Goal: Task Accomplishment & Management: Manage account settings

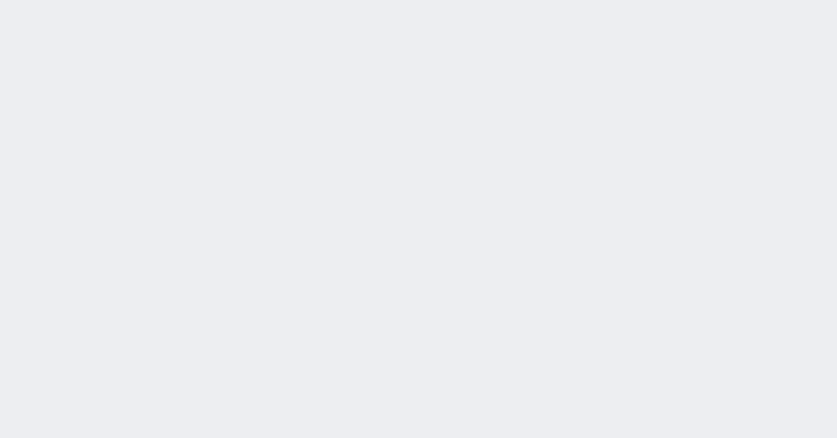
click at [33, 114] on div "2025/08/22 17:56:41 候補物件を追加してしてください 紹介した物件一覧 他社物件を追加する 空室確認ページに追加・削除 紹介した物件一覧 他…" at bounding box center [418, 219] width 837 height 438
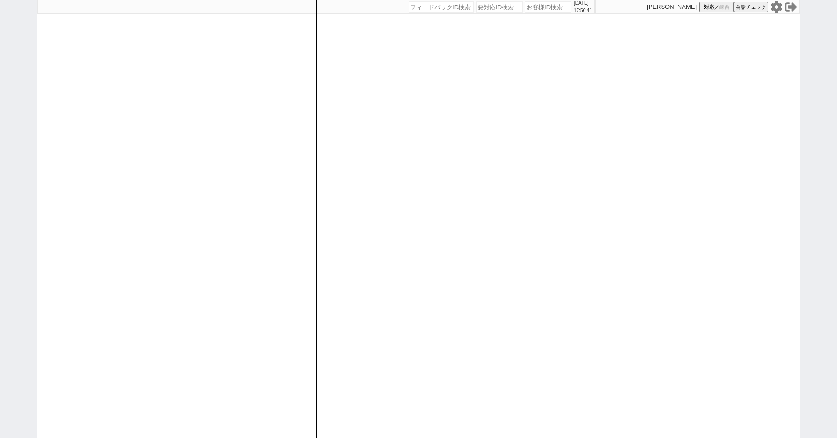
click at [10, 114] on div "2025/08/22 17:56:41 候補物件を追加してしてください 紹介した物件一覧 他社物件を追加する 空室確認ページに追加・削除 紹介した物件一覧 他…" at bounding box center [418, 219] width 837 height 438
paste input "607357"
type input "607357"
select select "6"
select select "1"
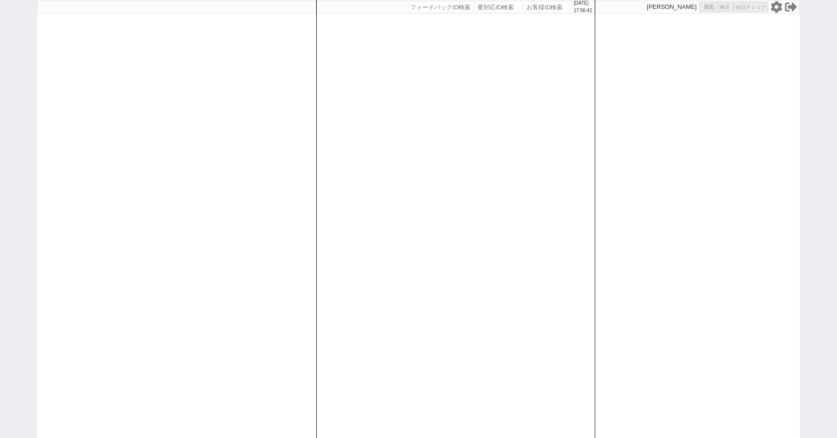
select select "2"
select select "8"
select select
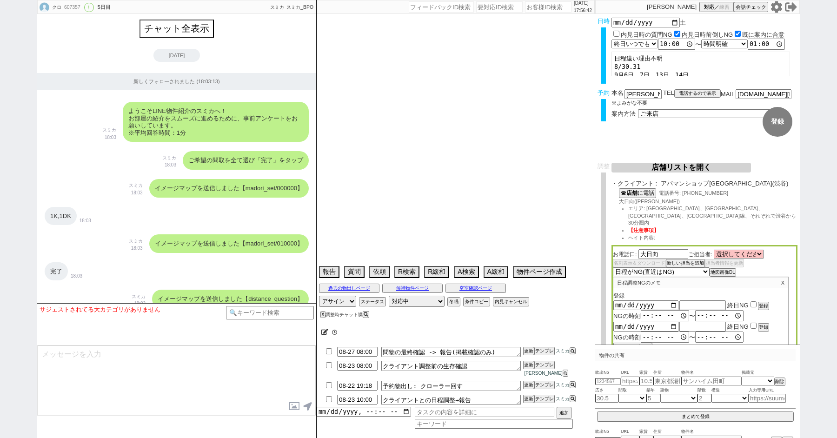
type textarea "できれば渋谷店 30日15時他社内見あり:アクセス,エーアイアール エーアイアールは調整禁止"
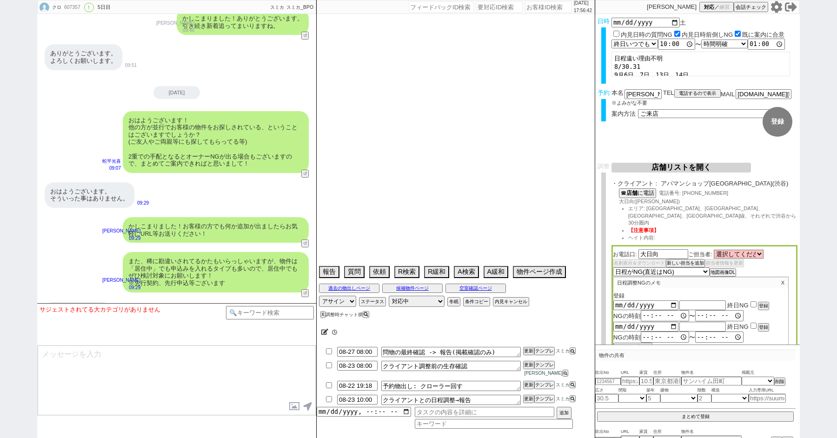
select select "2025"
select select "9"
select select "20"
select select "0"
select select "831"
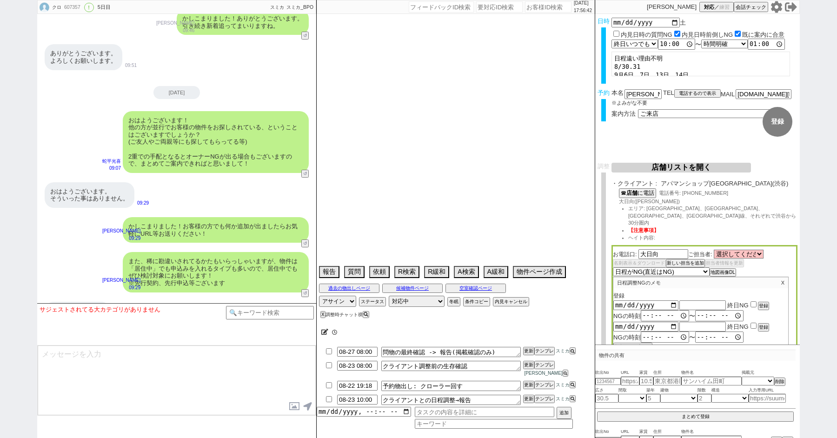
select select "60"
select select "1491"
select select "75"
select select "38"
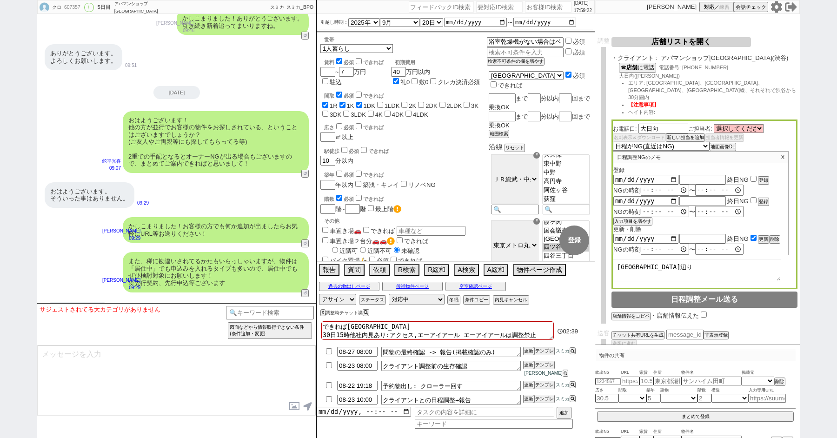
scroll to position [130, 0]
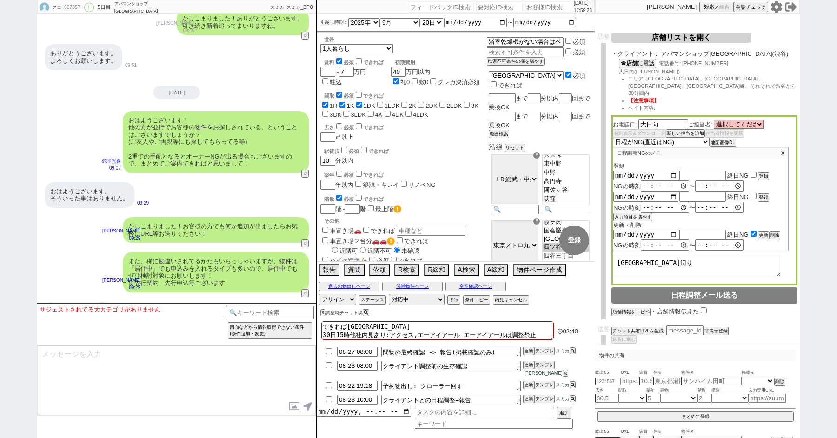
click at [665, 264] on textarea "新宿区辺り" at bounding box center [697, 266] width 168 height 22
click at [497, 403] on textarea "クライアントとの日程調整→報告" at bounding box center [451, 400] width 140 height 10
click at [327, 398] on input "checkbox" at bounding box center [328, 399] width 13 height 6
checkbox input "true"
click at [326, 368] on input "checkbox" at bounding box center [328, 365] width 13 height 6
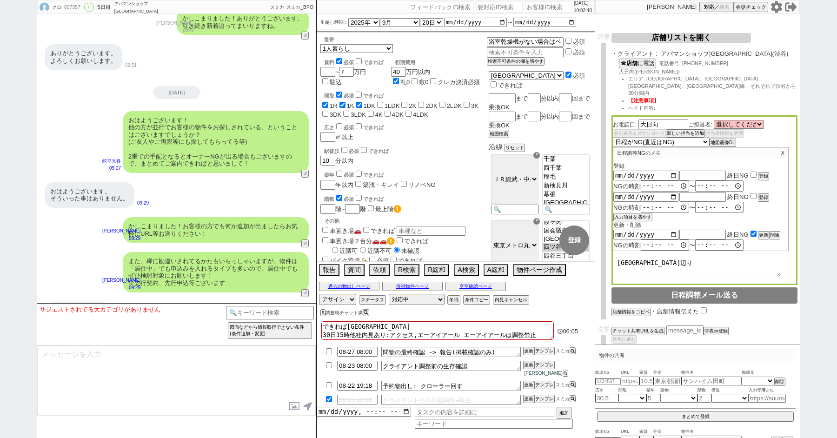
checkbox input "true"
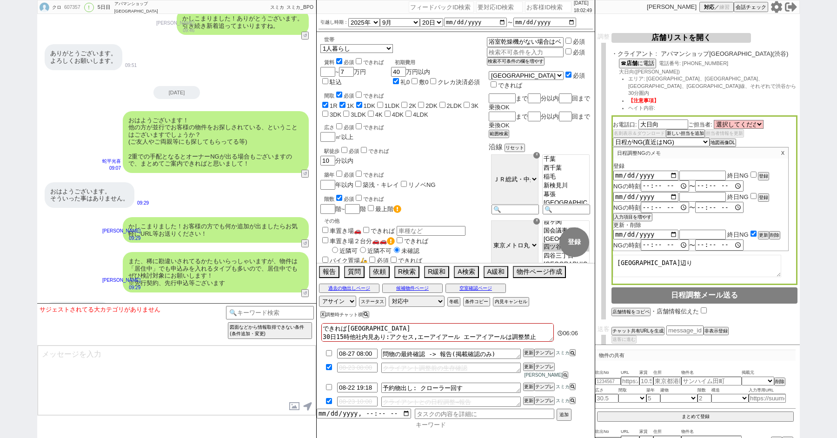
click at [448, 426] on input at bounding box center [494, 425] width 158 height 8
type input "CS"
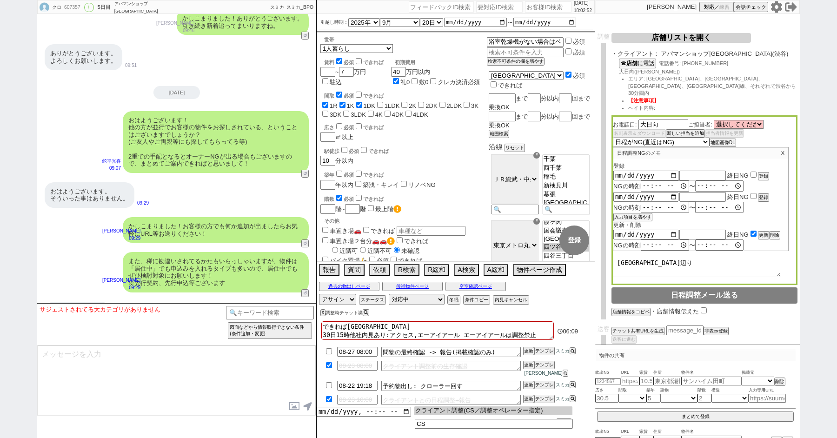
type input "クライアント調整(CS／調整オペレーター指定)"
click at [534, 412] on input "クライアント調整(CS／調整オペレーター指定)" at bounding box center [485, 412] width 140 height 10
type input "クライアント調整(CS／調整オペレーター指定)　青木"
click at [348, 411] on input "datetime-local" at bounding box center [364, 411] width 94 height 8
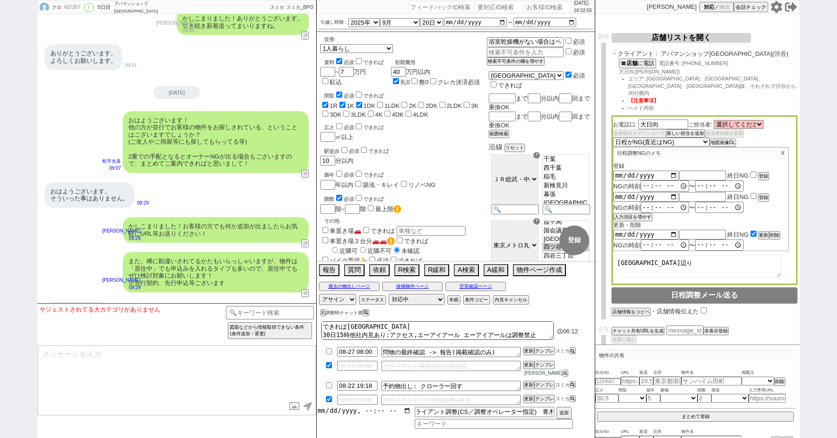
scroll to position [0, 0]
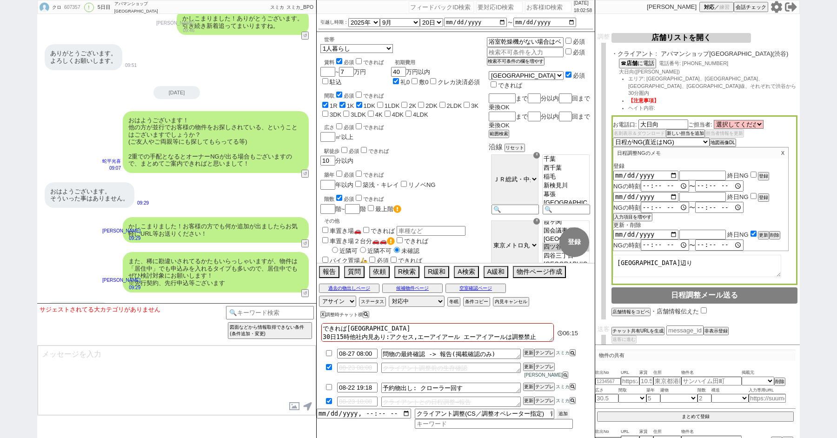
click at [571, 412] on div "08-27 08:00 問物の最終確認 -> 報告(掲載確認のみ) 更新 テンプレ スミカ 08-23 08:00 クライアント調整前の生存確認 更新 テンプ…" at bounding box center [456, 388] width 278 height 82
click at [560, 413] on button "追加" at bounding box center [563, 414] width 13 height 10
type input "[DATE]T18:00"
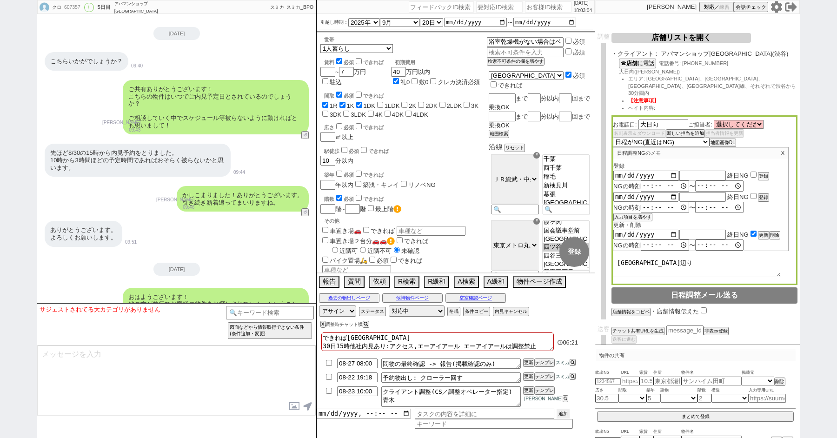
scroll to position [5797, 0]
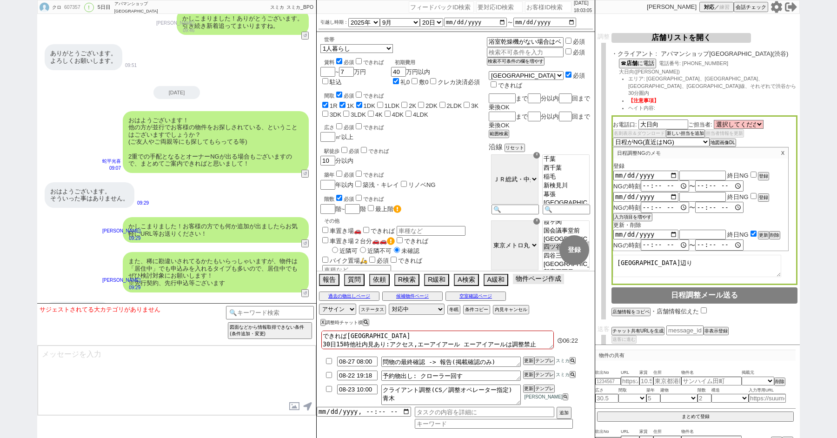
click at [536, 281] on button "物件ページ作成 今は物件がないので押せません" at bounding box center [538, 279] width 51 height 10
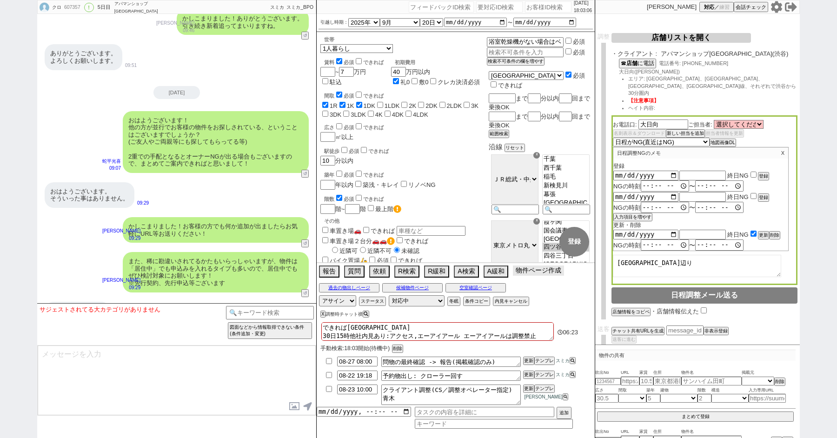
scroll to position [0, 0]
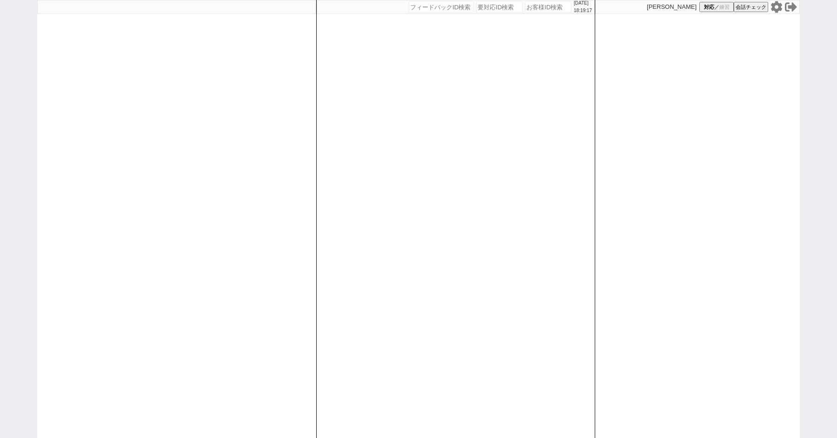
paste input "610795"
type input "610795"
select select "1"
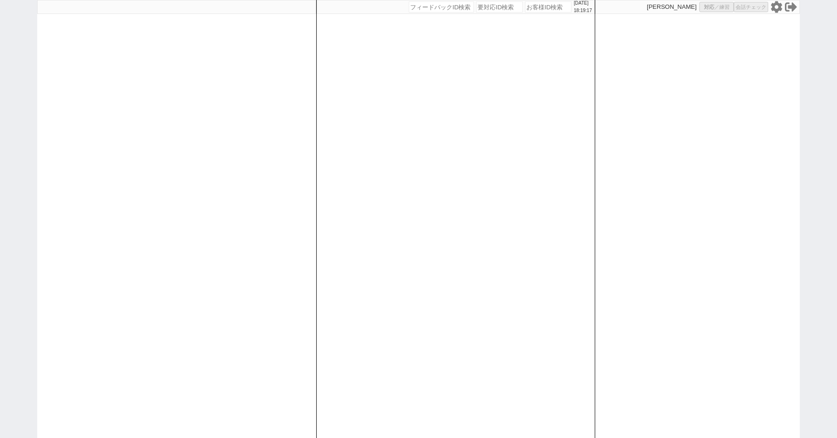
select select
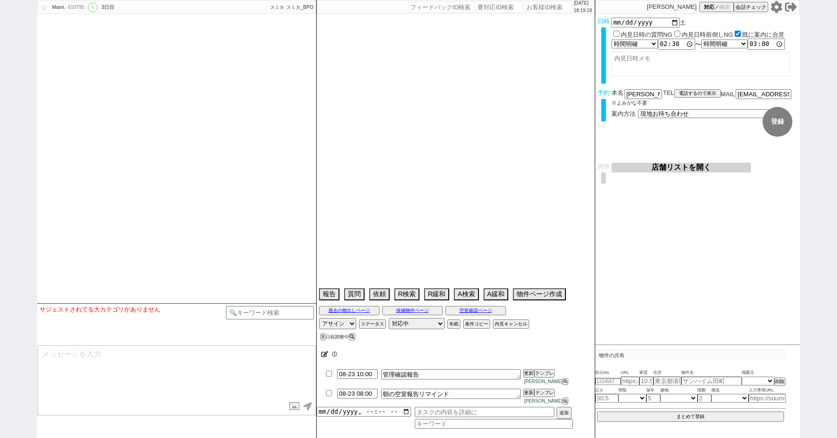
select select "13"
select select "0"
select select "14"
select select "91"
select select "2514"
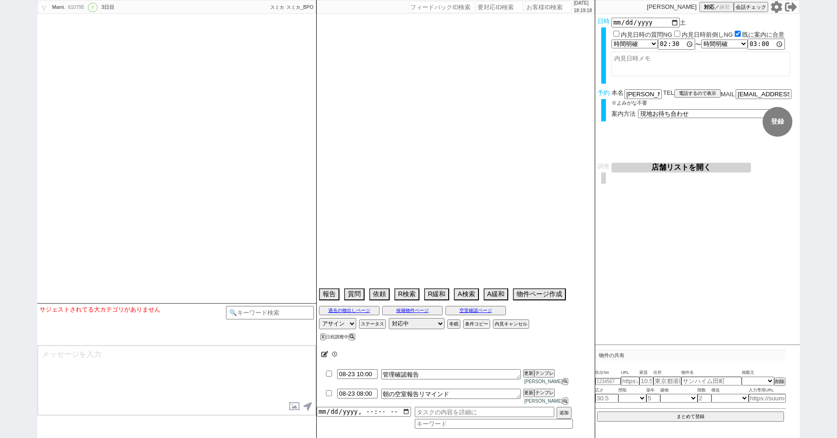
select select "1300"
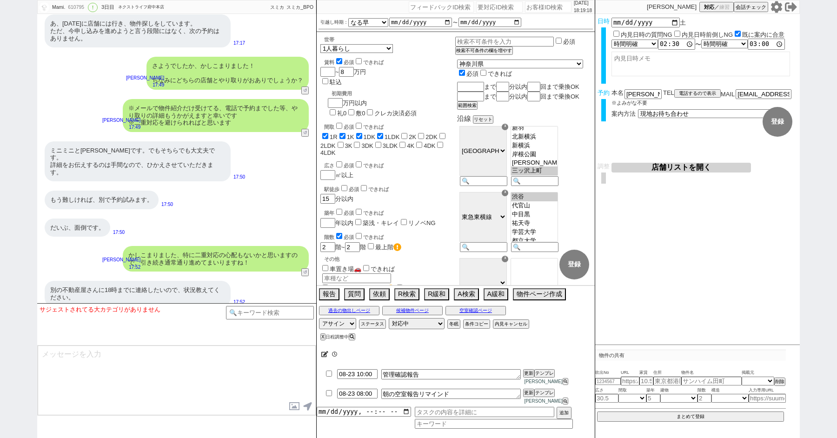
scroll to position [152, 0]
click at [479, 314] on button "空室確認ページ" at bounding box center [476, 310] width 60 height 7
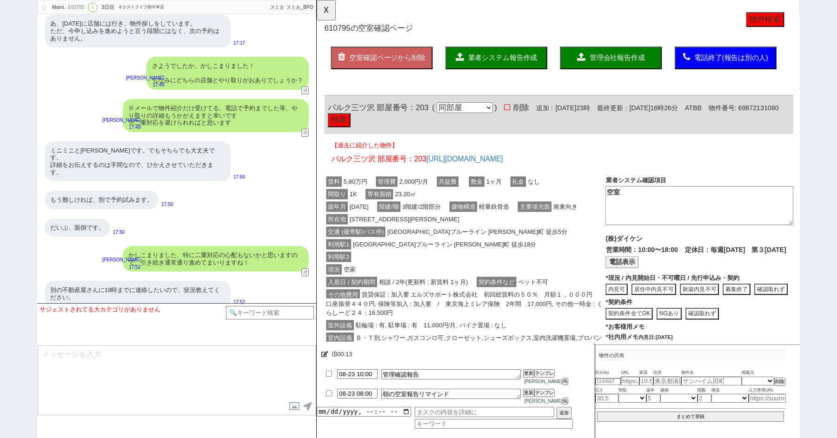
scroll to position [0, 0]
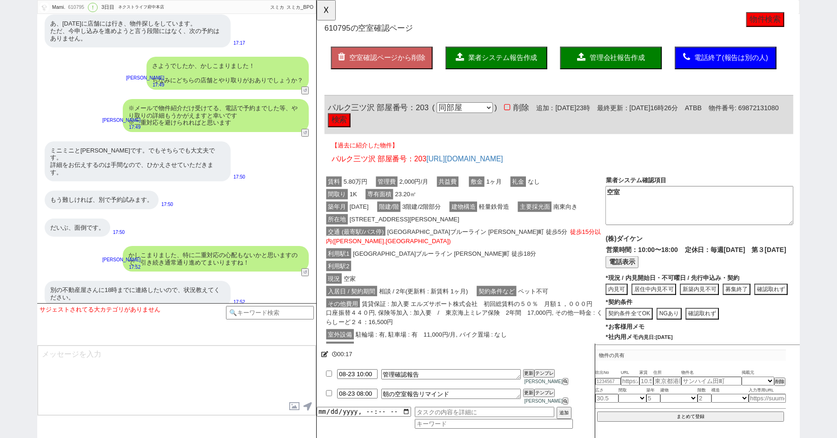
paste input "601215"
type input "601215"
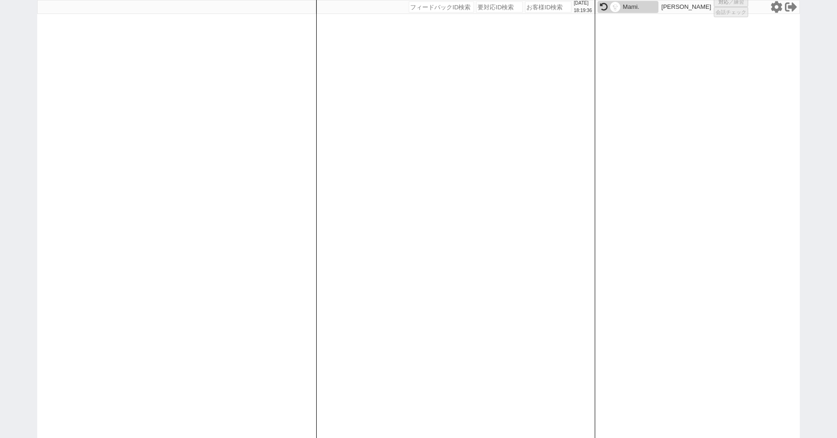
select select "1"
select select "2"
select select
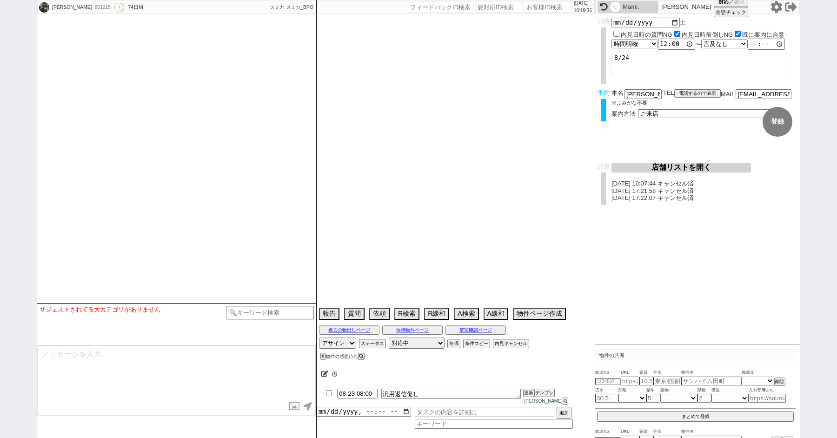
type textarea "候補なし来店しない"
select select "15"
select select "6"
select select "7"
select select "8"
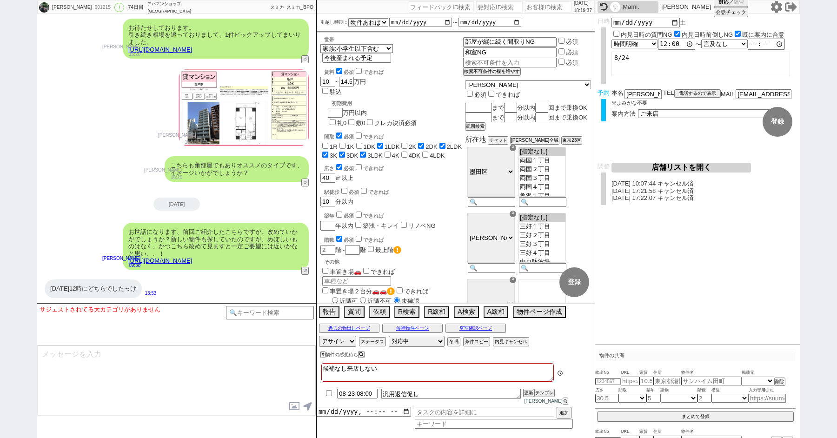
scroll to position [10035, 0]
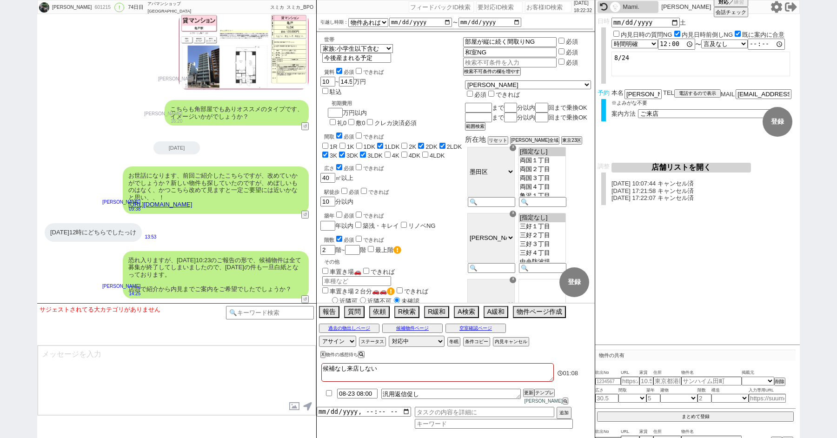
paste input "601215"
type input "601215"
select select "1"
select select "2"
select select
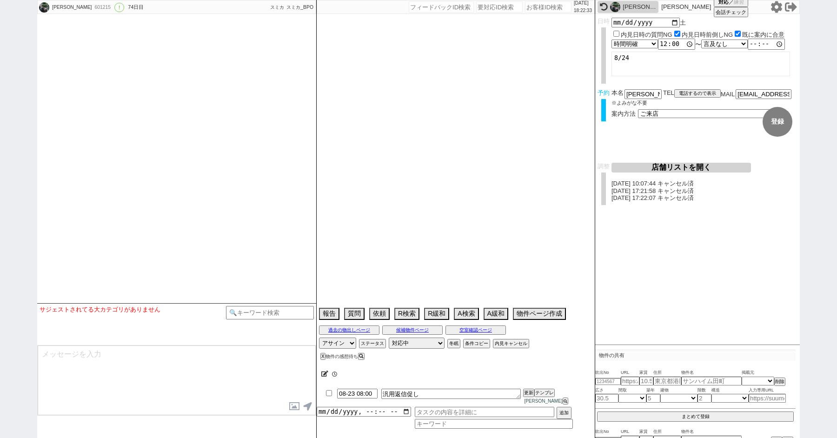
type textarea "候補なし来店しない"
select select "15"
select select "6"
select select "7"
select select "8"
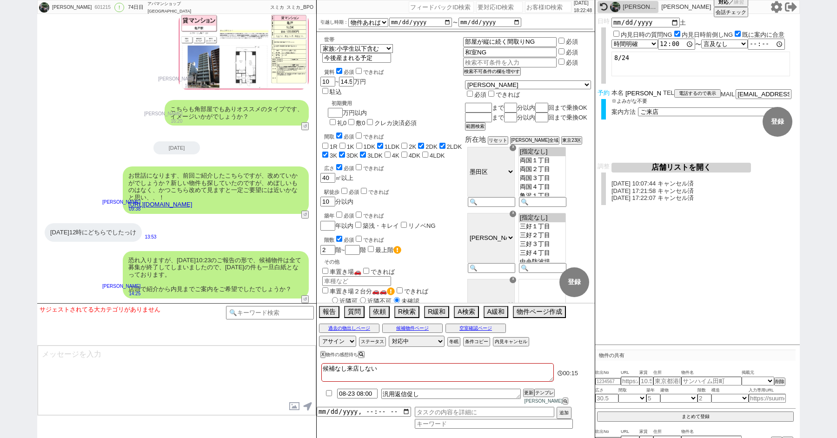
drag, startPoint x: 638, startPoint y: 94, endPoint x: 585, endPoint y: 86, distance: 53.7
click at [591, 87] on div "高森 翔太 601215 ! 0 74日目 アパマンショップ門前仲町駅前店 冬眠中 自社客 スミカ スミカ_BPO チャット全表示 2025-06-10 新し…" at bounding box center [418, 219] width 763 height 438
click at [89, 370] on textarea at bounding box center [177, 381] width 278 height 70
paste textarea "高森"
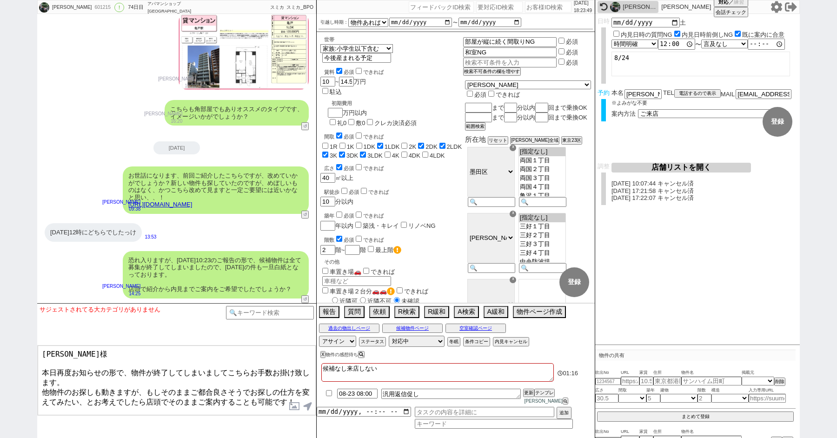
type textarea "高森様 本日再度お知らせの形で、物件が終了してしまいましてこちらお手数お掛け致します。 他物件のお探しも動きますが、もしそのままご都合良さそうでお探しの仕方を…"
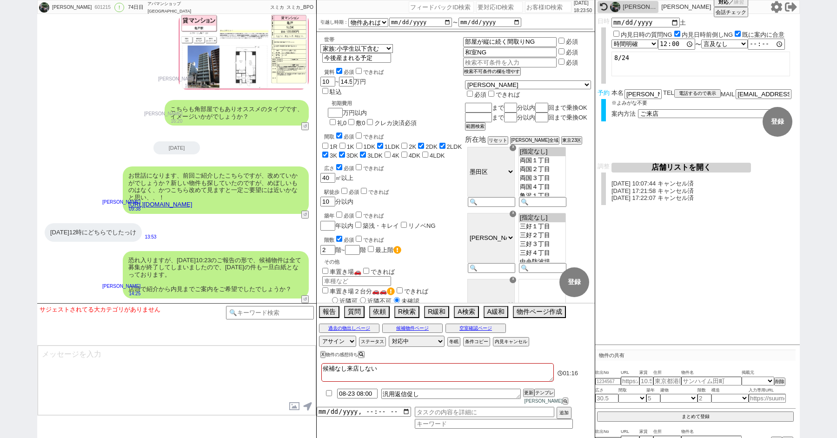
scroll to position [10106, 0]
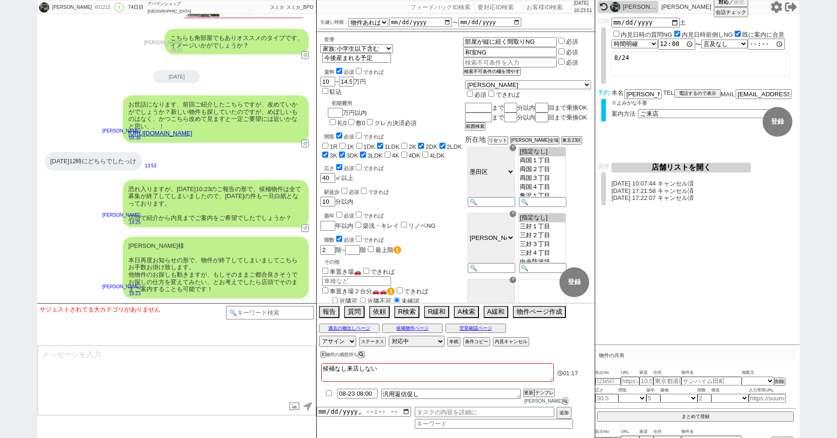
click at [64, 363] on textarea at bounding box center [177, 381] width 278 height 70
click at [40, 353] on textarea "もしご希望であれば、" at bounding box center [177, 381] width 278 height 70
click at [230, 359] on textarea "ご無理には致しませんが、もしご希望であれば、" at bounding box center [177, 381] width 278 height 70
click at [154, 363] on textarea "ご無理には致しませんが、もしご希望であればと思いご連絡でした。 明日のご案内としては今回の提案いかがでしょうか？" at bounding box center [177, 381] width 278 height 70
type textarea "ご無理には致しませんが、もしご希望であればと思いご連絡でした。 明日のご案内としては今回の提案、ご検討いかがでしょうか？"
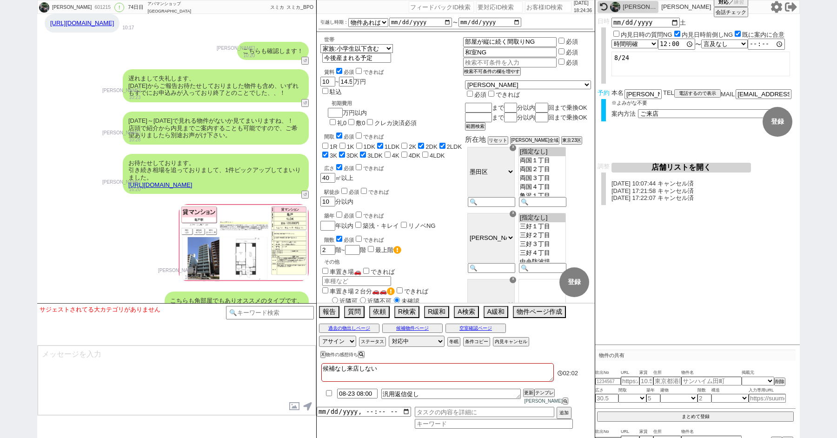
scroll to position [10148, 0]
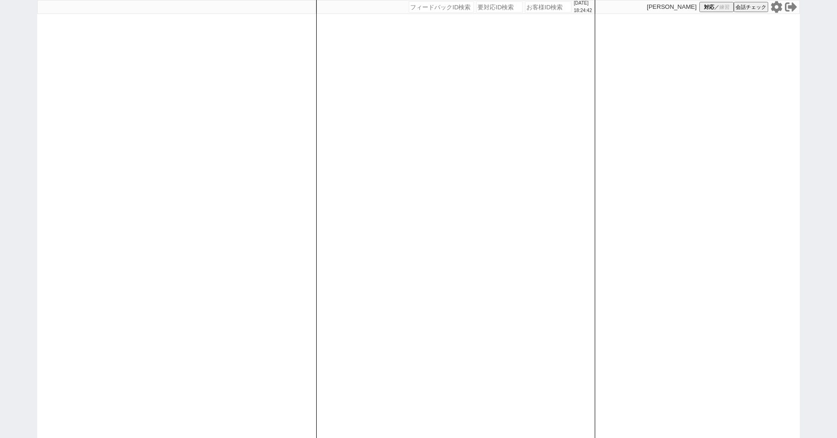
paste input "605227"
type input "605227"
select select "1"
select select "2"
select select
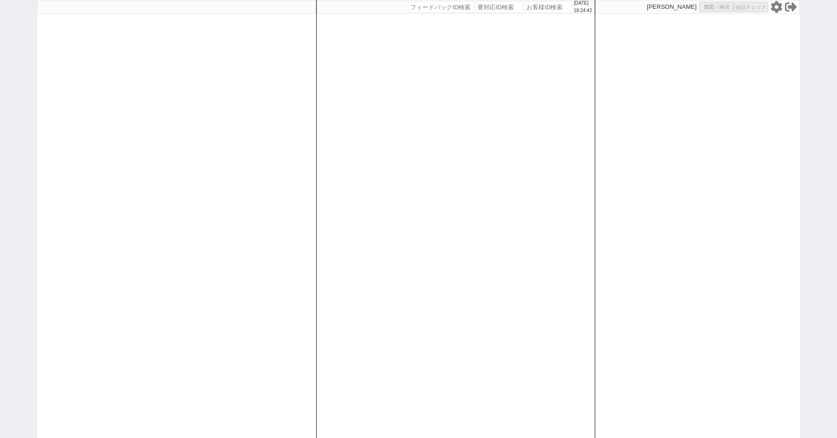
select select
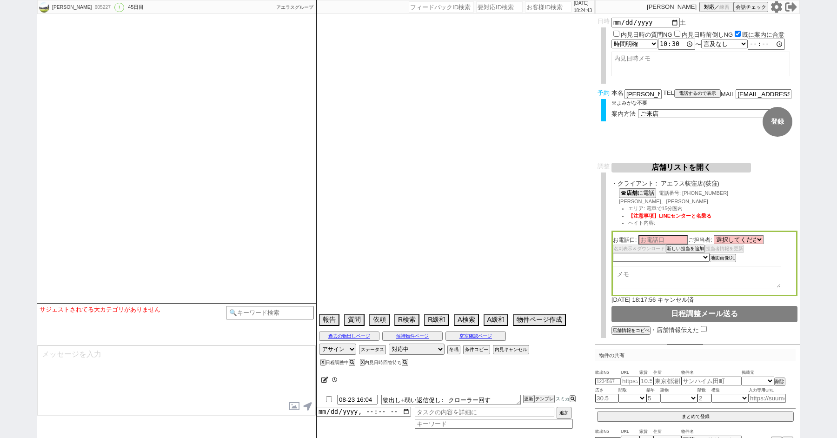
select select "15"
select select "6"
select select "838"
select select "60"
select select "[DATE]"
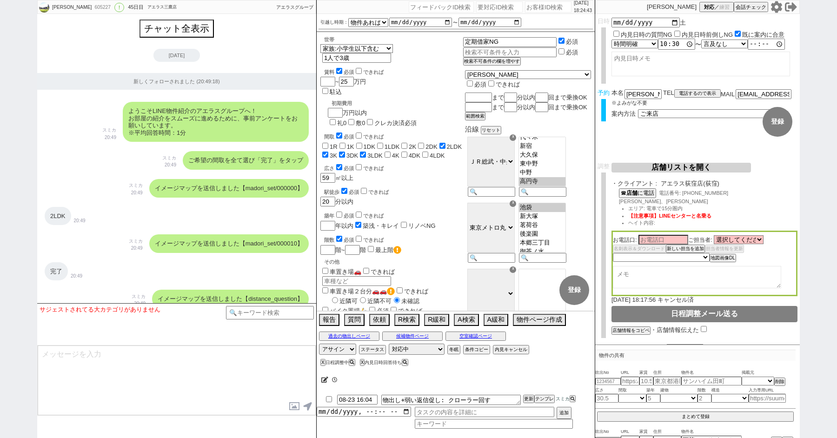
scroll to position [182, 0]
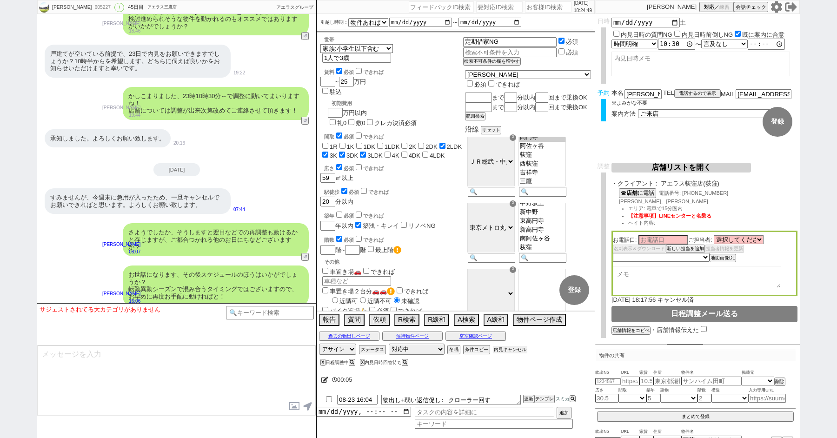
click at [503, 349] on button "内見キャンセル" at bounding box center [510, 349] width 34 height 7
radio input "true"
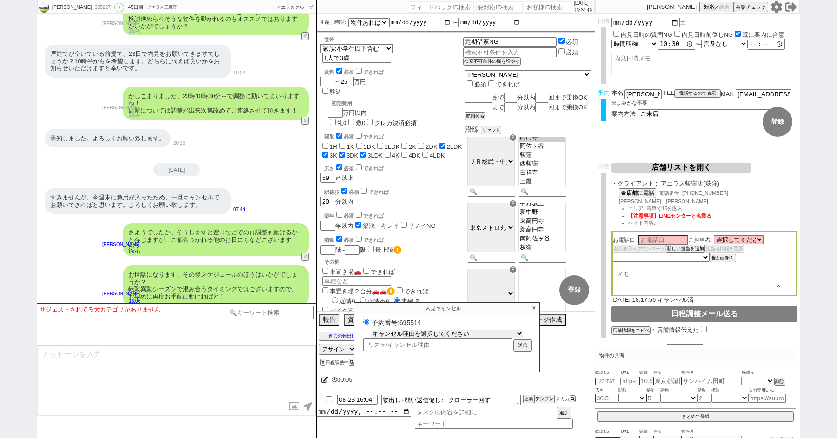
click at [425, 335] on select "キャンセル理由を選択してください 希望物件が出なかった 希望物件が見れなかった 返信がこなくなった 他決(日程調整前) 引越し自体消滅(日程調整前) 都合が変…" at bounding box center [447, 334] width 153 height 8
select select "6"
click at [371, 330] on select "キャンセル理由を選択してください 希望物件が出なかった 希望物件が見れなかった 返信がこなくなった 他決(日程調整前) 引越し自体消滅(日程調整前) 都合が変…" at bounding box center [447, 334] width 153 height 8
click at [522, 341] on button "送信" at bounding box center [522, 346] width 17 height 10
radio input "true"
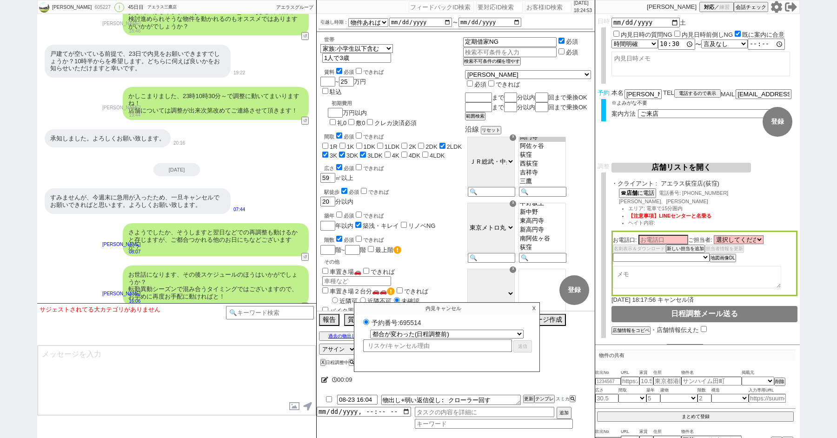
select select
select select "0"
radio input "false"
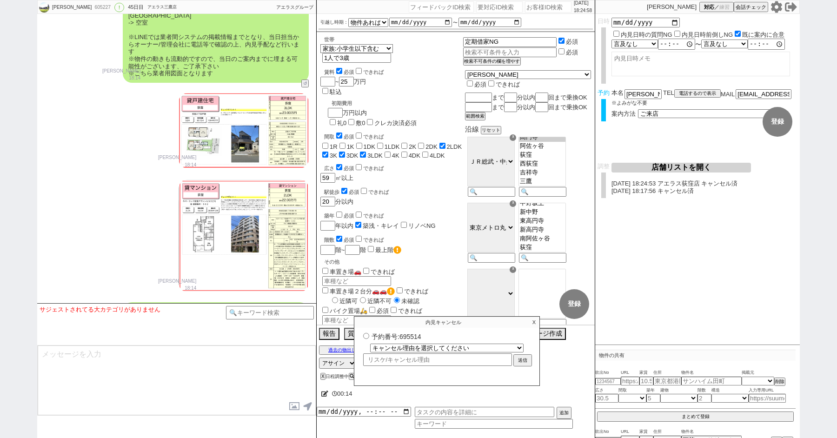
scroll to position [8902, 0]
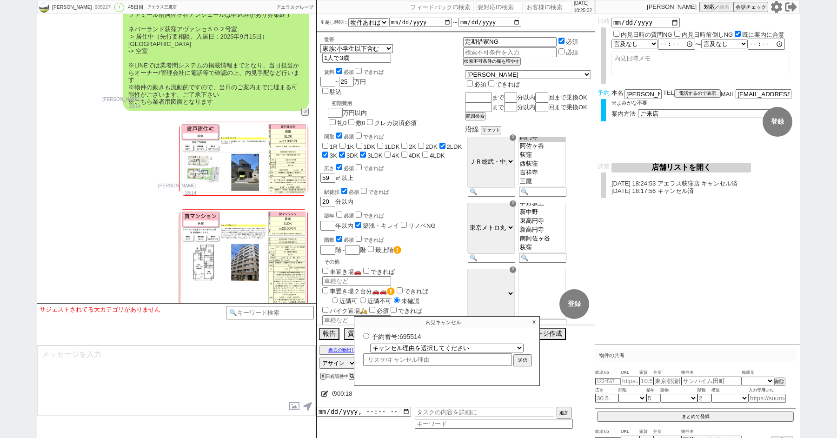
paste input "610210"
type input "610210"
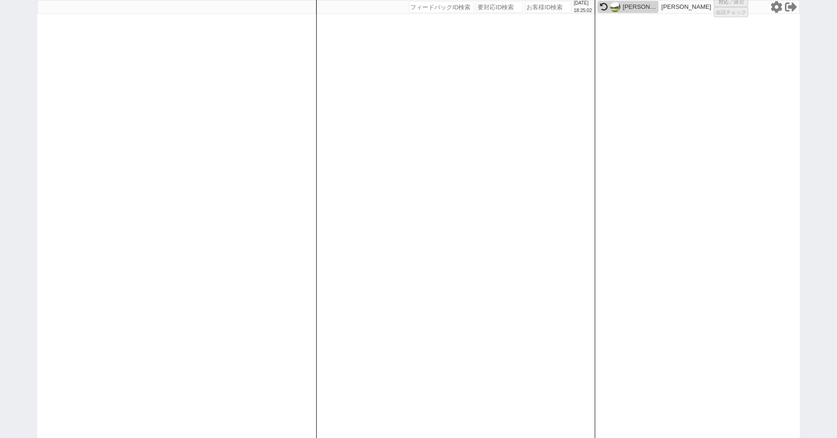
select select "1"
select select "2"
select select "10"
select select
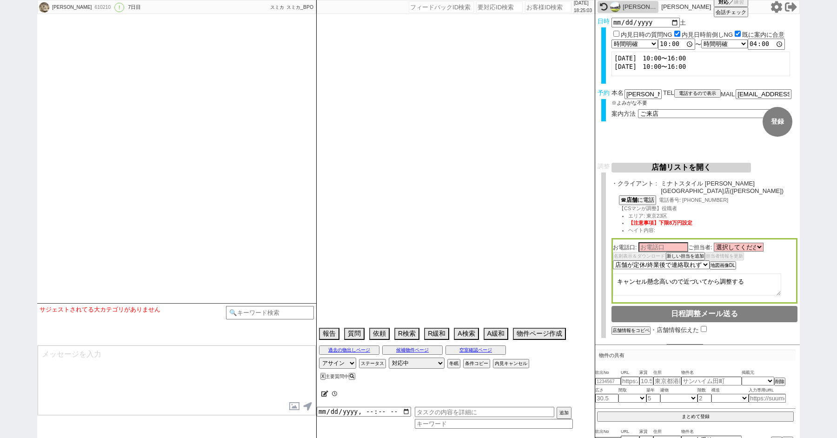
type textarea "他社なし"
select select "15"
select select "0"
select select "14"
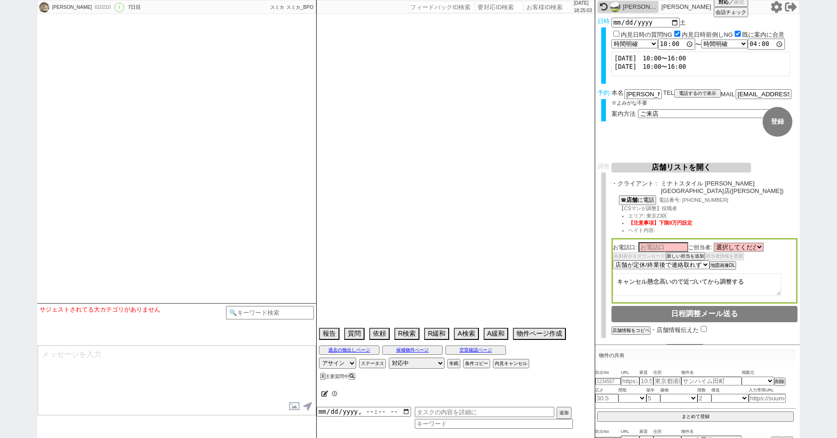
select select "474"
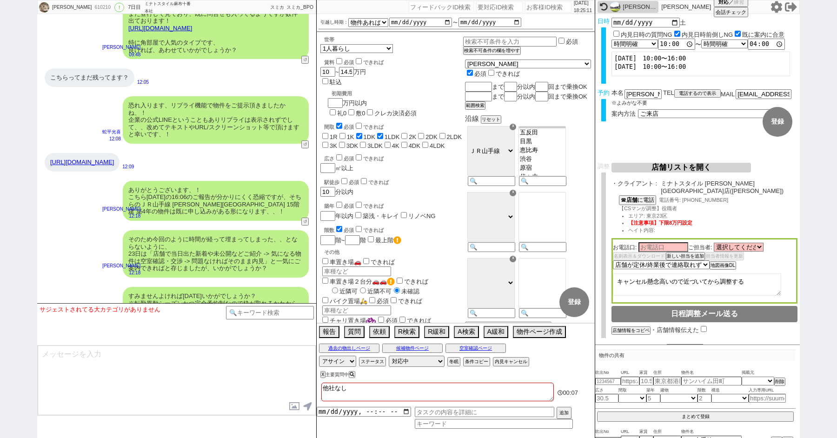
scroll to position [3092, 0]
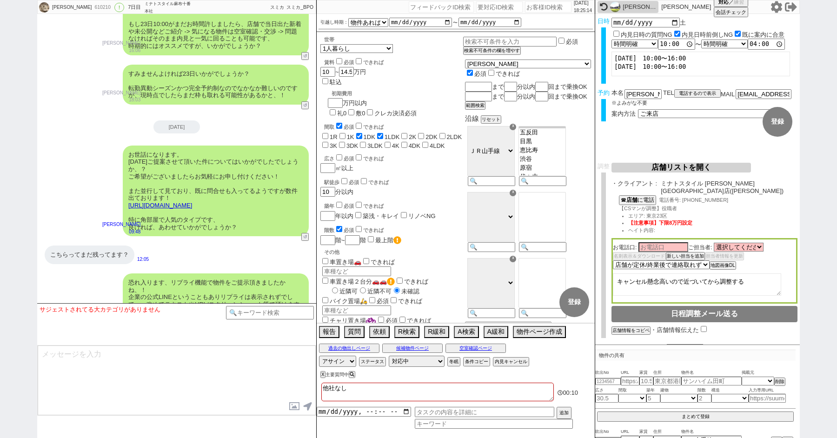
paste textarea "609,901"
type textarea "609,901"
paste input "609901"
type input "609901"
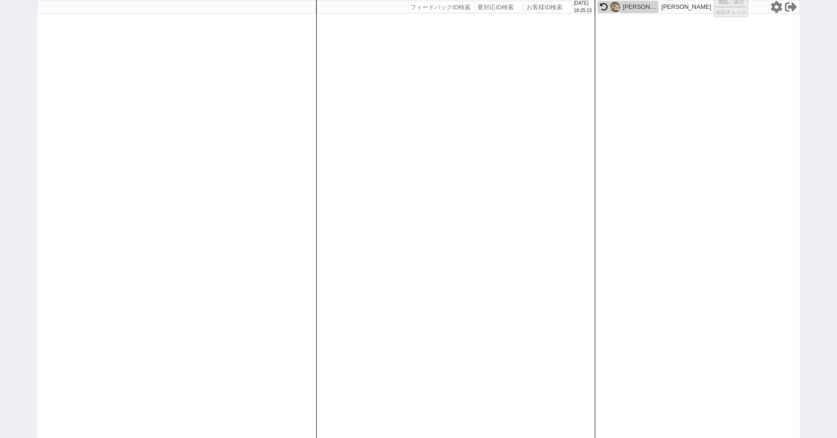
select select "2"
select select
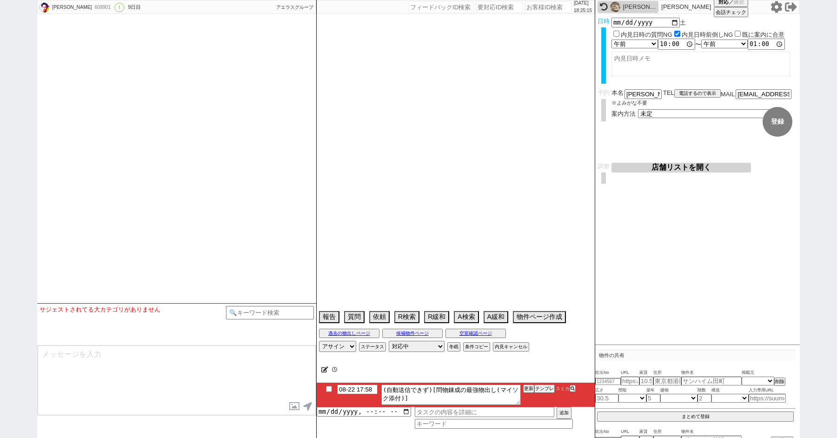
scroll to position [4606, 0]
select select "2025"
select select "10"
select select "36"
select select "0"
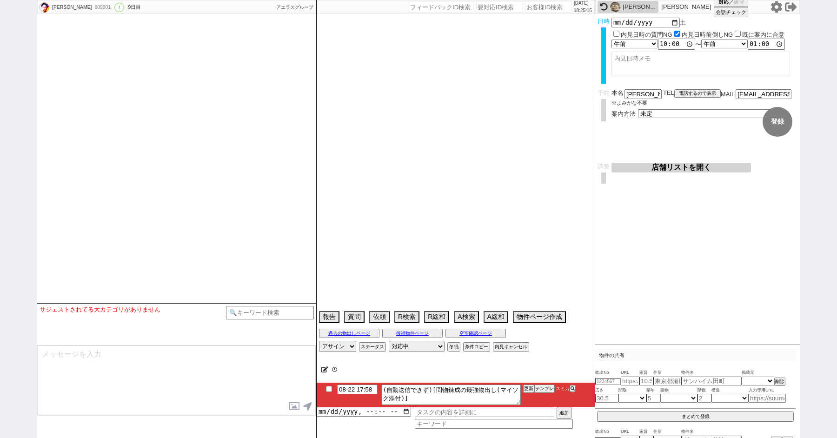
select select "63"
select select "1541"
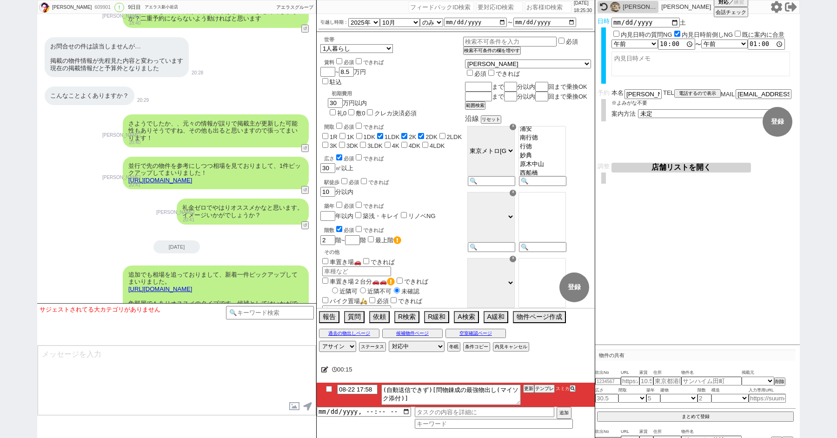
scroll to position [107, 0]
click at [328, 387] on input "checkbox" at bounding box center [328, 389] width 13 height 6
checkbox input "true"
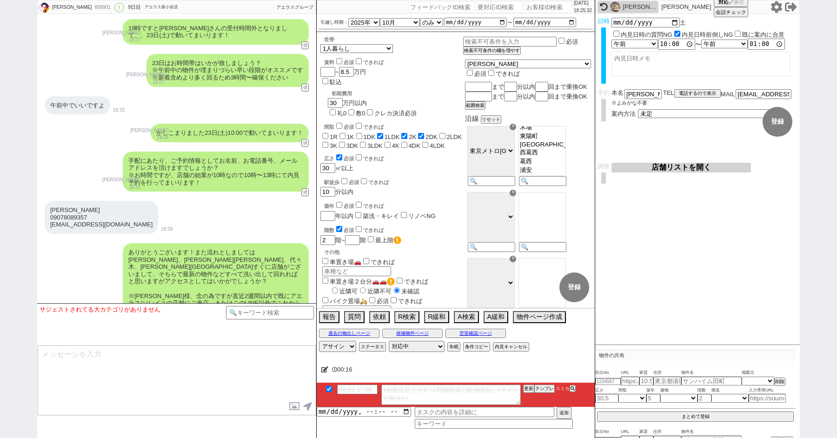
scroll to position [4271, 0]
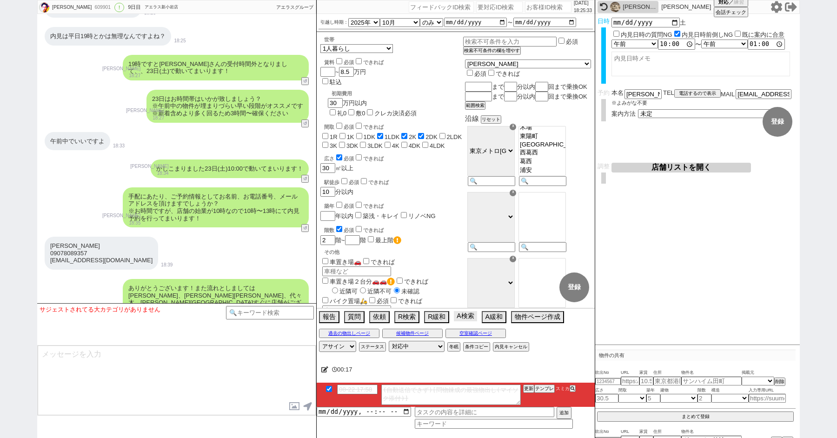
click at [458, 316] on button "A検索" at bounding box center [465, 316] width 23 height 10
click at [460, 320] on button "A検索" at bounding box center [465, 316] width 23 height 10
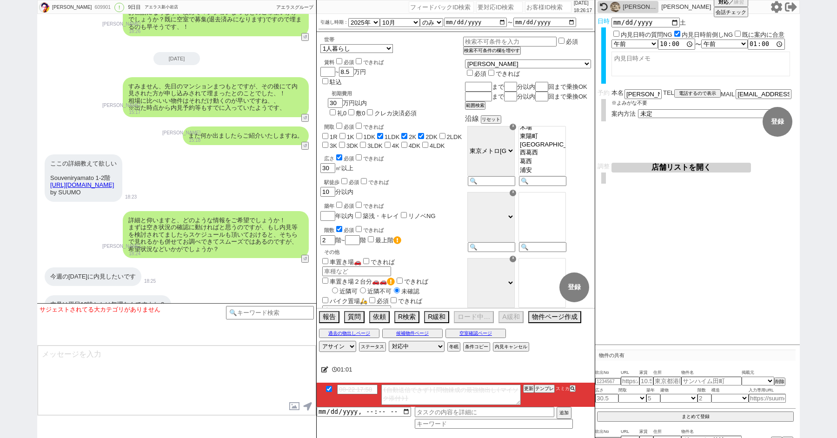
scroll to position [4050, 0]
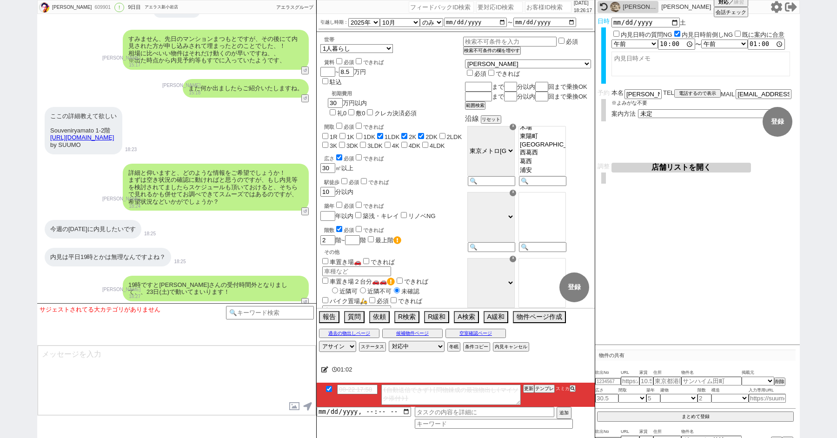
click at [114, 134] on link "https://suumo.jp/chintai/bc_100455589831/" at bounding box center [82, 137] width 64 height 7
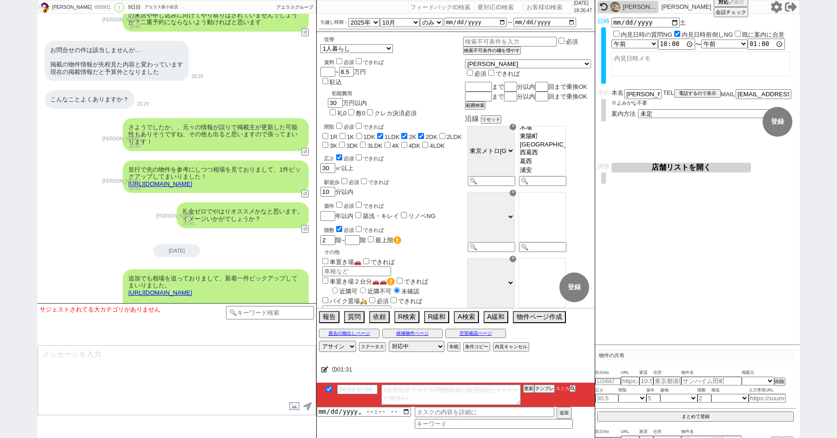
scroll to position [4606, 0]
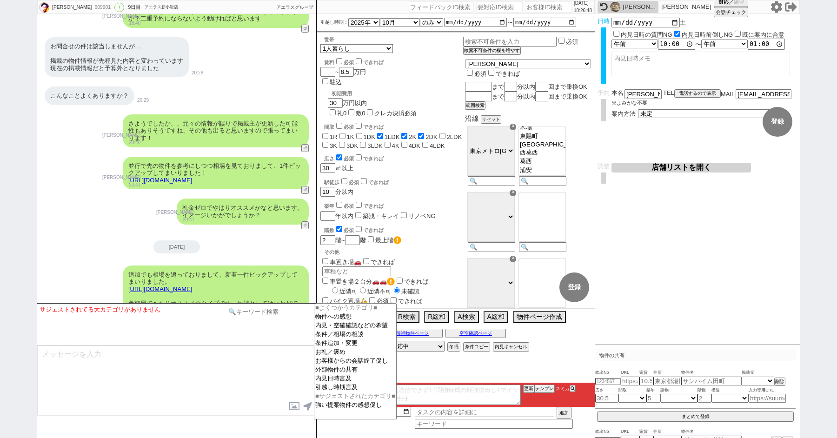
click at [256, 312] on input at bounding box center [270, 312] width 88 height 12
type input "記述"
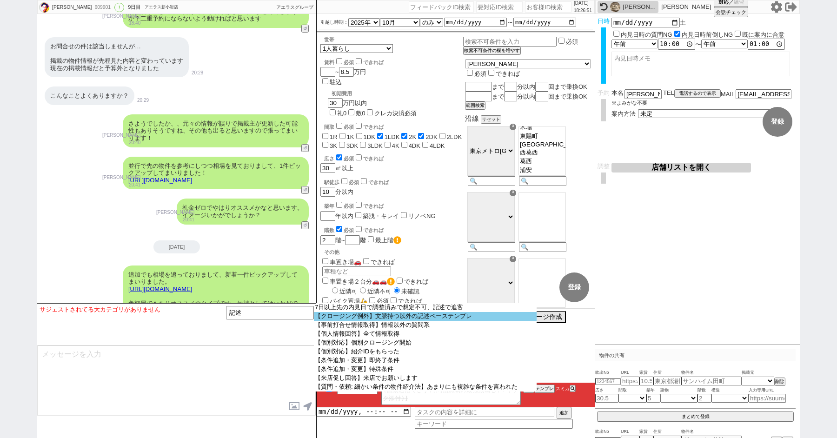
click at [376, 320] on option "【クロージング例外】文脈持つ以外の記述ベーステンプレ" at bounding box center [425, 316] width 223 height 9
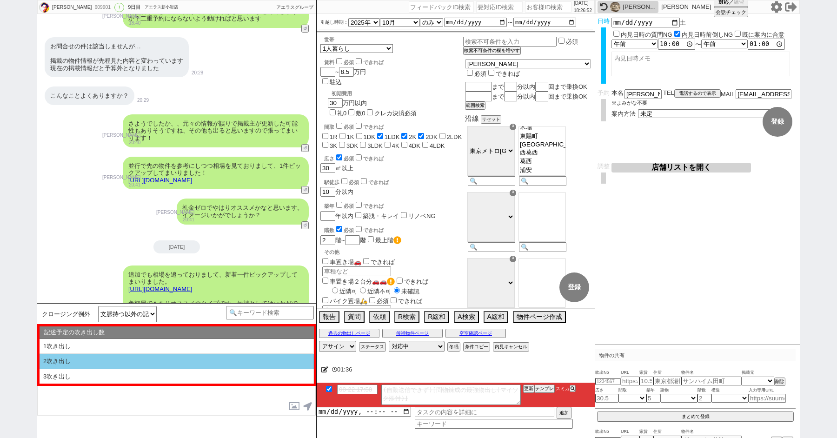
click at [126, 369] on li "2吹き出し" at bounding box center [177, 376] width 274 height 15
select select "2吹き出し"
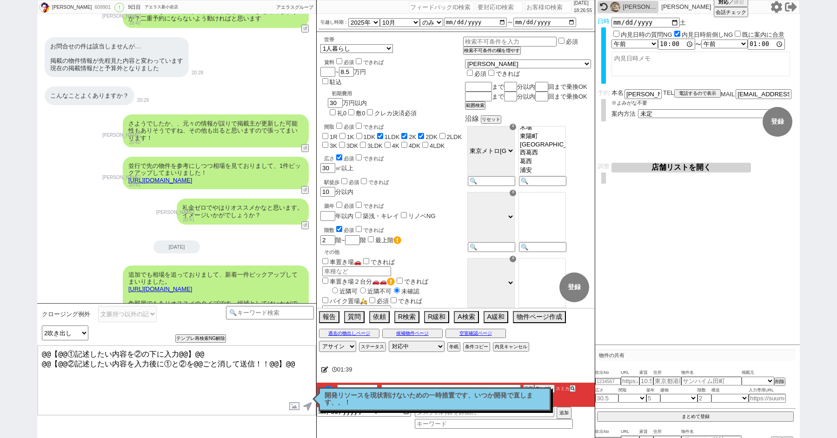
click at [316, 363] on div "@@【@@①記述したい内容を②の下に入力@@】@@ @@【@@②記述したい内容を入力後に①と②を@@ごと消して送信！！@@】@@ 内見日が過ぎたのでキャンセル…" at bounding box center [176, 380] width 279 height 71
click at [293, 363] on textarea "@@【@@①記述したい内容を②の下に入力@@】@@ @@【@@②記述したい内容を入力後に①と②を@@ごと消して送信！！@@】@@" at bounding box center [177, 381] width 278 height 70
click at [119, 399] on textarea "@@【@@①記述したい内容を②の下に入力@@】@@ @@【@@②記述したい内容を入力後に①と②を@@ごと消して送信！！@@】@@ その後も見ておりますがご希望…" at bounding box center [177, 381] width 278 height 70
paste textarea "Souveniryamato"
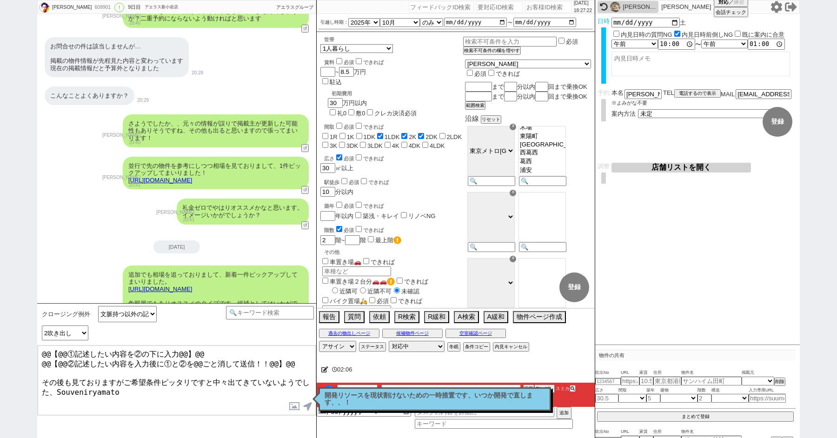
drag, startPoint x: 42, startPoint y: 377, endPoint x: 21, endPoint y: 318, distance: 62.8
click at [21, 324] on div "大植 匡人 609901 ! 0 9日目 アエラス新小岩店 冬眠中 自社客 アエラスグループ スミカ_BPO チャット全表示 2025-08-14 新しくフォ…" at bounding box center [418, 219] width 837 height 438
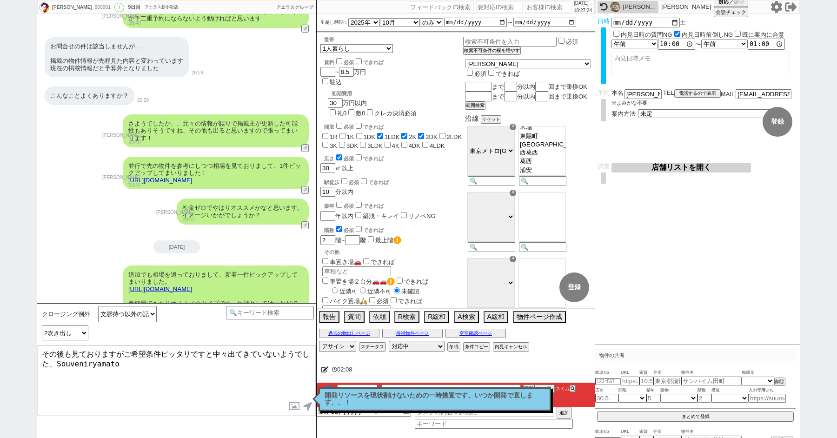
click at [161, 378] on textarea "その後も見ておりますがご希望条件ピッタリですと中々出てきていないようでした、Souveniryamato" at bounding box center [177, 381] width 278 height 70
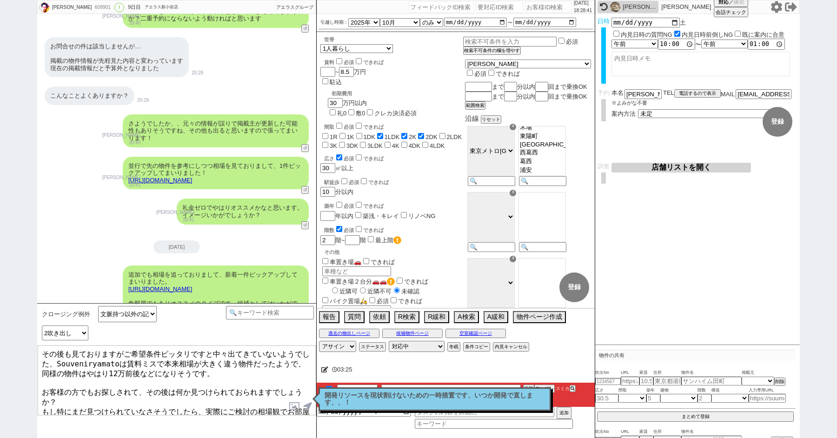
scroll to position [1, 0]
drag, startPoint x: 41, startPoint y: 384, endPoint x: 200, endPoint y: 438, distance: 168.0
click at [200, 438] on div "クロージング例外 文脈持つ以外の記述ベーステンプレ 小カテゴリを選択 記述予定の吹き出し数 1吹き出し 2吹き出し 3吹き出し テンプレ再検索NG解除 その後…" at bounding box center [176, 370] width 279 height 135
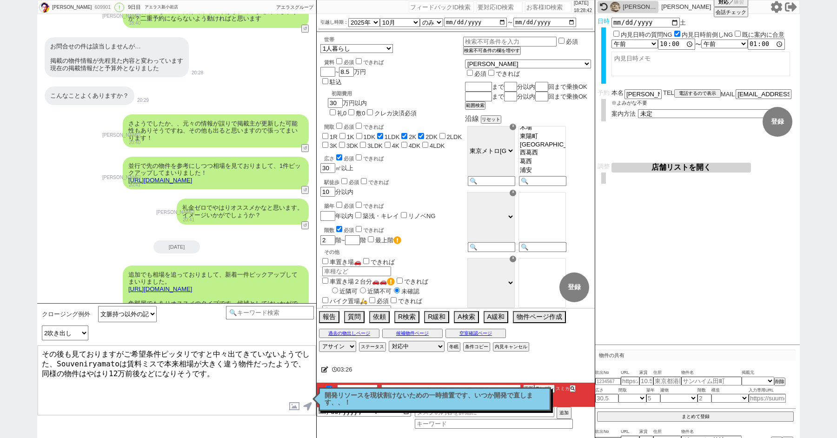
scroll to position [0, 0]
type textarea "その後も見ておりますがご希望条件ピッタリですと中々出てきていないようでした、Souveniryamatoは賃料ミスで本来相場が大きく違う物件だったようで、同様…"
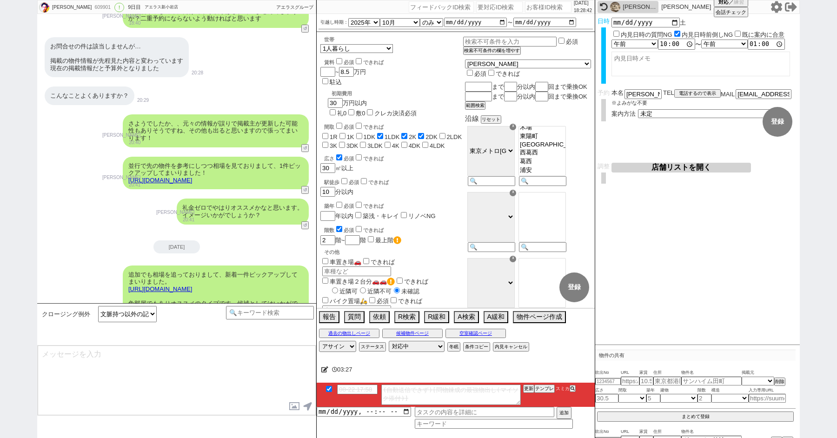
scroll to position [4687, 0]
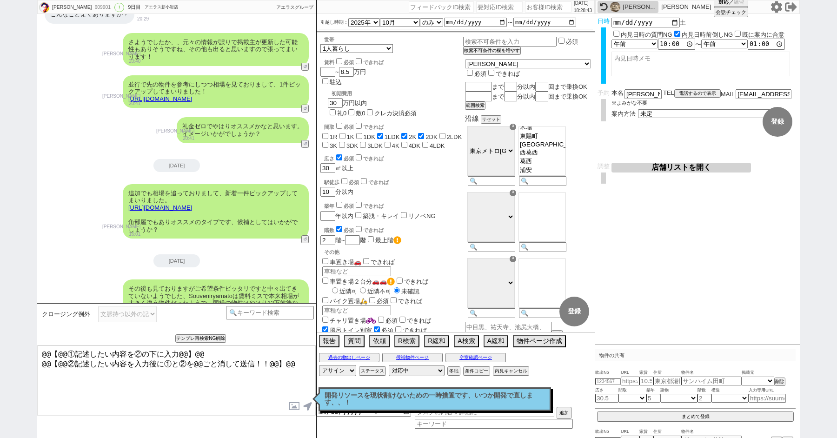
click at [110, 385] on textarea "@@【@@①記述したい内容を②の下に入力@@】@@ @@【@@②記述したい内容を入力後に①と②を@@ごと消して送信！！@@】@@" at bounding box center [177, 381] width 278 height 70
paste textarea "お客様の方でもお探しされて、その後は何か見つけられておられますでしょうか？ もし特にまだ見つけられていなさそうでしたら、実際にご検討の相場観でお部屋が見つかり…"
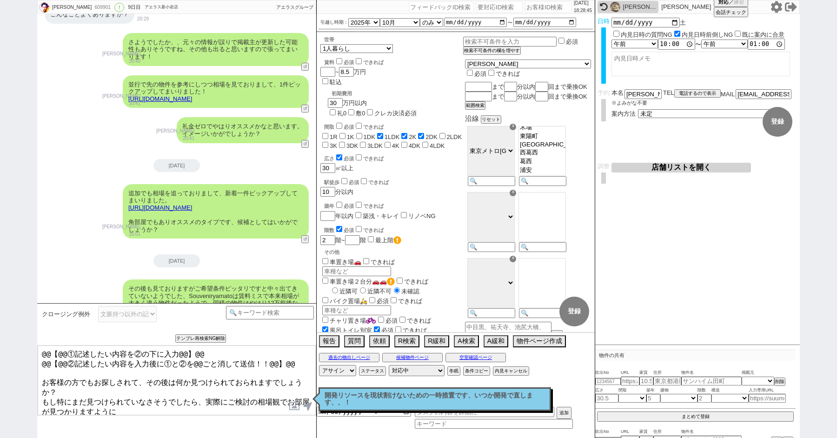
click at [136, 406] on textarea "@@【@@①記述したい内容を②の下に入力@@】@@ @@【@@②記述したい内容を入力後に①と②を@@ごと消して送信！！@@】@@ お客様の方でもお探しされて、…" at bounding box center [177, 381] width 278 height 70
drag, startPoint x: 41, startPoint y: 378, endPoint x: 15, endPoint y: 266, distance: 115.4
click at [16, 293] on div "大植 匡人 609901 ! 0 9日目 アエラス新小岩店 冬眠中 自社客 アエラスグループ スミカ_BPO チャット全表示 2025-08-14 新しくフォ…" at bounding box center [418, 219] width 837 height 438
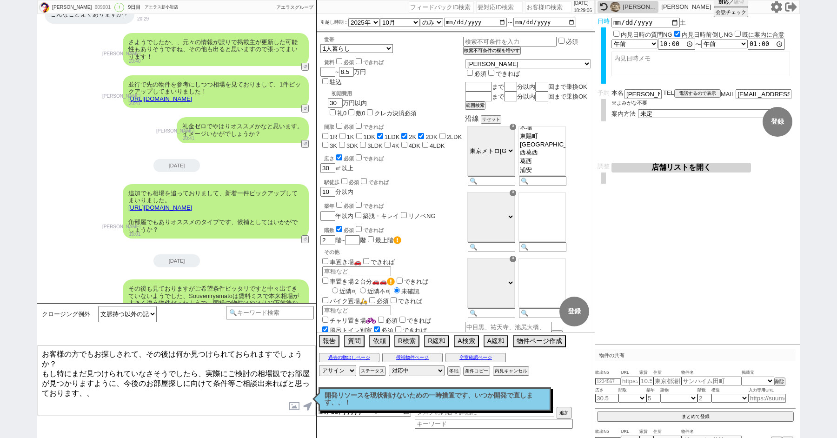
type textarea "お客様の方でもお探しされて、その後は何か見つけられておられますでしょうか？ もし特にまだ見つけられていなさそうでしたら、実際にご検討の相場観でお部屋が見つかり…"
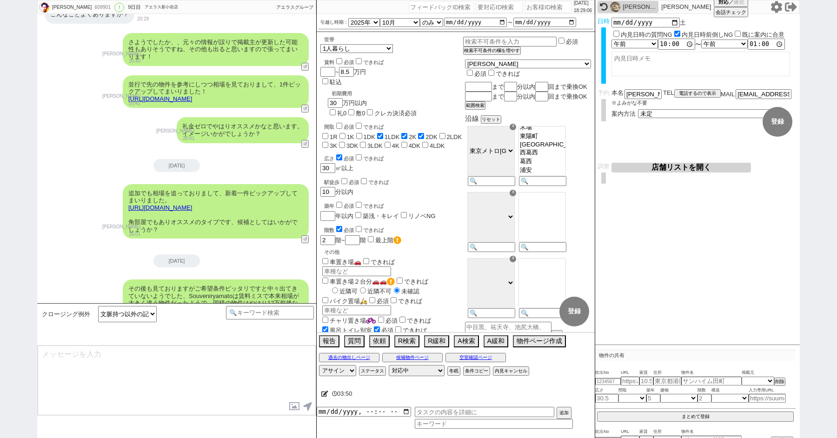
scroll to position [4744, 0]
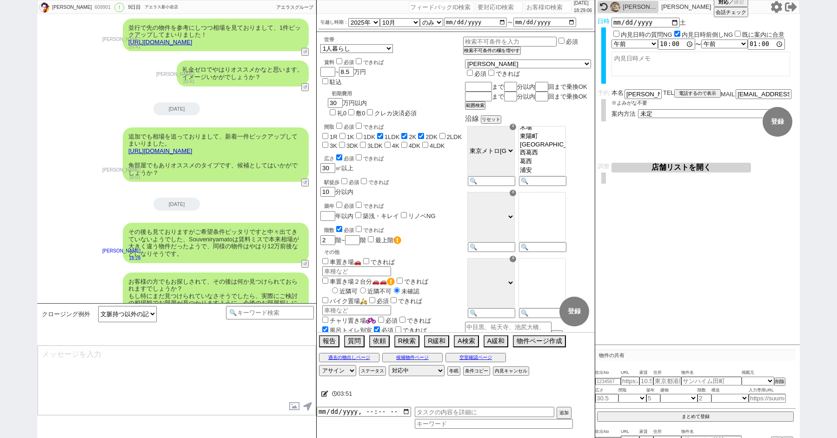
type textarea "@@【@@メッセージは打たず、以下やってください@@】@@ @@【@@タスク整理、追加、条件入力等のやるべきことはやりましたか？？全て終わったら自分に付いたア…"
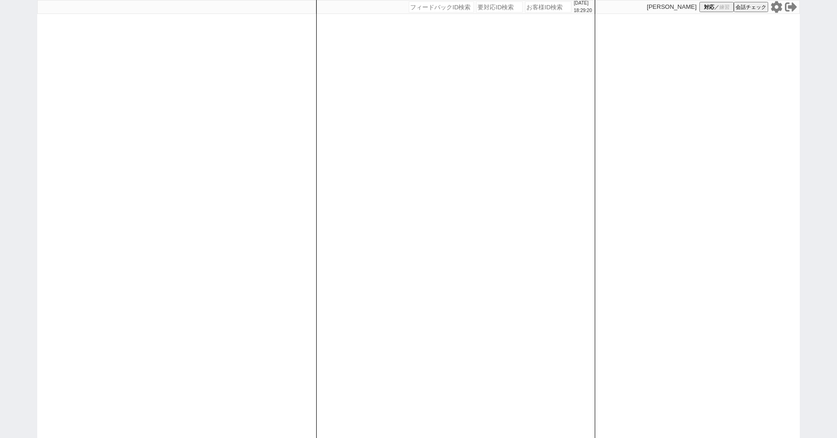
paste input "610695"
type input "610695"
select select "1"
select select "2"
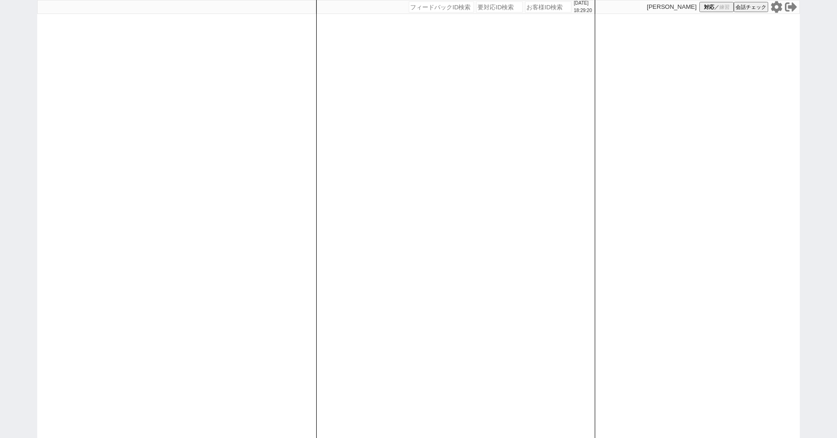
select select
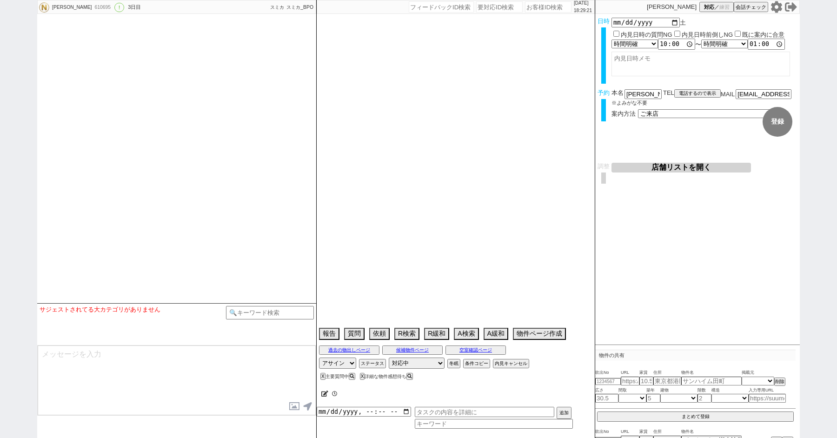
type textarea "候補無し来店しない"
select select "15"
select select "7"
select select "14"
select select "13"
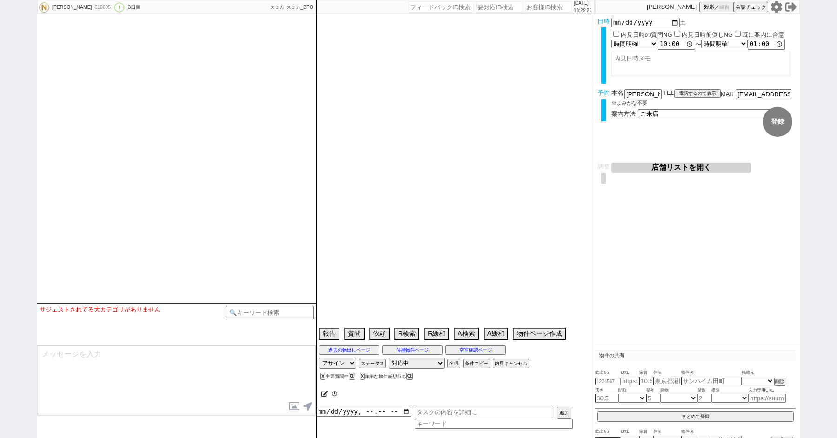
select select "453"
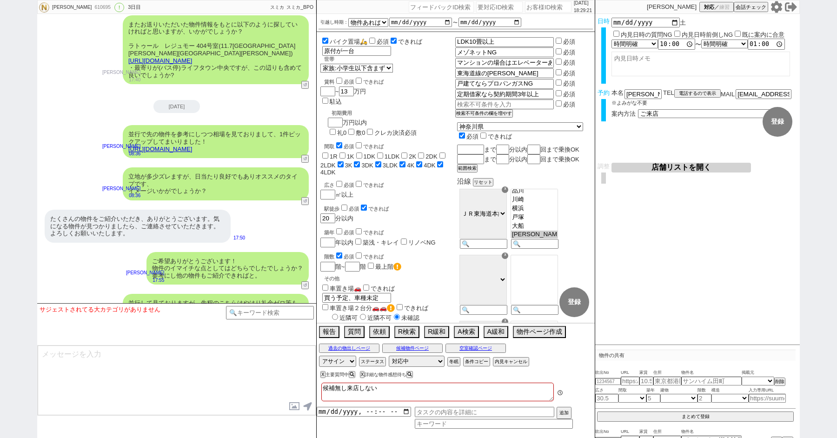
scroll to position [373, 0]
paste input "611081"
type input "611081"
select select "6"
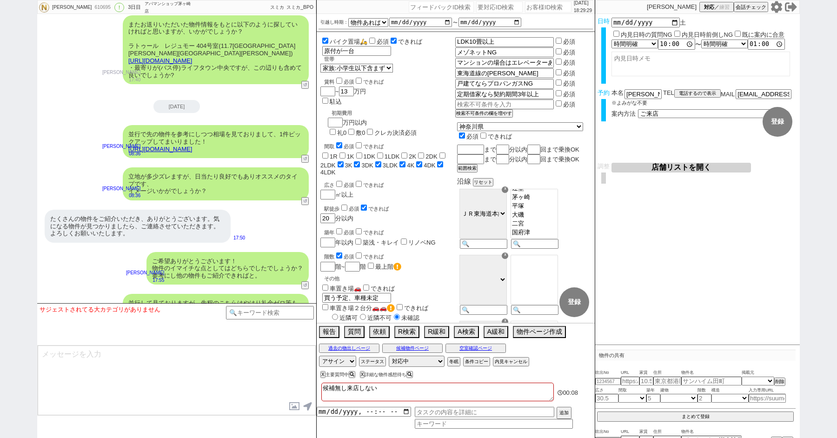
select select "2"
select select
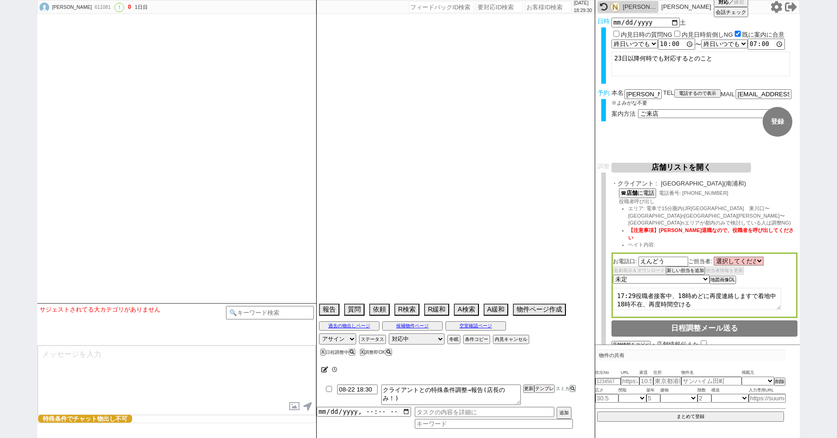
type textarea "株式会社キーポイント池袋とやり取り"
select select "2025"
select select "9"
select select "15"
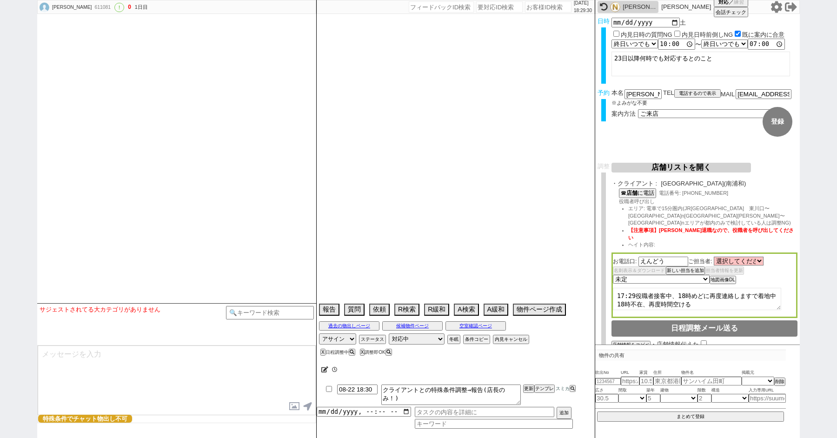
select select "0"
select select "11"
select select "25"
select select "798"
select select "16"
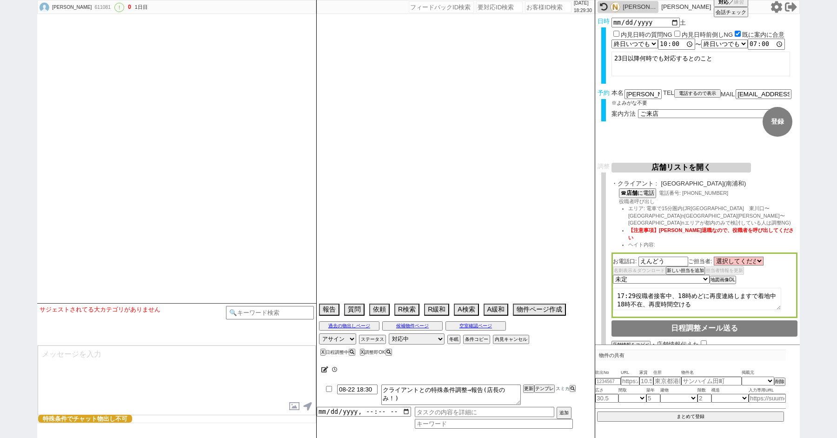
select select "537"
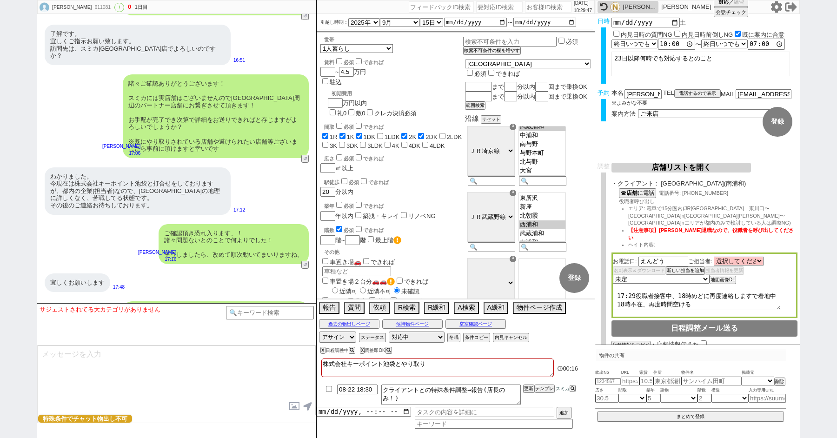
scroll to position [65, 0]
paste input "607801"
type input "607801"
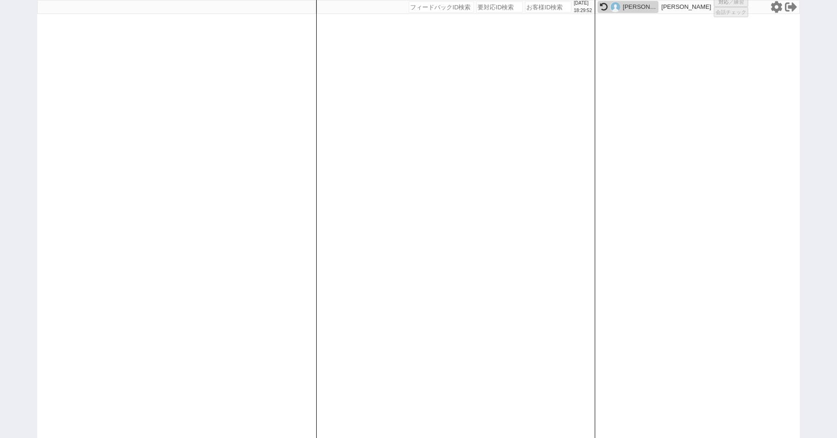
select select "2"
select select
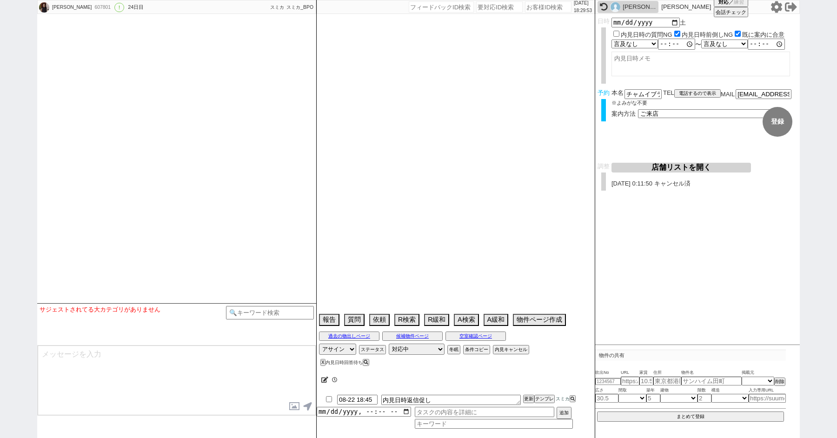
select select "15"
select select "6"
select select "32"
select select "17"
select select "564"
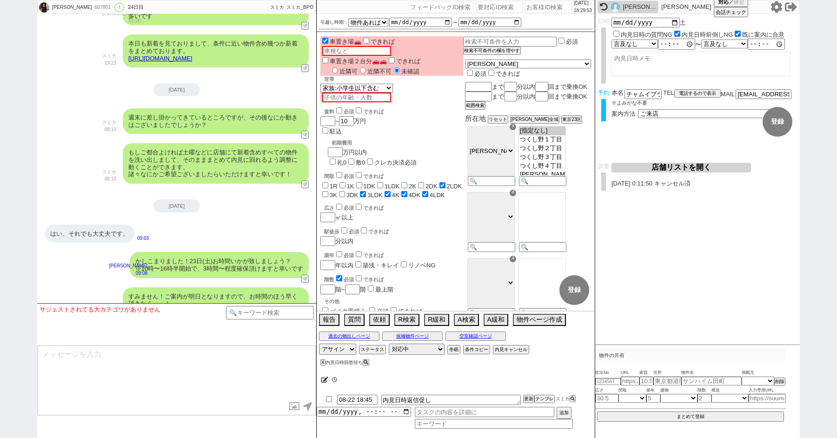
scroll to position [41, 0]
click at [692, 91] on button "電話するので表示" at bounding box center [697, 93] width 47 height 7
click at [0, 0] on select "電話の理由 356 初日調整での禊 357 問物漏れ回収 359 内見日が怪しいので前倒し&他社消し 360 調整まできて無言が長いマンを起こす 361 調整…" at bounding box center [0, 0] width 0 height 0
click select "電話の理由 356 初日調整での禊 357 問物漏れ回収 359 内見日が怪しいので前倒し&他社消し 360 調整まできて無言が長いマンを起こす 361 調整…" at bounding box center [697, 93] width 47 height 8
select select "344"
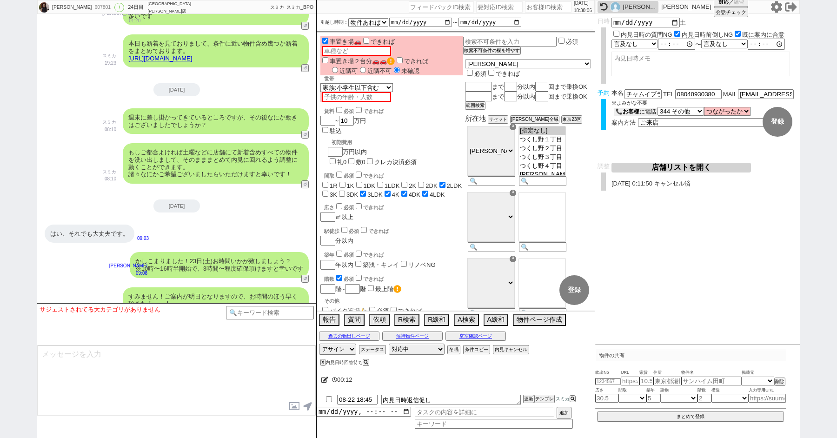
click at [630, 111] on b "お客様" at bounding box center [631, 111] width 17 height 7
click at [646, 109] on button "📞 お客様 に電話" at bounding box center [635, 112] width 43 height 8
click at [92, 4] on div "607801" at bounding box center [102, 7] width 21 height 7
copy div "607801"
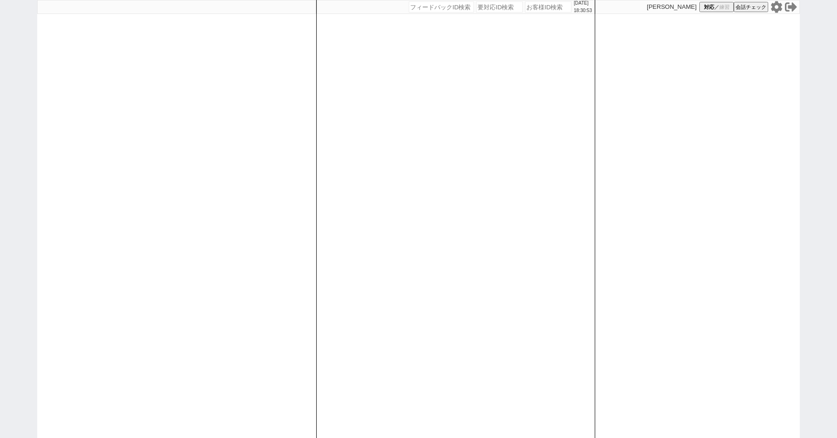
click at [6, 45] on div "[DATE] 18:30:53 候補物件を追加してしてください 紹介した物件一覧 他社物件を追加する 空室確認ページに追加・削除 紹介した物件一覧 他社物件を…" at bounding box center [418, 219] width 837 height 438
paste input "607801"
type input "607801"
select select "2"
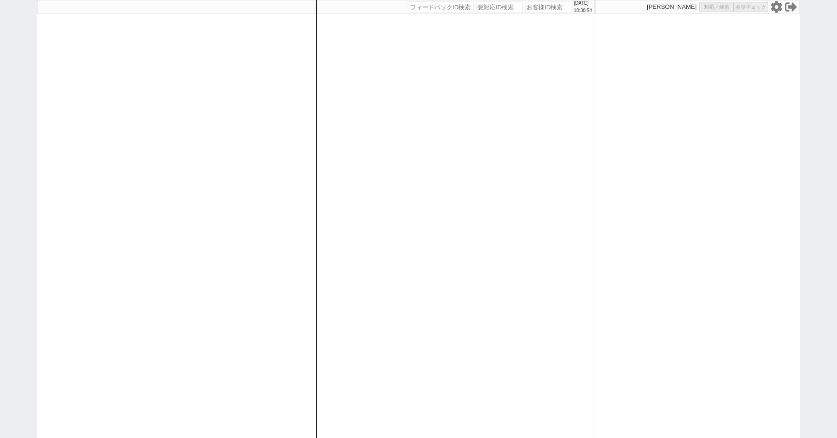
select select
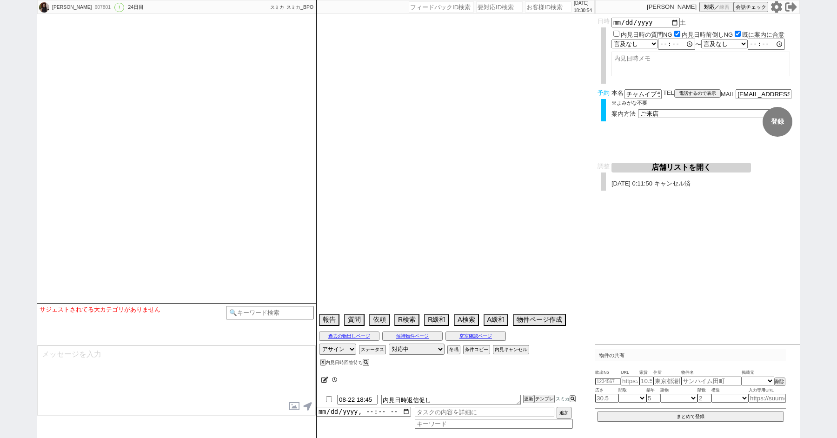
select select "15"
select select "6"
select select "32"
select select "17"
select select "564"
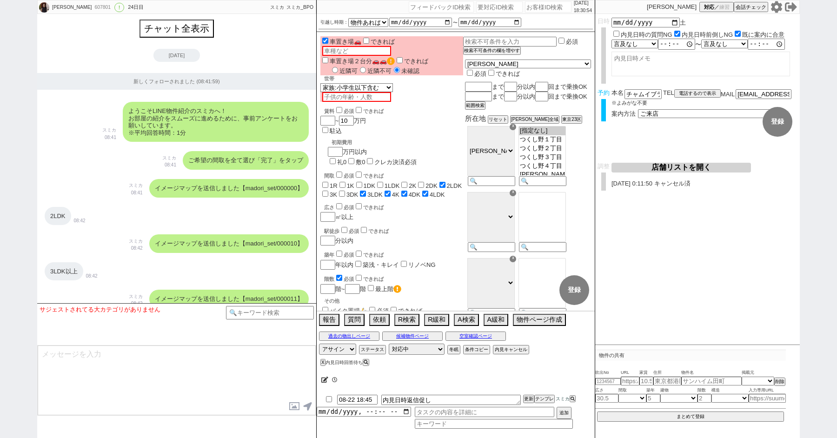
scroll to position [41, 0]
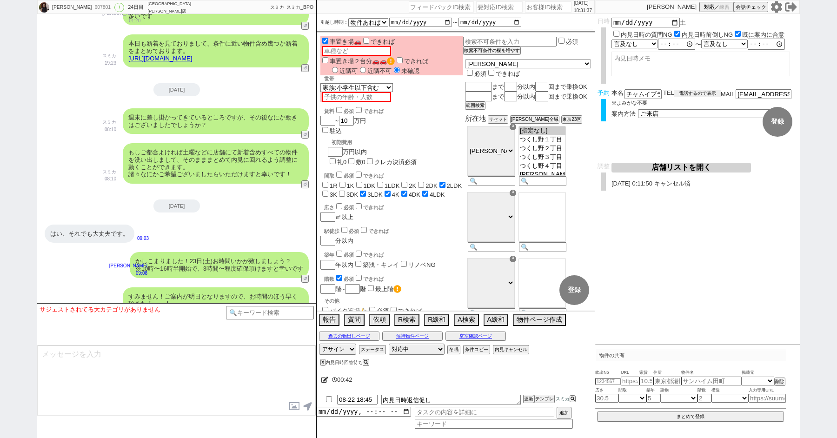
click at [681, 93] on button "電話するので表示" at bounding box center [697, 93] width 47 height 7
click at [681, 93] on select "電話の理由 356 初日調整での禊 357 問物漏れ回収 359 内見日が怪しいので前倒し&他社消し 360 調整まできて無言が長いマンを起こす 361 調整…" at bounding box center [697, 93] width 47 height 8
click select "電話の理由 356 初日調整での禊 357 問物漏れ回収 359 内見日が怪しいので前倒し&他社消し 360 調整まできて無言が長いマンを起こす 361 調整…" at bounding box center [697, 93] width 47 height 8
select select "344"
click at [634, 108] on b "お客様" at bounding box center [631, 111] width 17 height 7
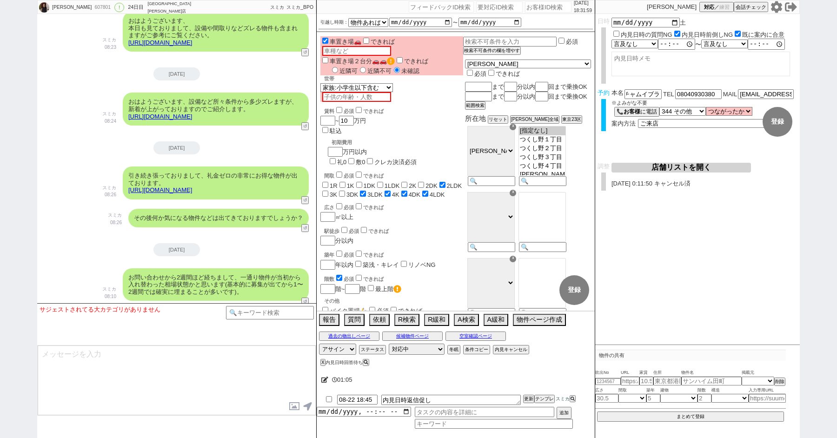
scroll to position [4773, 0]
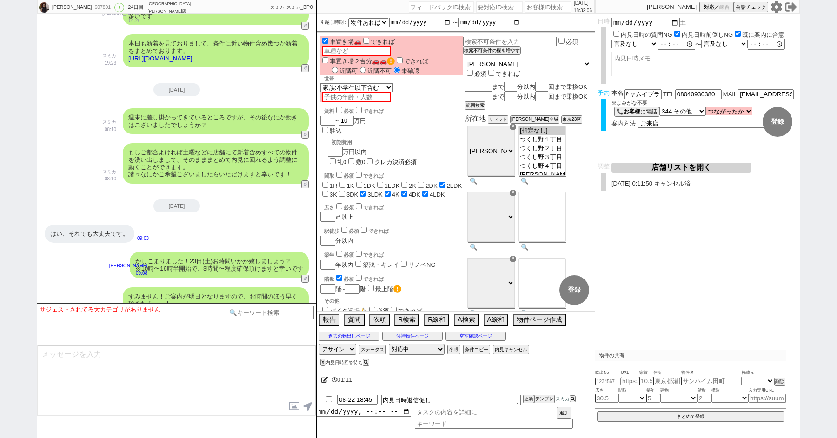
click at [730, 108] on select "つながったか つながった つながらなかった" at bounding box center [729, 111] width 47 height 8
select select "false"
click at [706, 108] on select "つながったか つながった つながらなかった" at bounding box center [729, 111] width 47 height 8
click at [326, 378] on icon at bounding box center [324, 380] width 7 height 6
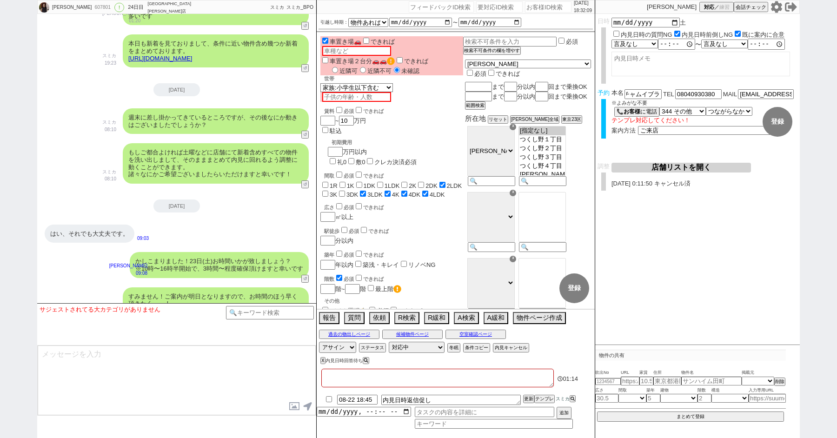
click at [352, 379] on textarea at bounding box center [437, 378] width 233 height 19
type textarea "8"
checkbox input "false"
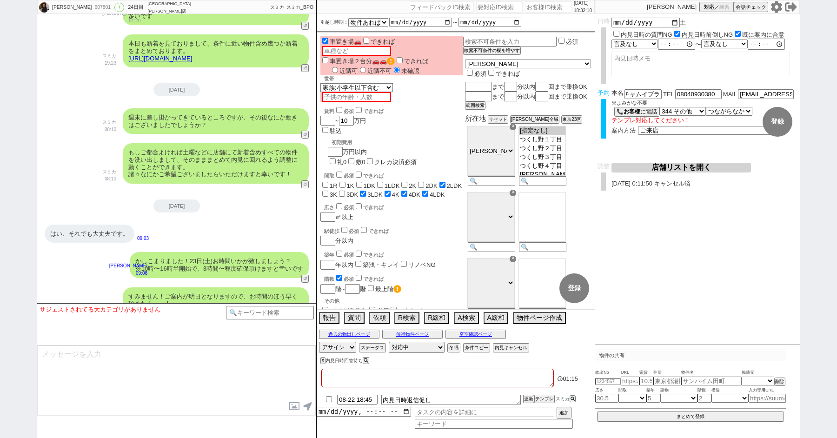
checkbox input "false"
checkbox input "true"
checkbox input "false"
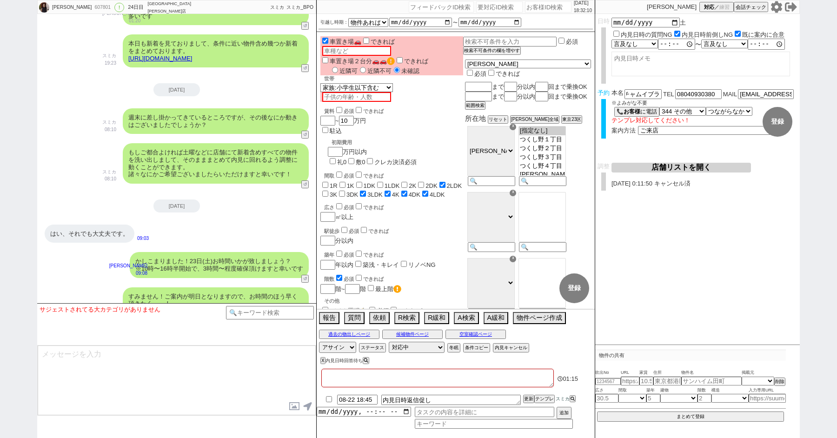
checkbox input "false"
checkbox input "true"
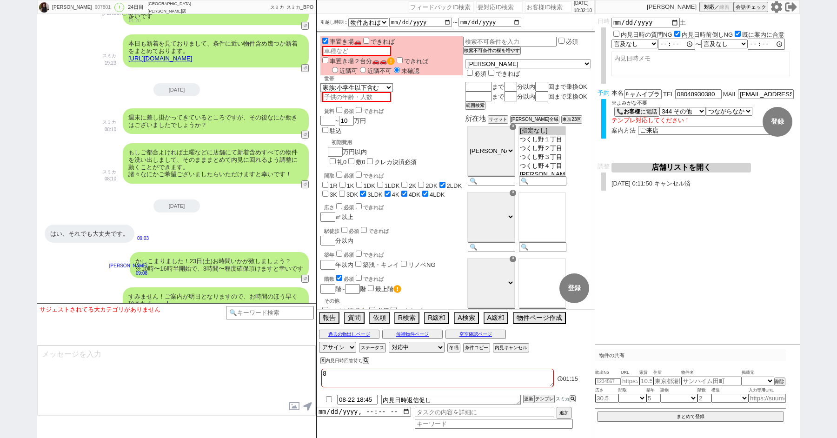
type textarea "8/"
checkbox input "false"
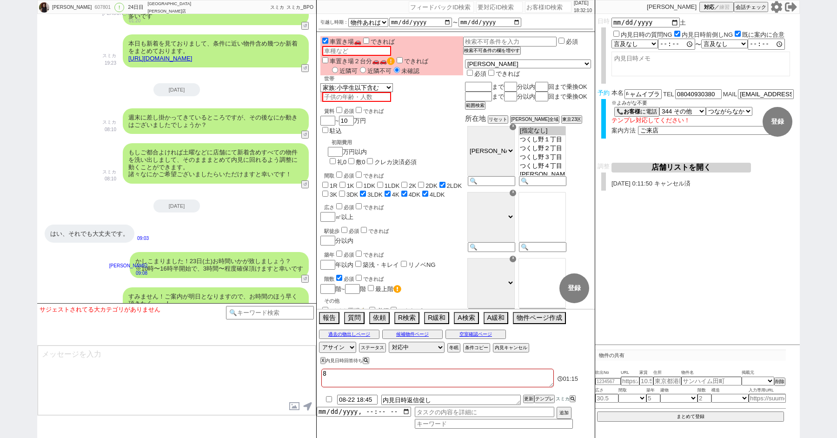
checkbox input "false"
checkbox input "true"
checkbox input "false"
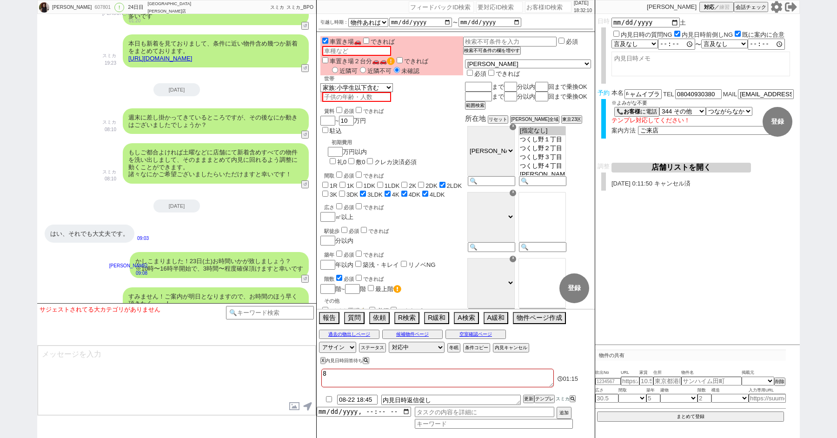
checkbox input "true"
type textarea "8/2"
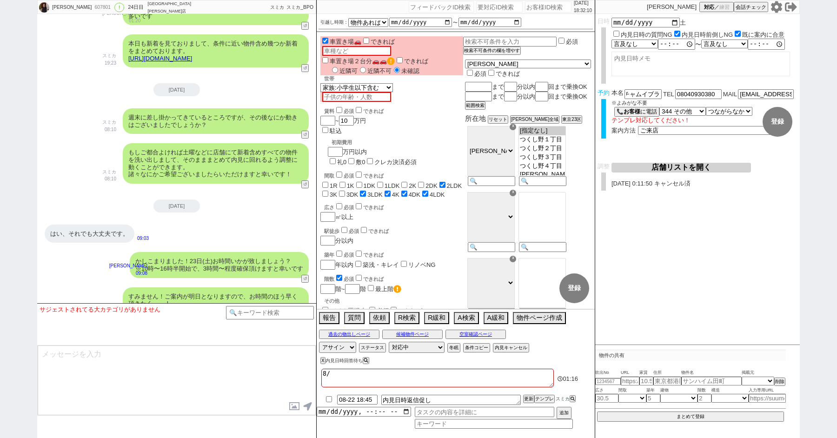
checkbox input "false"
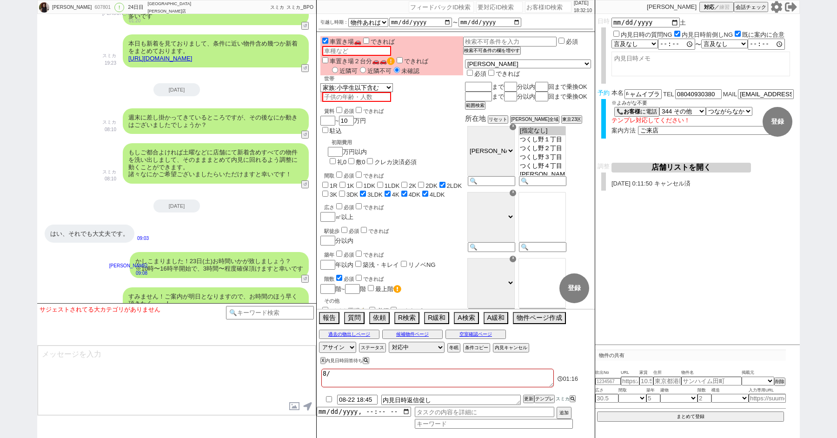
checkbox input "false"
checkbox input "true"
checkbox input "false"
checkbox input "true"
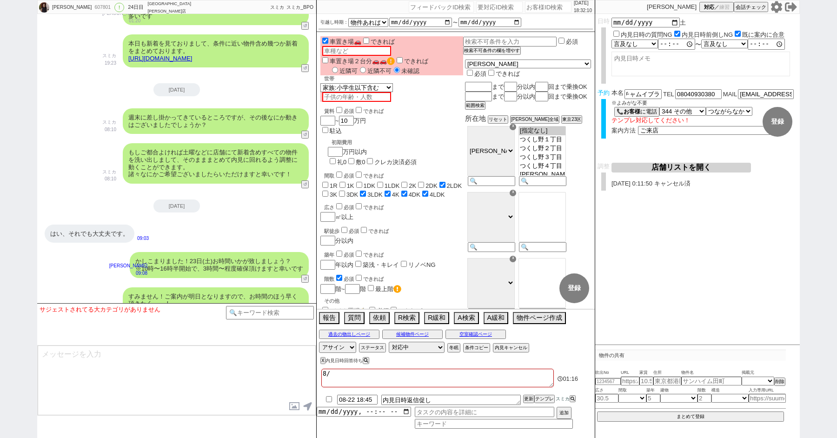
checkbox input "true"
type textarea "8/22"
checkbox input "false"
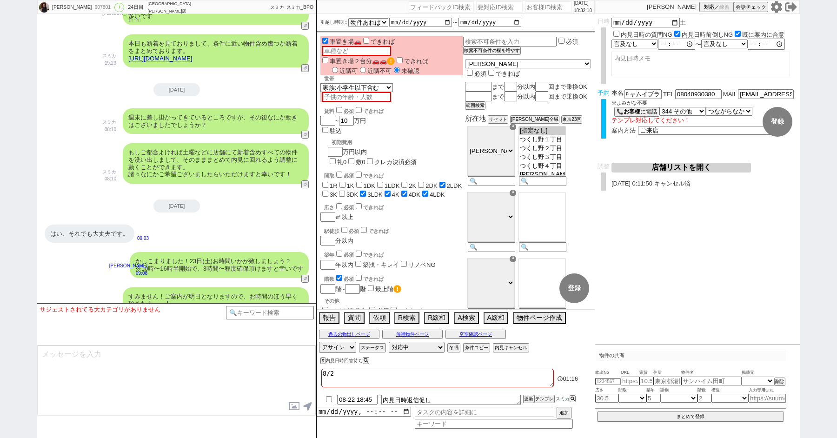
checkbox input "false"
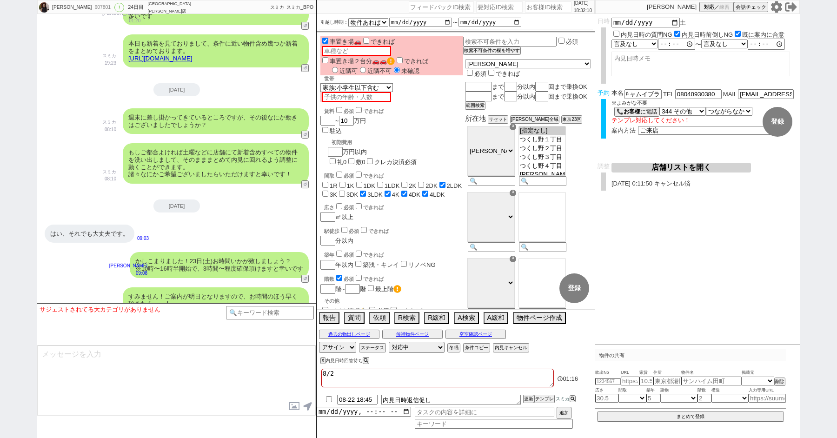
checkbox input "true"
checkbox input "false"
checkbox input "true"
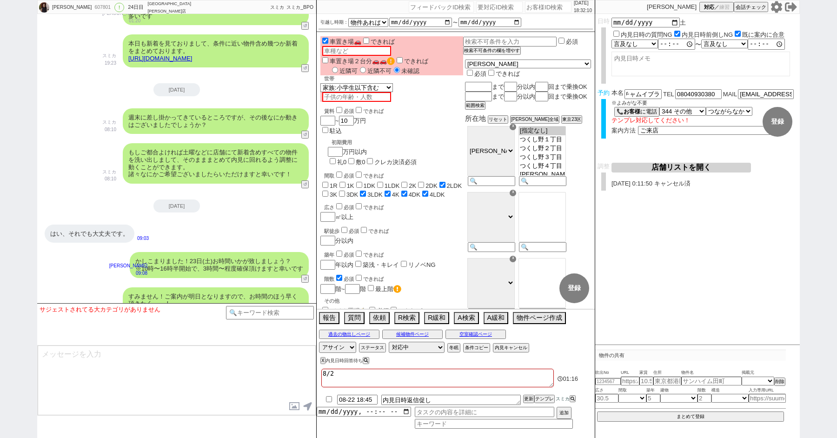
checkbox input "true"
type textarea "8/22"
checkbox input "false"
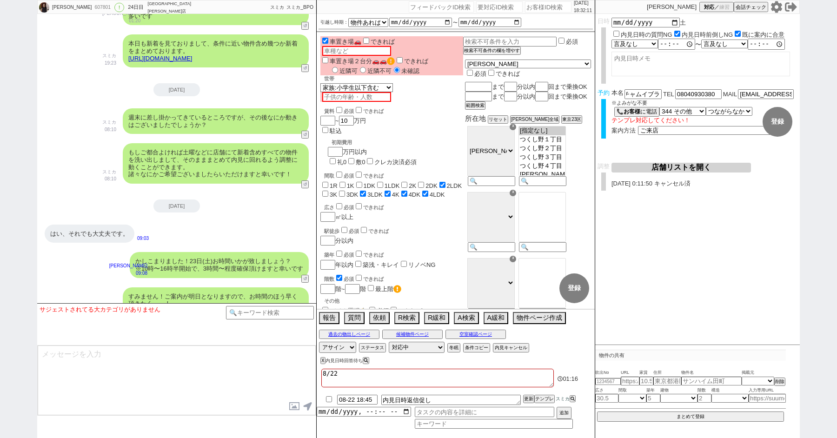
checkbox input "false"
checkbox input "true"
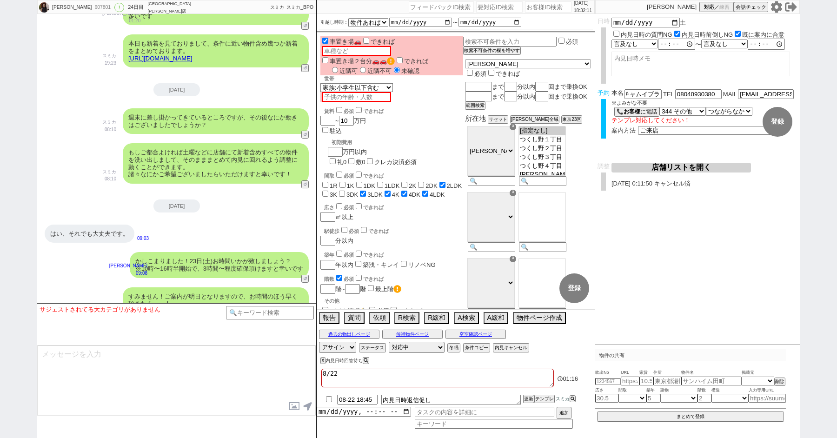
checkbox input "false"
checkbox input "true"
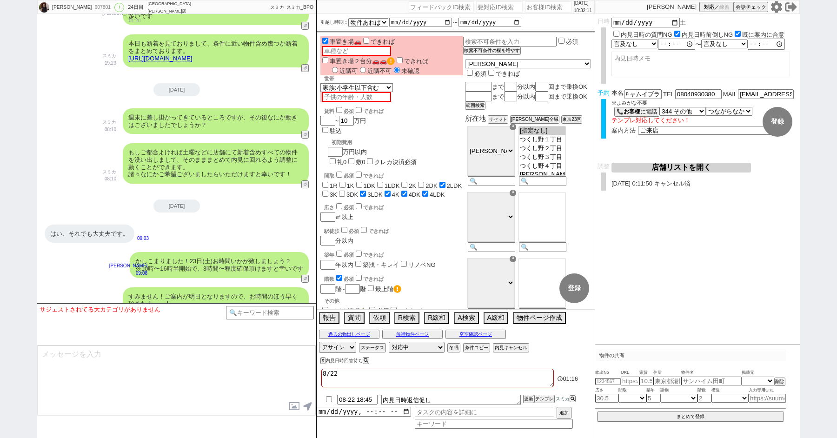
checkbox input "true"
type textarea "8/22 d"
checkbox input "false"
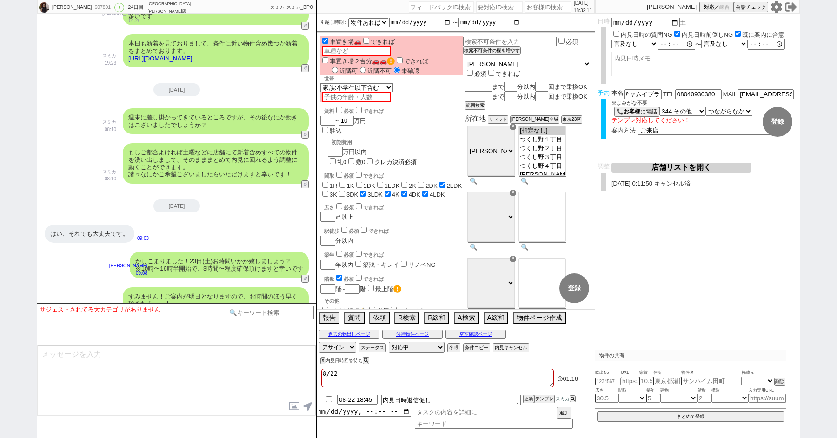
checkbox input "false"
checkbox input "true"
checkbox input "false"
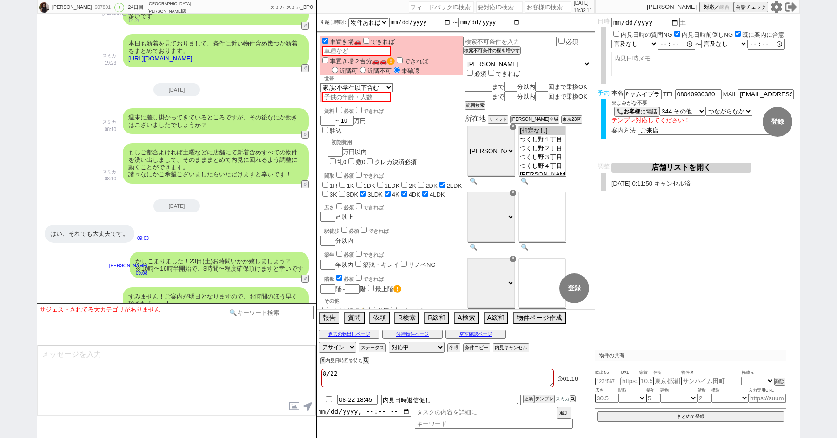
checkbox input "false"
checkbox input "true"
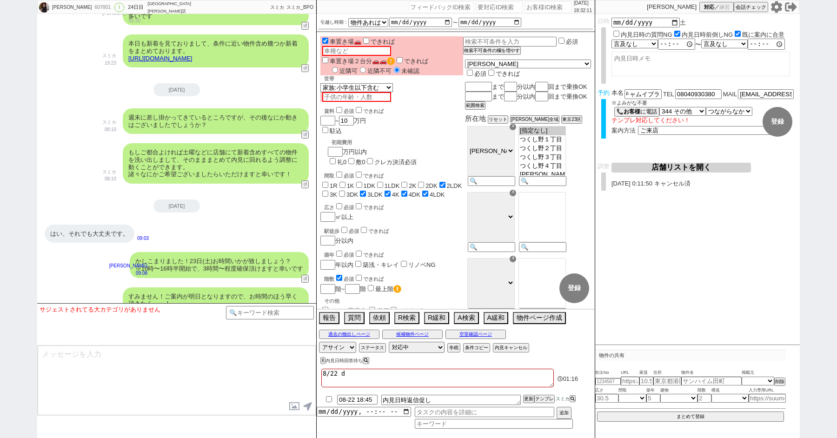
type textarea "8/22 で"
checkbox input "false"
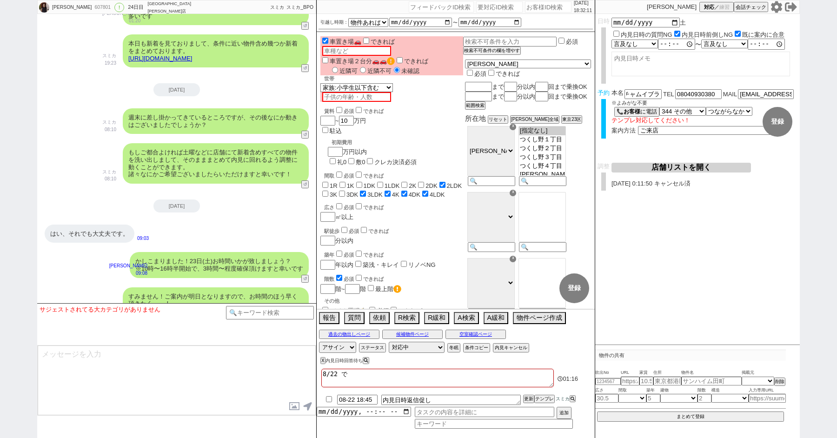
checkbox input "false"
checkbox input "true"
checkbox input "false"
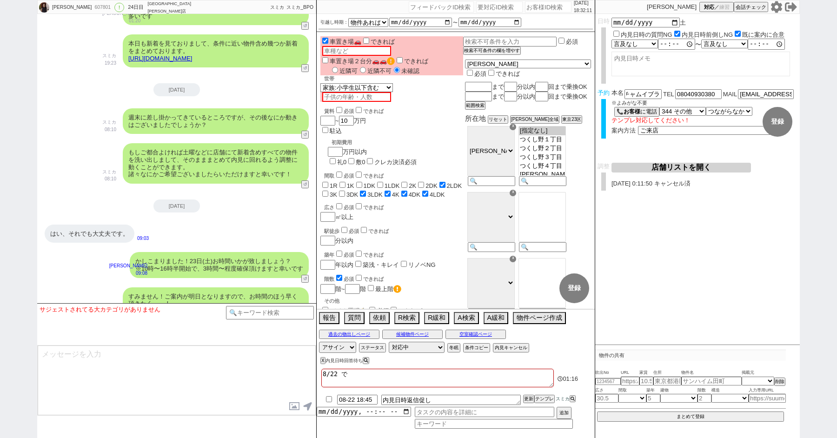
checkbox input "true"
type textarea "8/22 でn"
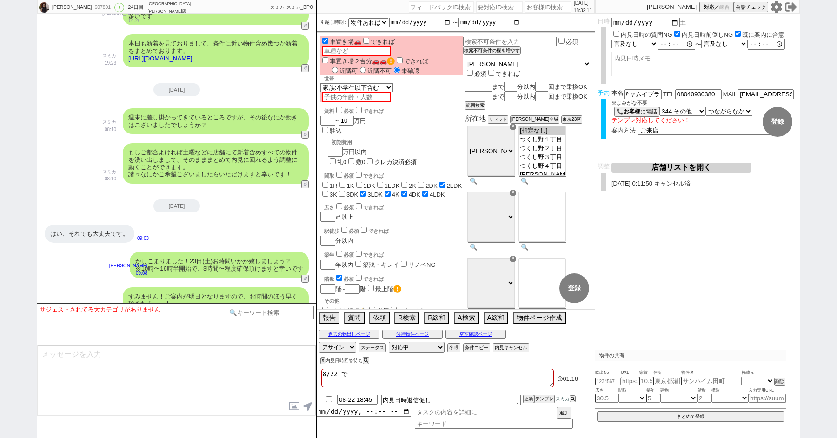
checkbox input "false"
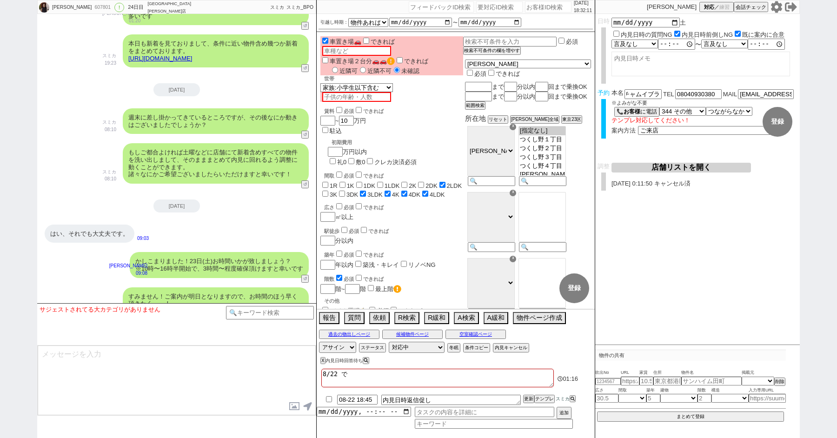
checkbox input "false"
checkbox input "true"
checkbox input "false"
checkbox input "true"
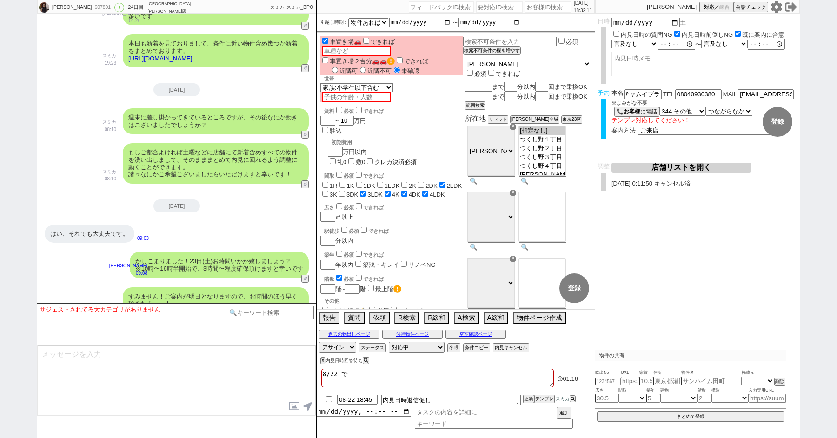
checkbox input "true"
type textarea "8/22 でな"
checkbox input "false"
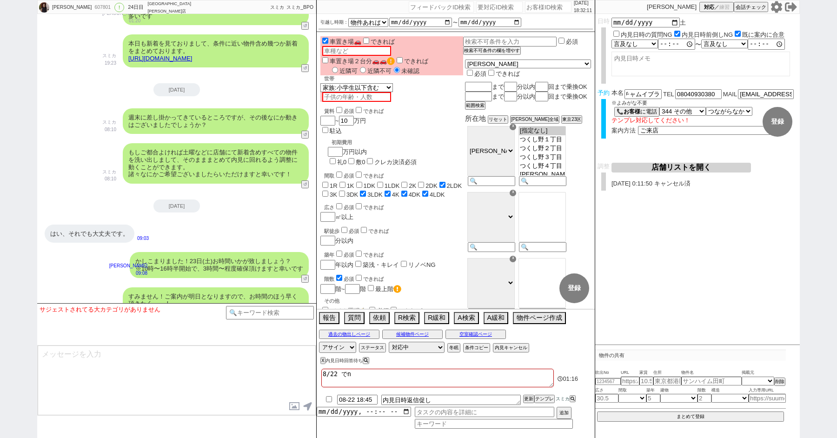
checkbox input "false"
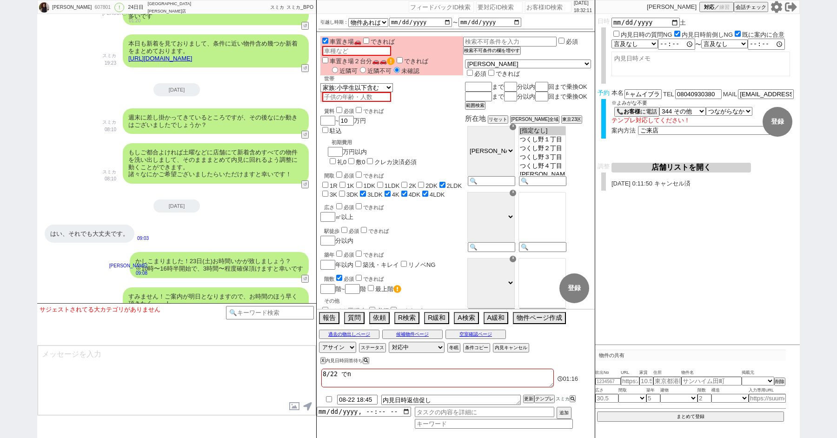
checkbox input "true"
checkbox input "false"
checkbox input "true"
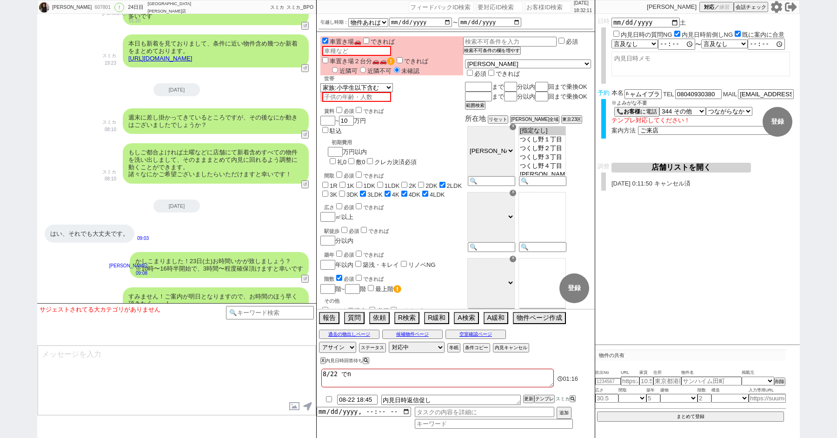
checkbox input "true"
type textarea "8/22 でない"
checkbox input "false"
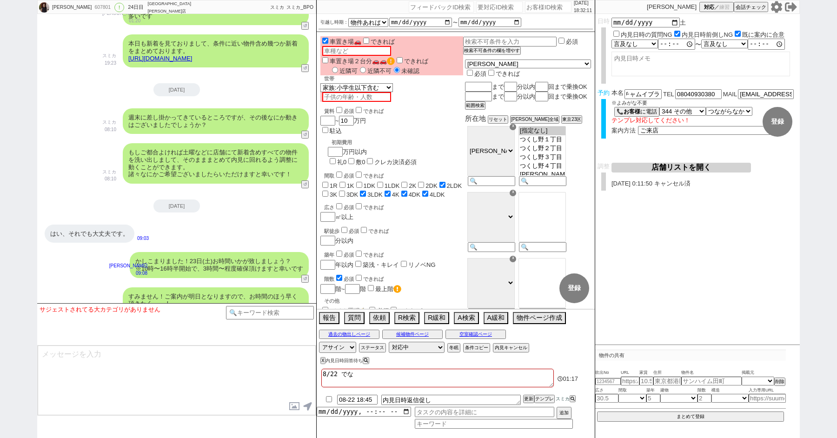
checkbox input "false"
checkbox input "true"
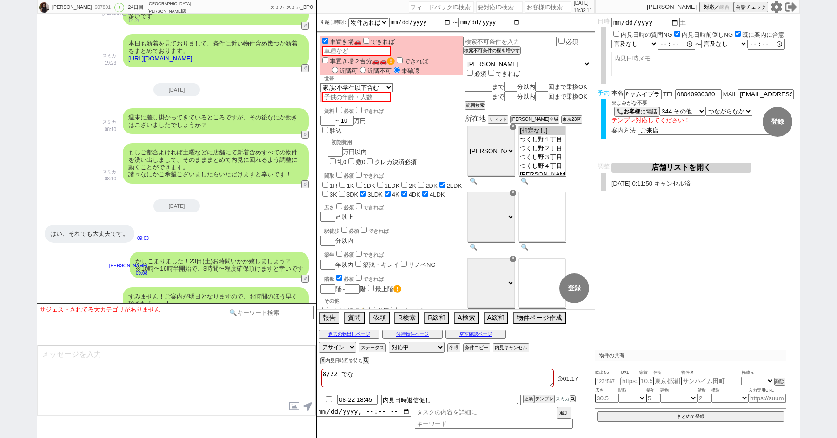
checkbox input "false"
checkbox input "true"
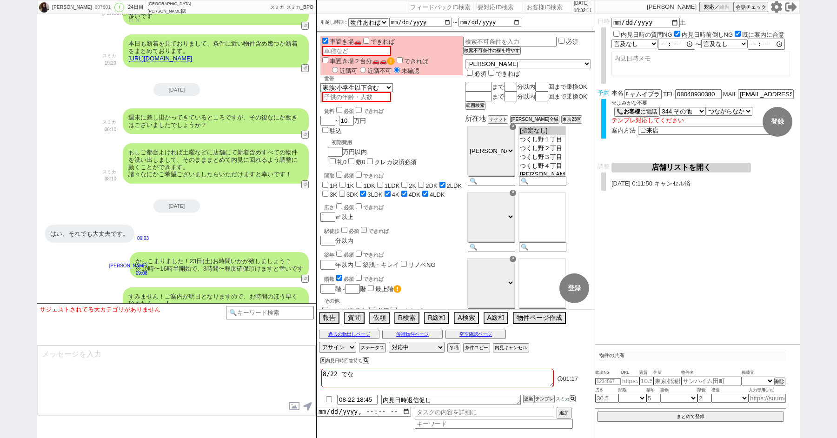
checkbox input "true"
type textarea "8/22 出ない"
checkbox input "false"
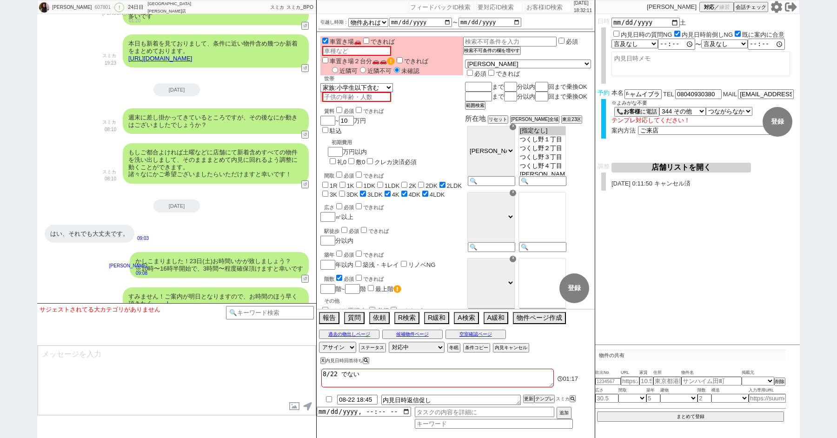
checkbox input "false"
checkbox input "true"
checkbox input "false"
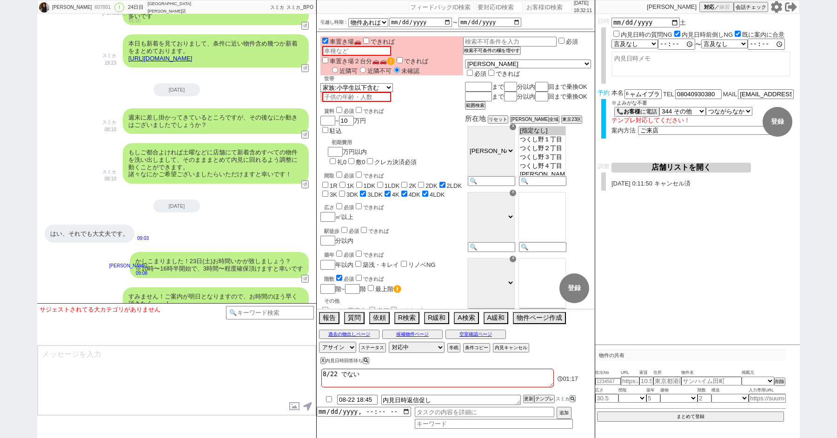
checkbox input "false"
checkbox input "true"
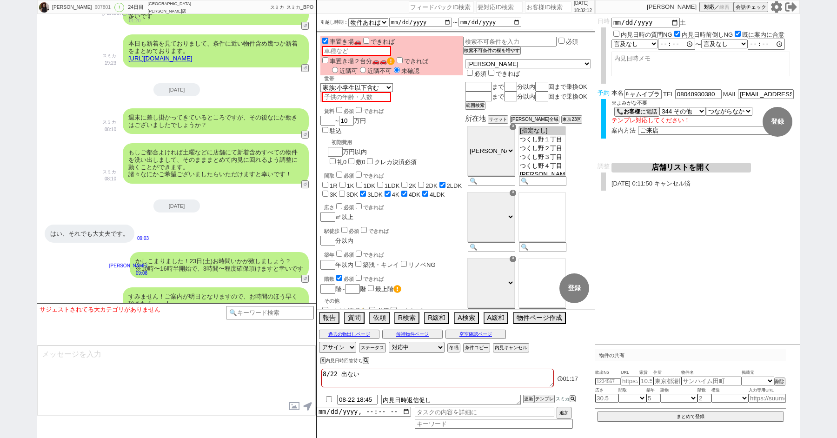
checkbox input "false"
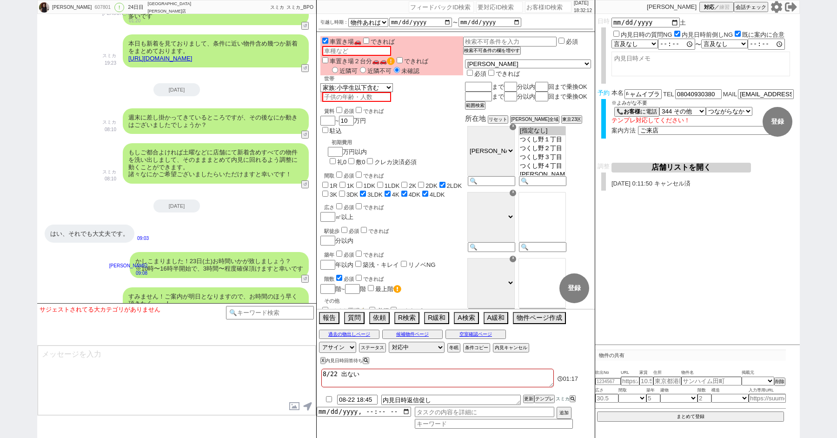
checkbox input "false"
checkbox input "true"
checkbox input "false"
checkbox input "true"
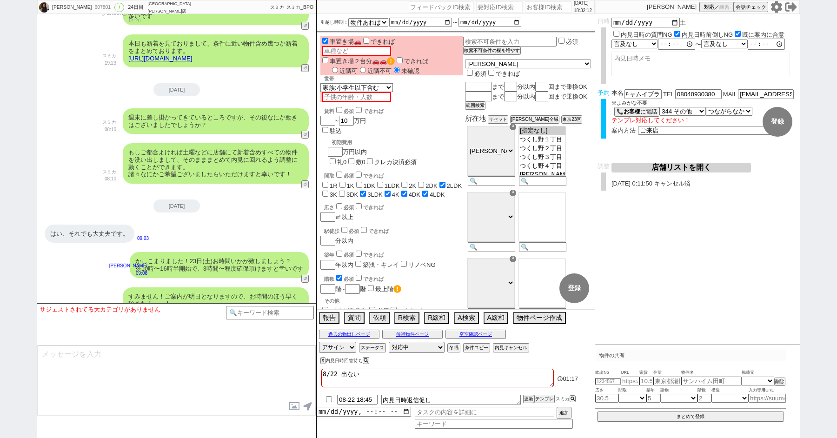
checkbox input "true"
type textarea "8/22 出ない"
click at [254, 315] on input at bounding box center [270, 312] width 88 height 12
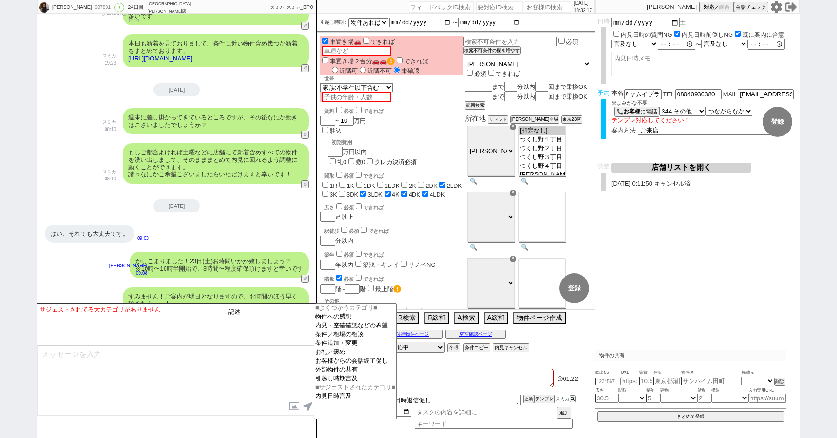
type input "記述"
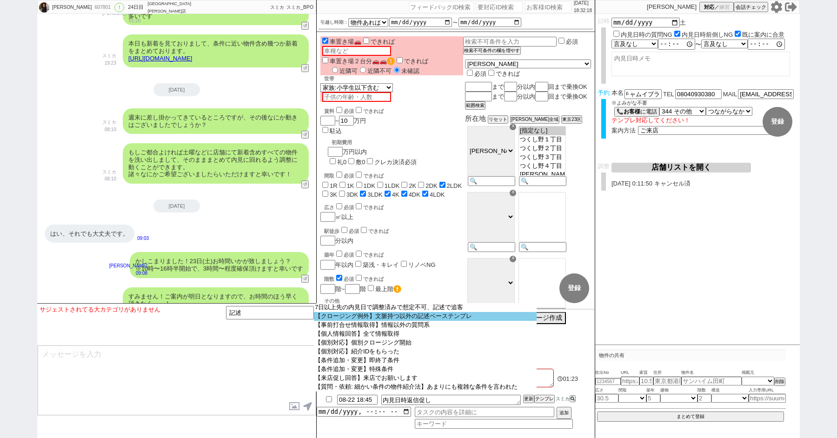
click at [350, 318] on option "【クロージング例外】文脈持つ以外の記述ベーステンプレ" at bounding box center [425, 316] width 223 height 9
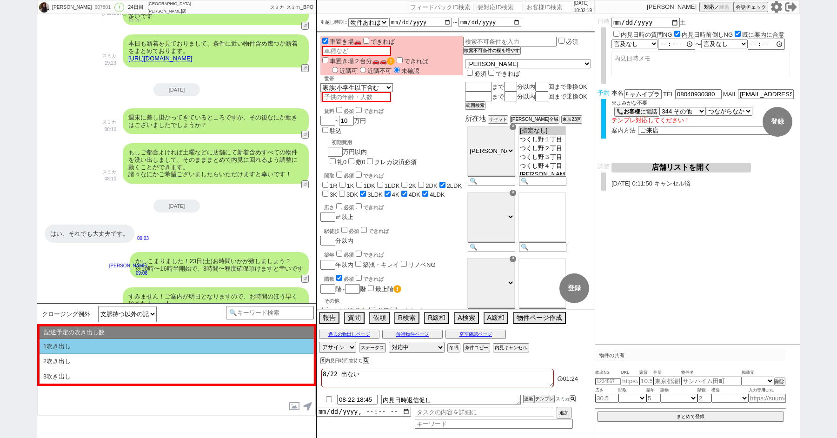
click at [113, 346] on li "1吹き出し" at bounding box center [177, 346] width 274 height 15
type textarea "@@【@@①記述したい内容を②の下に入力@@】@@ @@【@@②記述したい内容を入力後に①と②を@@ごと消して送信！！@@】@@"
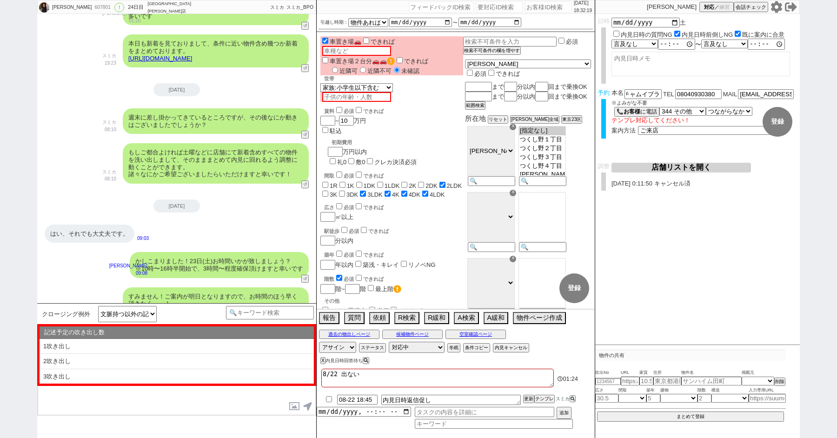
select select "1吹き出し"
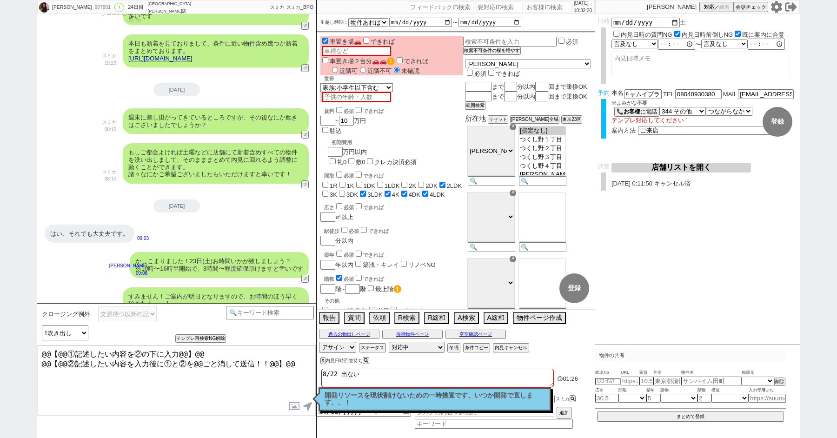
click at [110, 385] on textarea "@@【@@①記述したい内容を②の下に入力@@】@@ @@【@@②記述したい内容を入力後に①と②を@@ごと消して送信！！@@】@@" at bounding box center [177, 381] width 278 height 70
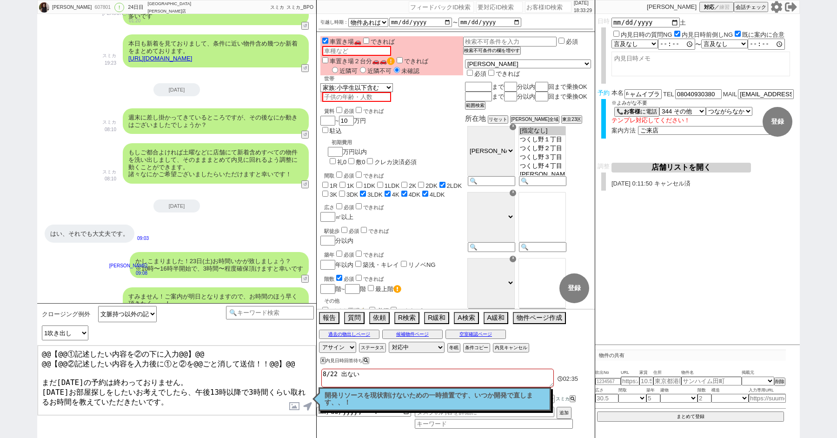
drag, startPoint x: 38, startPoint y: 378, endPoint x: 33, endPoint y: 298, distance: 79.7
click at [33, 302] on div "Ibrahim 607801 ! 0 24日目 ネクストライフ町田店 冬眠中 自社客 スミカ スミカ_BPO チャット全表示 2025-07-30 新しくフォ…" at bounding box center [418, 219] width 837 height 438
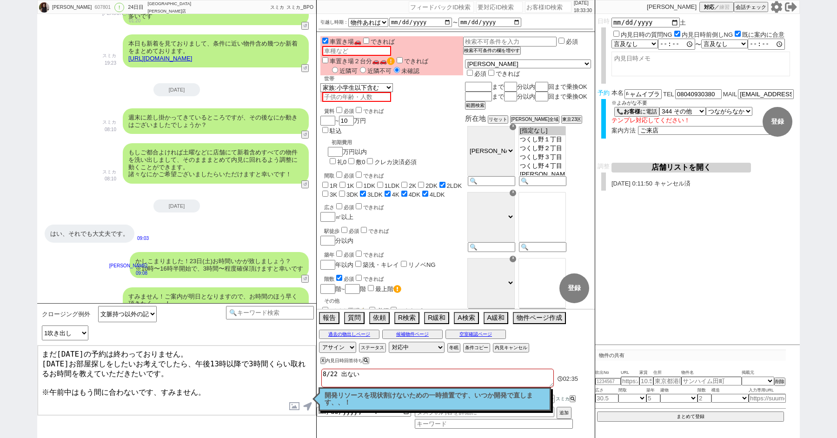
type textarea "まだ明日の予約は終わっておりません。 明日お部屋探しをしたいお考えでしたら、午後13時以降で3時間くらい取れるお時間を教えていただきたいです。 ※午前中はもう…"
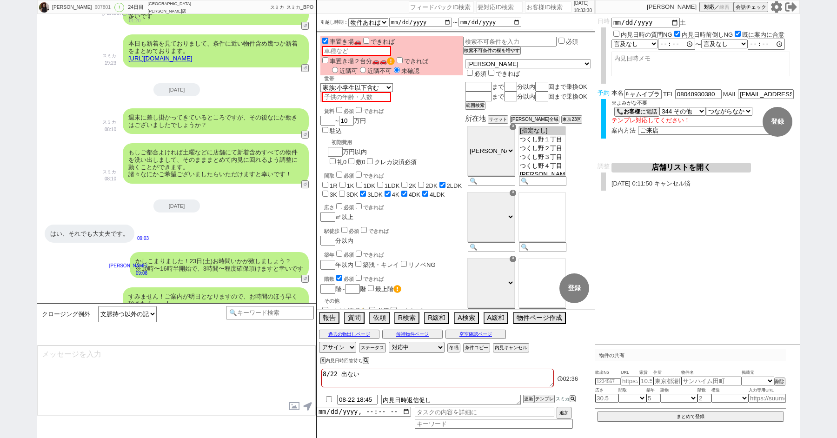
scroll to position [4841, 0]
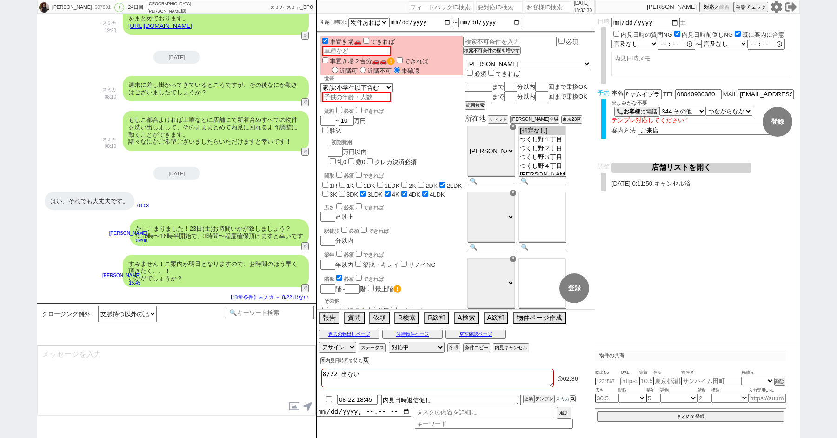
type input "08-23 19:51"
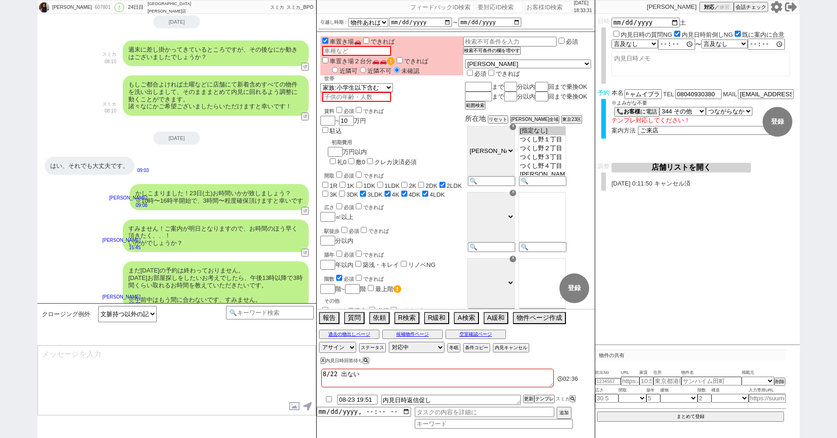
type textarea "@@【@@メッセージは打たず、以下やってください@@】@@ @@【@@タスク整理、追加、条件入力等のやるべきことはやりましたか？？全て終わったら自分に付いたア…"
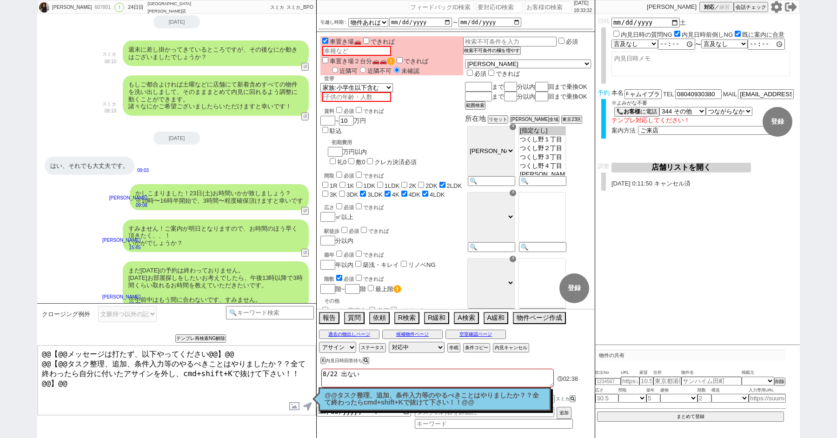
click at [360, 399] on p "@@タスク整理、追加、条件入力等のやるべきことはやりましたか？？全て終わったらcmd+shift+Kで抜けて下さい！！@@" at bounding box center [435, 399] width 220 height 14
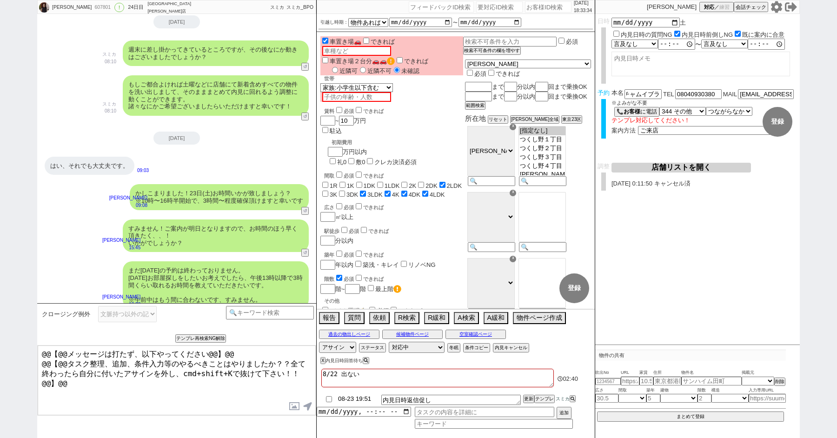
click at [362, 399] on input "08-23 19:51" at bounding box center [357, 399] width 40 height 8
type input "08-23 08:51"
click at [528, 399] on button "更新" at bounding box center [527, 399] width 9 height 7
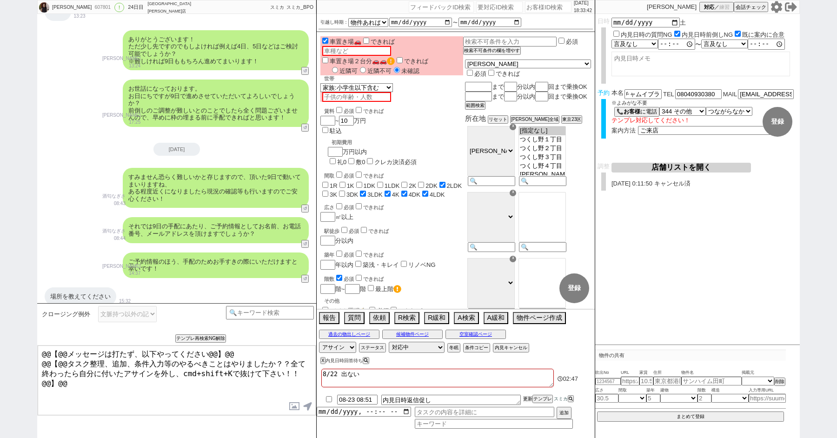
scroll to position [2032, 0]
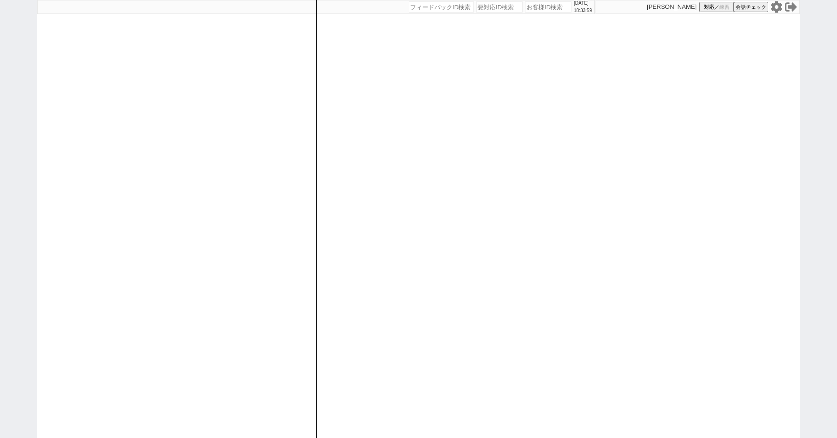
paste input "610621"
type input "610621"
select select "1"
select select "2"
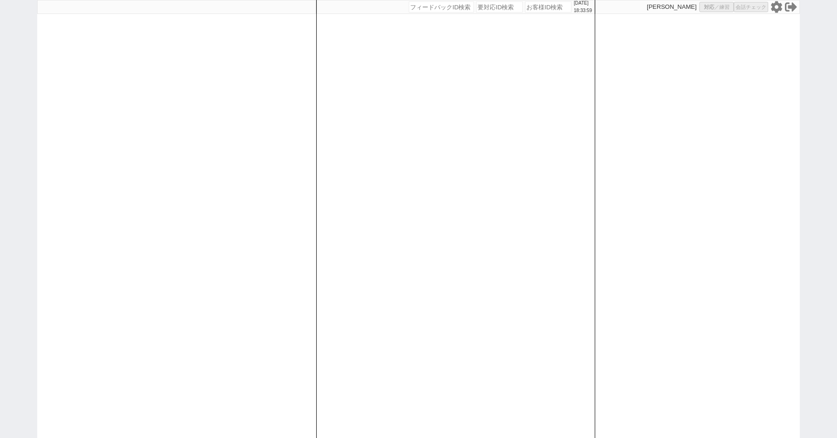
select select
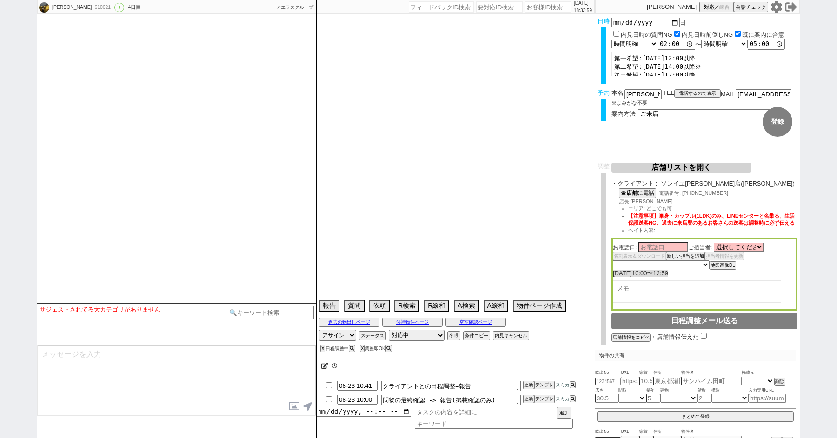
type textarea "@@前日調整@@"
select select "15"
select select "0"
select select "75"
select select "[DATE]"
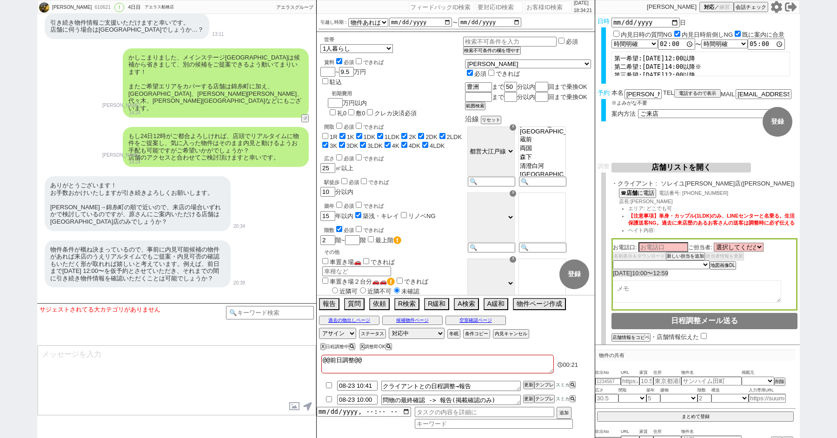
scroll to position [2478, 0]
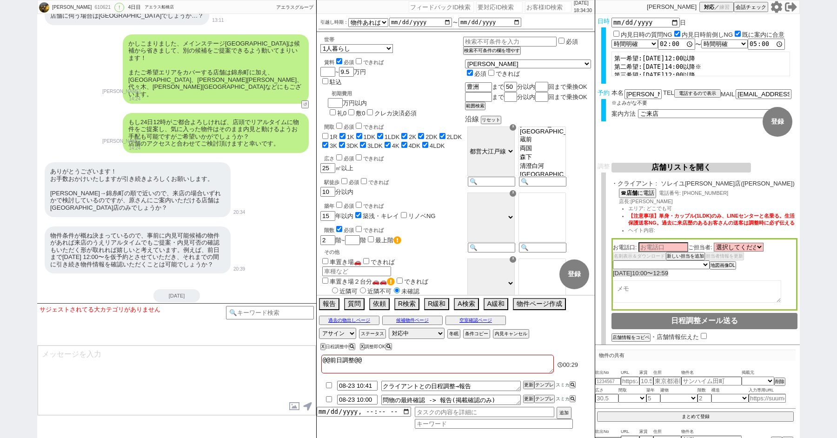
paste input "608180"
type input "608180"
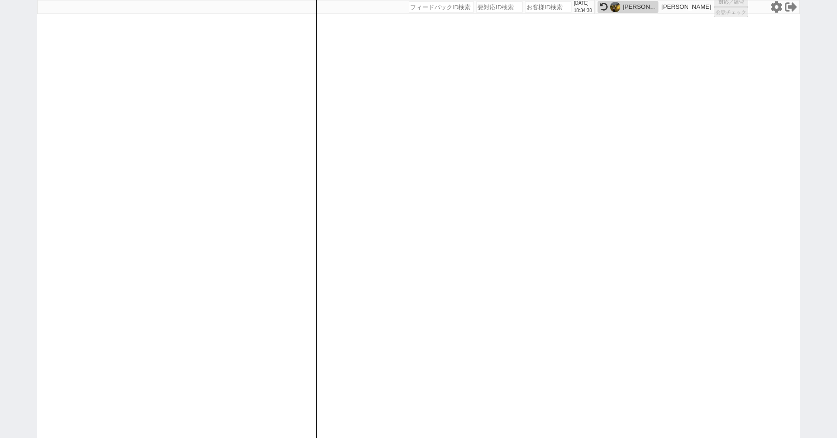
select select "3"
select select "2"
select select "8"
select select "10"
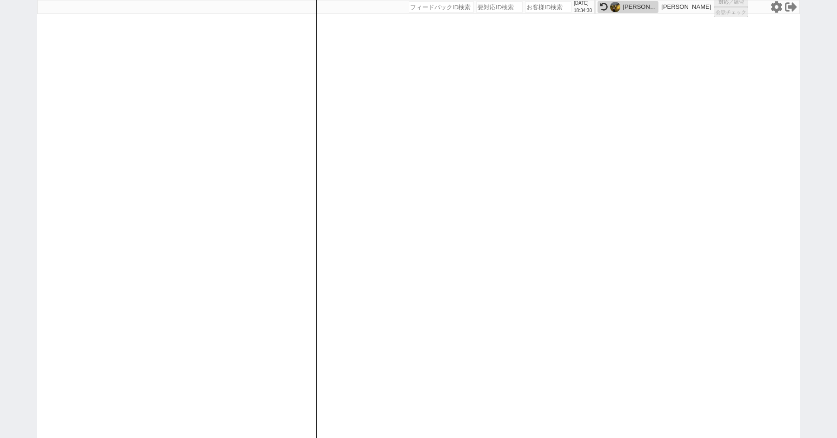
select select "9"
select select "8"
select select
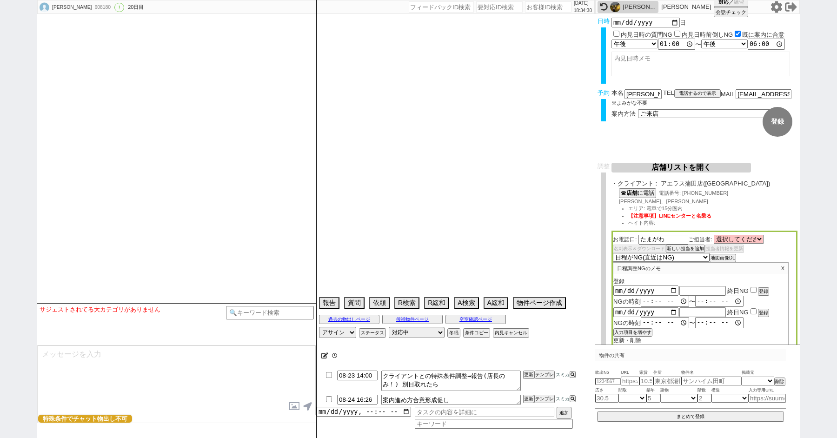
select select "13"
select select "0"
select select "58"
select select "57"
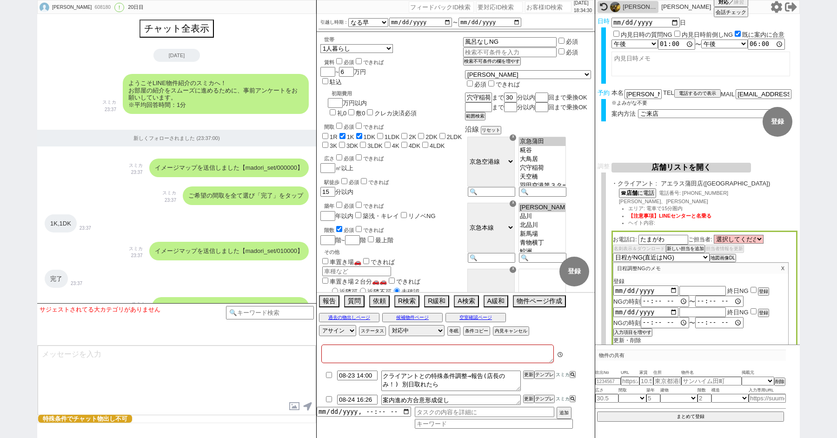
type textarea "他社なし　24日水道工事入れるかも　この予定決まるまで調整不可"
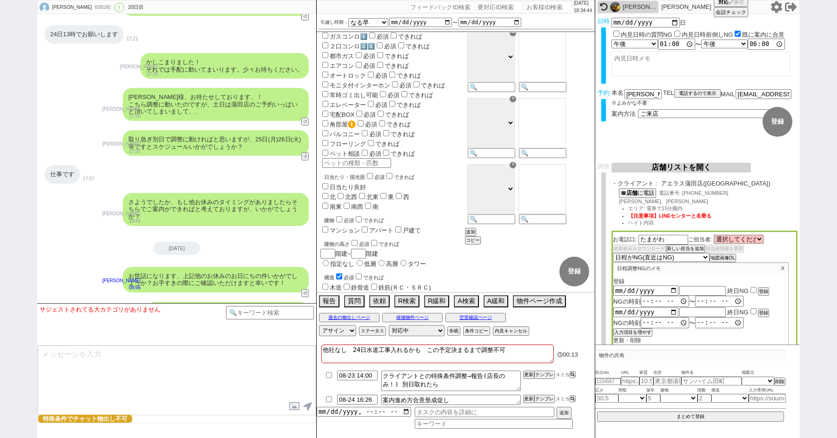
scroll to position [0, 0]
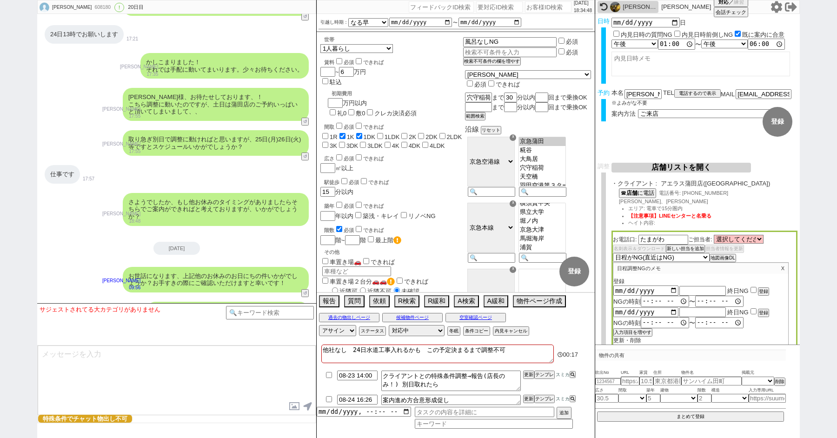
click at [326, 373] on input "checkbox" at bounding box center [328, 375] width 13 height 6
checkbox input "true"
click at [510, 325] on div "対応パス アサイン ステータス 対応中 引き継ぎ完了 ブロック 長期間返信なし 紹介不可 別の所で決まった 客の都合で引越しが無くなった 接客開始後に冬眠 対…" at bounding box center [456, 331] width 278 height 14
click at [509, 330] on button "内見キャンセル" at bounding box center [510, 330] width 34 height 7
radio input "true"
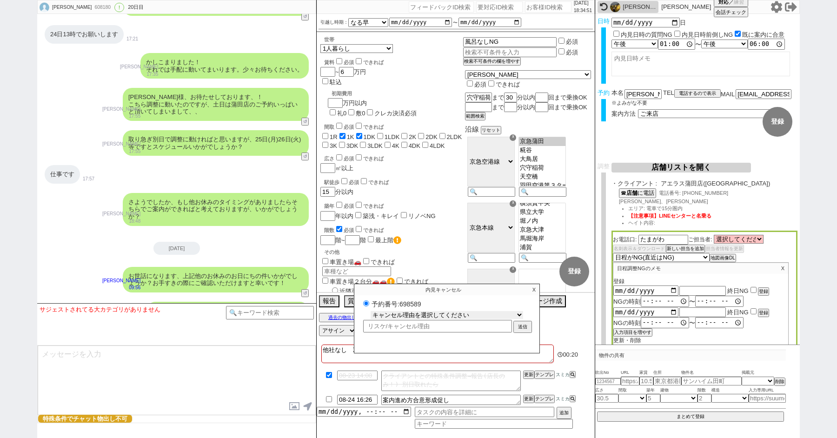
click at [393, 312] on select "キャンセル理由を選択してください 希望物件が出なかった 希望物件が見れなかった 返信がこなくなった 他決(日程調整前) 引越し自体消滅(日程調整前) 都合が変…" at bounding box center [447, 315] width 153 height 8
select select "7"
click at [371, 311] on select "キャンセル理由を選択してください 希望物件が出なかった 希望物件が見れなかった 返信がこなくなった 他決(日程調整前) 引越し自体消滅(日程調整前) 都合が変…" at bounding box center [447, 315] width 153 height 8
radio input "true"
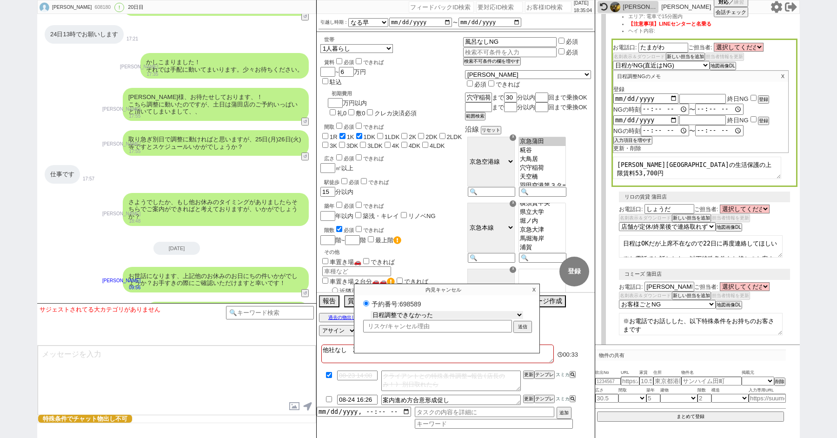
scroll to position [61, 0]
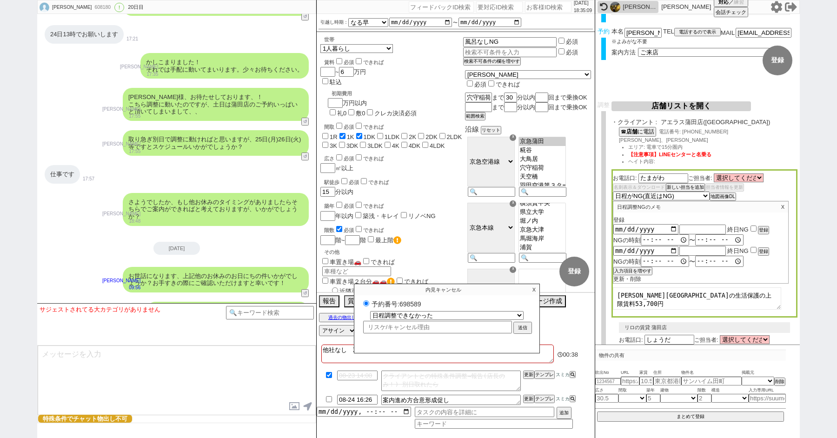
click at [534, 286] on p "X" at bounding box center [534, 289] width 11 height 11
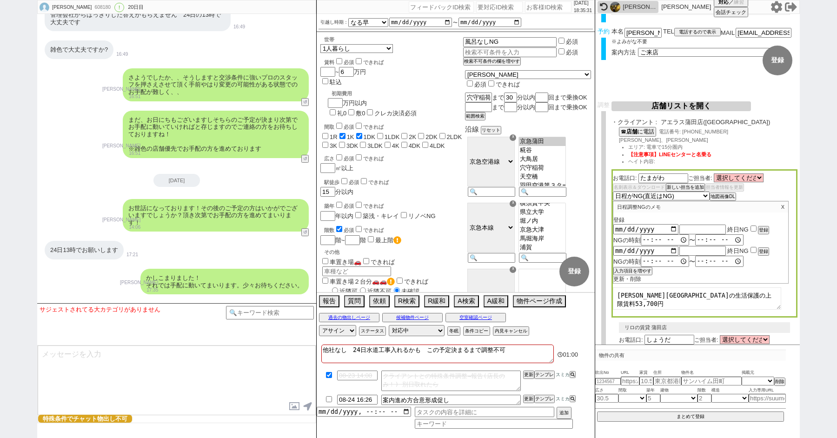
scroll to position [4041, 0]
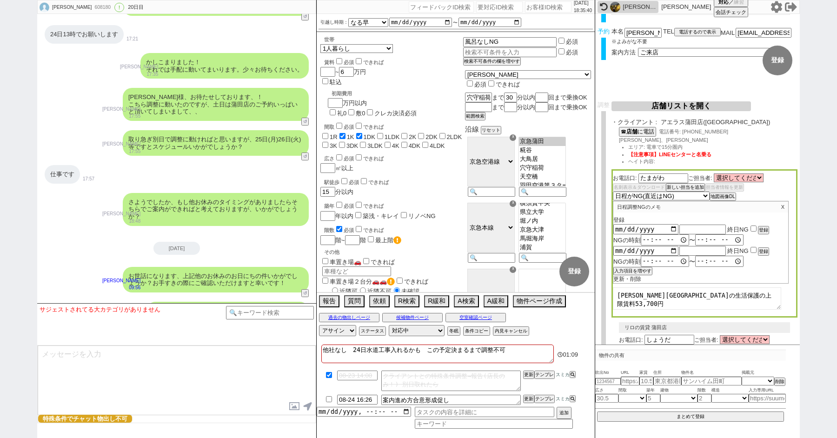
click at [255, 306] on div "サジェストされてる大カテゴリがありません テンプレ再検索NG解除" at bounding box center [176, 324] width 279 height 42
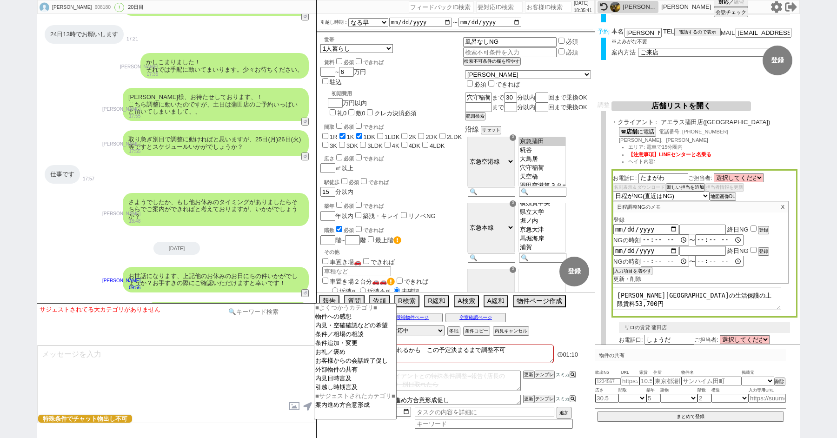
click at [250, 316] on input at bounding box center [270, 312] width 88 height 12
type input "記述"
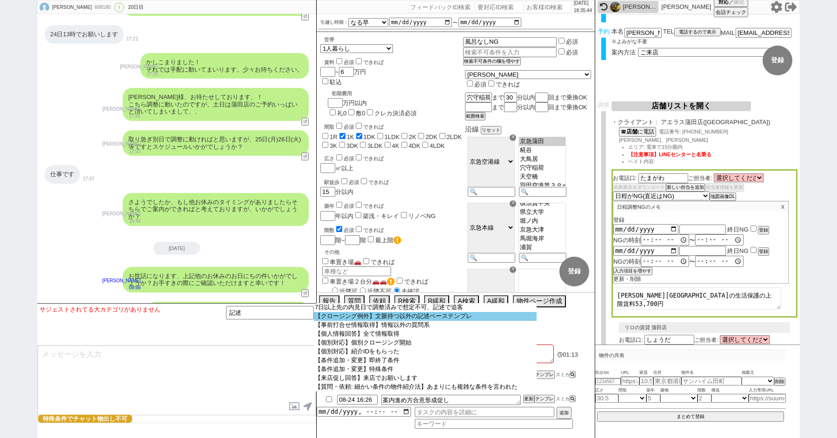
click at [391, 321] on option "【クロージング例外】文脈持つ以外の記述ベーステンプレ" at bounding box center [425, 316] width 223 height 9
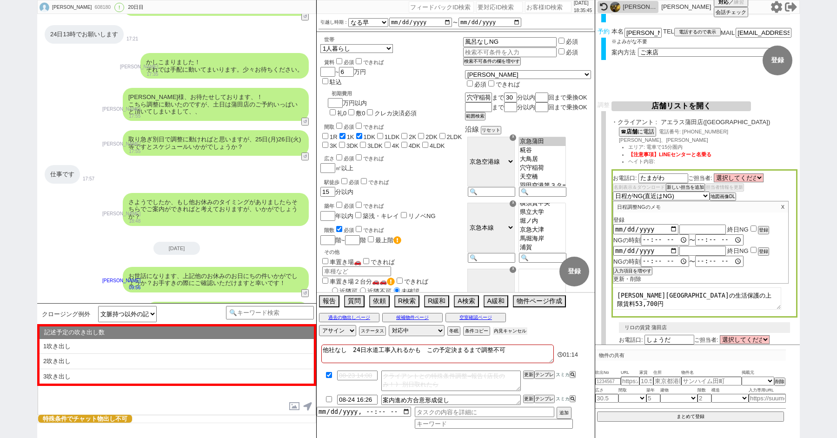
click at [523, 329] on button "内見キャンセル" at bounding box center [510, 330] width 34 height 7
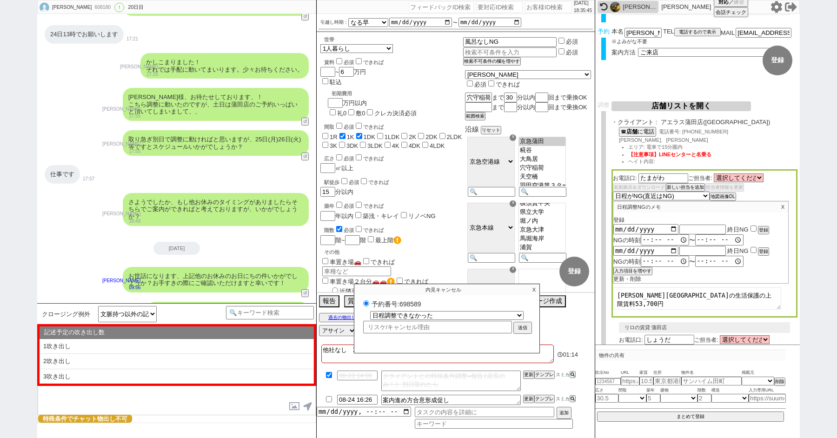
click at [376, 310] on ul "予約番号:698589" at bounding box center [446, 305] width 185 height 12
click at [376, 312] on select "キャンセル理由を選択してください 希望物件が出なかった 希望物件が見れなかった 返信がこなくなった 他決(日程調整前) 引越し自体消滅(日程調整前) 都合が変…" at bounding box center [447, 315] width 153 height 8
click at [371, 311] on select "キャンセル理由を選択してください 希望物件が出なかった 希望物件が見れなかった 返信がこなくなった 他決(日程調整前) 引越し自体消滅(日程調整前) 都合が変…" at bounding box center [447, 315] width 153 height 8
click at [520, 325] on button "送信" at bounding box center [522, 328] width 17 height 10
radio input "true"
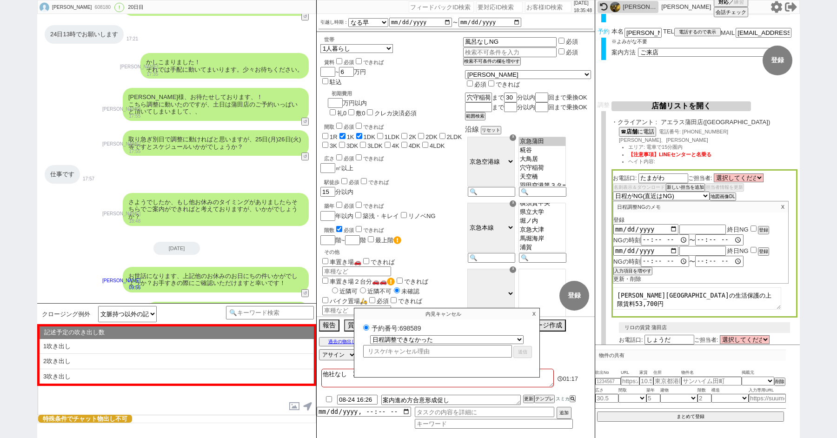
select select
select select "0"
radio input "false"
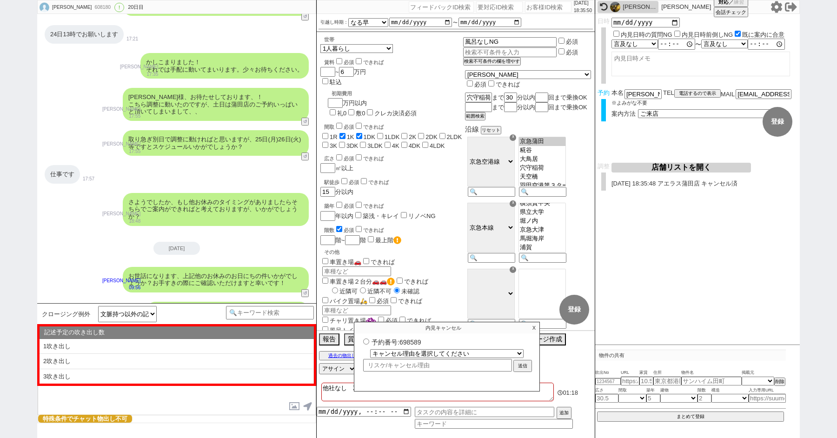
scroll to position [0, 0]
click at [536, 327] on p "X" at bounding box center [534, 327] width 11 height 11
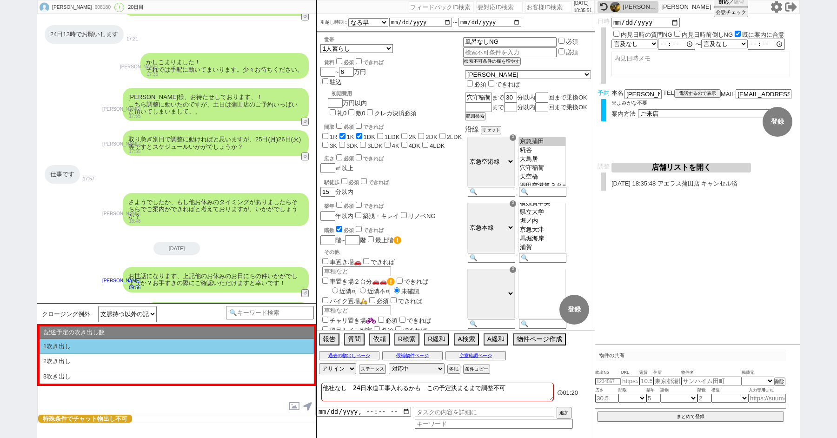
click at [118, 347] on li "1吹き出し" at bounding box center [177, 346] width 274 height 15
select select "1吹き出し"
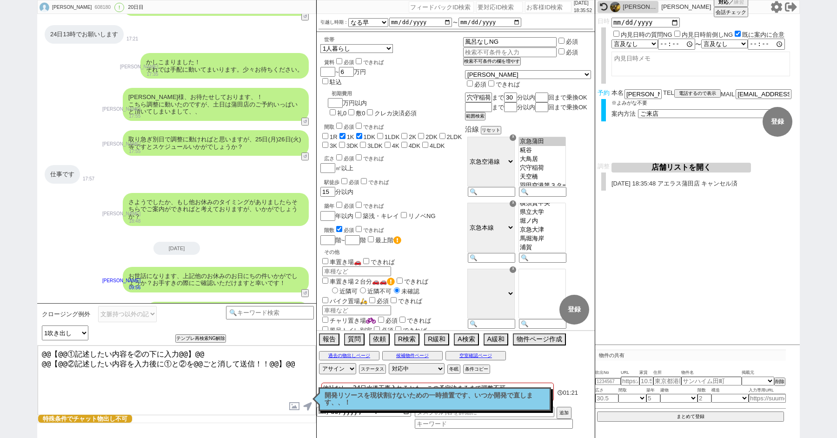
click at [127, 375] on textarea "@@【@@①記述したい内容を②の下に入力@@】@@ @@【@@②記述したい内容を入力後に①と②を@@ごと消して送信！！@@】@@" at bounding box center [177, 381] width 278 height 70
drag, startPoint x: 40, startPoint y: 377, endPoint x: 28, endPoint y: 346, distance: 33.4
click at [28, 346] on div "斉藤吉充 608180 ! 0 20日目 冬眠中 自社客 スミカ スミカ_BPO チャット全表示 2025-08-01 ようこそLINE物件紹介のスミカへ！ …" at bounding box center [418, 219] width 837 height 438
click at [219, 365] on textarea "この度は土日でご案内が出来ずすみません。" at bounding box center [177, 381] width 278 height 70
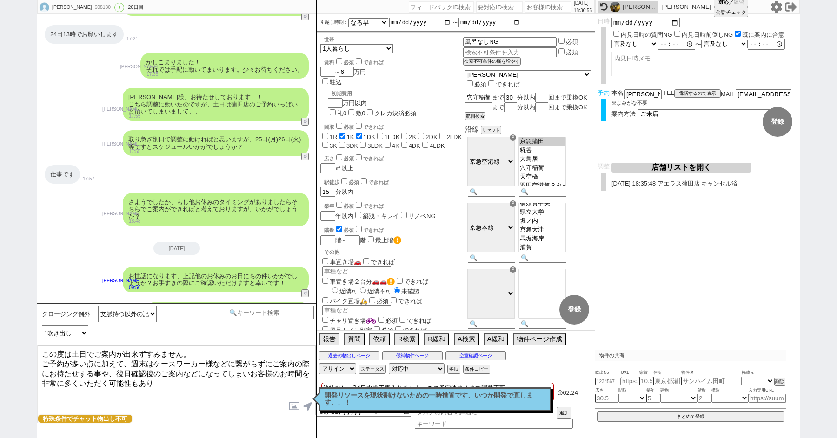
click at [205, 350] on textarea "この度は土日でご案内が出来ずすみません。 ご予約が多い点に加えて、週末はケースワーカー様などに繋がらずにご案内の際にお待たせする事や、後日確認後のご案内などに…" at bounding box center [177, 381] width 278 height 70
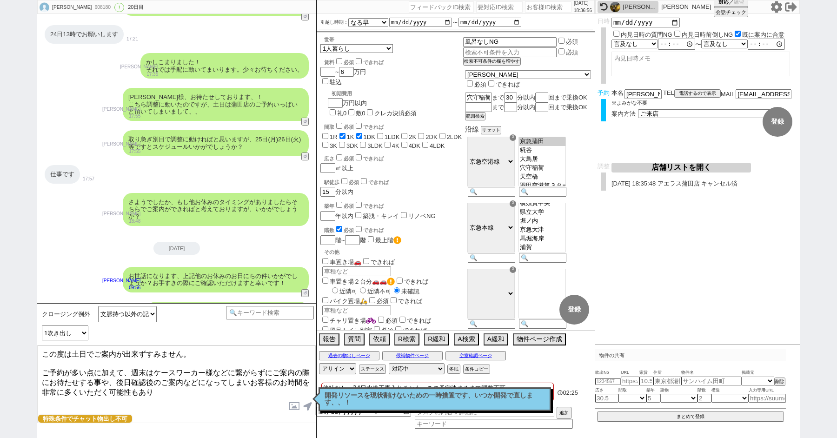
click at [40, 369] on textarea "この度は土日でご案内が出来ずすみません。 ご予約が多い点に加えて、週末はケースワーカー様などに繋がらずにご案内の際にお待たせする事や、後日確認後のご案内などに…" at bounding box center [177, 381] width 278 height 70
click at [133, 368] on textarea "この度は土日でご案内が出来ずすみません。 ご予約が多い点に加えて、週末はケースワーカー様などに繋がらずにご案内の際にお待たせする事や、後日確認後のご案内などに…" at bounding box center [177, 381] width 278 height 70
click at [219, 369] on textarea "この度は土日でご案内が出来ずすみません。 ご予約が多い点に加え、週末はケースワーカー様などに繋がらずにご案内の際にお待たせする事や、後日確認後のご案内などにな…" at bounding box center [177, 381] width 278 height 70
click at [64, 378] on textarea "この度は土日でご案内が出来ずすみません。 ご予約が多い点に加え、週末はケースワーカー/物件オーナーに繋がらずご案内の際にお待たせする事や、後日確認後のご案内な…" at bounding box center [177, 381] width 278 height 70
click at [173, 386] on textarea "この度は土日でご案内が出来ずすみません。 ご予約が多い点に加え、週末はケースワーカー/物件オーナーに繋がらずご案内の際にお待たせする事や、後日確認後のご案内な…" at bounding box center [177, 381] width 278 height 70
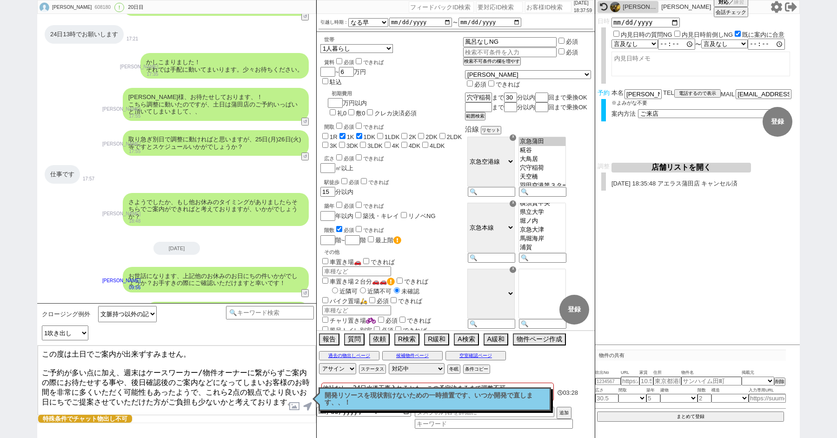
click at [40, 367] on textarea "この度は土日でご案内が出来ずすみません。 ご予約が多い点に加え、週末はケースワーカー/物件オーナーに繋がらずご案内の際にお待たせする事や、後日確認後のご案内な…" at bounding box center [177, 381] width 278 height 70
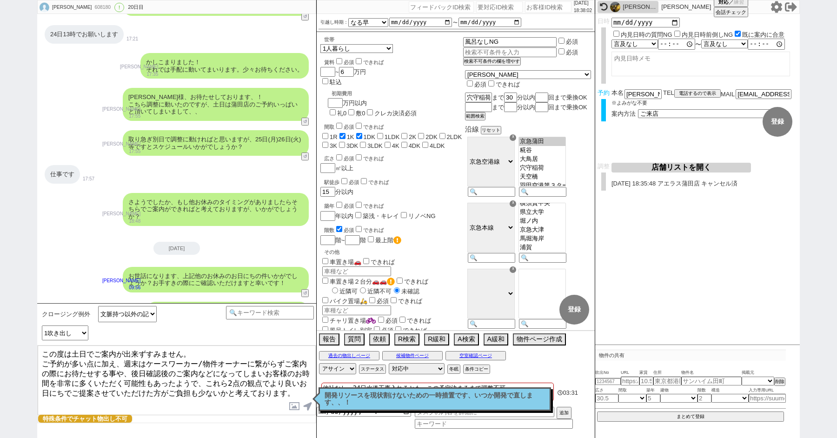
click at [205, 375] on textarea "この度は土日でご案内が出来ずすみません。 ご予約が多い点に加え、週末はケースワーカー/物件オーナーに繋がらずご案内の際にお待たせする事や、後日確認後のご案内な…" at bounding box center [177, 381] width 278 height 70
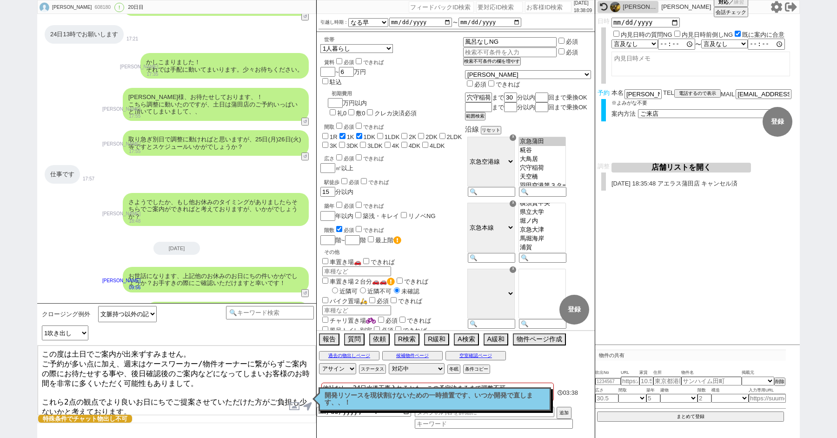
click at [200, 403] on textarea "この度は土日でご案内が出来ずすみません。 ご予約が多い点に加え、週末はケースワーカー/物件オーナーに繋がらずご案内の際にお待たせする事や、後日確認後のご案内な…" at bounding box center [177, 381] width 278 height 70
click at [163, 409] on textarea "この度は土日でご案内が出来ずすみません。 ご予約が多い点に加え、週末はケースワーカー/物件オーナーに繋がらずご案内の際にお待たせする事や、後日確認後のご案内な…" at bounding box center [177, 381] width 278 height 70
type textarea "この度は土日でご案内が出来ずすみません。 ご予約が多い点に加え、週末はケースワーカー/物件オーナーに繋がらずご案内の際にお待たせする事や、後日確認後のご案内な…"
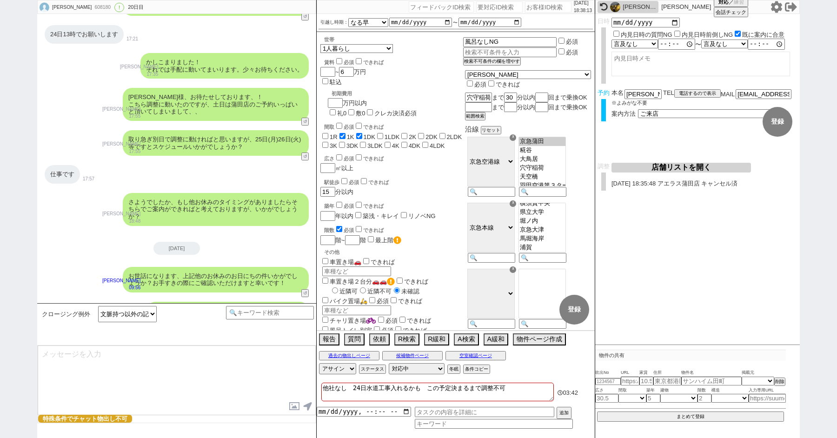
scroll to position [4120, 0]
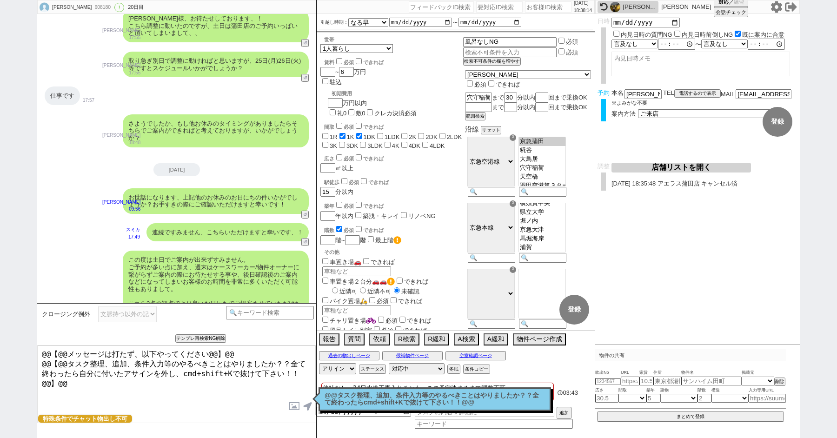
click at [113, 375] on textarea "@@【@@メッセージは打たず、以下やってください@@】@@ @@【@@タスク整理、追加、条件入力等のやるべきことはやりましたか？？全て終わったら自分に付いたア…" at bounding box center [177, 381] width 278 height 70
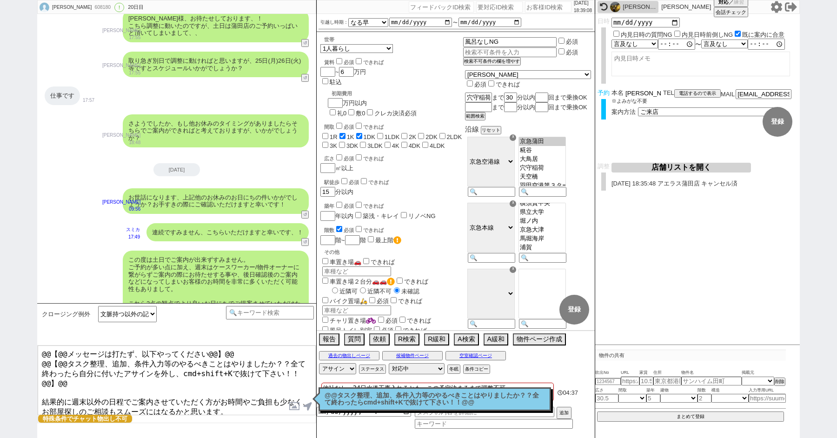
drag, startPoint x: 639, startPoint y: 96, endPoint x: 556, endPoint y: 96, distance: 83.2
click at [564, 96] on div "斉藤吉充 608180 ! 0 20日目 冬眠中 自社客 スミカ スミカ_BPO チャット全表示 2025-08-01 ようこそLINE物件紹介のスミカへ！ …" at bounding box center [418, 219] width 763 height 438
click at [227, 412] on textarea "@@【@@メッセージは打たず、以下やってください@@】@@ @@【@@タスク整理、追加、条件入力等のやるべきことはやりましたか？？全て終わったら自分に付いたア…" at bounding box center [177, 381] width 278 height 70
paste textarea "斉藤"
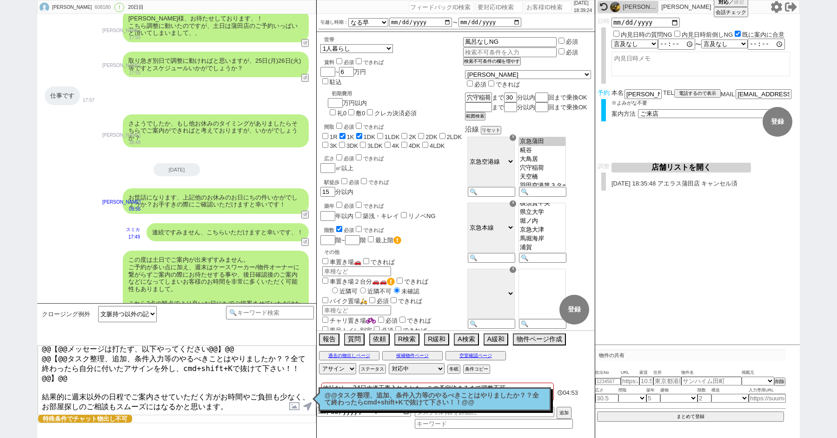
scroll to position [0, 0]
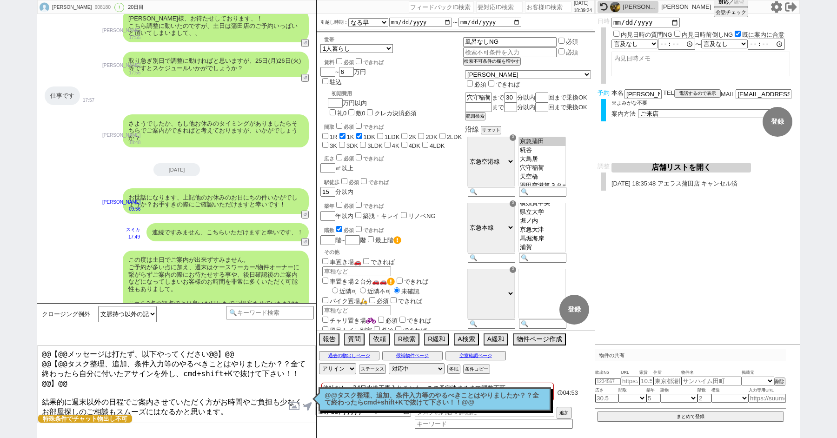
drag, startPoint x: 44, startPoint y: 377, endPoint x: 35, endPoint y: 322, distance: 56.0
click at [35, 322] on div "斉藤吉充 608180 ! 0 20日目 冬眠中 自社客 スミカ スミカ_BPO チャット全表示 2025-08-01 ようこそLINE物件紹介のスミカへ！ …" at bounding box center [418, 219] width 837 height 438
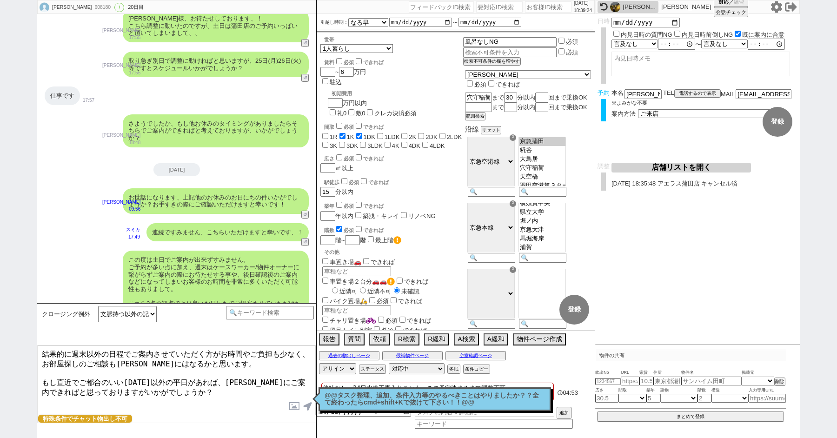
type textarea "結果的に週末以外の日程でご案内させていただく方がお時間やご負担も少なく、お部屋探しのご相談もスムーズにはなるかと思います。 もし直近でご都合のいい水曜日以外の…"
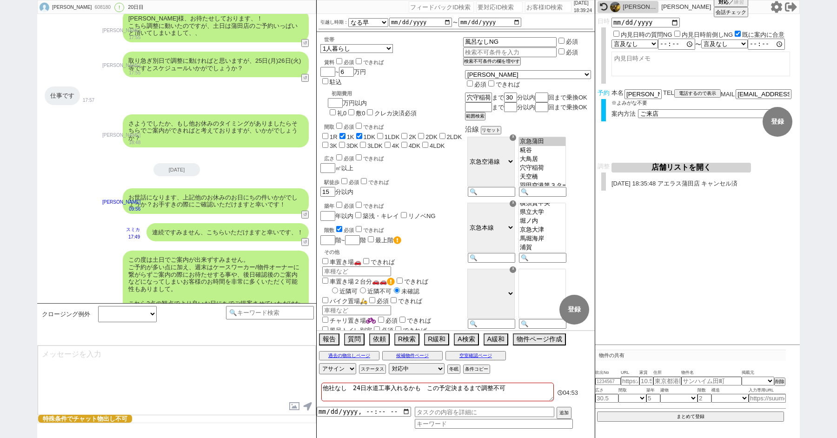
scroll to position [4184, 0]
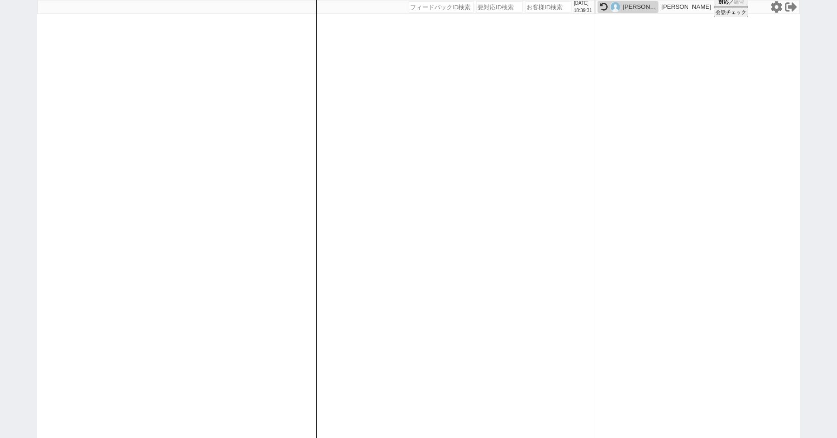
paste input "609357"
type input "609357"
select select "1"
select select "2"
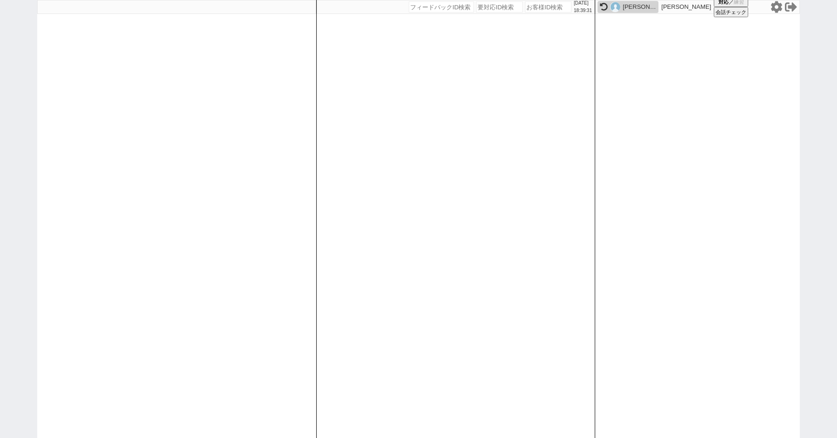
select select
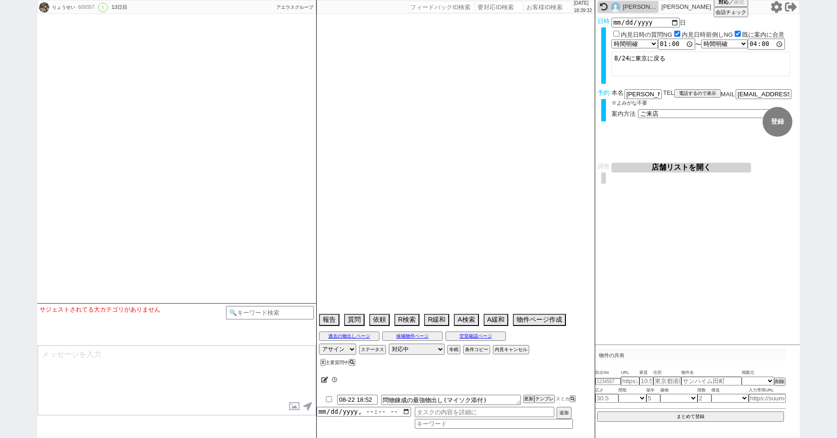
select select "2025"
select select "9"
select select "36"
select select "0"
select select "68"
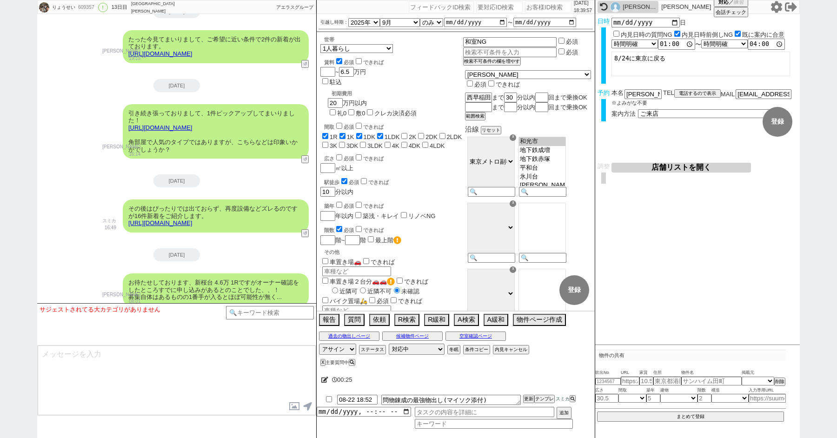
scroll to position [5525, 0]
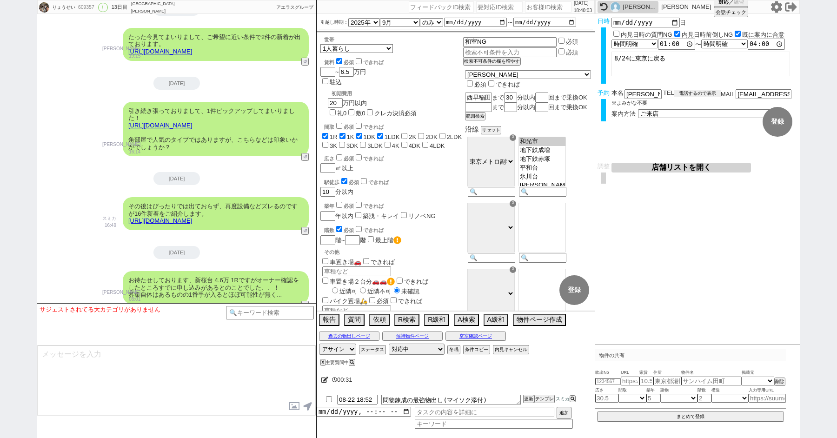
click at [691, 90] on button "電話するので表示" at bounding box center [697, 93] width 47 height 7
click at [0, 0] on select "電話の理由 356 初日調整での禊 357 問物漏れ回収 359 内見日が怪しいので前倒し&他社消し 360 調整まできて無言が長いマンを起こす 361 調整…" at bounding box center [0, 0] width 0 height 0
click select "電話の理由 356 初日調整での禊 357 問物漏れ回収 359 内見日が怪しいので前倒し&他社消し 360 調整まできて無言が長いマンを起こす 361 調整…" at bounding box center [697, 93] width 47 height 8
select select "344"
click at [641, 111] on button "📞 お客様 に電話" at bounding box center [635, 112] width 43 height 8
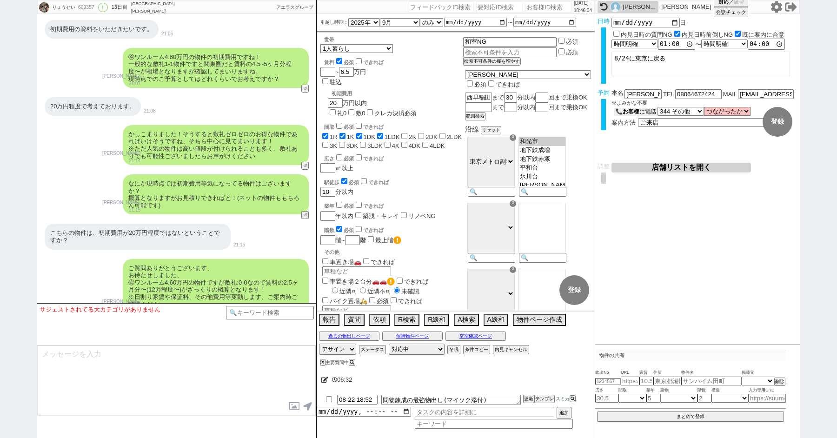
scroll to position [3216, 0]
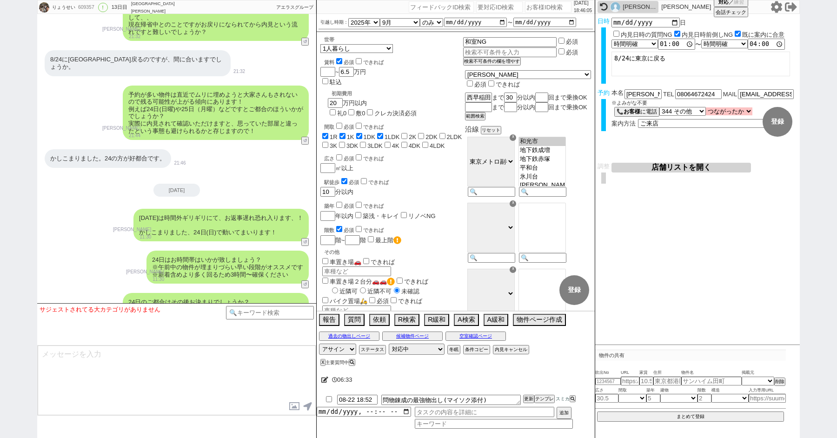
click at [715, 112] on select "つながったか つながった つながらなかった" at bounding box center [729, 111] width 47 height 8
select select "true"
click at [706, 108] on select "つながったか つながった つながらなかった" at bounding box center [729, 111] width 47 height 8
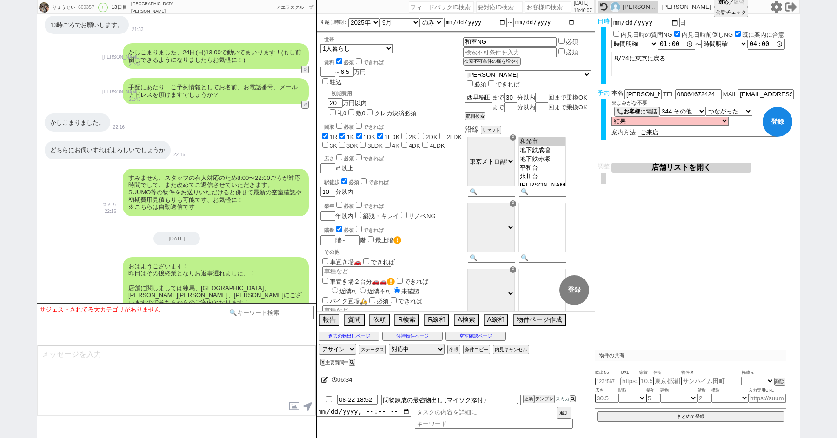
scroll to position [3798, 0]
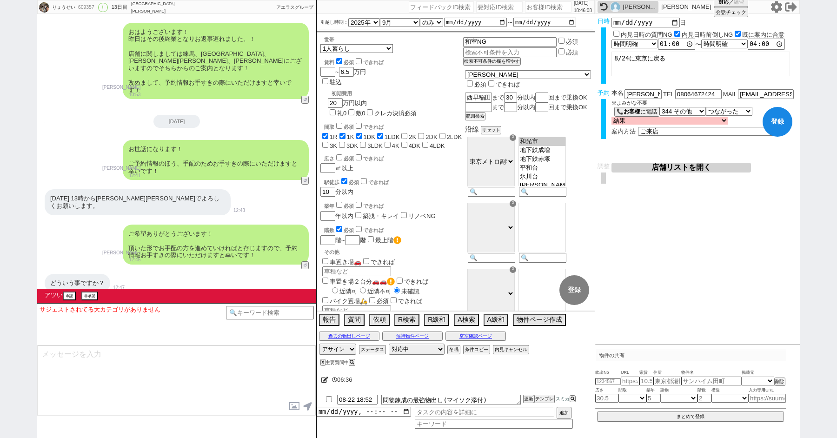
click at [620, 118] on select "結果 クロージング成功(日程調整OK) クロージング成功(日程調整はまだ) クロージング失敗(引き続き追っていく) クロージング失敗(対応終了) クロージング…" at bounding box center [670, 121] width 116 height 8
select select "3"
click at [612, 117] on select "結果 クロージング成功(日程調整OK) クロージング成功(日程調整はまだ) クロージング失敗(引き続き追っていく) クロージング失敗(対応終了) クロージング…" at bounding box center [670, 121] width 116 height 8
click at [325, 378] on icon at bounding box center [324, 380] width 7 height 6
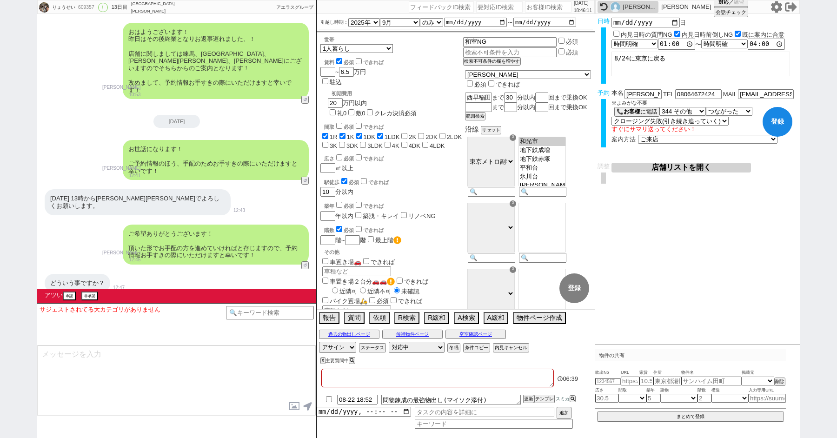
click at [334, 378] on textarea at bounding box center [437, 378] width 233 height 19
type textarea "2"
checkbox input "true"
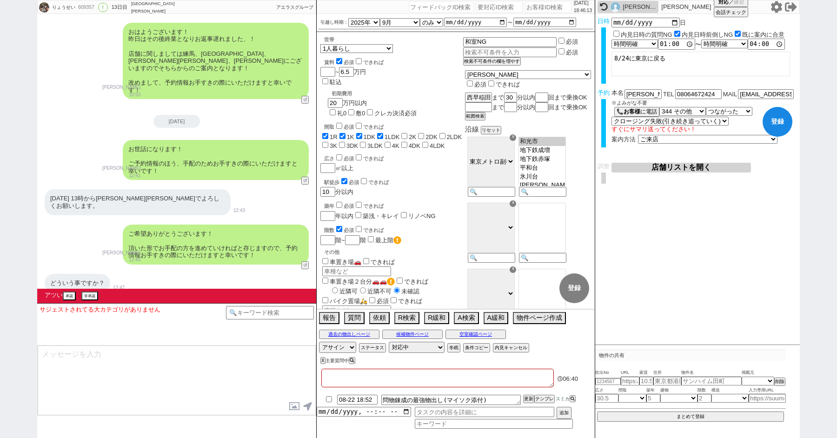
checkbox input "true"
checkbox input "false"
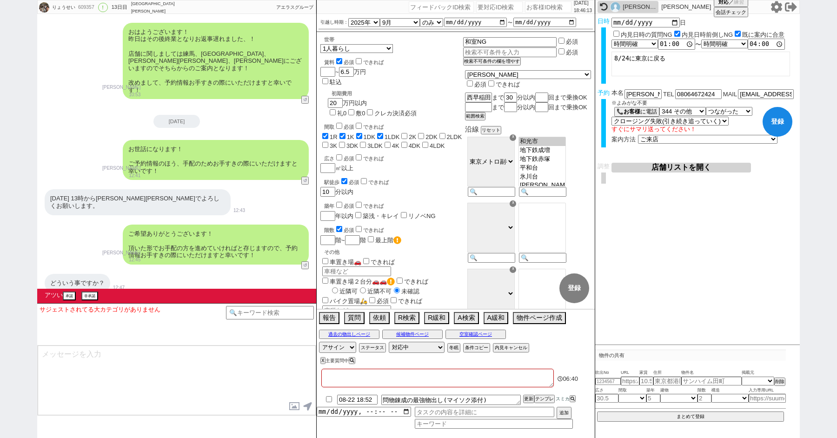
checkbox input "false"
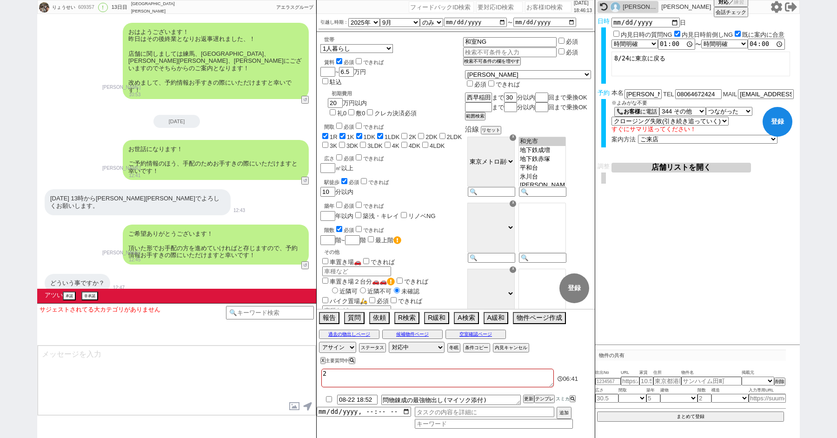
type textarea "24"
checkbox input "true"
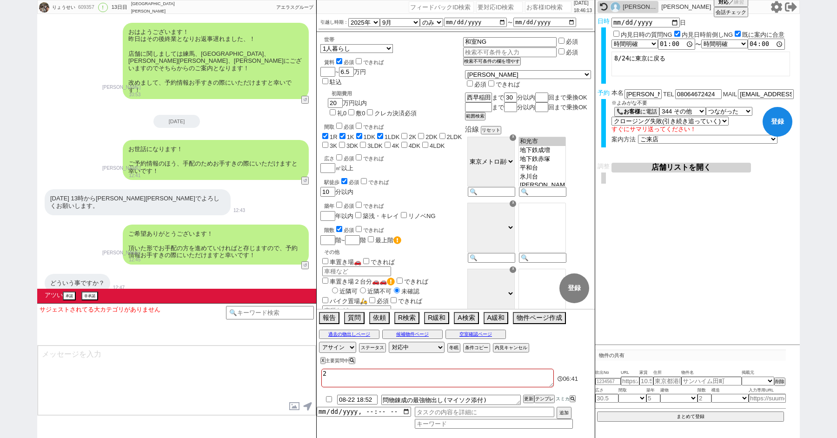
checkbox input "false"
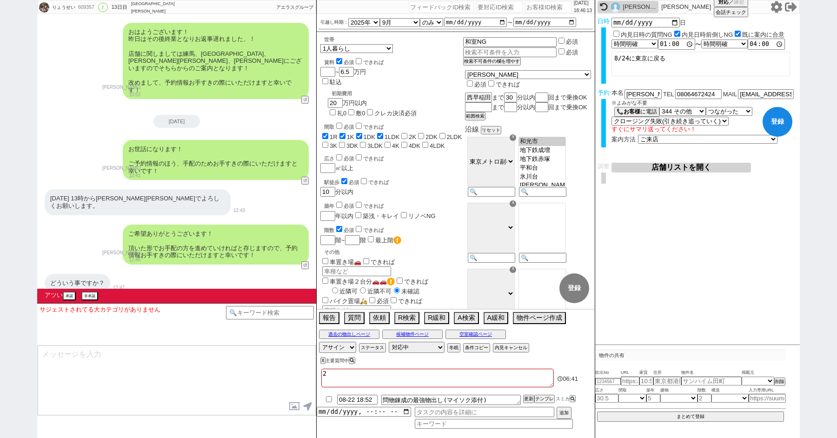
checkbox input "false"
type textarea "24n"
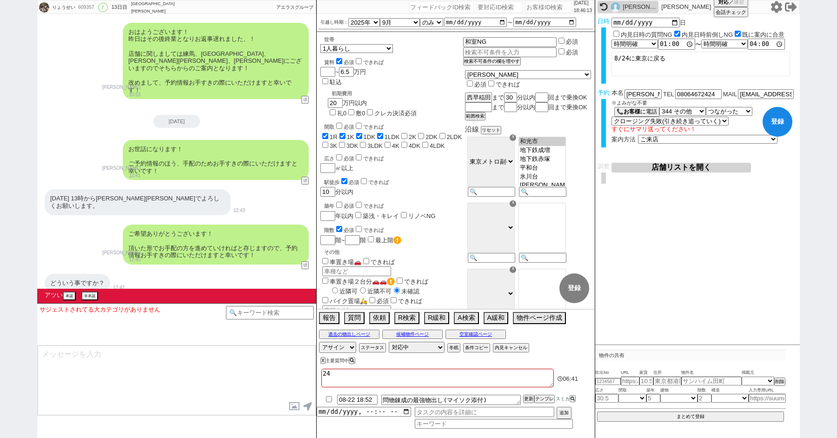
checkbox input "true"
checkbox input "false"
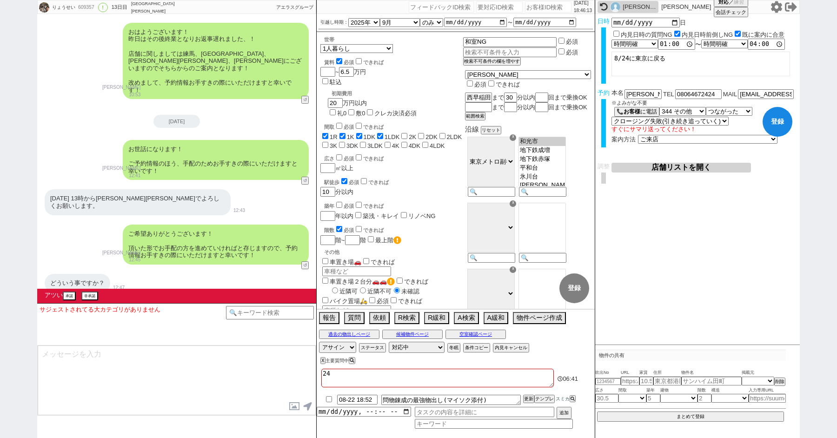
checkbox input "false"
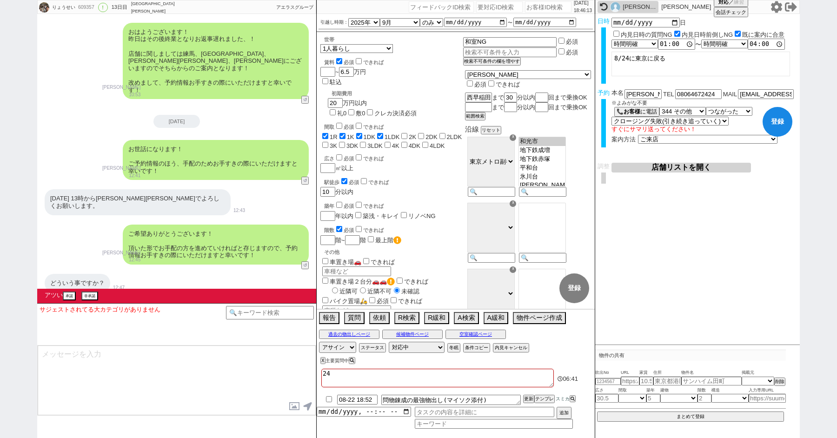
checkbox input "false"
type textarea "24に"
checkbox input "true"
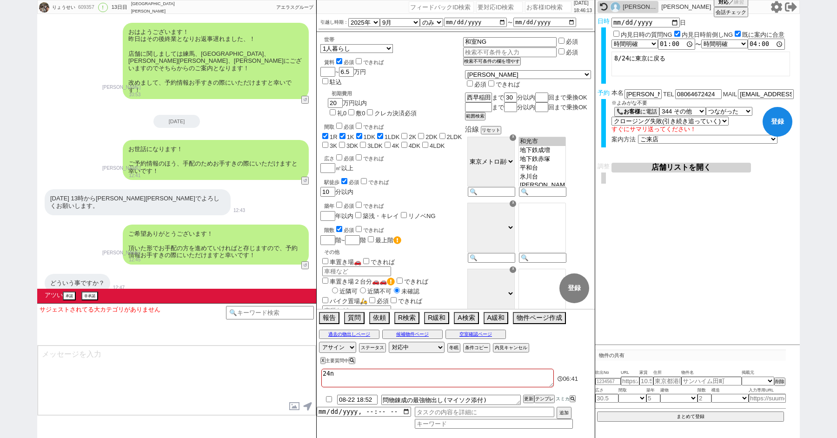
checkbox input "true"
checkbox input "false"
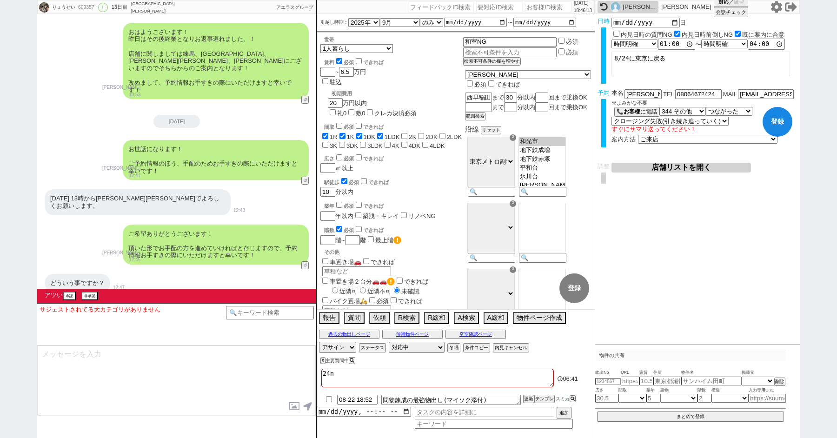
checkbox input "false"
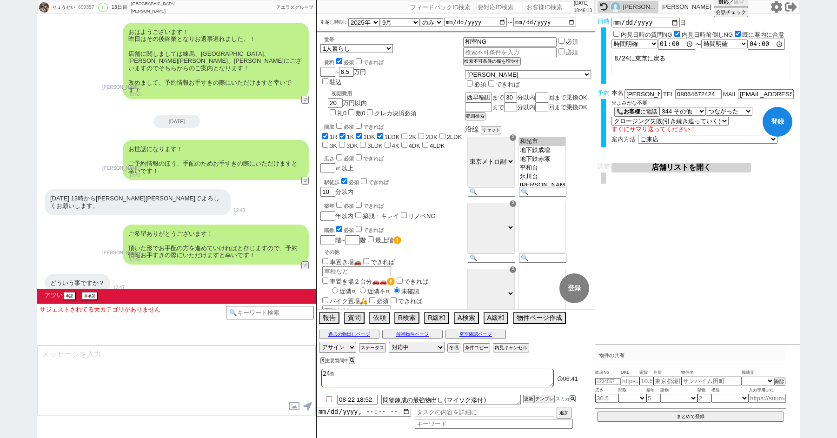
checkbox input "false"
type textarea "24にt"
checkbox input "true"
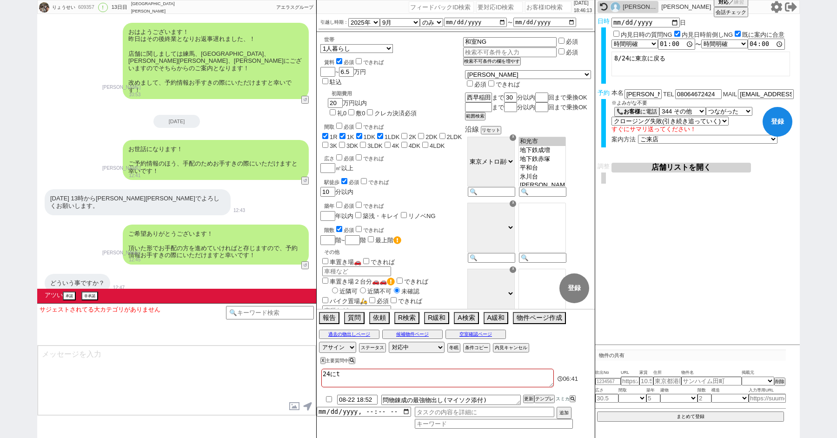
checkbox input "true"
checkbox input "false"
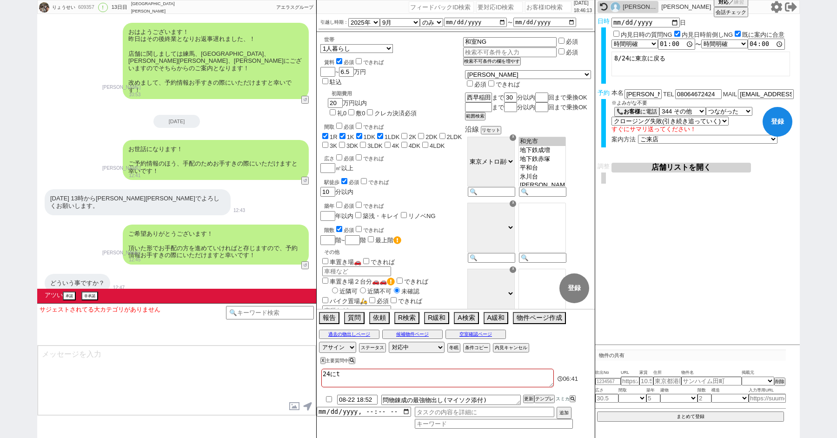
checkbox input "false"
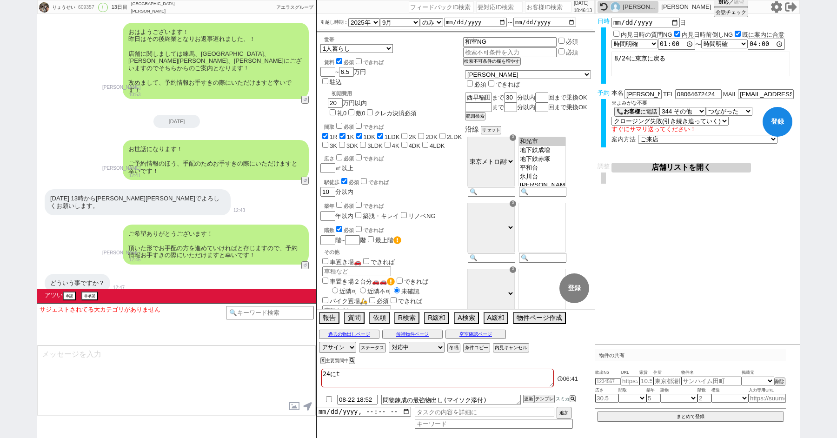
checkbox input "false"
type textarea "24にち"
checkbox input "true"
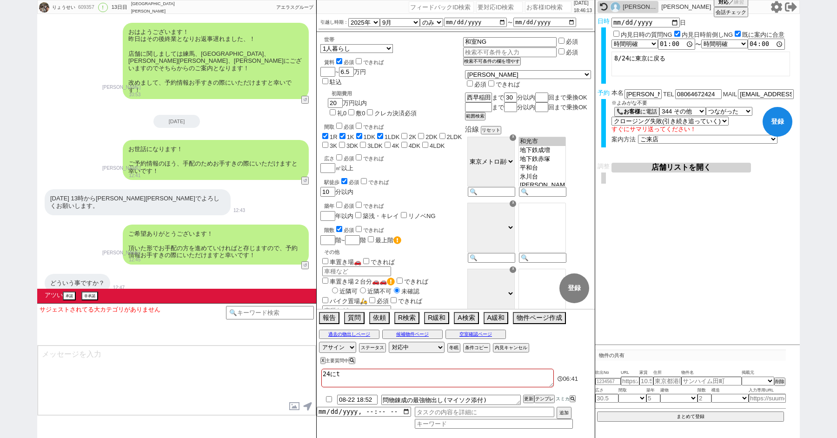
checkbox input "true"
checkbox input "false"
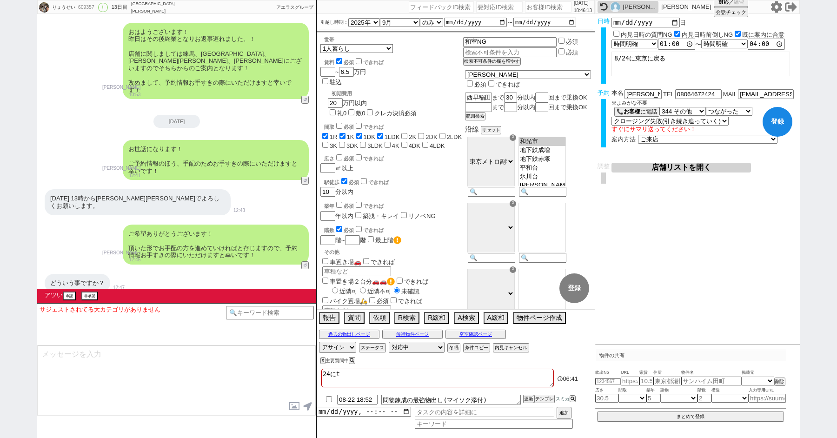
checkbox input "false"
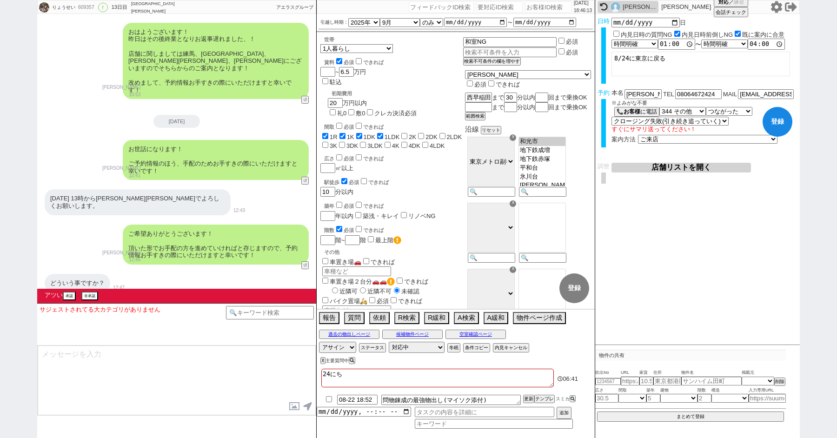
type textarea "24日"
checkbox input "true"
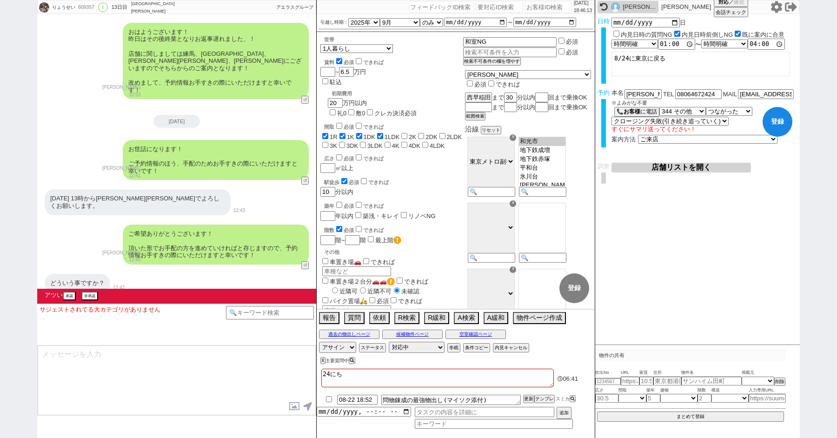
checkbox input "false"
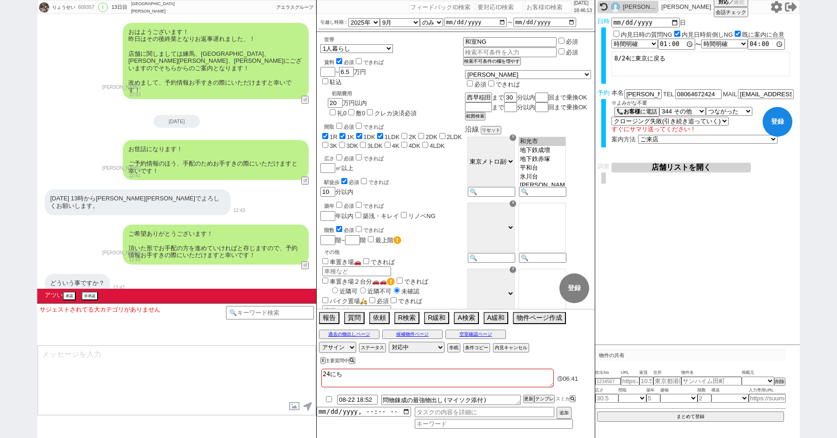
checkbox input "false"
checkbox input "true"
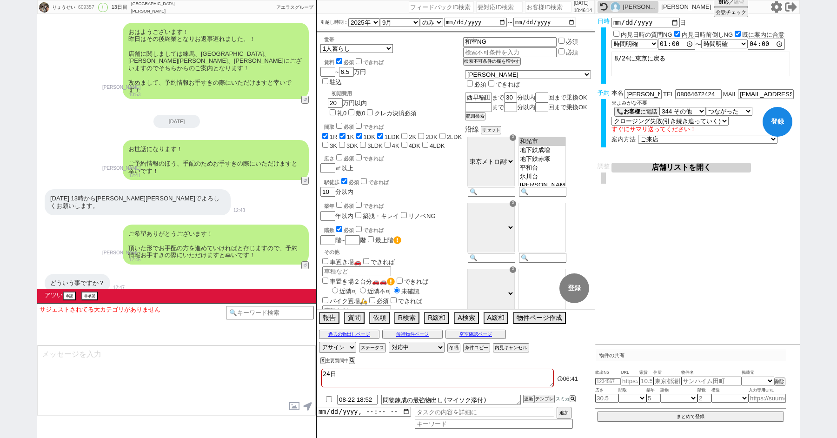
checkbox input "true"
checkbox input "false"
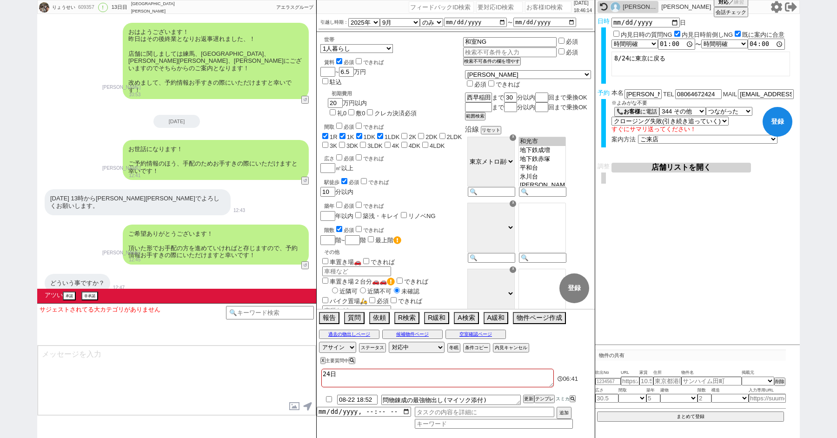
checkbox input "false"
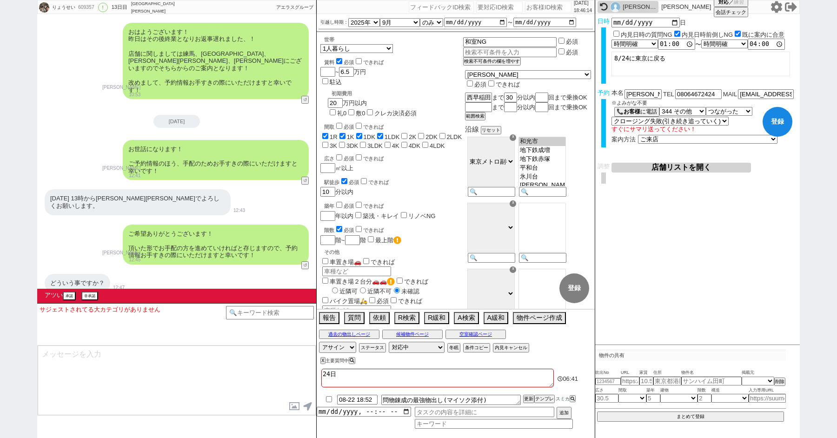
checkbox input "false"
type textarea "24日m"
checkbox input "true"
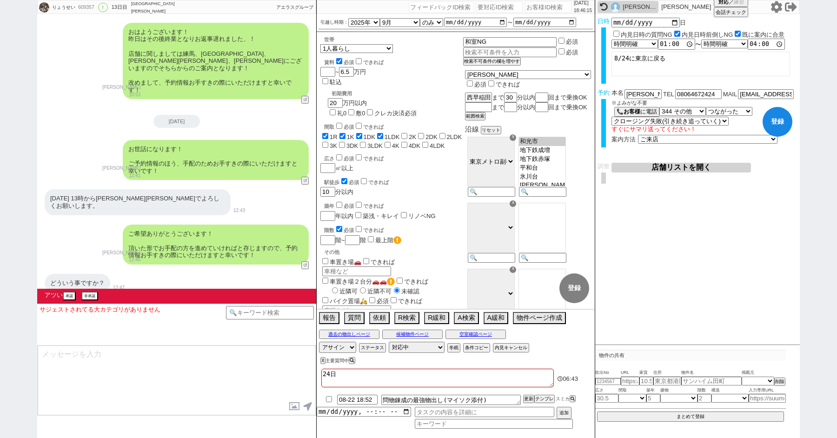
checkbox input "true"
checkbox input "false"
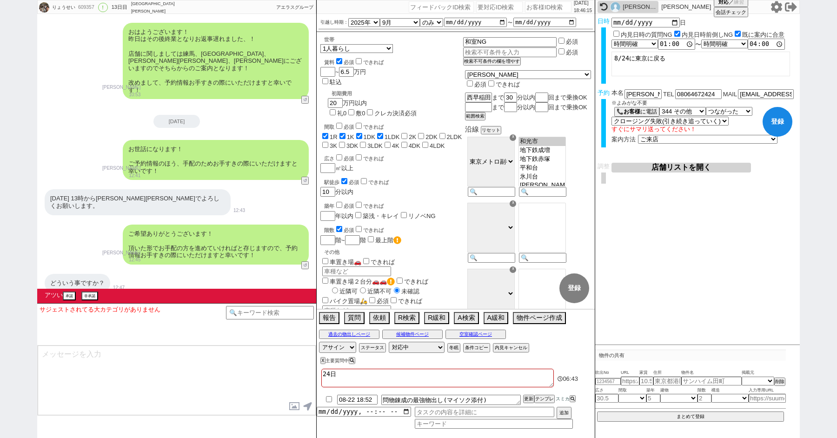
checkbox input "false"
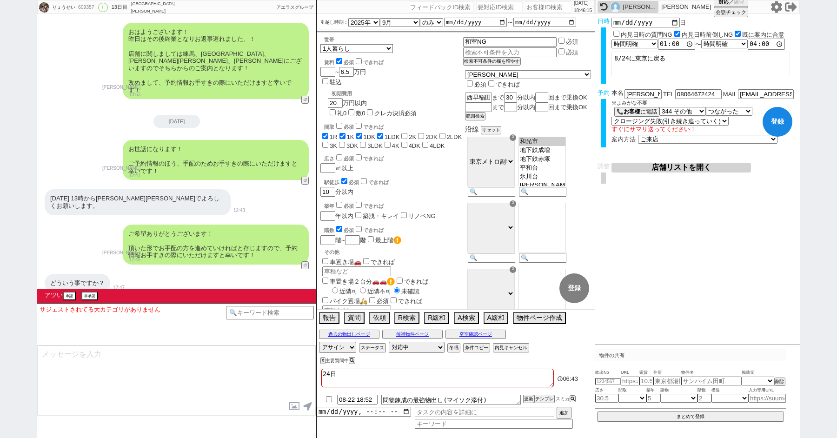
checkbox input "false"
type textarea "24日む"
checkbox input "true"
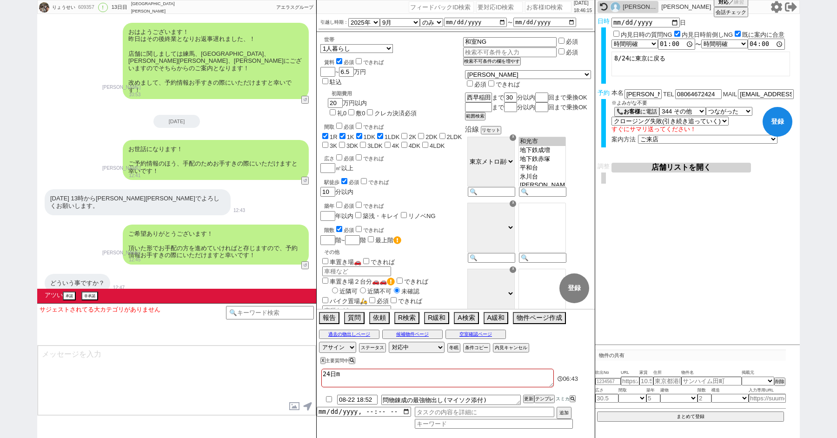
checkbox input "true"
checkbox input "false"
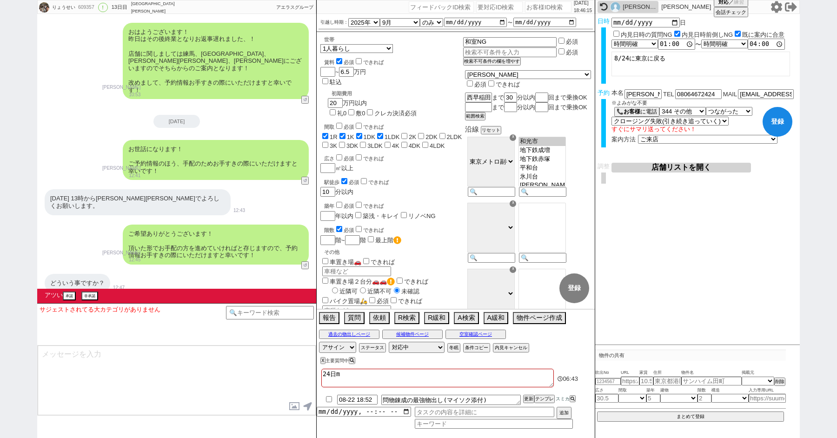
checkbox input "false"
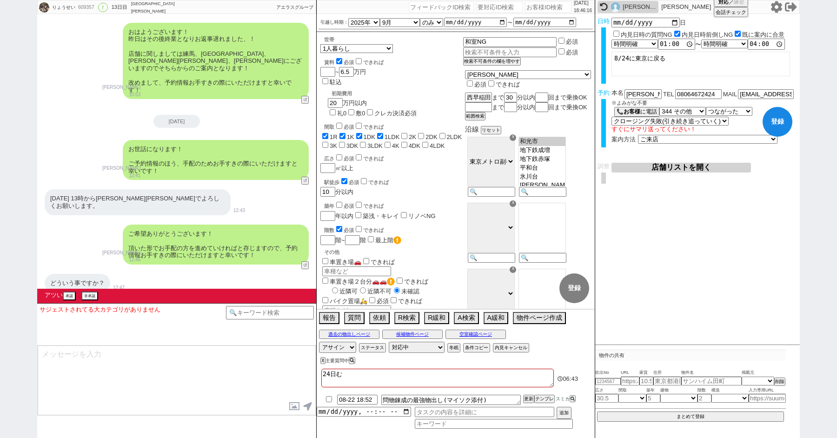
type textarea "24日むr"
click at [91, 299] on button "非承認" at bounding box center [88, 296] width 15 height 7
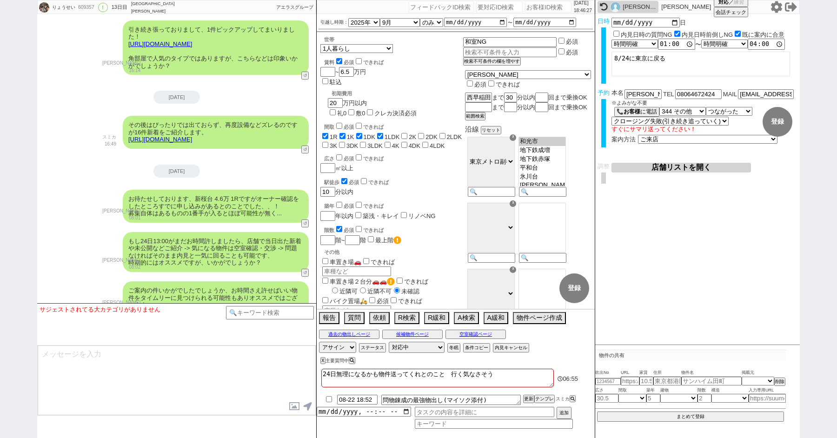
scroll to position [5618, 0]
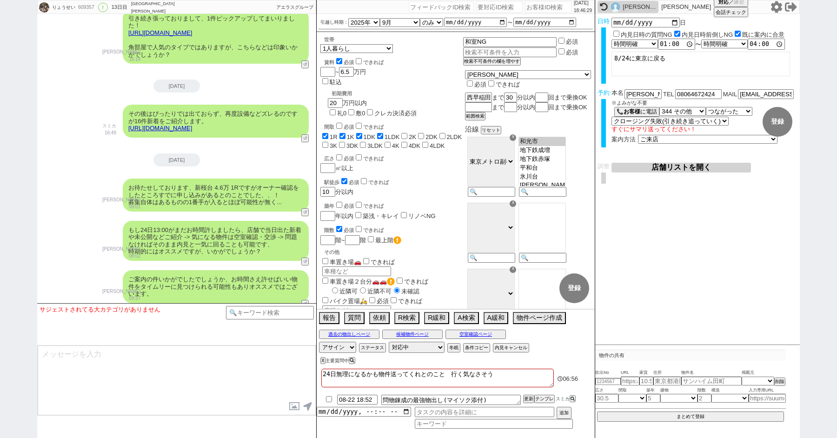
click at [452, 373] on textarea "24日無理になるかも物件送ってくれとのこと　行く気なさそう" at bounding box center [437, 378] width 233 height 19
click at [253, 314] on input at bounding box center [270, 312] width 88 height 12
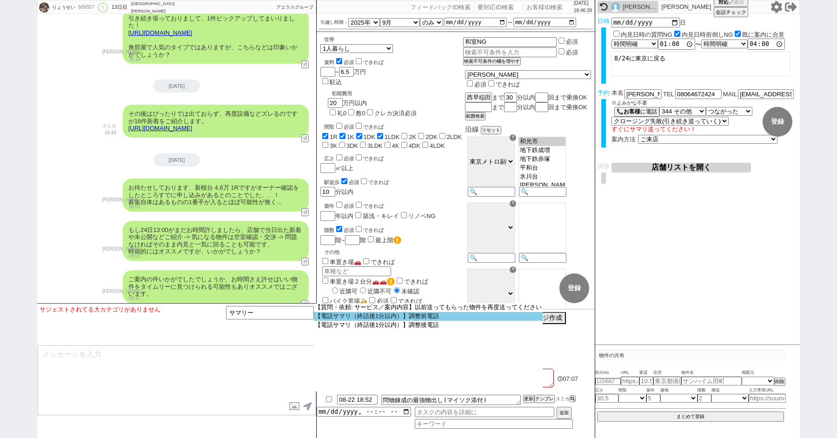
click at [0, 0] on option "【電話サマリ（終話後1分以内）】調整前電話" at bounding box center [0, 0] width 0 height 0
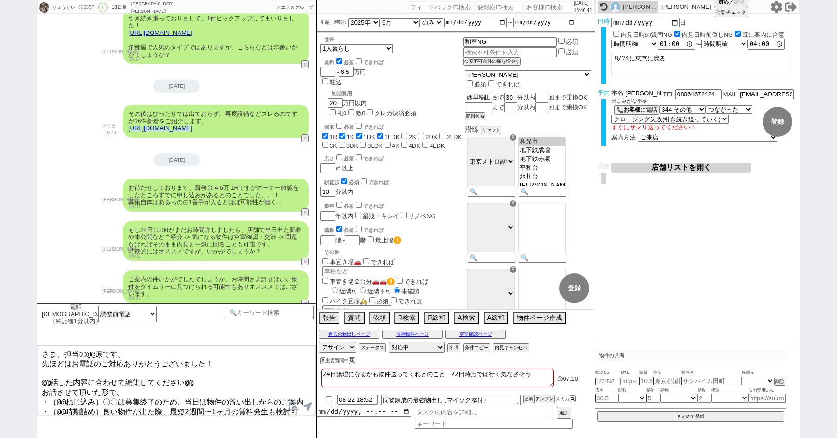
drag, startPoint x: 639, startPoint y: 92, endPoint x: 575, endPoint y: 89, distance: 63.8
click at [580, 91] on div "りょうせい 609357 ! 0 13日目 アエラス大山店 冬眠中 自社客 アエラスグループ スミカ_BPO チャット全表示 2025-08-10 新しくフォ…" at bounding box center [418, 219] width 763 height 438
click at [43, 355] on textarea "さま、担当の@@原です。 先ほどはお電話のご対応ありがとうございました！ @@話した内容に合わせて編集してください@@ お話させて頂いた形で、 ・（@@ねじ込…" at bounding box center [177, 381] width 278 height 70
paste textarea "福島"
drag, startPoint x: 41, startPoint y: 361, endPoint x: 81, endPoint y: 352, distance: 41.5
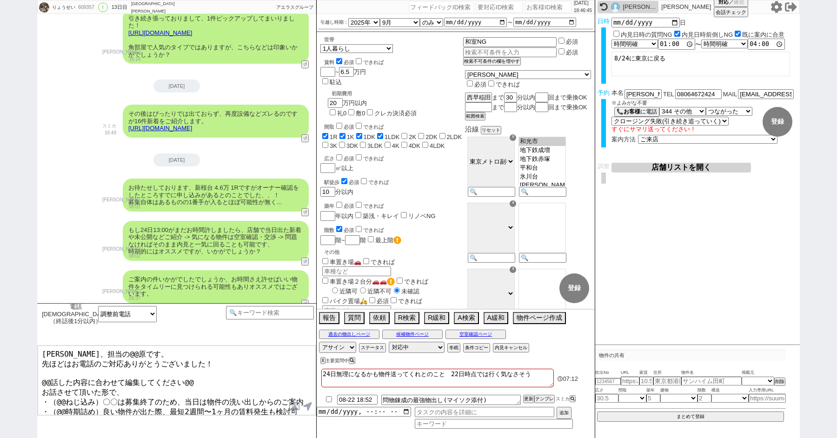
click at [81, 352] on textarea "福島さま、担当の@@原です。 先ほどはお電話のご対応ありがとうございました！ @@話した内容に合わせて編集してください@@ お話させて頂いた形で、 ・（@@ね…" at bounding box center [177, 381] width 278 height 70
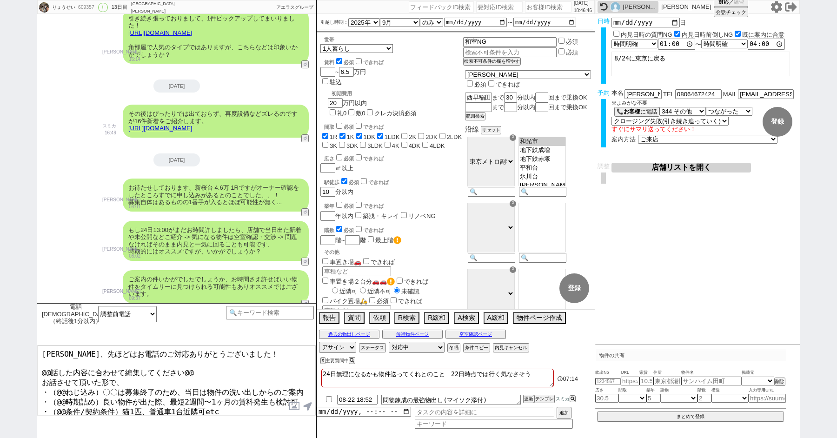
click at [202, 370] on textarea "福島さま、先ほどはお電話のご対応ありがとうございました！ @@話した内容に合わせて編集してください@@ お話させて頂いた形で、 ・（@@ねじ込み）〇〇は募集終…" at bounding box center [177, 381] width 278 height 70
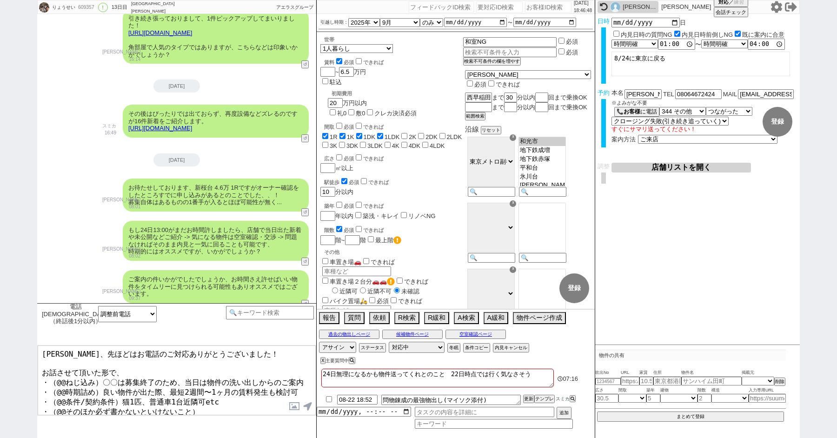
drag, startPoint x: 49, startPoint y: 376, endPoint x: 297, endPoint y: 417, distance: 250.8
click at [297, 417] on div "電話サマリ（終話後1分以内） 調整前電話 調整後電話 小カテゴリを選択 クライアントとの日程調整状況 !=0 !=0&&!=5&&!=6 !=5&&!=6 !…" at bounding box center [176, 370] width 279 height 135
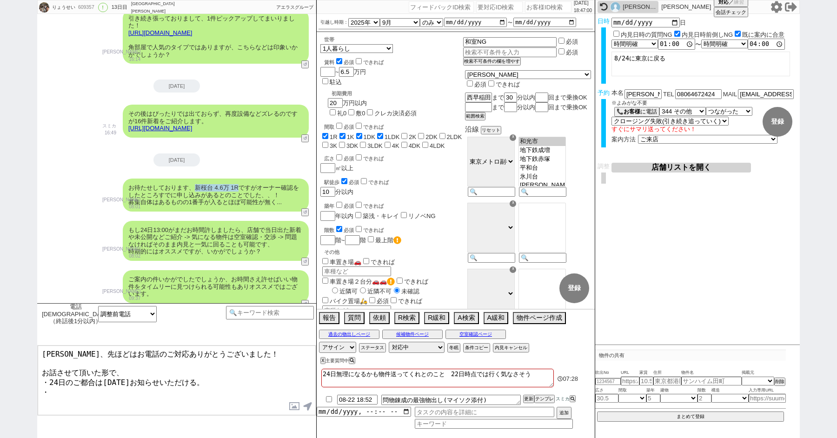
drag, startPoint x: 195, startPoint y: 136, endPoint x: 242, endPoint y: 136, distance: 47.0
click at [242, 179] on div "お待たせしております、新桜台 4.6万 1Rですがオーナー確認をしたところすでに申し込みがあるとのことでした、、！ 募集自体はあるものの1番手が入るとほぼ可能…" at bounding box center [216, 195] width 186 height 33
copy div "新桜台 4.6万 1R"
click at [76, 390] on textarea "福島さま、先ほどはお電話のご対応ありがとうございました！ お話させて頂いた形で、 ・24日のご都合は明日お知らせいただける。 ・" at bounding box center [177, 381] width 278 height 70
paste textarea "新桜台 4.6万 1R"
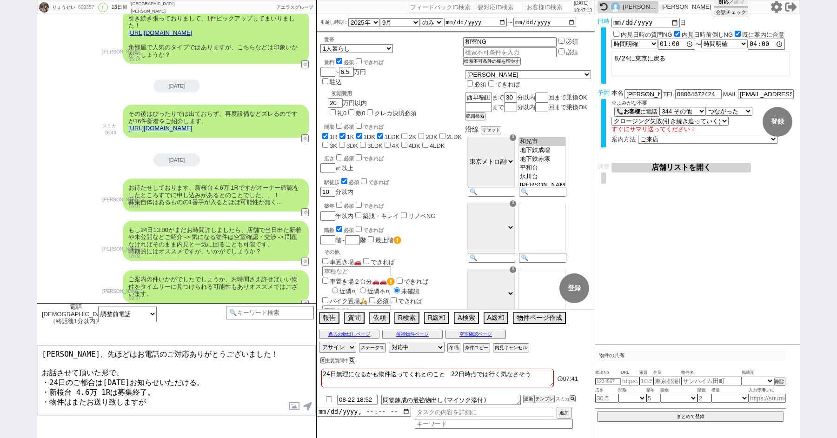
click at [86, 394] on textarea "福島さま、先ほどはお電話のご対応ありがとうございました！ お話させて頂いた形で、 ・24日のご都合は明日お知らせいただける。 ・新桜台 4.6万 1Rは募集終…" at bounding box center [177, 381] width 278 height 70
click at [200, 394] on textarea "福島さま、先ほどはお電話のご対応ありがとうございました！ お話させて頂いた形で、 ・24日のご都合は明日お知らせいただける。 ・新桜台 4.6万 1Rは募集終…" at bounding box center [177, 381] width 278 height 70
click at [164, 383] on textarea "福島さま、先ほどはお電話のご対応ありがとうございました！ お話させて頂いた形で、 ・24日のご都合は明日お知らせいただける。 ・新桜台 4.6万 1Rは募集終…" at bounding box center [177, 381] width 278 height 70
click at [106, 393] on textarea "福島さま、先ほどはお電話のご対応ありがとうございました！ お話させて頂いた形で、 ・24日のご都合は明日お知らせいただける。 ・新桜台 4.6万 1Rは募集終…" at bounding box center [177, 381] width 278 height 70
click at [148, 403] on textarea "福島さま、先ほどはお電話のご対応ありがとうございました！ お話させて頂いた形で、 ・24日のご都合は明日お知らせいただける。 ・新桜台 4.6万 1Rは募集終…" at bounding box center [177, 381] width 278 height 70
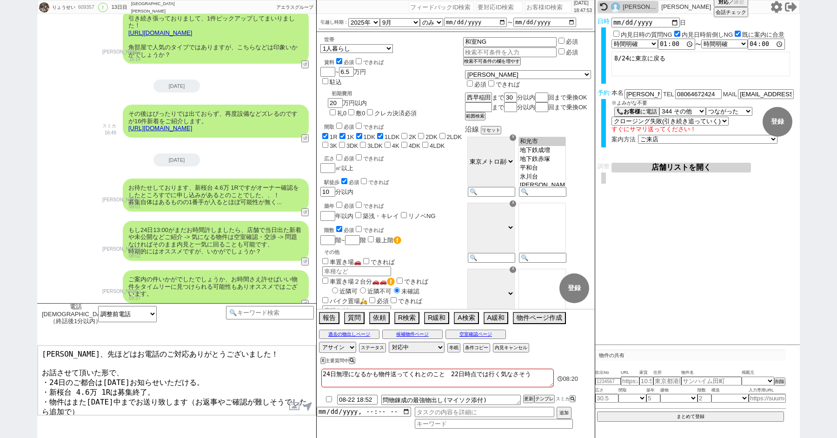
click at [53, 399] on textarea "福島さま、先ほどはお電話のご対応ありがとうございました！ お話させて頂いた形で、 ・24日のご都合は明日お知らせいただける。 ・新桜台 4.6万 1Rは募集終…" at bounding box center [177, 381] width 278 height 70
click at [176, 390] on textarea "福島さま、先ほどはお電話のご対応ありがとうございました！ お話させて頂いた形で、 ・24日のご都合は明日お知らせいただける。 ・新桜台 4.6万 1Rは募集終…" at bounding box center [177, 381] width 278 height 70
drag, startPoint x: 238, startPoint y: 393, endPoint x: 100, endPoint y: 401, distance: 138.4
click at [100, 401] on textarea "福島さま、先ほどはお電話のご対応ありがとうございました！ お話させて頂いた形で、 ・24日のご都合は明日お知らせいただける。 ・新桜台 4.6万 1Rは募集終…" at bounding box center [177, 381] width 278 height 70
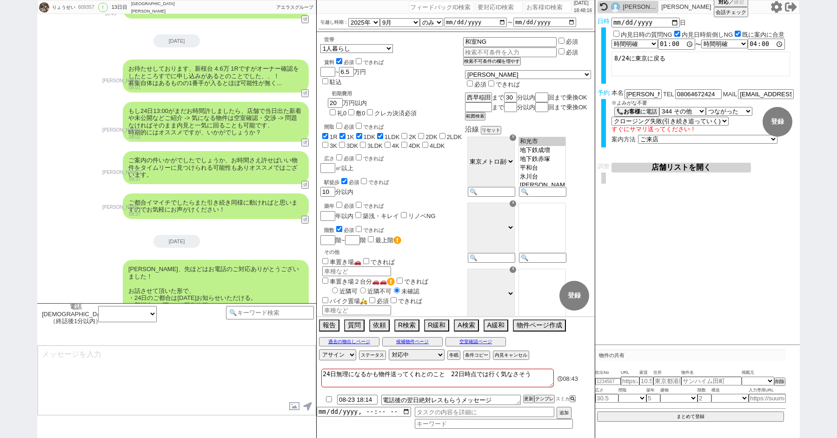
scroll to position [5765, 0]
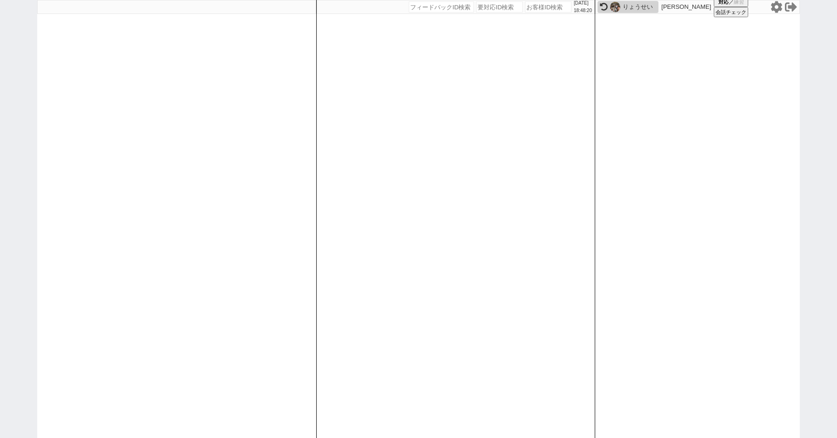
click at [615, 8] on img at bounding box center [615, 7] width 10 height 10
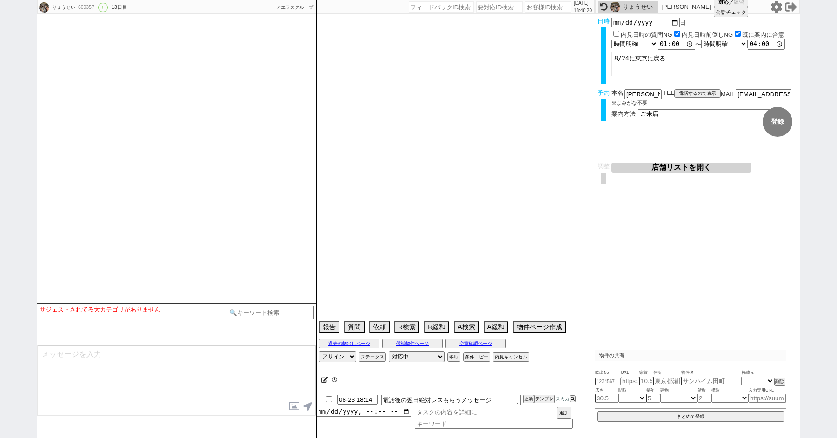
scroll to position [5737, 0]
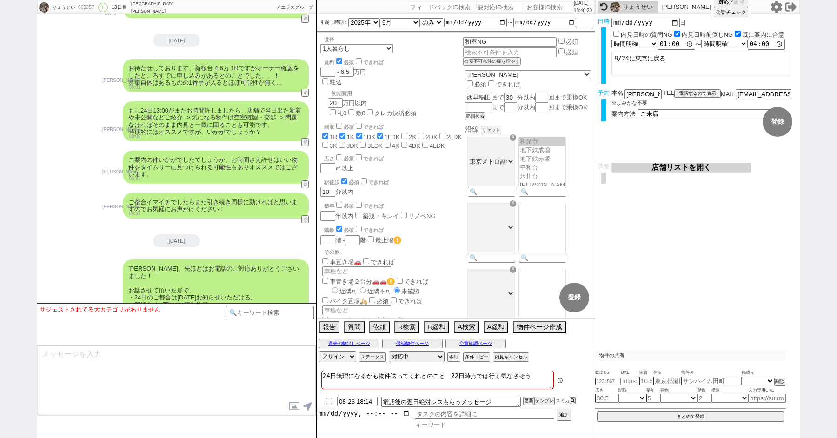
click at [447, 425] on input at bounding box center [494, 425] width 158 height 8
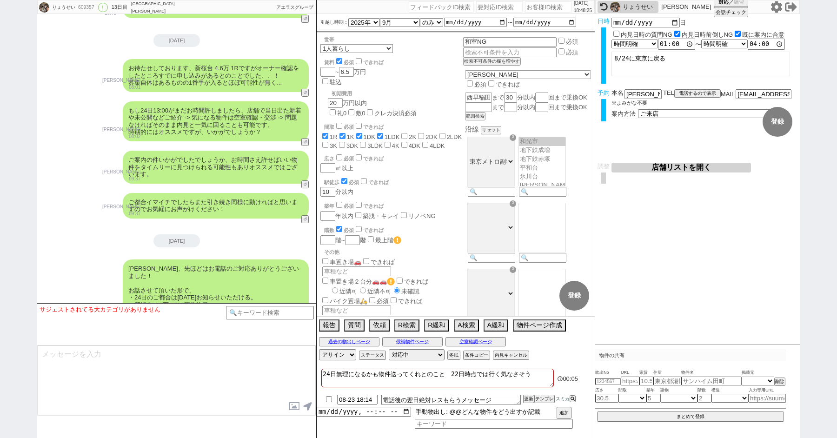
drag, startPoint x: 450, startPoint y: 412, endPoint x: 589, endPoint y: 408, distance: 139.1
click at [587, 412] on div "08-23 18:14 電話後の翌日絶対レスもらうメッセージ 更新 テンプレ スミカ 手動物出し: @@どんな物件をどう出すか記載 追加" at bounding box center [456, 411] width 278 height 36
click at [357, 412] on input "datetime-local" at bounding box center [364, 411] width 94 height 8
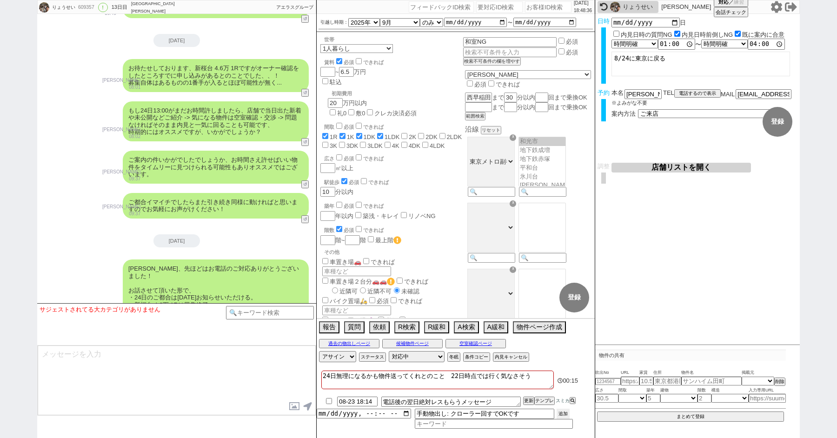
click at [560, 407] on div "08-23 18:14 電話後の翌日絶対レスもらうメッセージ 更新 テンプレ スミカ 手動物出し: クローラー回すでOKです 追加" at bounding box center [456, 412] width 278 height 34
click at [562, 413] on button "追加" at bounding box center [563, 414] width 13 height 10
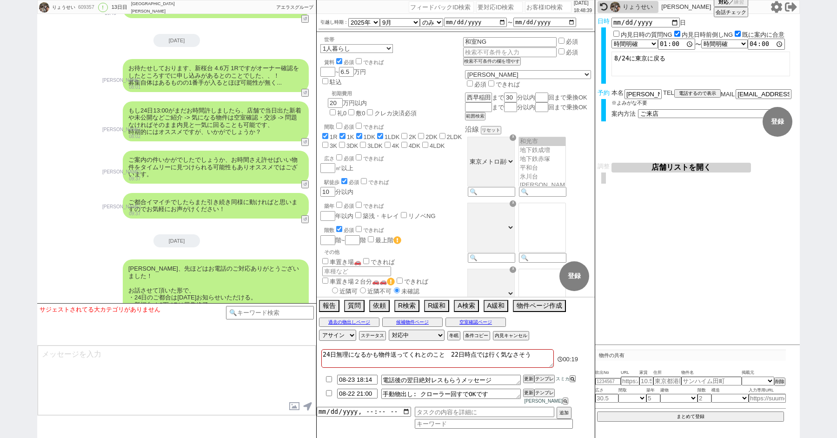
click at [328, 382] on input "checkbox" at bounding box center [328, 379] width 13 height 6
click at [472, 423] on input at bounding box center [494, 425] width 158 height 8
click at [348, 410] on input "datetime-local" at bounding box center [364, 411] width 94 height 8
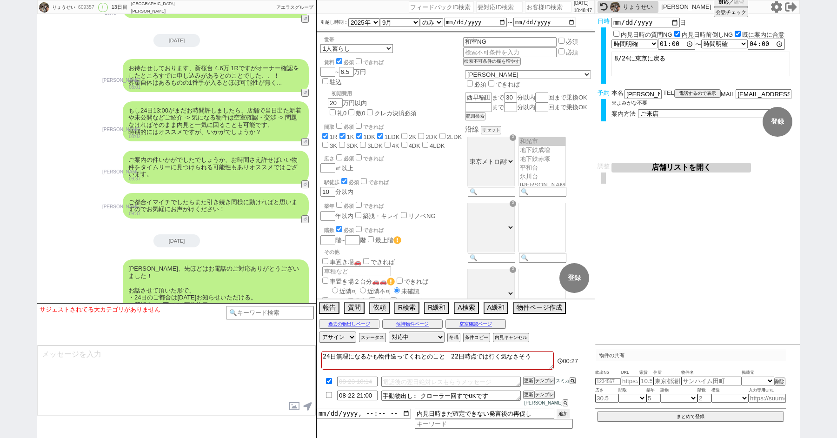
click at [562, 413] on button "追加" at bounding box center [563, 414] width 13 height 10
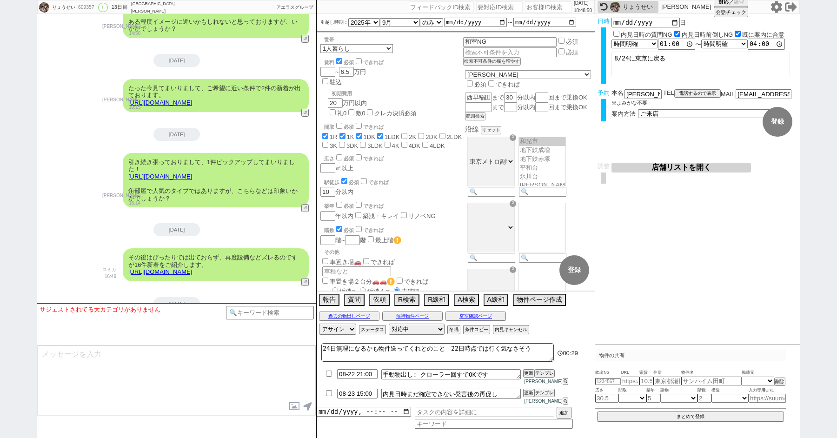
click at [76, 223] on div "2025-08-20" at bounding box center [176, 229] width 279 height 13
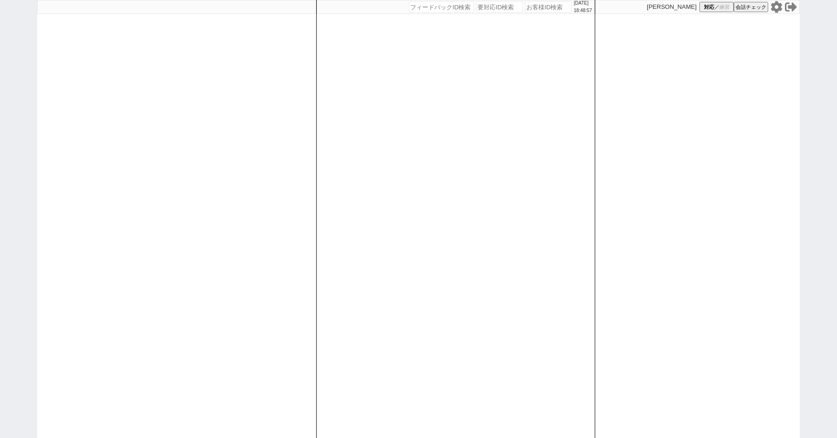
paste input "611022"
type input "611022"
select select "100"
select select "1"
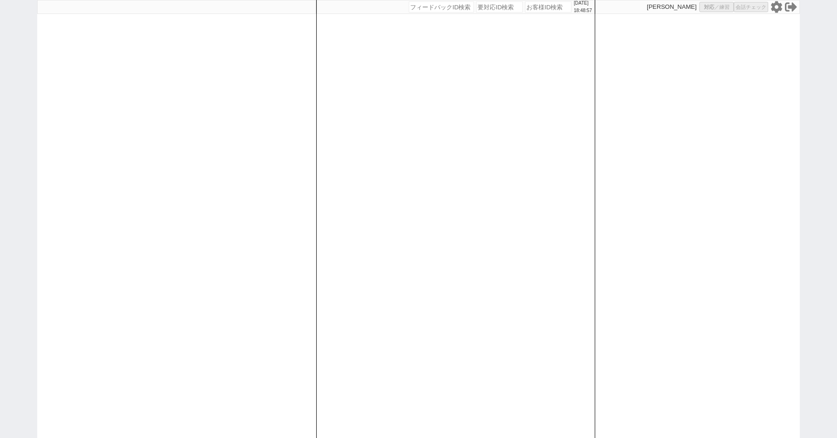
select select "2"
select select "5"
select select
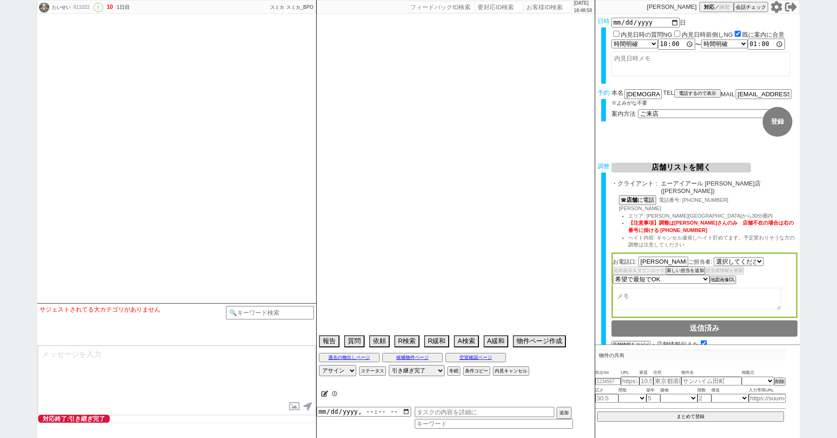
select select "2378"
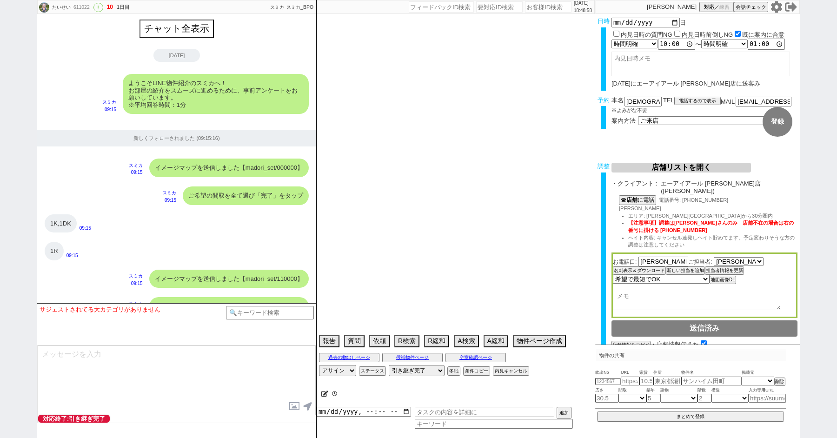
scroll to position [3489, 0]
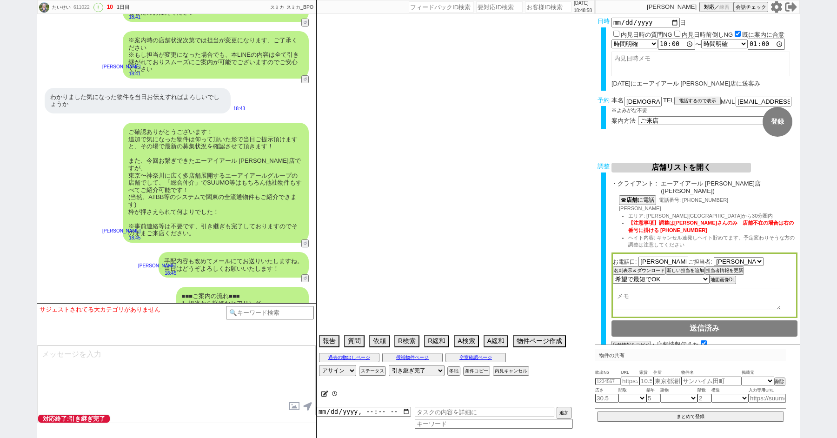
select select "2025"
select select "9"
select select "35"
select select "0"
select select "69"
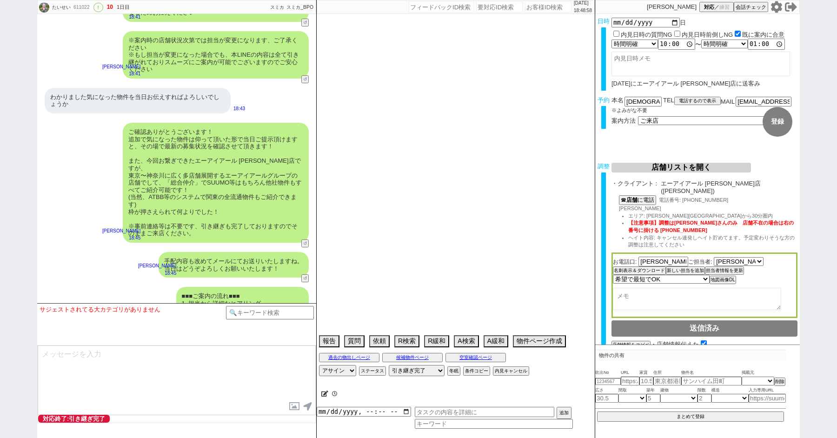
select select "54"
select select "14"
select select "75"
select select "23"
select select "736"
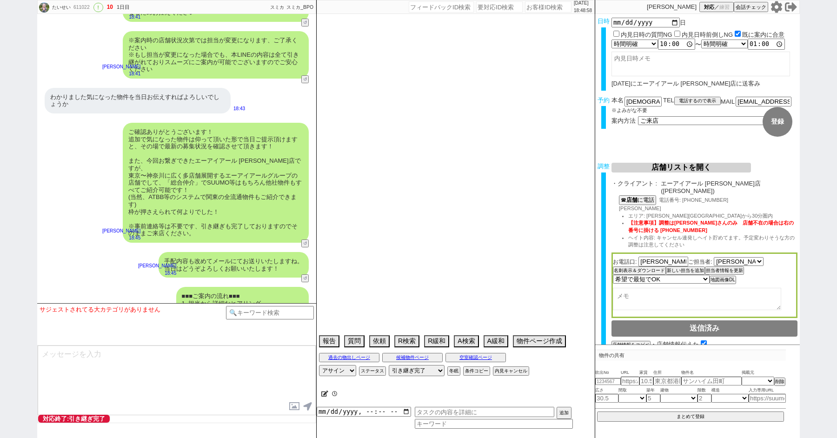
select select "60"
select select "62"
select select "1513"
select select "52"
select select "59"
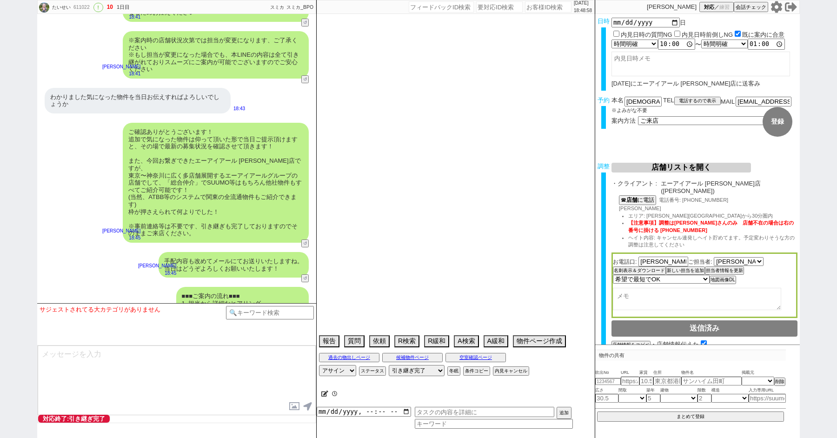
select select "824"
select select "50"
select select "64"
select select "1559"
select select "57"
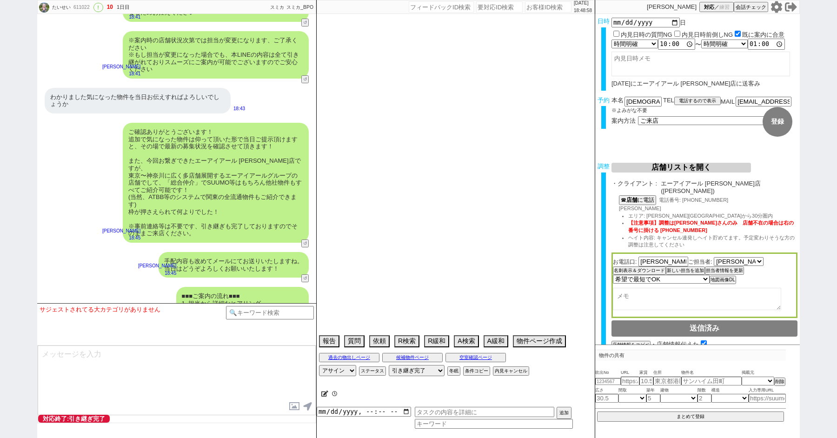
select select "63"
select select "56"
select select "70"
select select "[DATE]"
select select "65"
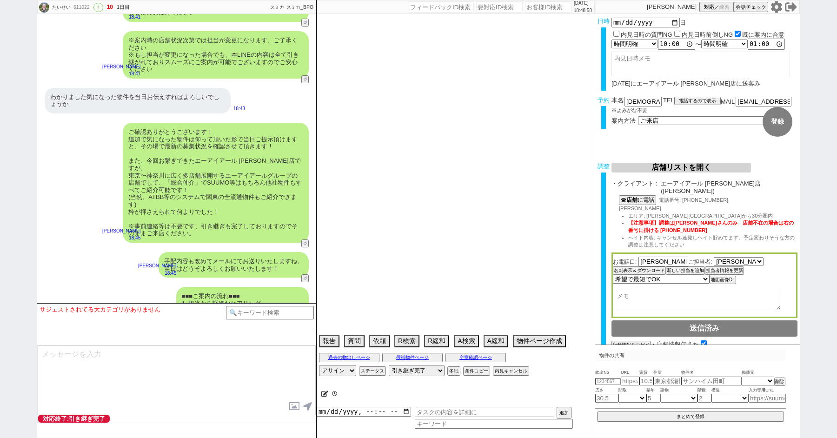
select select "1584"
select select "66"
select select "67"
select select "53"
select select "47"
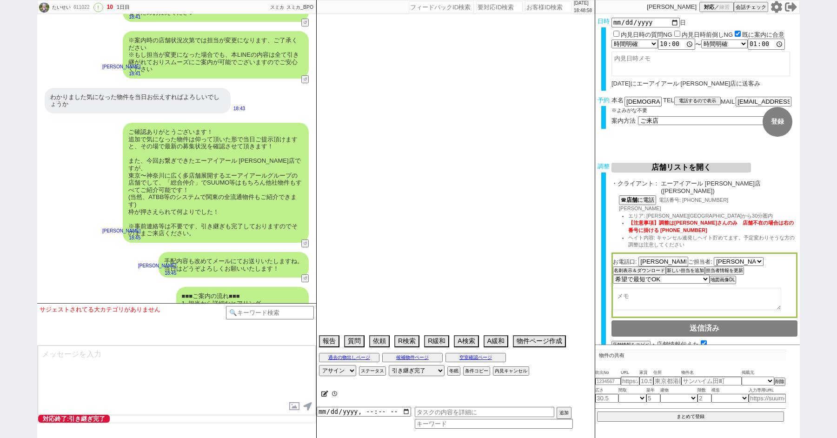
select select "25"
select select "3116"
select select "9"
select select "334"
select select "71"
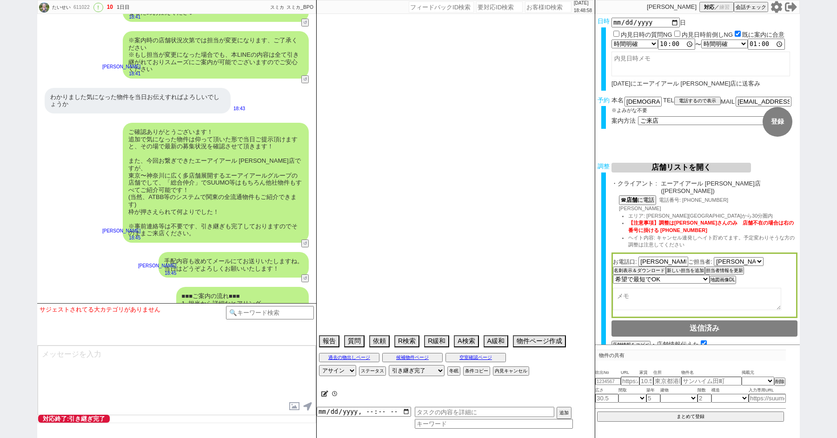
select select "77"
select select "48"
select select "68"
select select "1644"
select select "74"
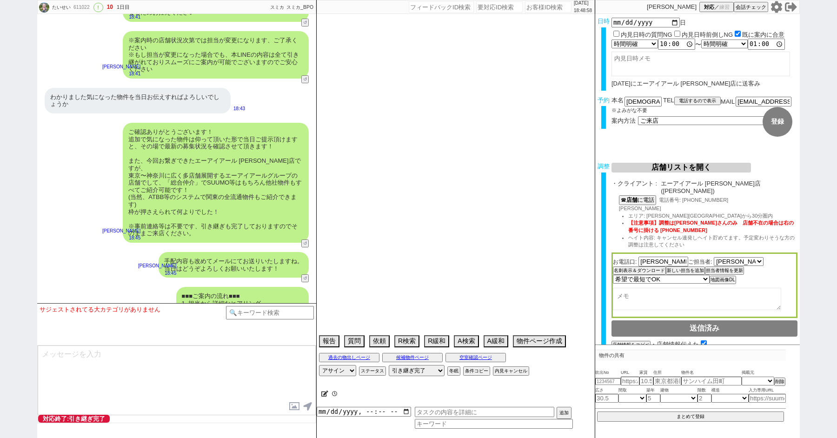
select select "7"
select select "44"
select select "15"
select select "51"
select select "38"
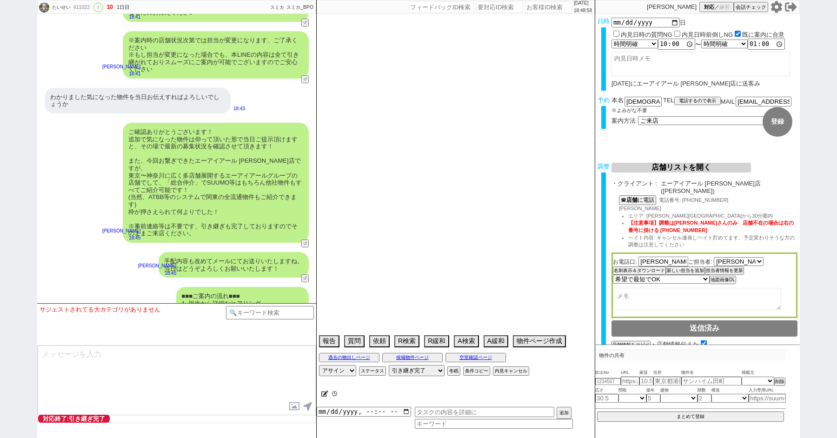
select select "61"
select select "11"
select select "73"
select select "1762"
select select "29"
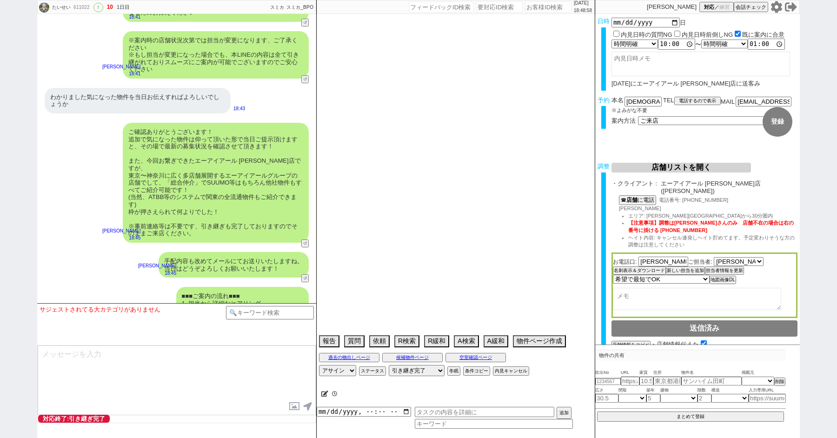
select select "58"
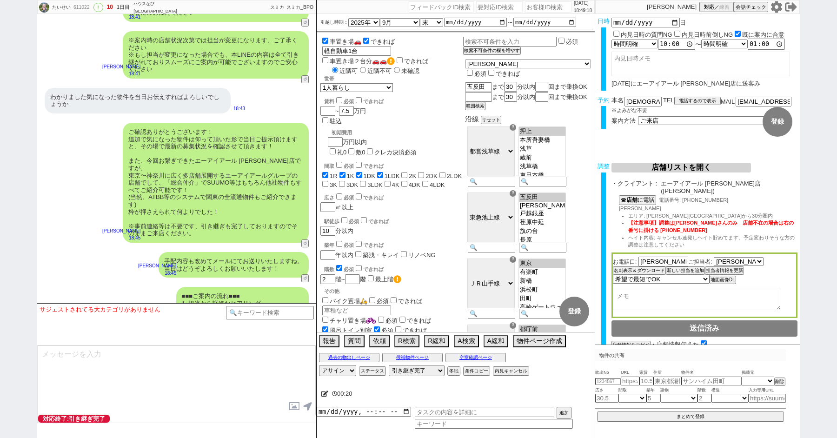
click at [0, 90] on div "たいせい 611022 ! 10 1日目 ハウスなび北千住東口店 冬眠中 自社客 スミカ スミカ_BPO チャット全表示 2025-08-22 ようこそLIN…" at bounding box center [418, 219] width 837 height 438
paste input "193843"
type input "193843"
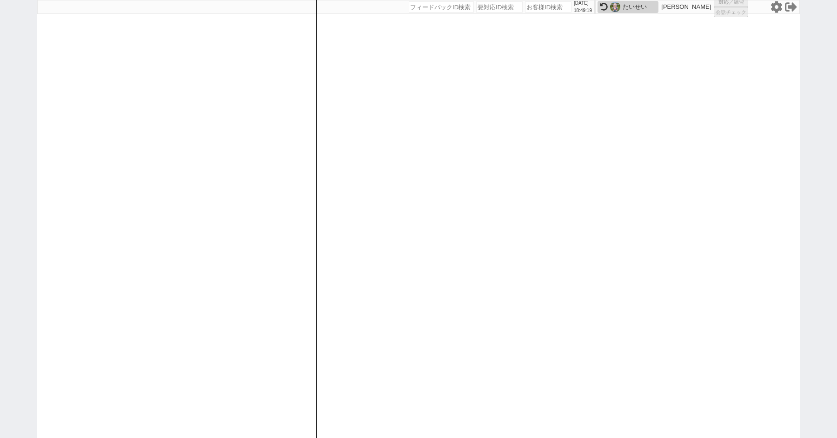
select select
select select "100"
select select "1"
select select "6"
select select "2"
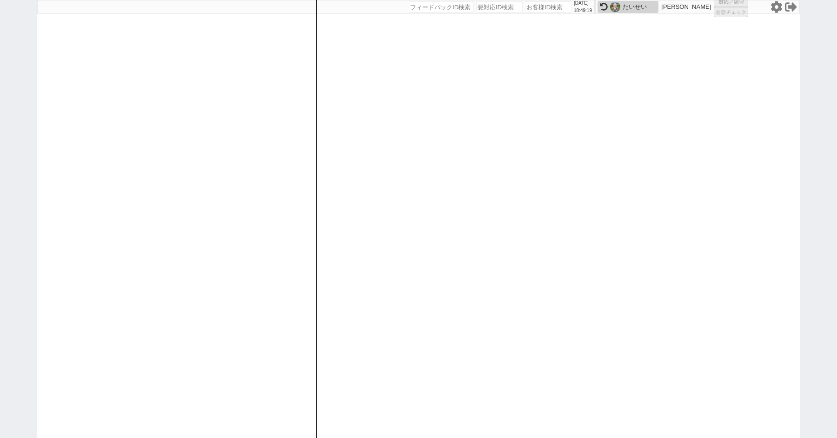
select select "5"
select select
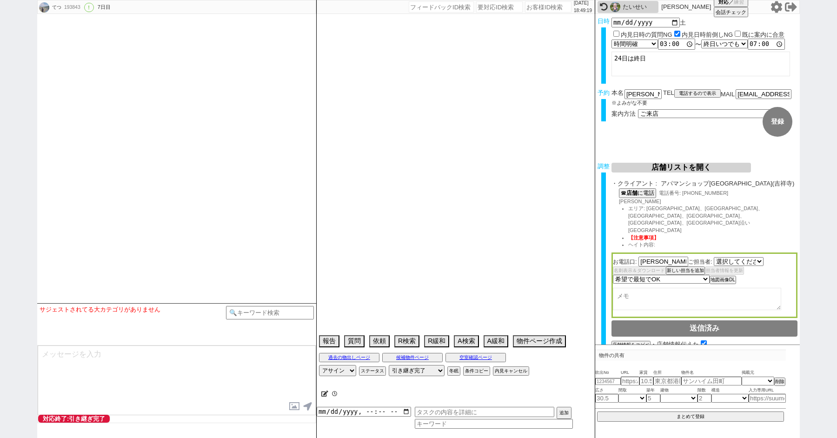
select select "2636"
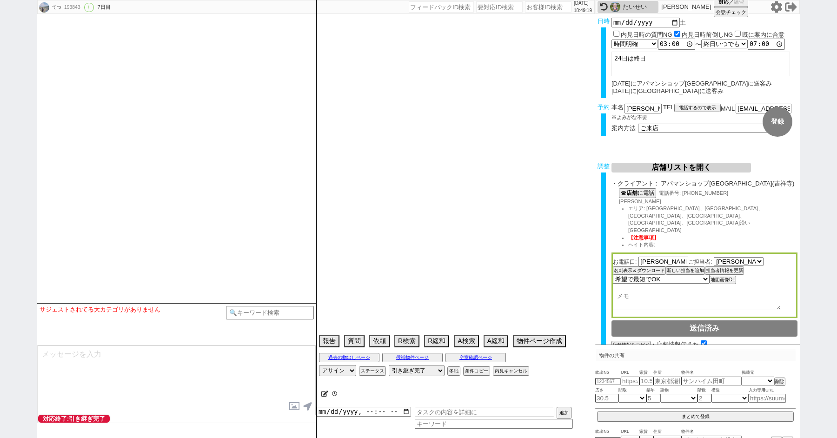
type textarea "案内日から45日圏内、他社なし　2名で来る"
select select "2025"
select select "10"
select select "36"
select select "1"
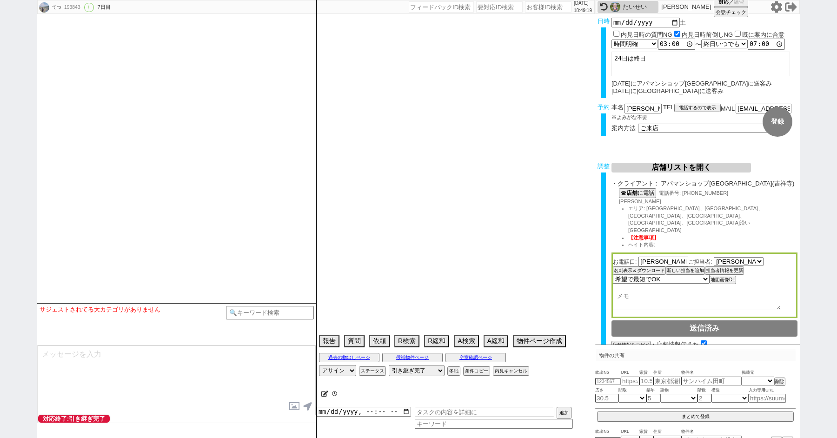
select select "842"
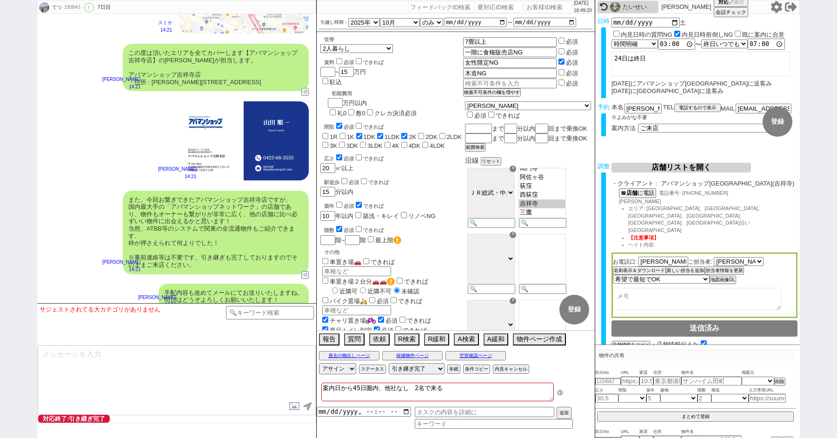
scroll to position [10348, 0]
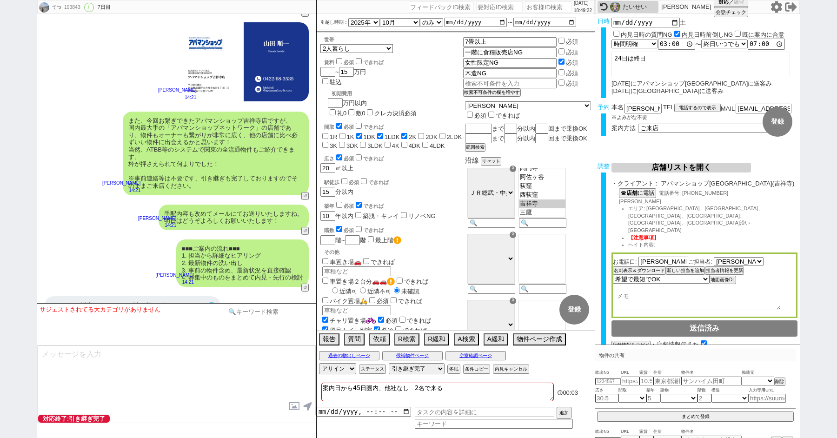
click at [263, 313] on input at bounding box center [270, 312] width 88 height 12
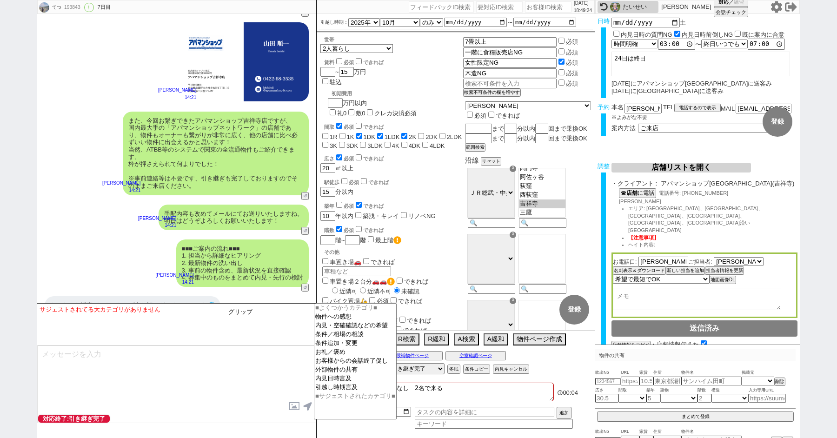
type input "グリップ"
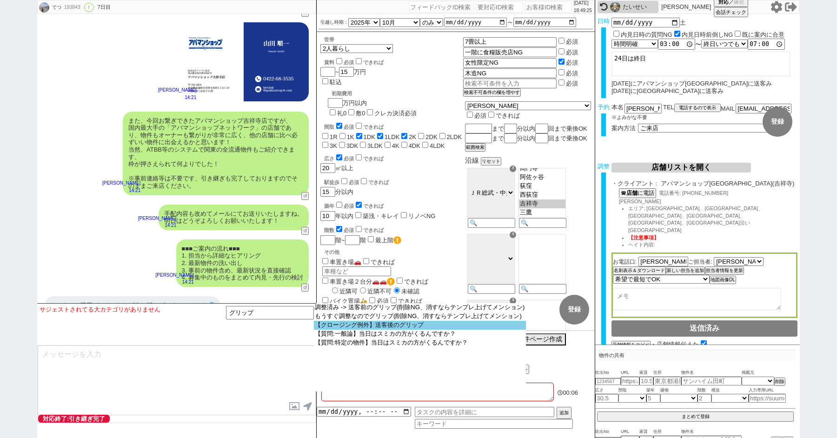
click at [0, 0] on option "【クロージング例外】送客後のグリップ" at bounding box center [0, 0] width 0 height 0
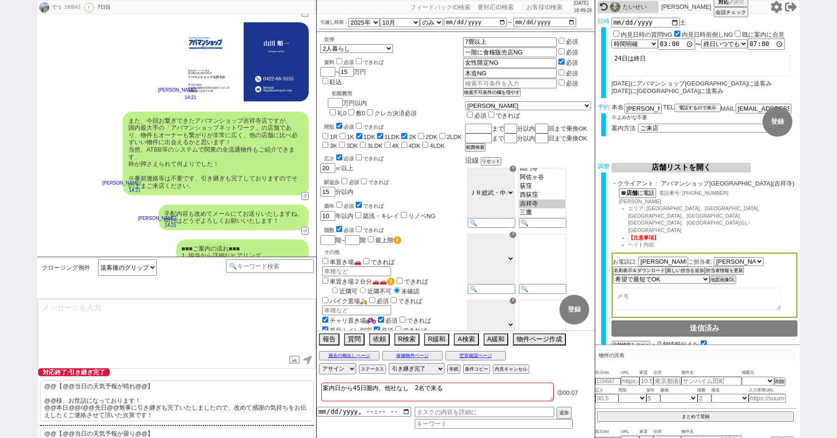
click at [122, 385] on p "@@【@@当日の天気予報が晴れ@@】 @@様、お世話になっております！ @@本日@@/@@先日@@無事に引き継ぎも完了いたしましたので、改めて感謝の気持ちをお…" at bounding box center [176, 400] width 273 height 41
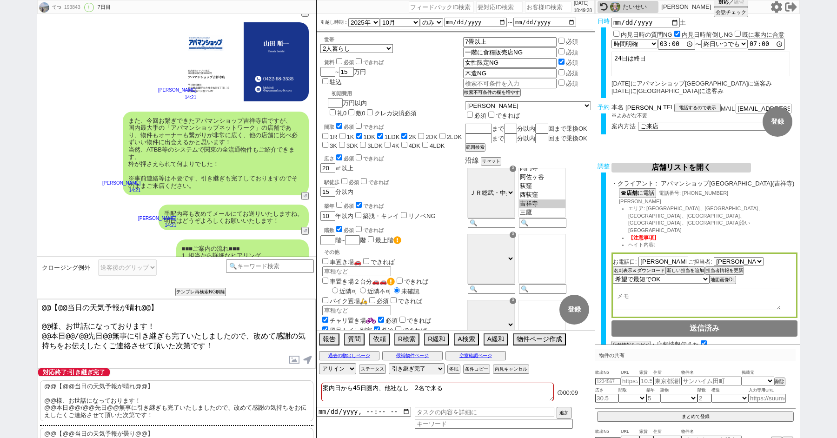
drag, startPoint x: 638, startPoint y: 108, endPoint x: 577, endPoint y: 99, distance: 61.2
click at [585, 101] on div "てつ 193843 ! 0 7日目 冬眠中 自社客 スミカ スミカ_BPO チャット全表示 2021-02-18 新しくフォローされました (20:24:29…" at bounding box center [418, 219] width 763 height 438
drag, startPoint x: 50, startPoint y: 320, endPoint x: 26, endPoint y: 285, distance: 43.1
click at [26, 285] on div "てつ 193843 ! 0 7日目 冬眠中 自社客 スミカ スミカ_BPO チャット全表示 2021-02-18 新しくフォローされました (20:24:29…" at bounding box center [418, 219] width 837 height 438
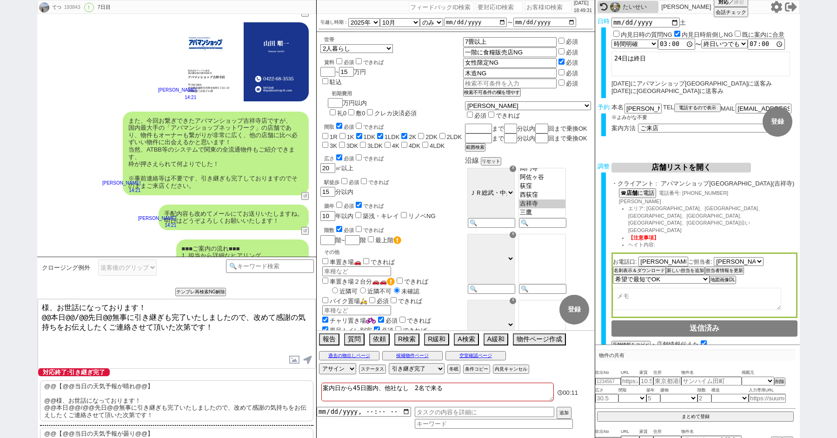
paste textarea "齋藤"
click at [49, 315] on textarea "齋藤様、お世話になっております！ @@本日@@/@@先日@@無事に引き継ぎも完了いたしましたので、改めて感謝の気持ちをお伝えしたくご連絡させて頂いた次第です！" at bounding box center [177, 334] width 278 height 70
drag, startPoint x: 54, startPoint y: 315, endPoint x: 99, endPoint y: 316, distance: 44.2
click at [99, 316] on textarea "齋藤様、お世話になっております！ 本日@@/@@先日@@無事に引き継ぎも完了いたしましたので、改めて感謝の気持ちをお伝えしたくご連絡させて頂いた次第です！" at bounding box center [177, 334] width 278 height 70
click at [241, 333] on textarea "齋藤様、お世話になっております！ 本日無事に引き継ぎも完了いたしましたので、改めて感謝の気持ちをお伝えしたくご連絡させて頂いた次第です！" at bounding box center [177, 334] width 278 height 70
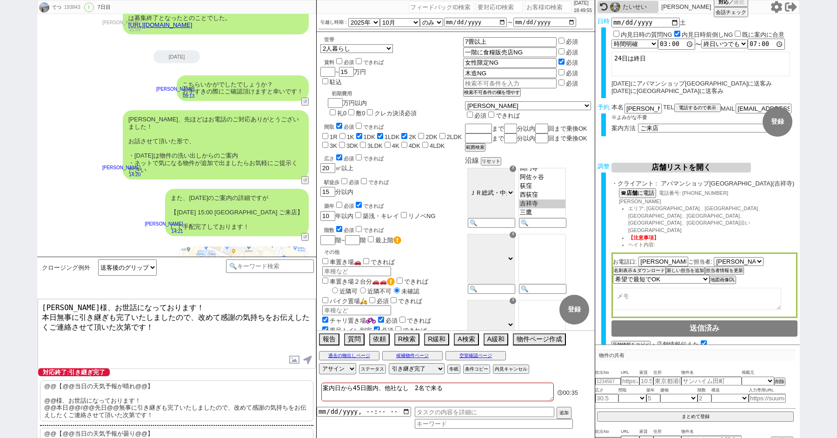
scroll to position [10394, 0]
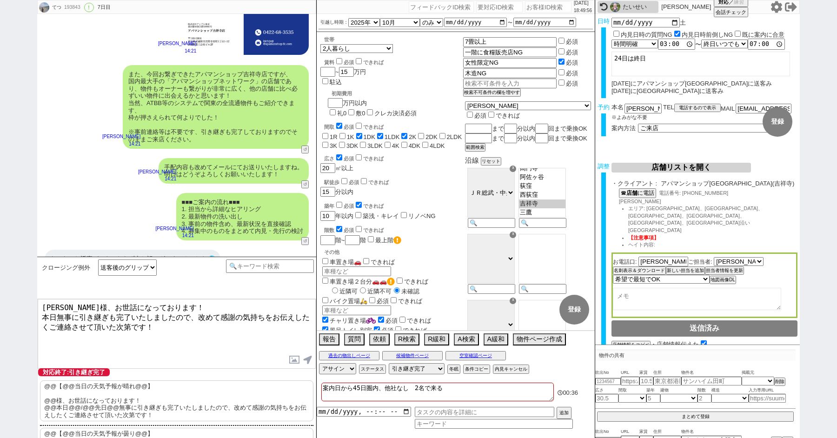
click at [187, 332] on textarea "齋藤様、お世話になっております！ 本日無事に引き継ぎも完了いたしましたので、改めて感謝の気持ちをお伝えしたくご連絡させて頂いた次第です！" at bounding box center [177, 334] width 278 height 70
type textarea "齋藤様、お世話になっております！ 本日無事に引き継ぎも完了いたしましたので、改めて感謝の気持ちをお伝えしたくご連絡させて頂いた次第です！"
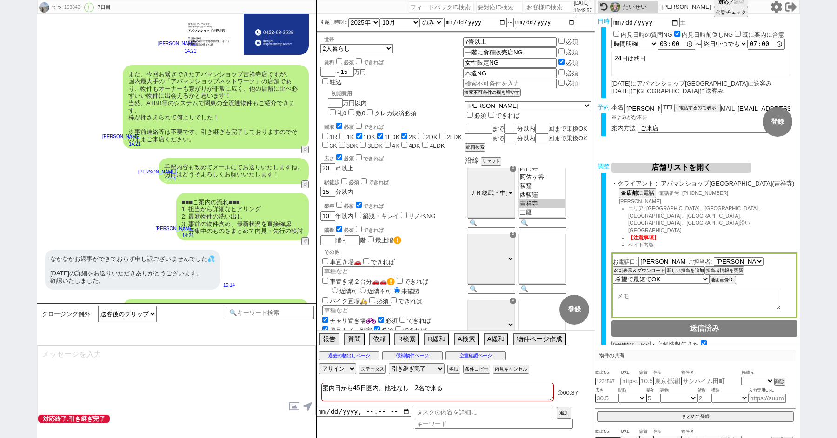
type textarea "改めてこれまで丁寧にやり取り頂きまして、誠にありがとうございました！ 細かなご連絡にお手間をおかけしたこともあったかと存じますが、常にご協力いただいたおかげで…"
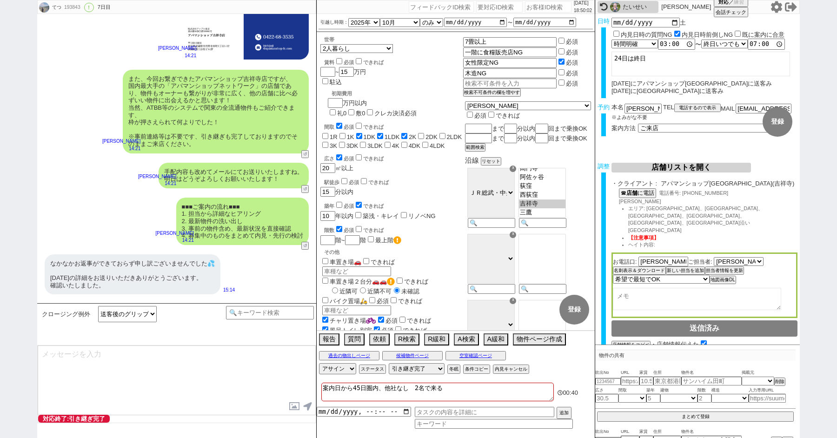
scroll to position [10446, 0]
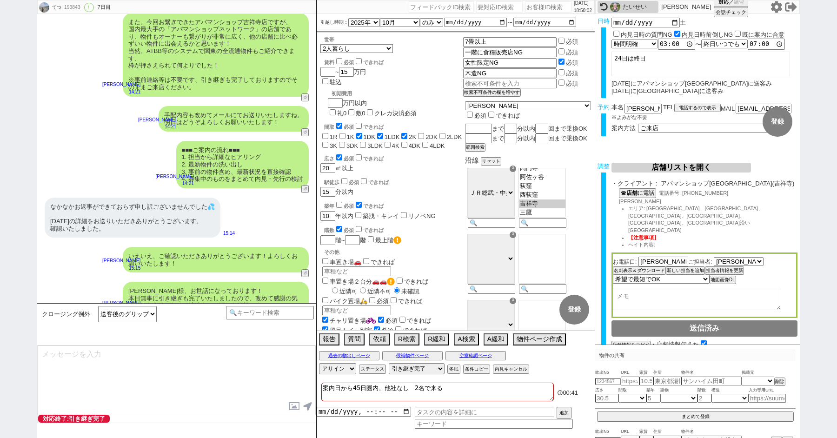
type textarea "当日は今のところ晴れということで、日当たり等もよく確認でき動くにはピッタリのタイミングかと思います！ 加えて地場に強い総合仲介店のスタッフも押さえられており、…"
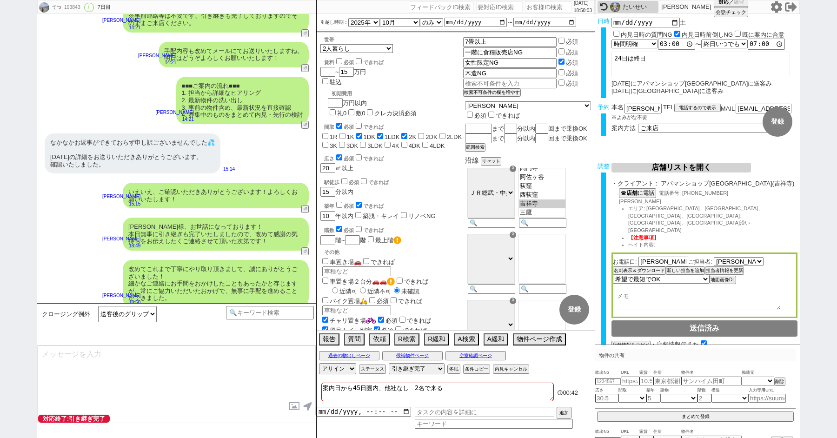
type textarea "※ご自身でお問合せされますと他業者からの電話やメールが多数届き、ご負担が増えてしまう場合がございますので、今回のご案内に一元化されるのがやはりオススメかと思い…"
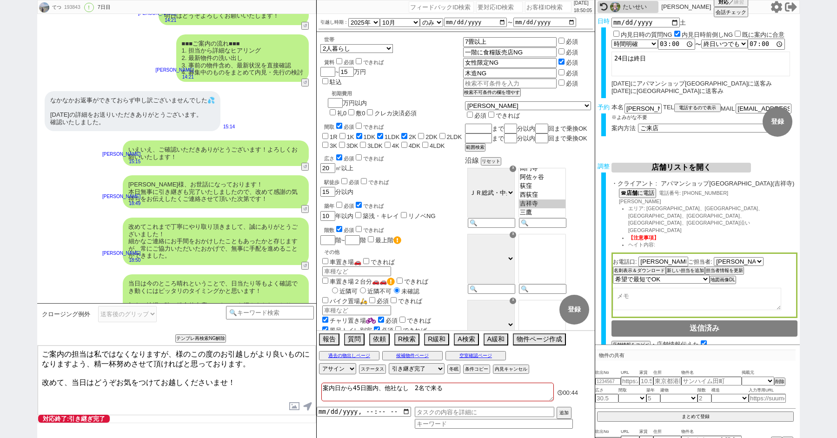
paste textarea "齋藤"
type textarea "ご案内の担当は私ではなくなりますが、齋藤様のこの度のお引越しがより良いものになりますよう、精一杯努めさせて頂ければと思っております。 改めて、当日はどうぞお気…"
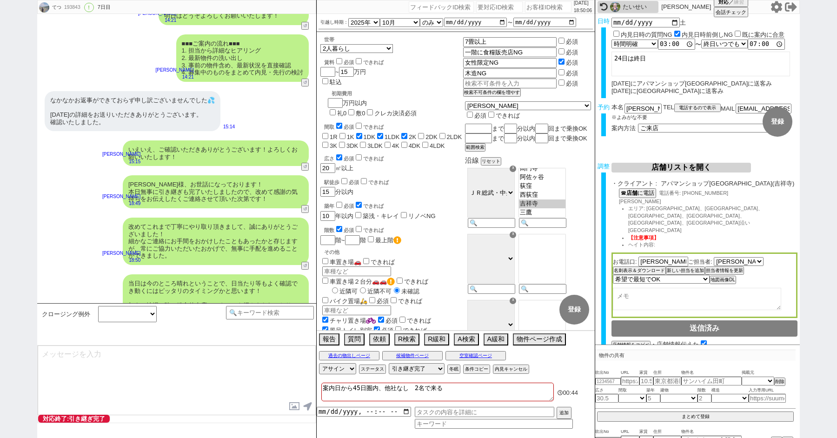
scroll to position [10610, 0]
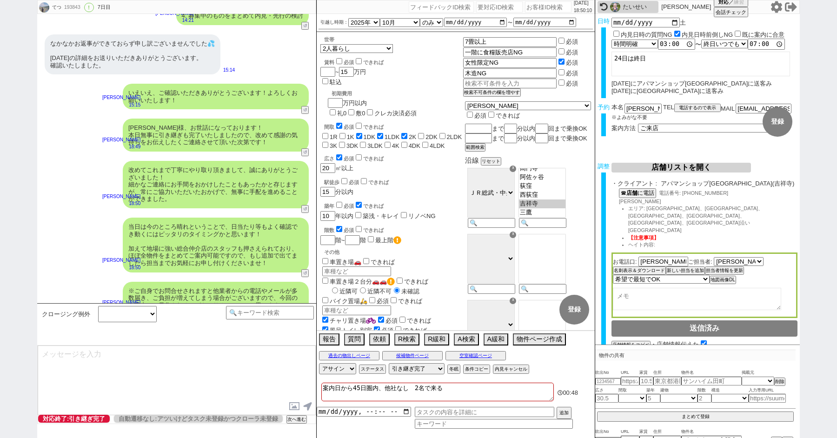
click at [781, 5] on icon at bounding box center [776, 7] width 11 height 12
click at [14, 83] on div "てつ 193843 ! 0 7日目 冬眠中 自社客 スミカ スミカ_BPO チャット全表示 2021-02-18 新しくフォローされました (20:24:29…" at bounding box center [418, 219] width 837 height 438
paste input "562054"
type input "562054"
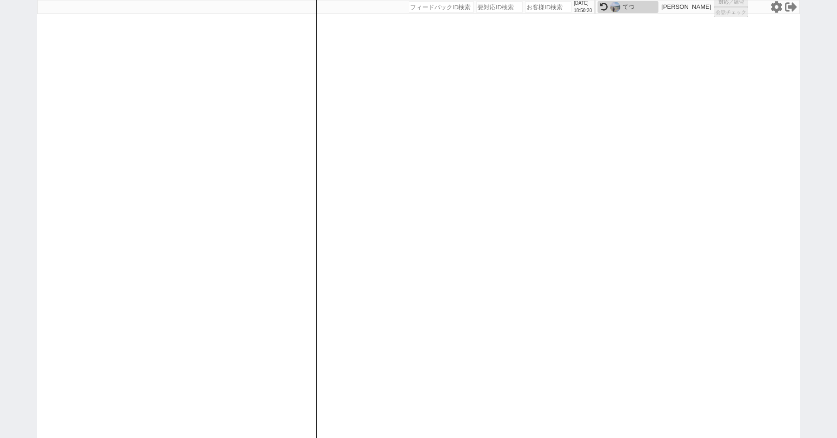
select select "1"
select select "2"
select select "8"
select select "9"
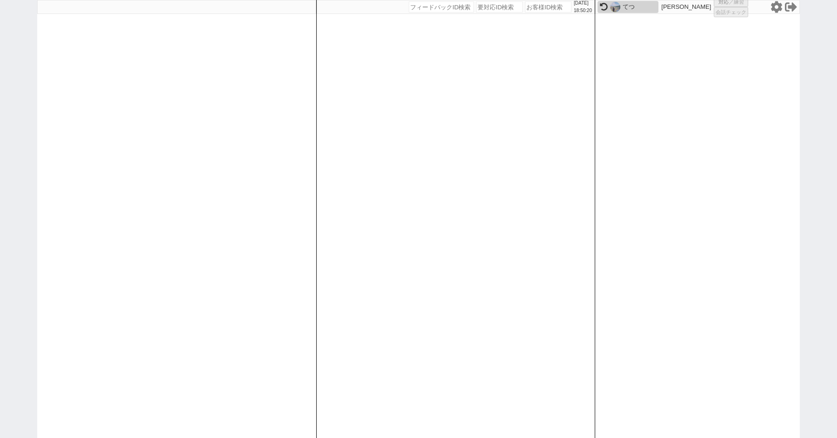
select select
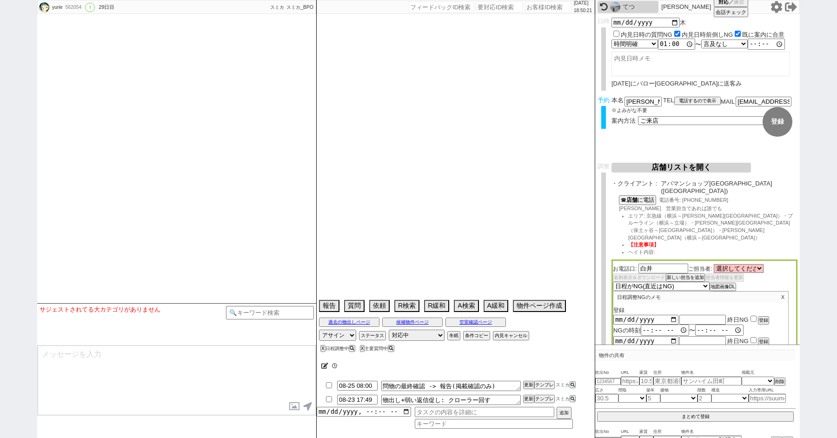
type textarea "当日までの他社予定無し　バロー上大岡店以外を希望 CS店に送れるような人じゃないので、水曜以外の別日取る＠＠"
select select "15"
select select "0"
select select "14"
select select "91"
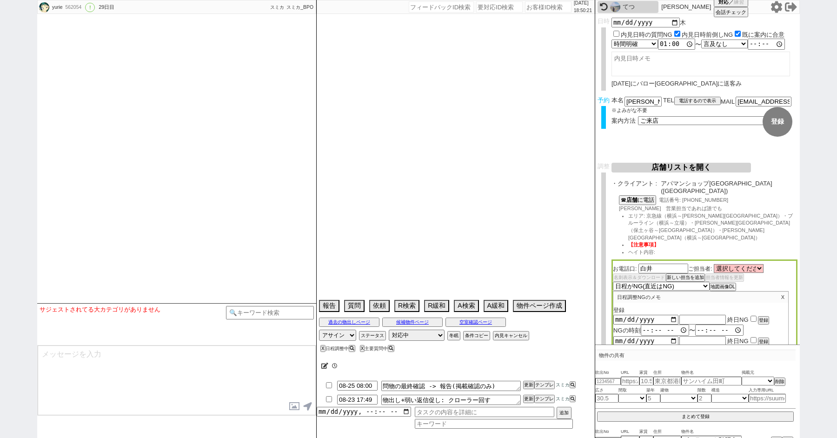
select select "2523"
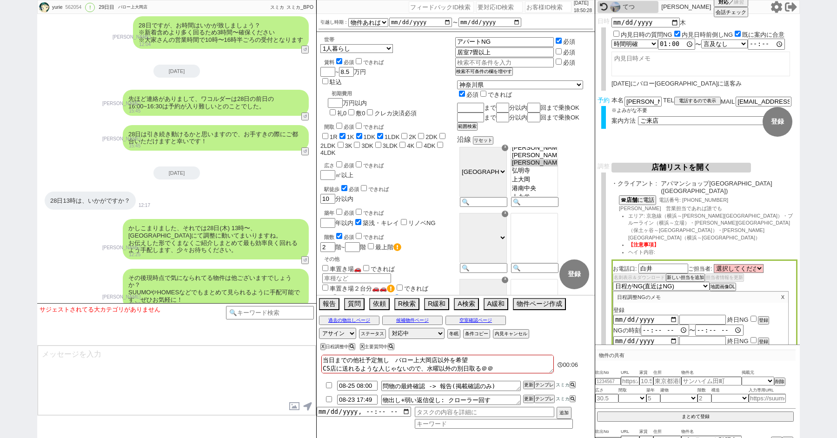
scroll to position [14546, 0]
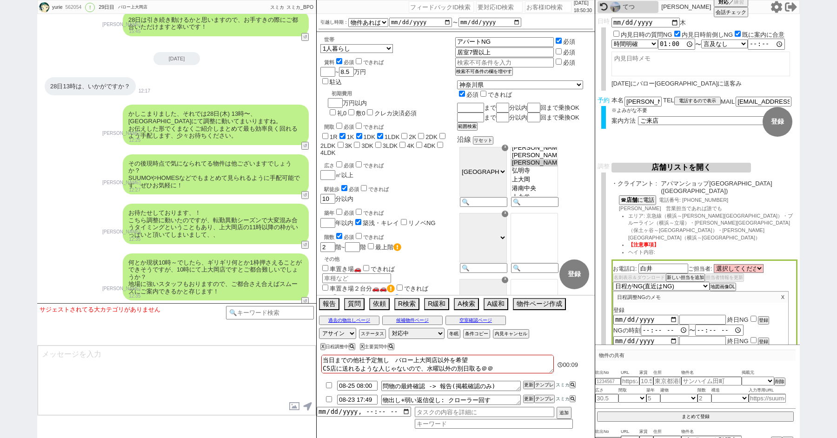
paste input "588093"
type input "588093"
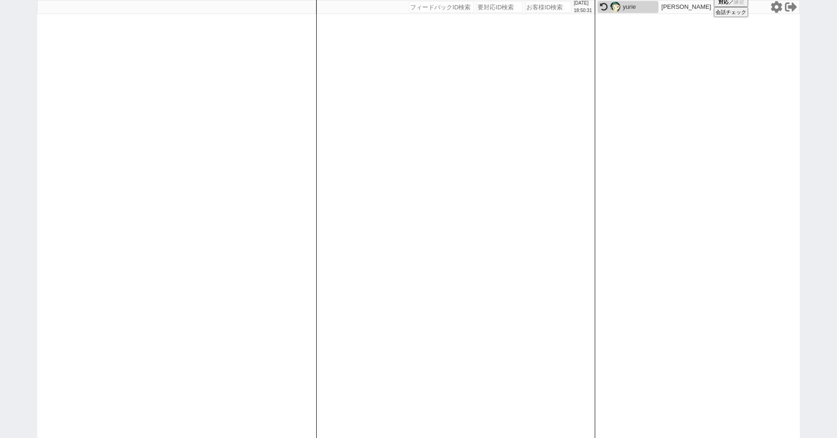
select select "100"
select select "1"
select select "2"
select select "5"
select select
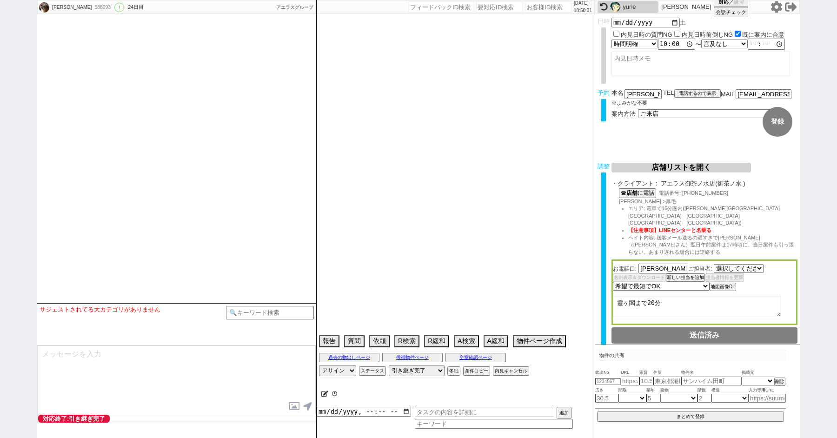
select select "481"
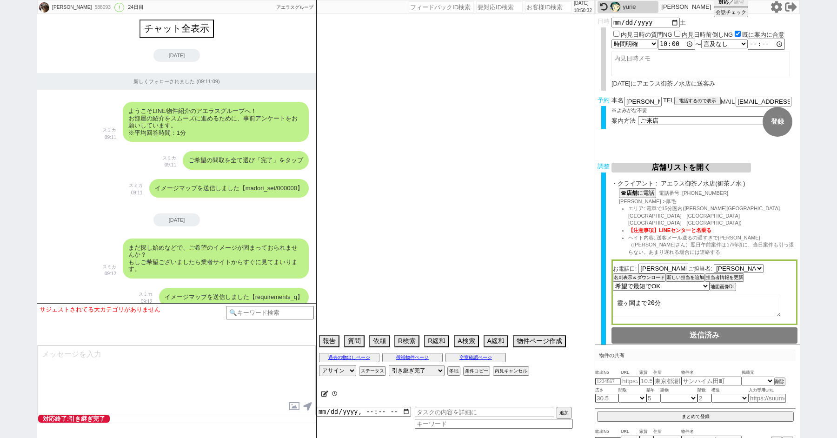
scroll to position [9911, 0]
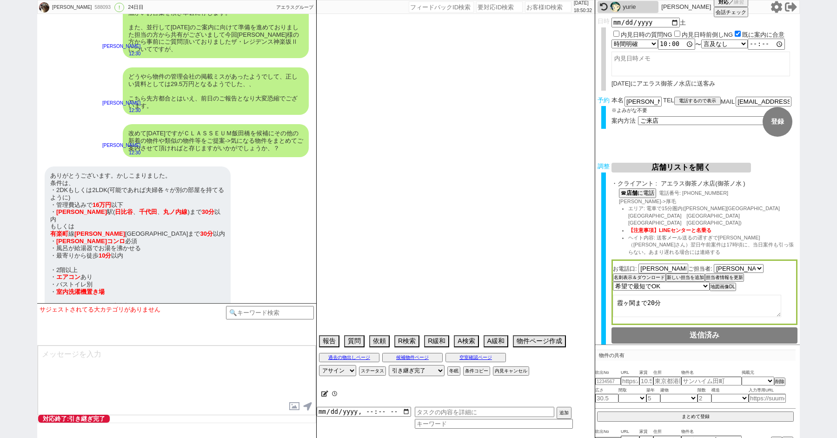
select select "2025"
select select "10"
select select "36"
select select "1"
select select "62"
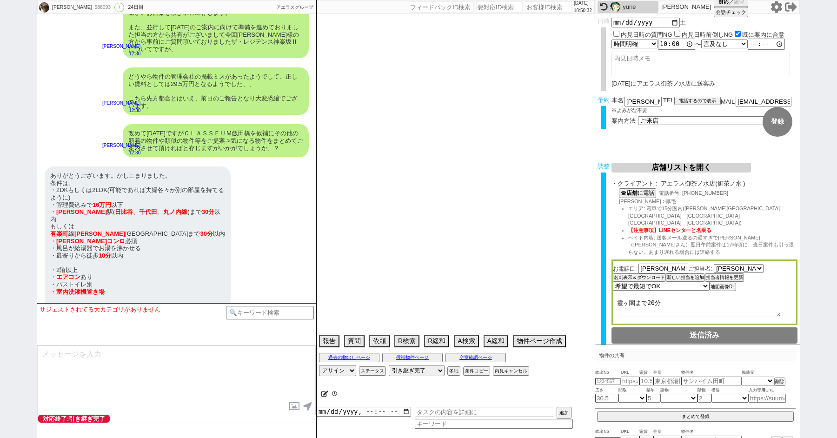
select select "60"
select select "1479"
select select "64"
select select "1557"
select select "75"
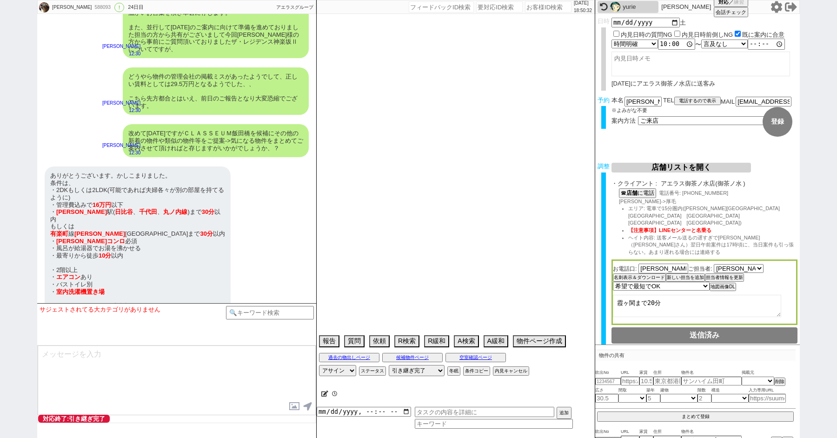
select select "1785"
select select "59"
select select "1461"
select select "14"
select select "70"
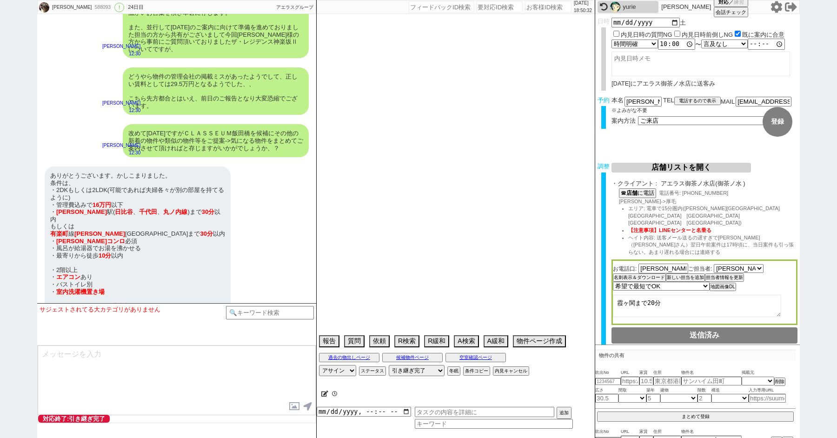
select select "1688"
select select "66"
select select "825"
select select "65"
select select "1588"
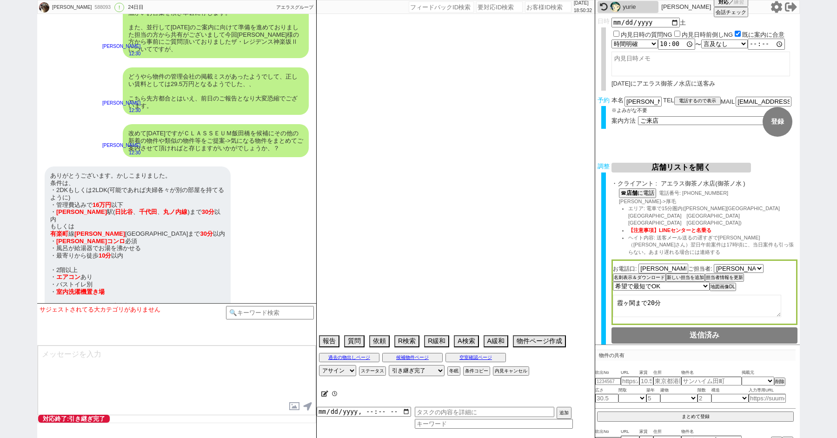
select select "67"
select select "1617"
select select "63"
select select "1535"
select select "71"
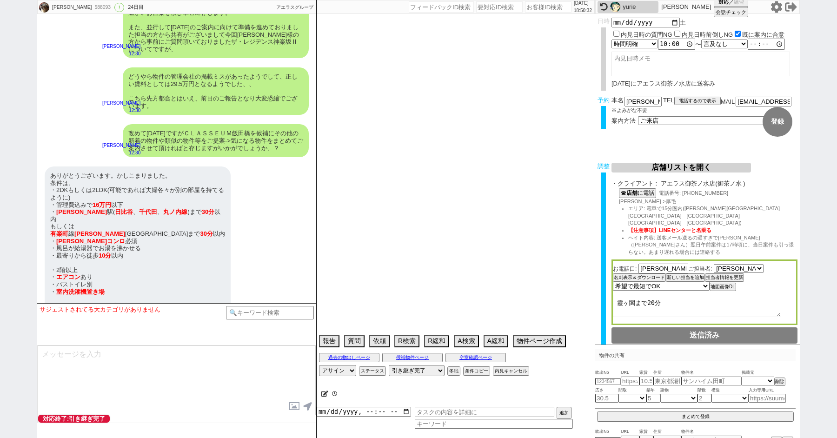
select select "69"
select select "1658"
select select "68"
select select "1647"
select select "48"
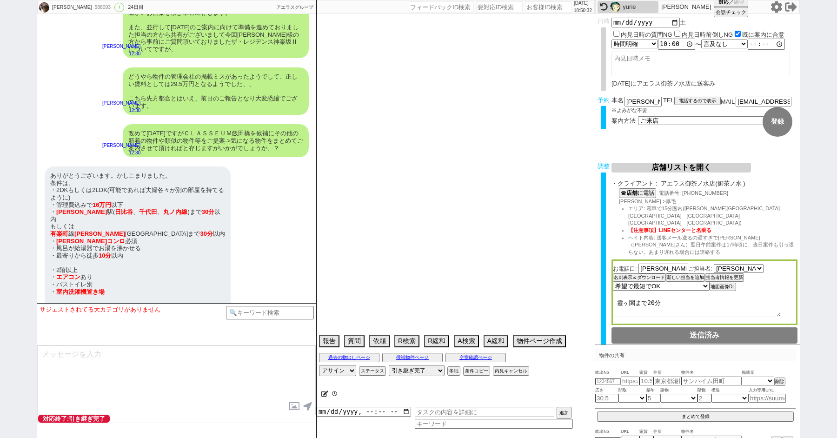
select select "12"
select select "11"
select select "61"
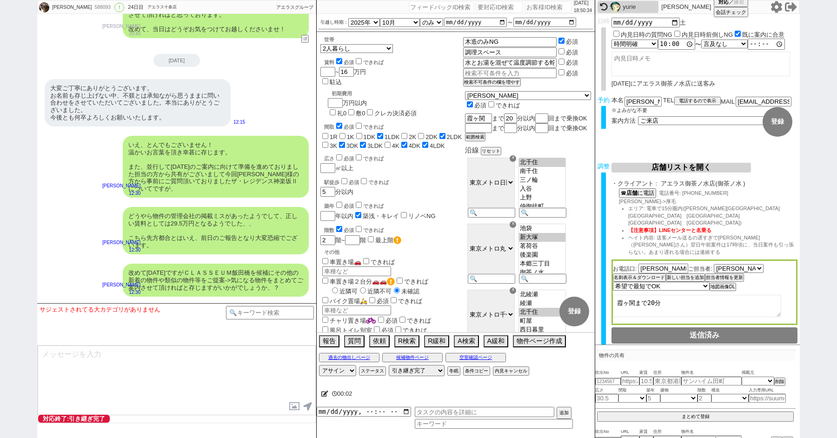
scroll to position [9556, 0]
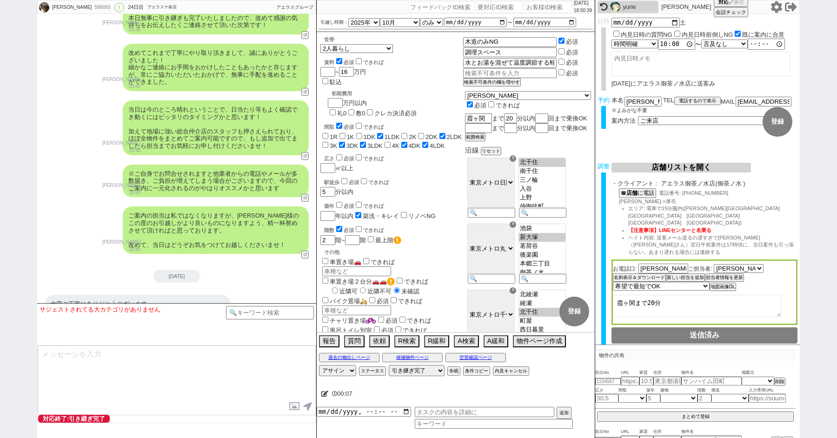
paste input "604353"
type input "604353"
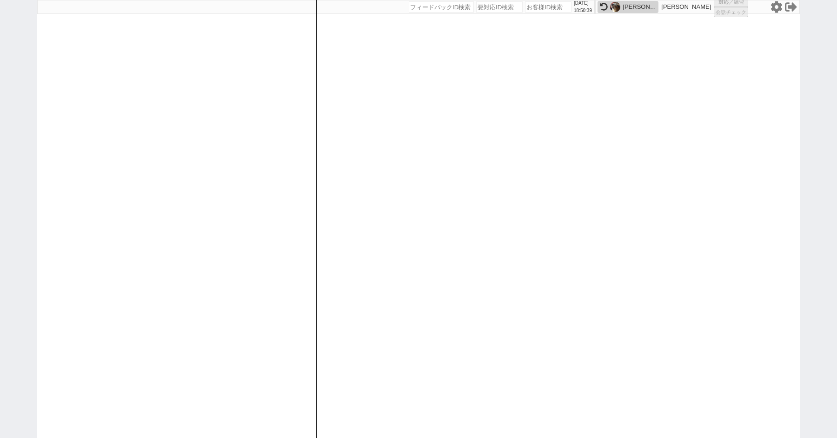
select select "100"
select select "1"
select select "2"
select select "5"
select select "9"
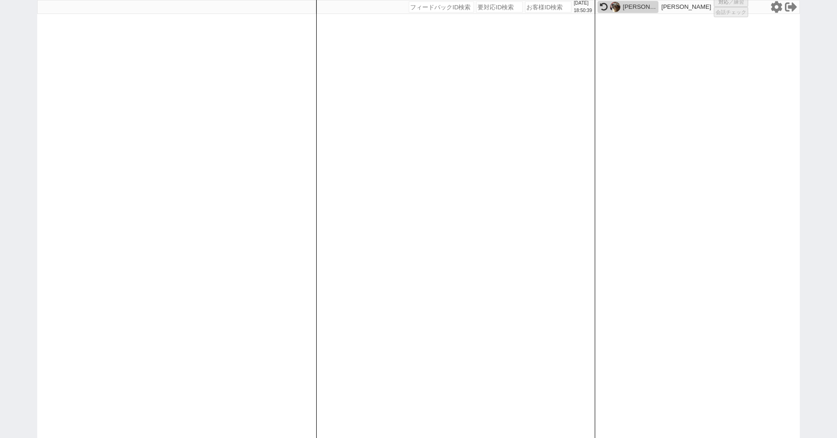
select select "10"
select select "8"
select select "5"
select select
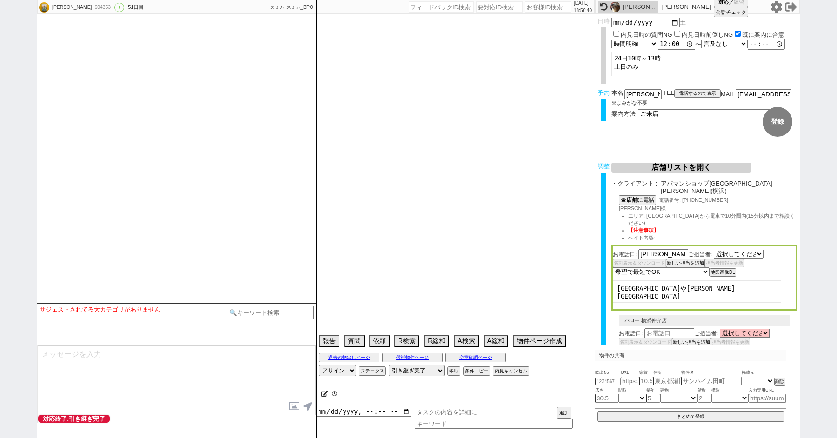
select select "2417"
select select "1834"
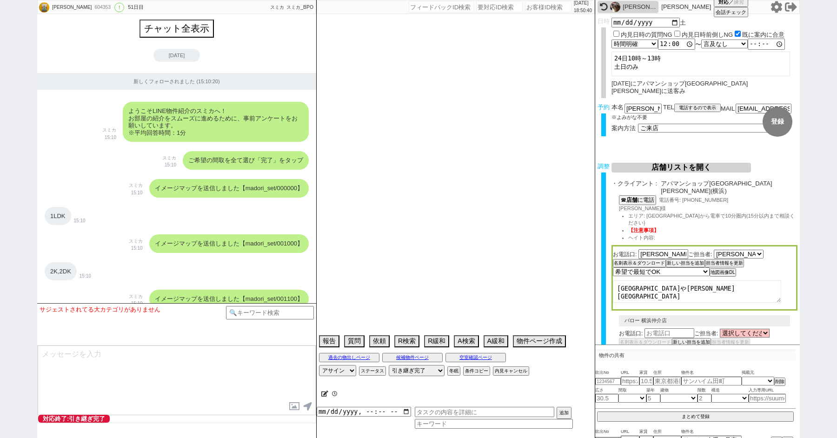
scroll to position [8941, 0]
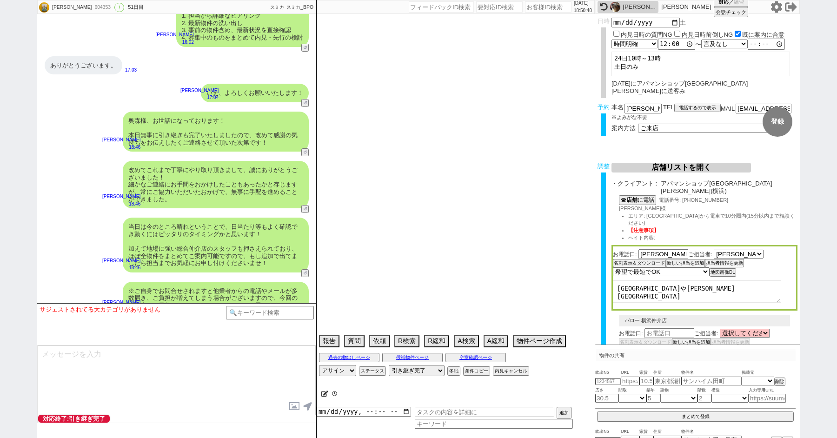
type textarea "調整前後ろ倒し＠＠調整後に引越し時期後ろ倒し、先行で進めないならバラシ＠＠ 当日まで他社なし 契約しづらい、エリア広く沿線気にしていないので通常調整でエリア言…"
select select "2025"
select select "9"
select select "34"
select select "1"
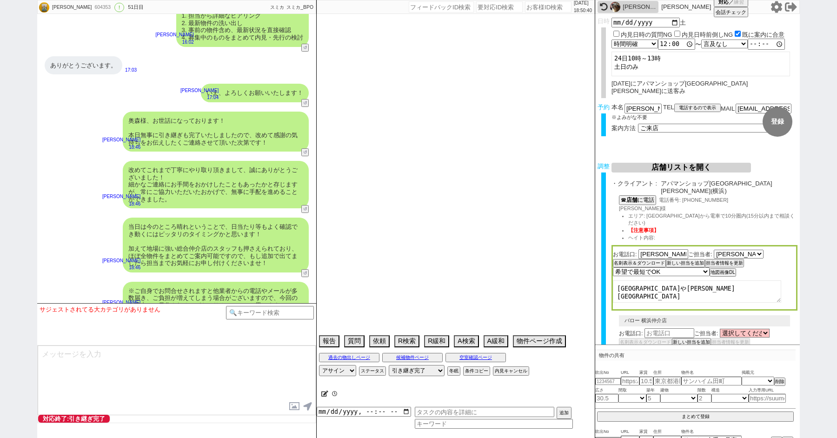
select select "14"
select select "48"
select select "1246"
select select "17"
select select "561"
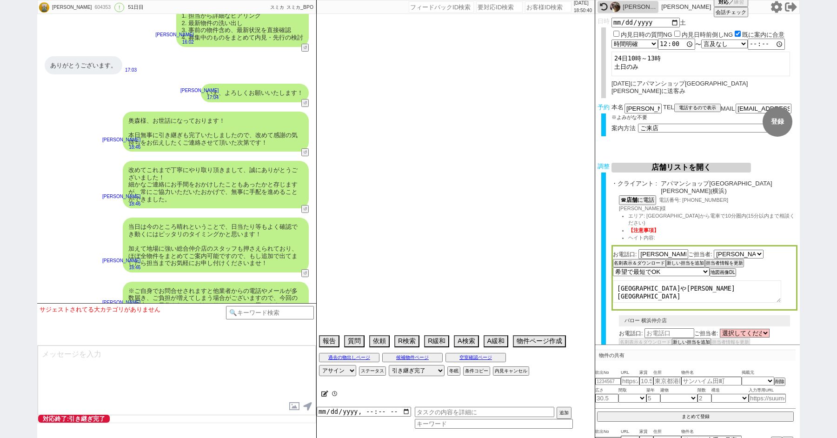
select select "53"
select select "1351"
select select "84"
select select "85"
select select "23"
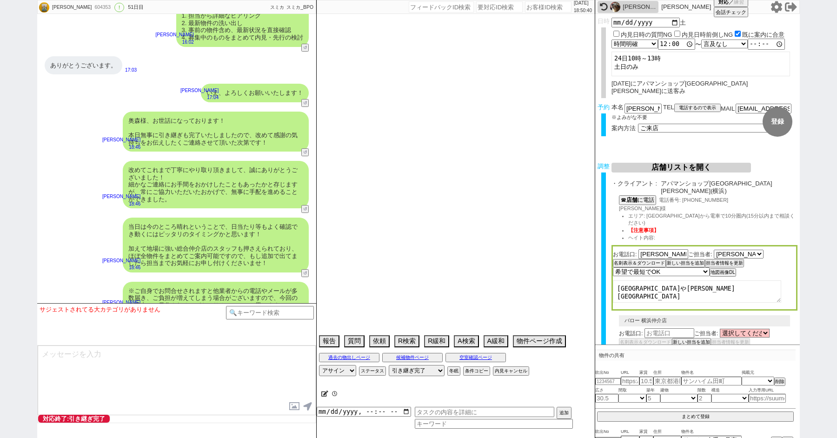
select select "758"
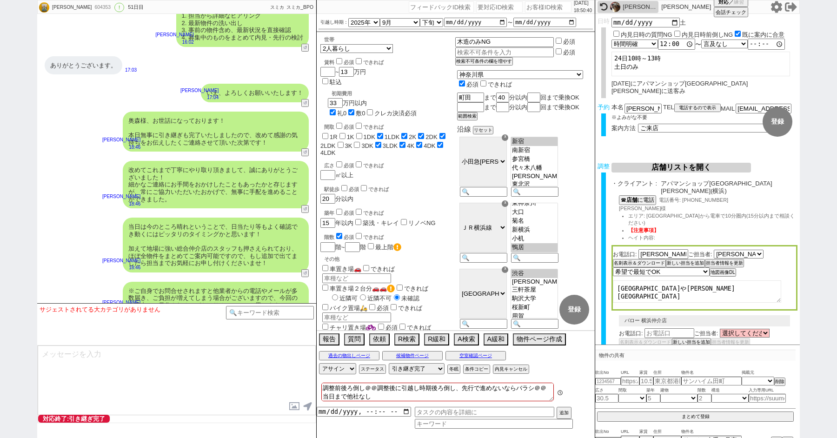
scroll to position [333, 0]
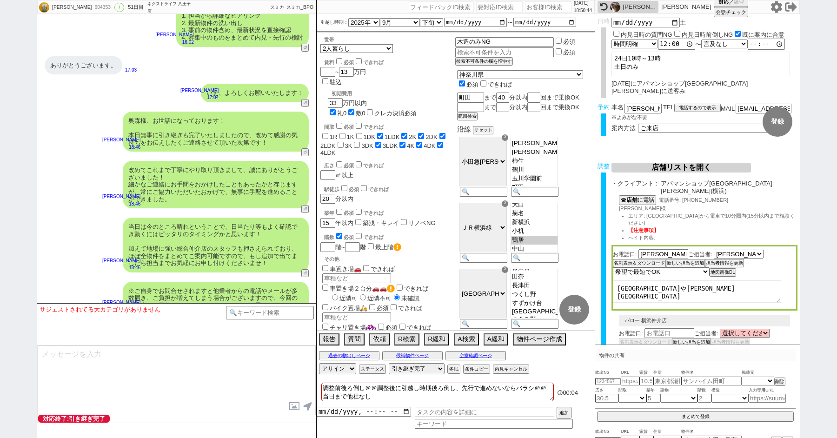
paste input "607304"
type input "607304"
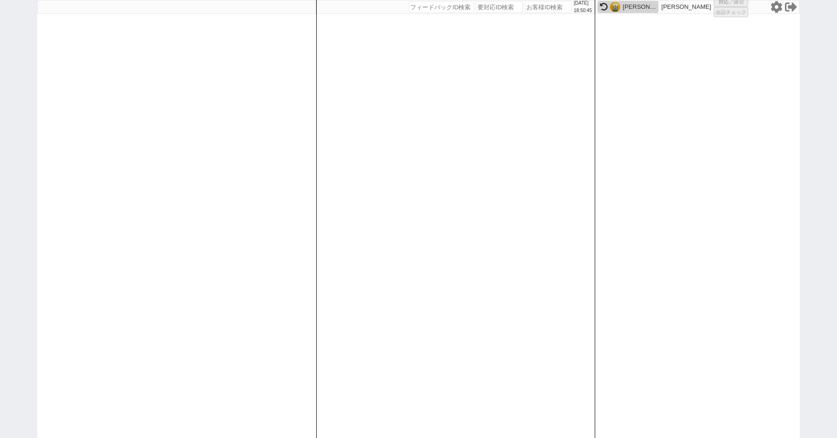
select select "100"
select select "2"
select select "5"
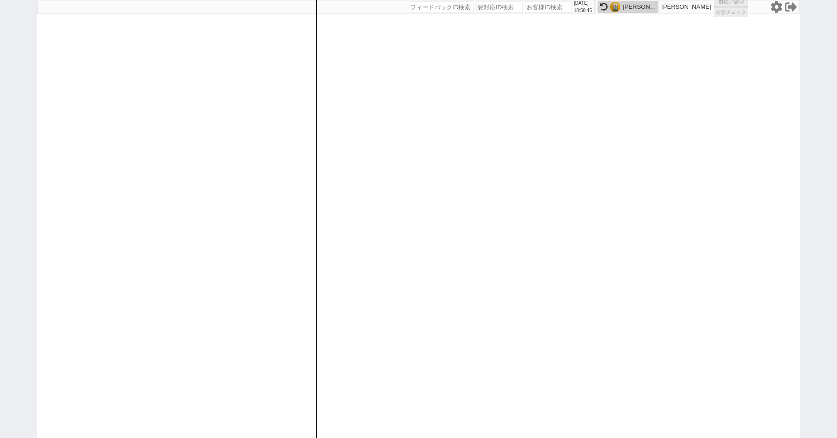
select select
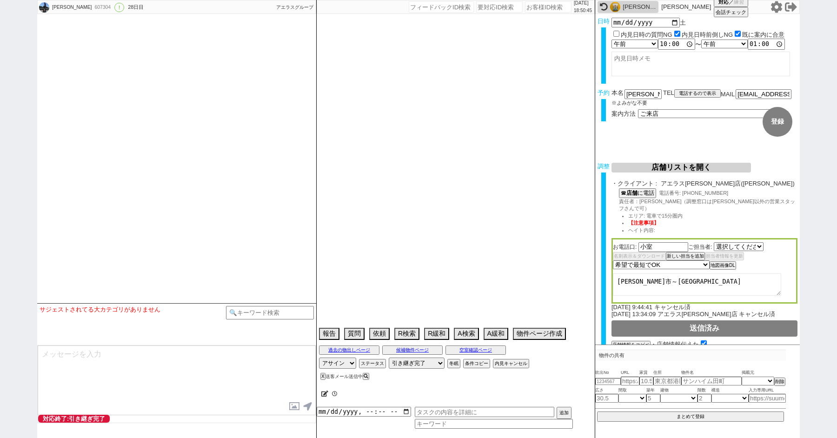
type textarea "バイク無しで良い→再度言及あれば特殊にしてください　調整前キャンセル"
select select "2532"
select select "2025"
select select "9"
select select "37"
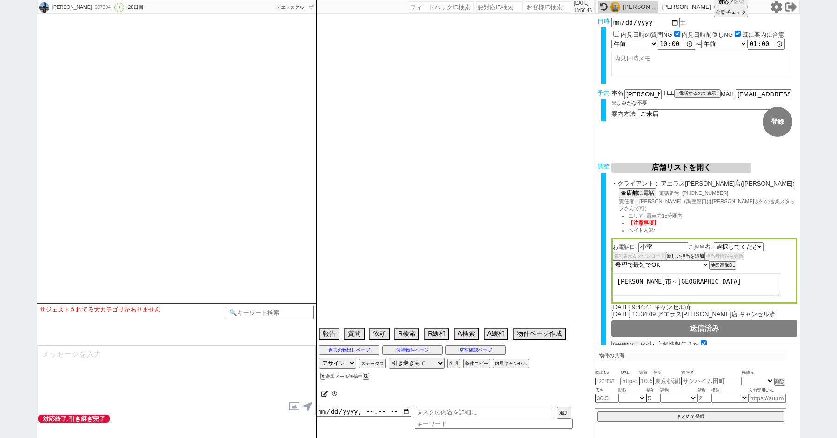
select select "0"
select select "11"
select select "35"
select select "1022"
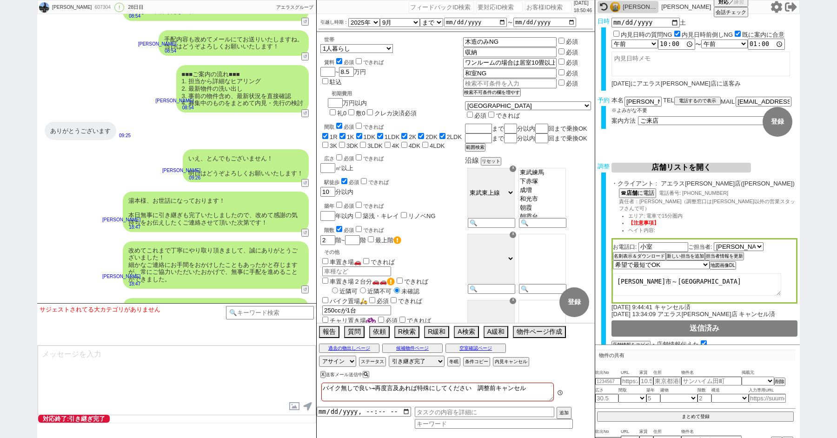
scroll to position [9342, 0]
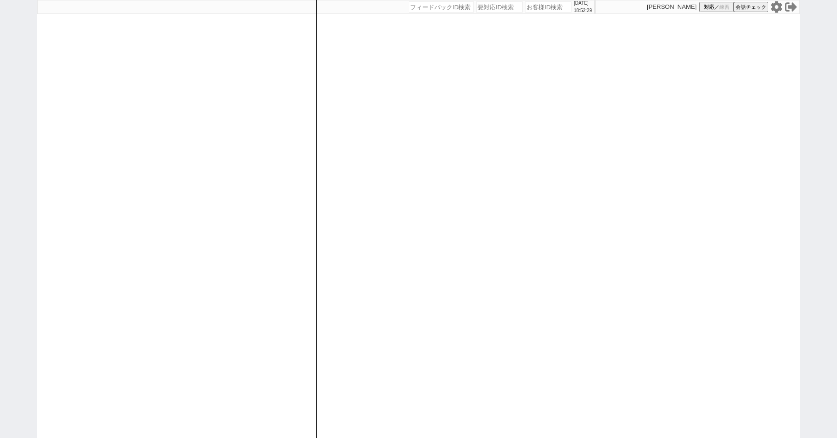
click at [9, 127] on div "[DATE] 18:52:29 候補物件を追加してしてください 紹介した物件一覧 他社物件を追加する 空室確認ページに追加・削除 紹介した物件一覧 他社物件を…" at bounding box center [418, 219] width 837 height 438
paste input "610621"
type input "610621"
select select "1"
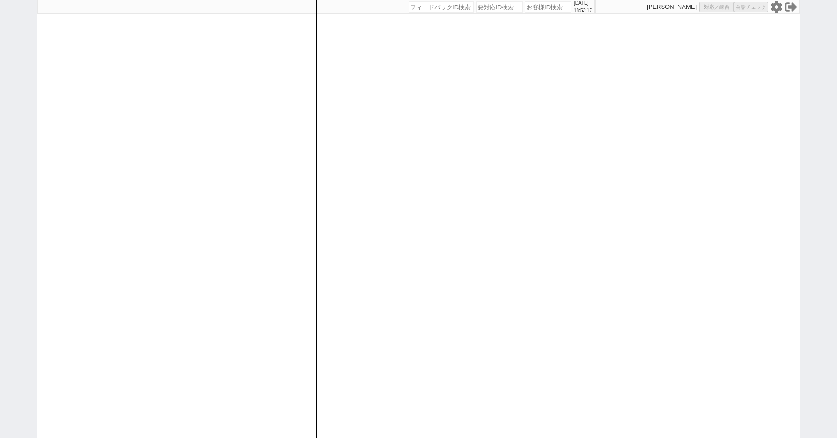
select select "1"
select select "2"
select select
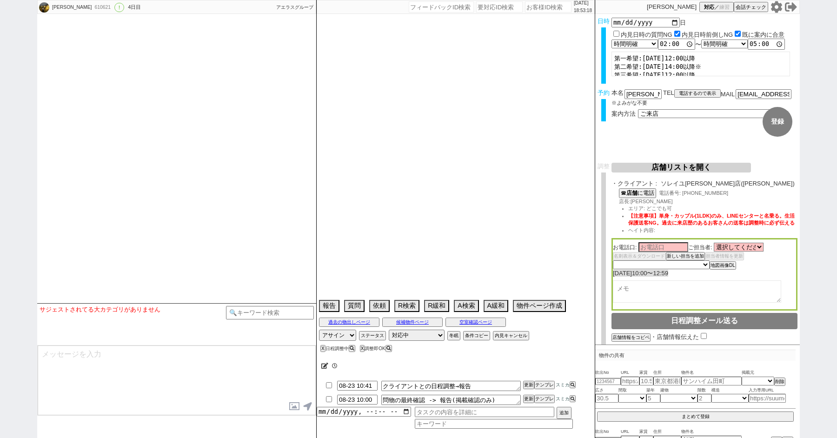
type textarea "@@前日調整@@"
select select "15"
select select "0"
select select "75"
select select "[DATE]"
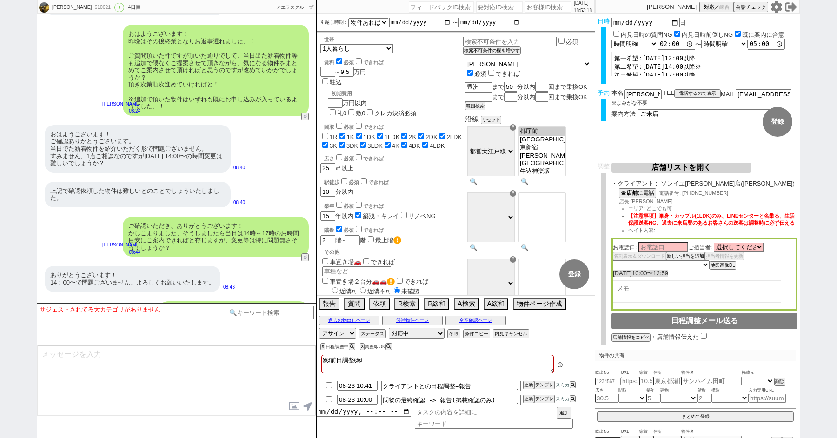
scroll to position [82, 0]
paste input "610927"
type input "610927"
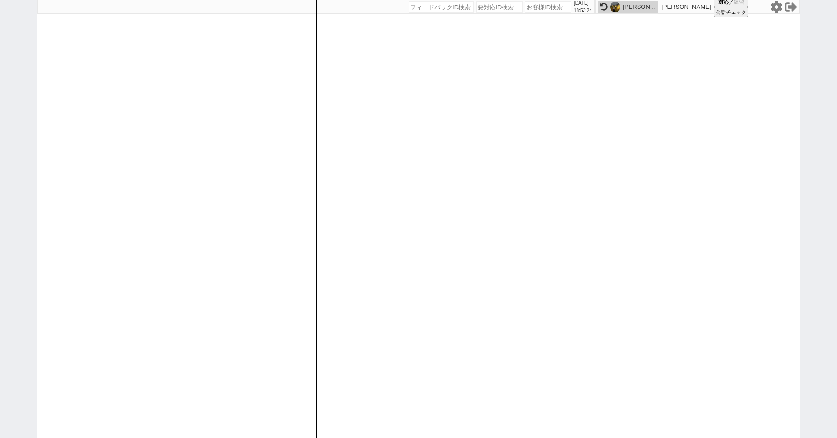
select select "1"
select select "2"
select select
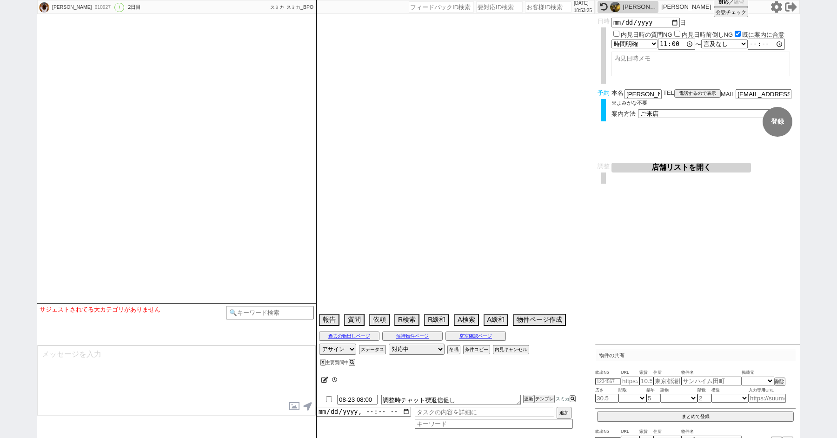
select select "13"
select select "0"
select select "12"
select select "439"
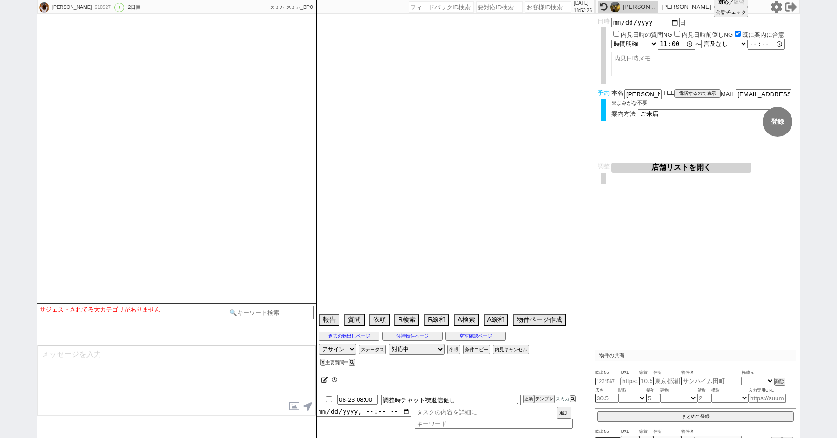
select select "808"
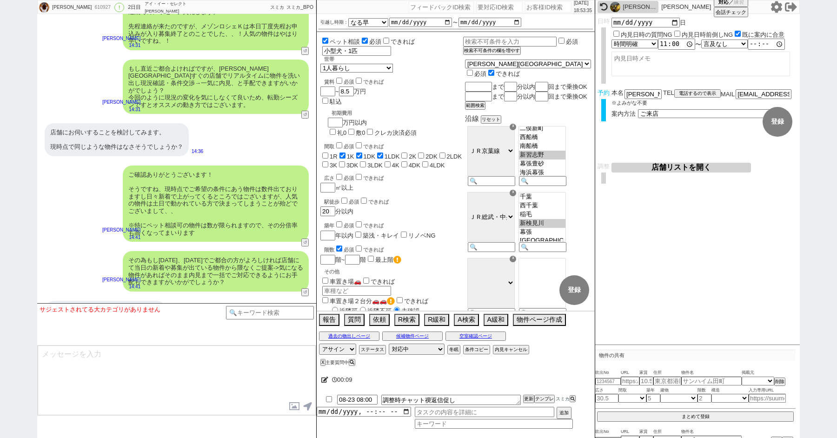
scroll to position [3052, 0]
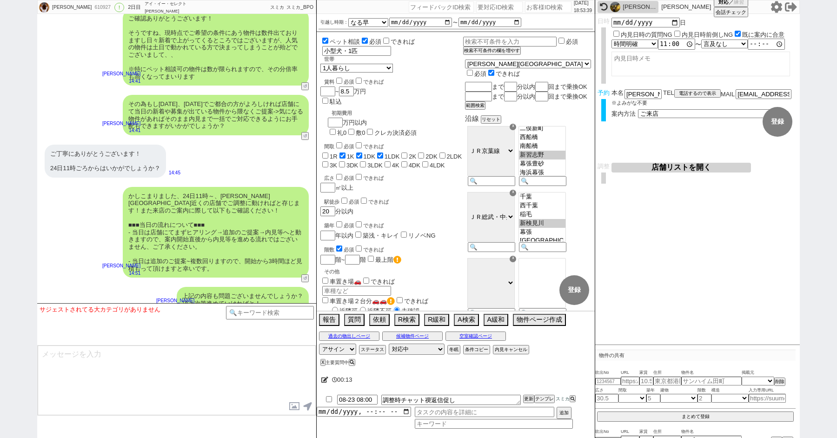
paste input "609357"
type input "609357"
select select "1"
select select "2"
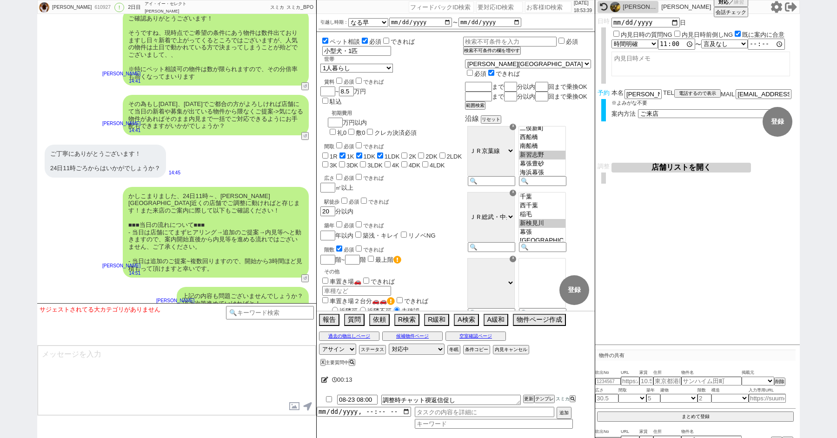
select select
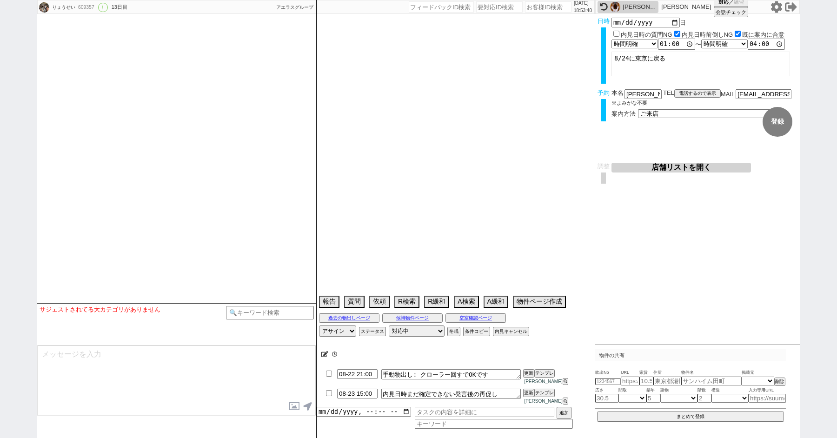
type textarea "24日無理になるかも物件送ってくれとのこと　22日時点では行く気なさそう"
select select "2025"
select select "9"
select select "36"
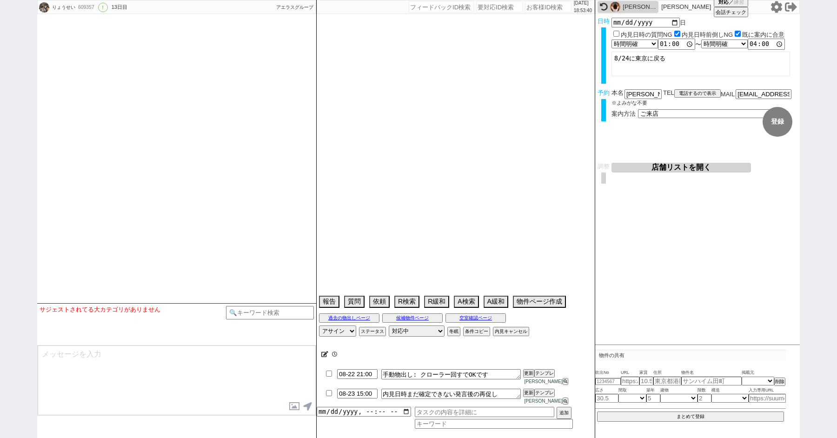
select select "0"
select select "68"
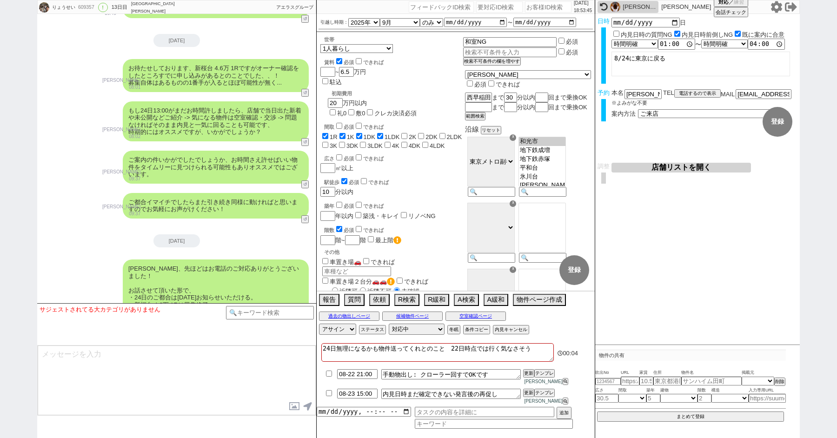
paste input "611022"
type input "611022"
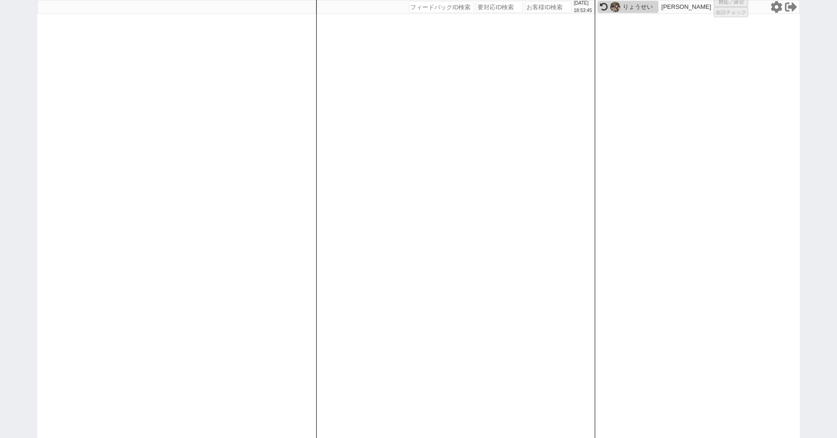
select select "100"
select select "1"
select select "2"
select select "5"
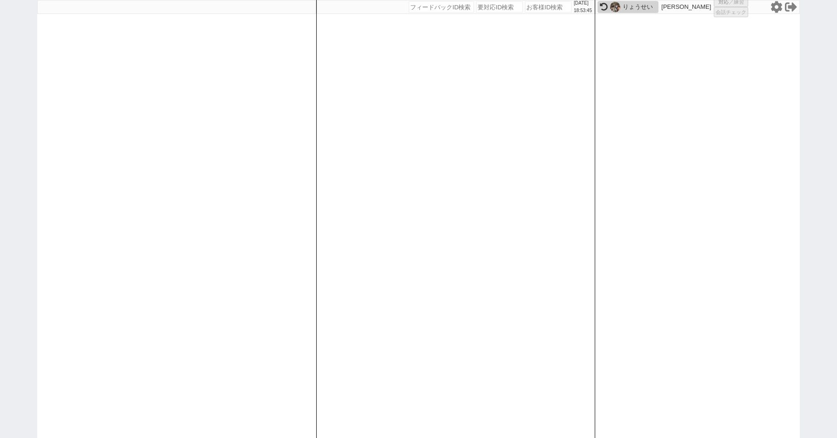
select select
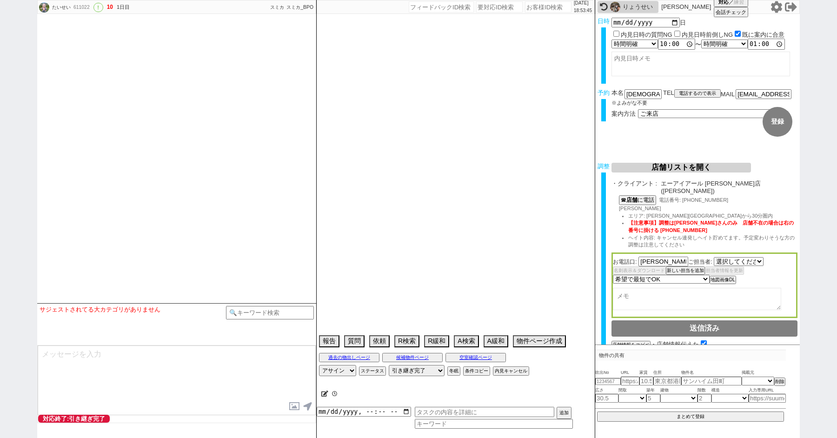
select select "2378"
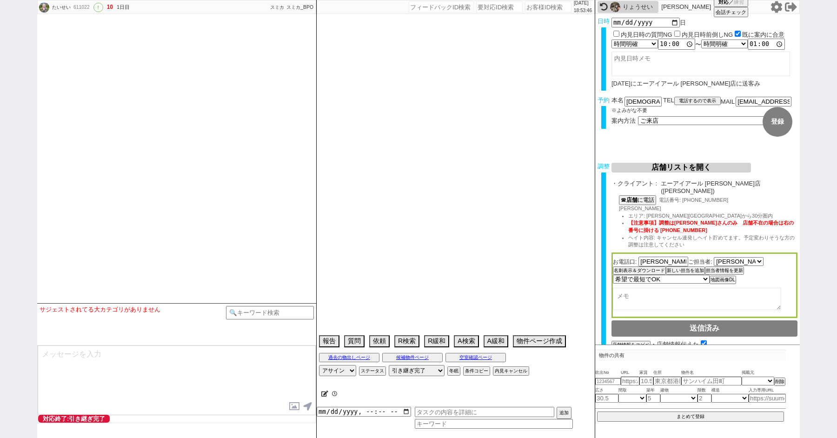
scroll to position [3489, 0]
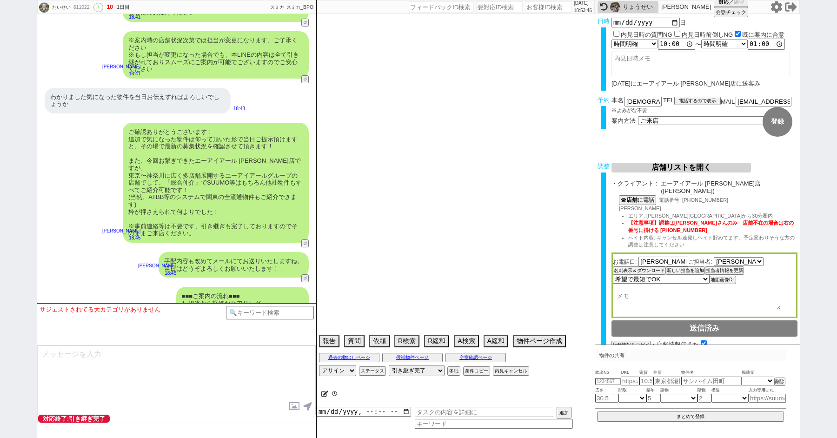
select select "2025"
select select "9"
select select "35"
select select "0"
select select "69"
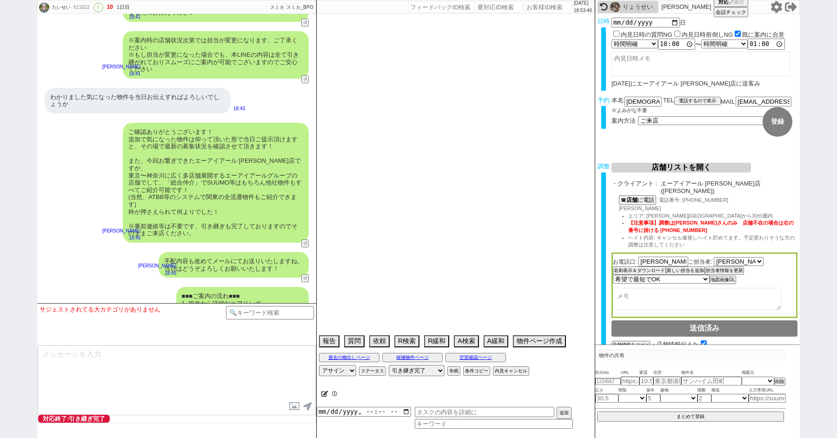
select select "54"
select select "14"
select select "75"
select select "23"
select select "736"
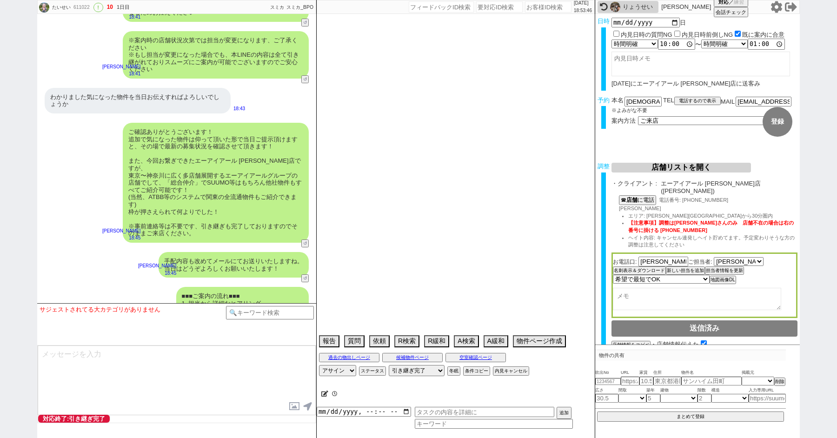
select select "60"
select select "62"
select select "1513"
select select "52"
select select "59"
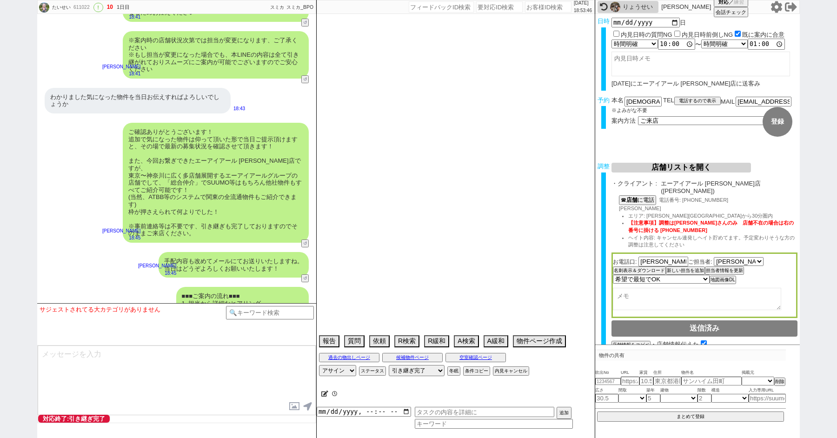
select select "824"
select select "50"
select select "64"
select select "1559"
select select "57"
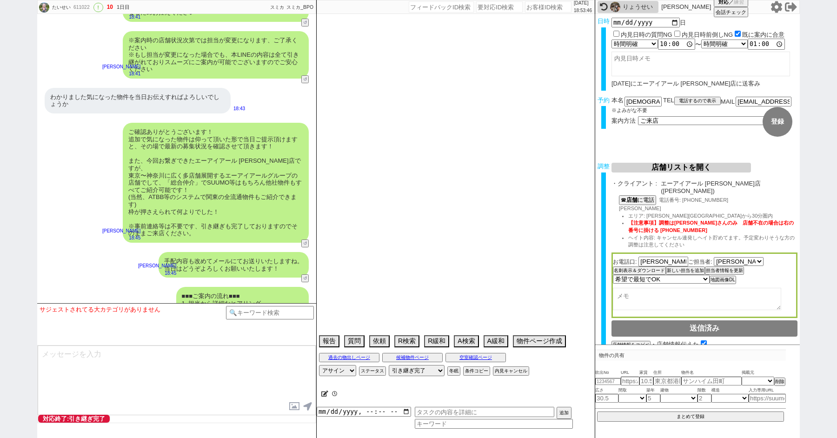
select select "63"
select select "56"
select select "70"
select select "1686"
select select "65"
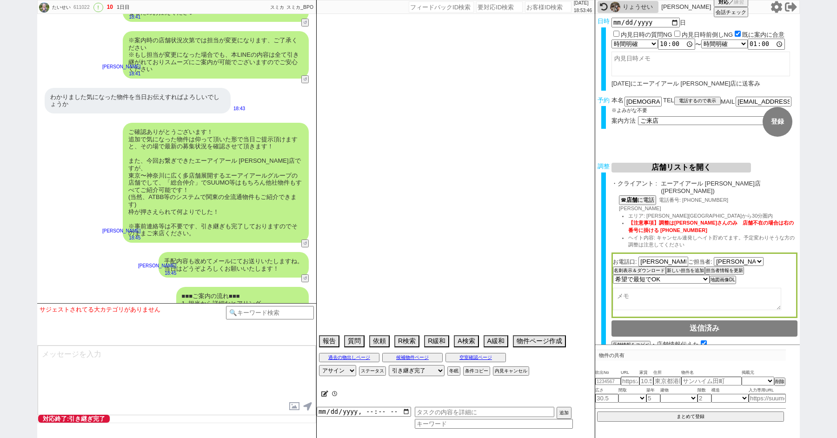
select select "1584"
select select "66"
select select "67"
select select "53"
select select "47"
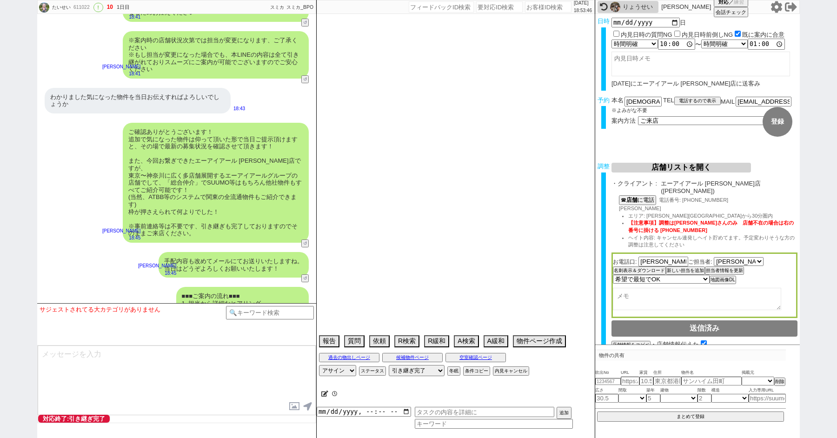
select select "25"
select select "3116"
select select "9"
select select "334"
select select "71"
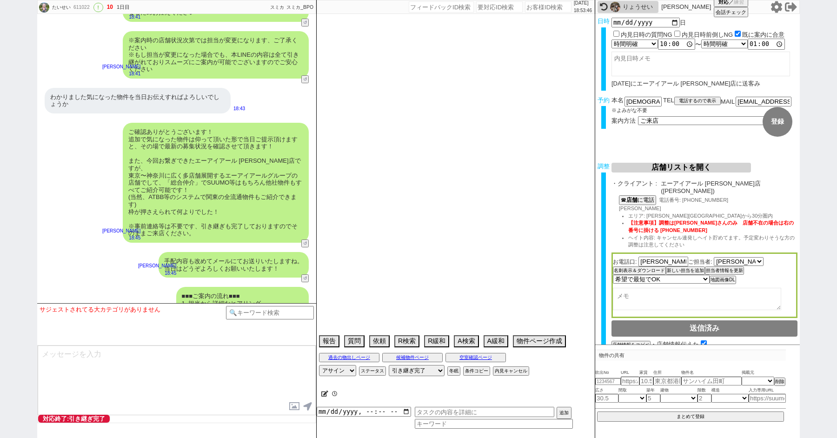
select select "77"
select select "48"
select select "68"
select select "1644"
select select "74"
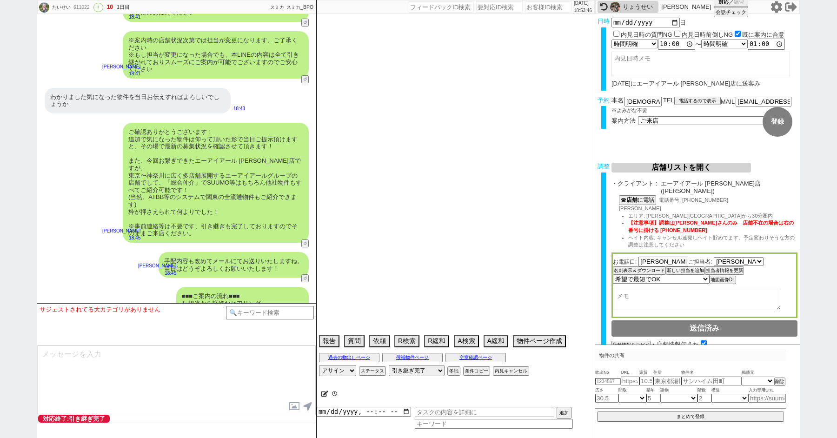
select select "7"
select select "44"
select select "15"
select select "51"
select select "38"
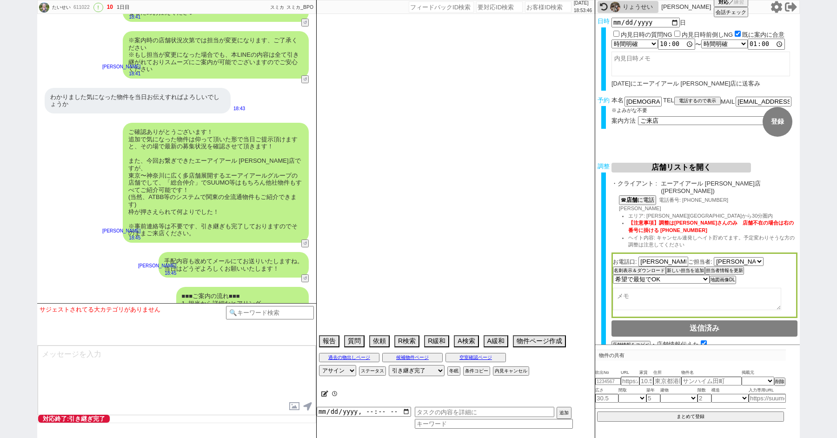
select select "61"
select select "11"
select select "73"
select select "1762"
select select "29"
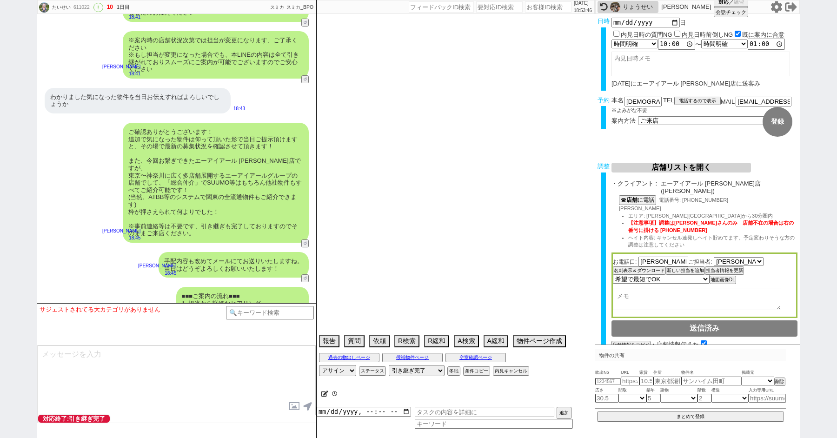
select select "58"
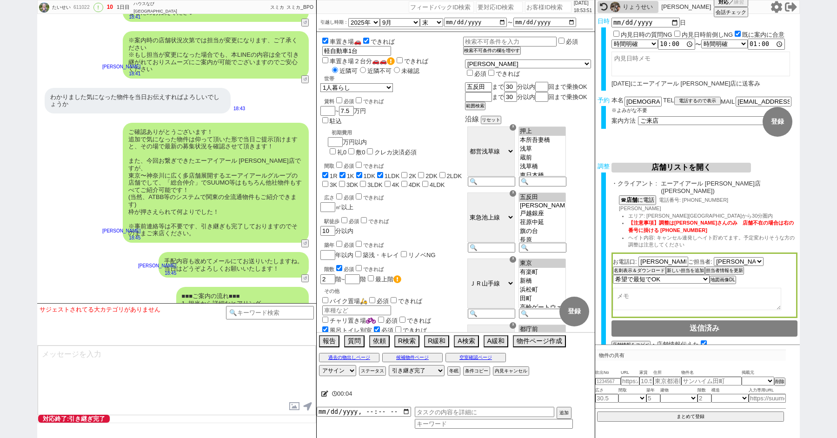
paste input "603166"
type input "603166"
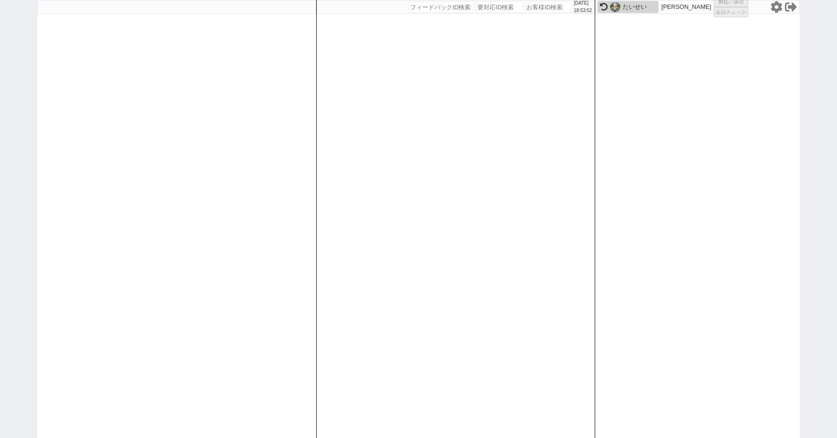
select select "1"
select select
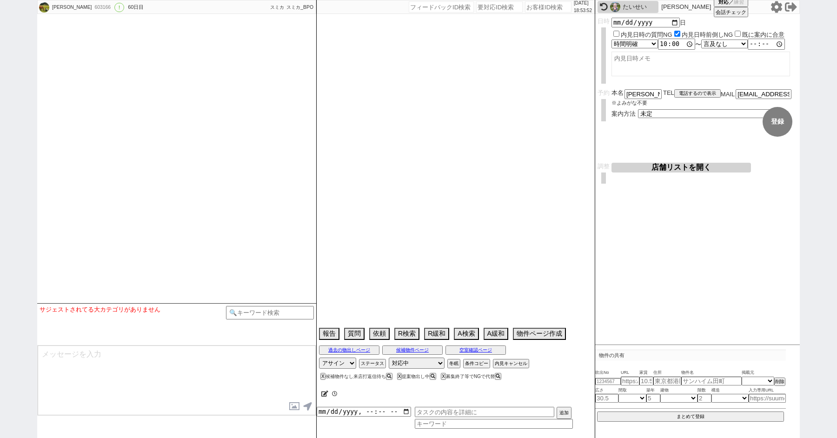
scroll to position [4977, 0]
select select "15"
select select "1"
select select "50"
select select "1291"
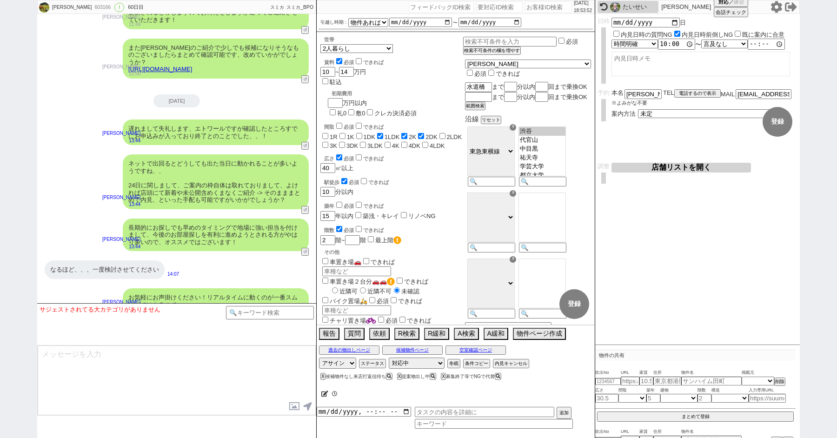
scroll to position [62, 0]
paste input "610798"
type input "610798"
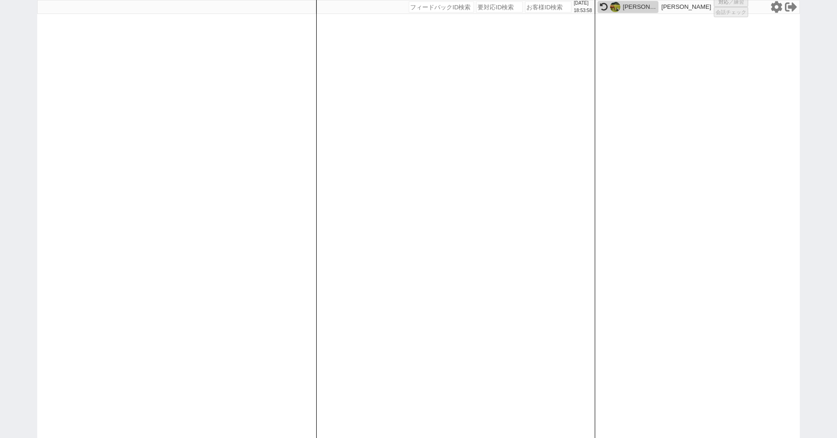
select select "1"
select select "2"
select select
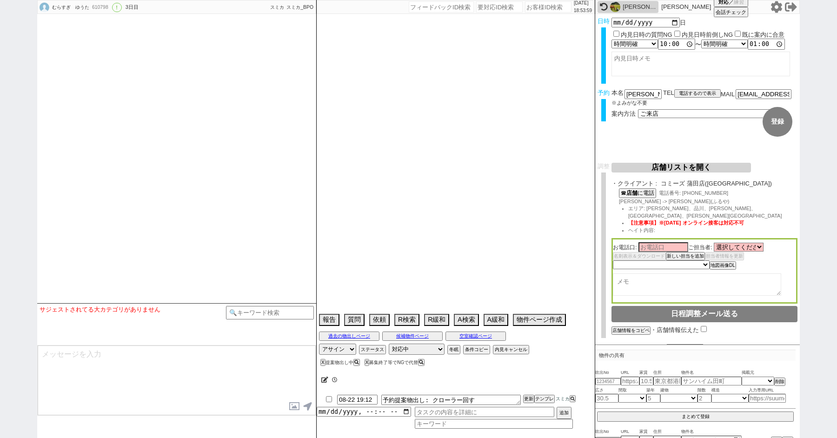
scroll to position [2231, 0]
select select "2025"
select select "10"
select select "37"
select select "0"
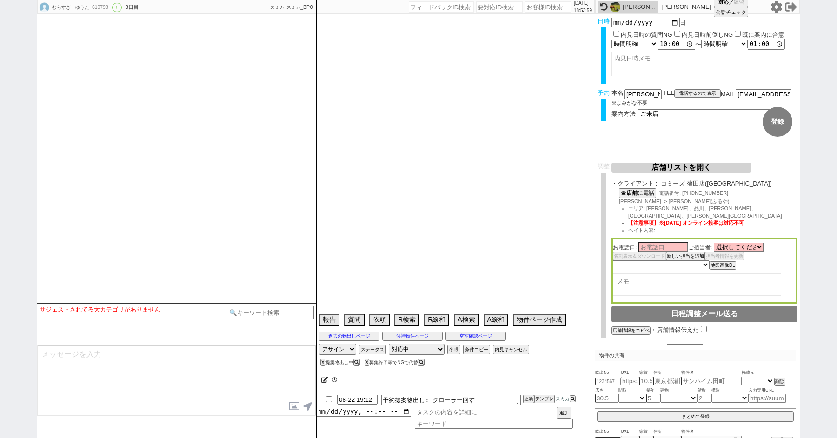
select select "14"
select select "93"
select select "9141"
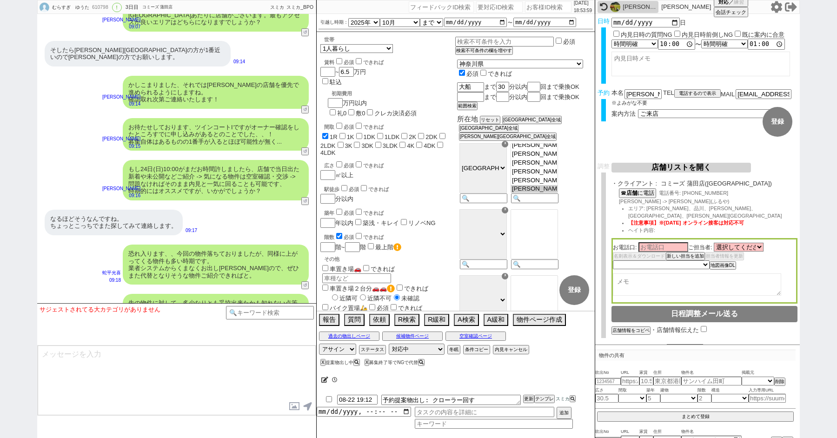
scroll to position [856, 0]
paste input "607444"
type input "607444"
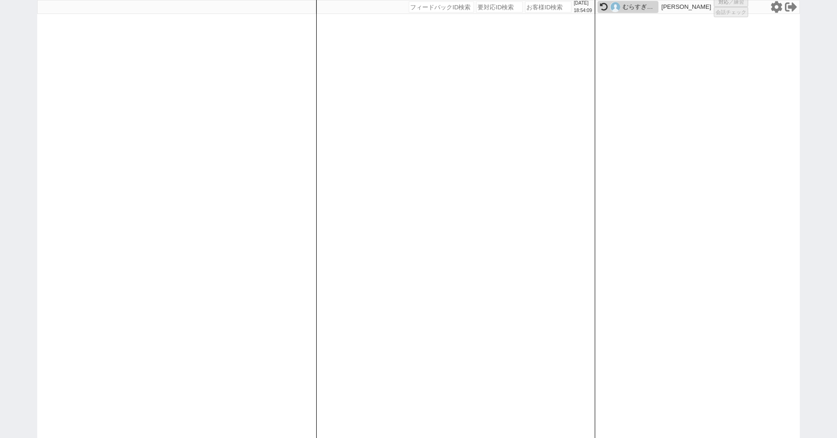
select select "2"
select select "8"
select select "9"
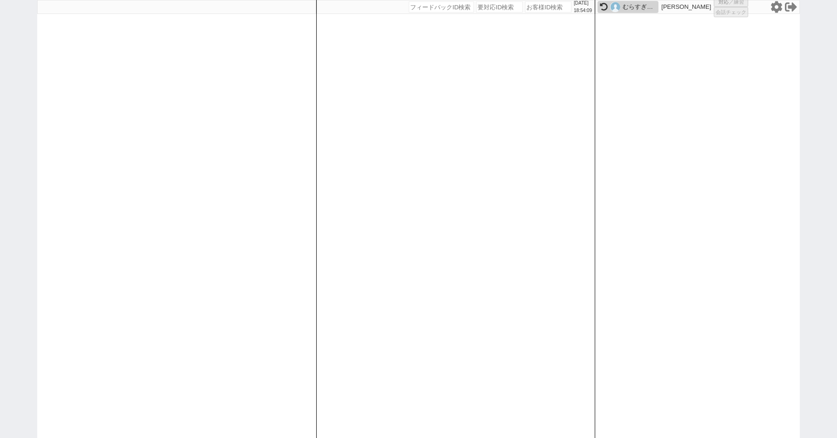
select select "8"
select select
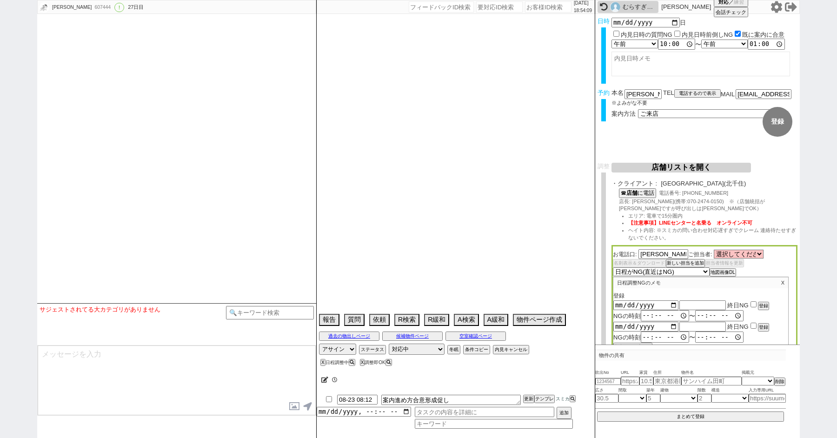
select select "2025"
select select "8"
select select "35"
select select "0"
select select "11"
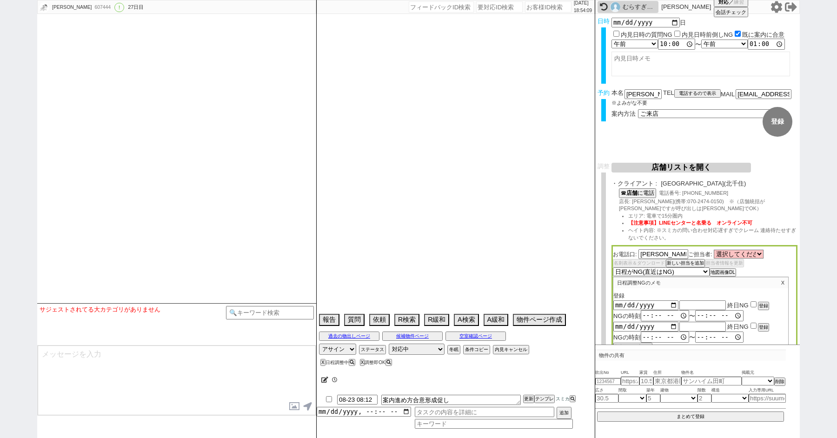
select select "33"
select select "969"
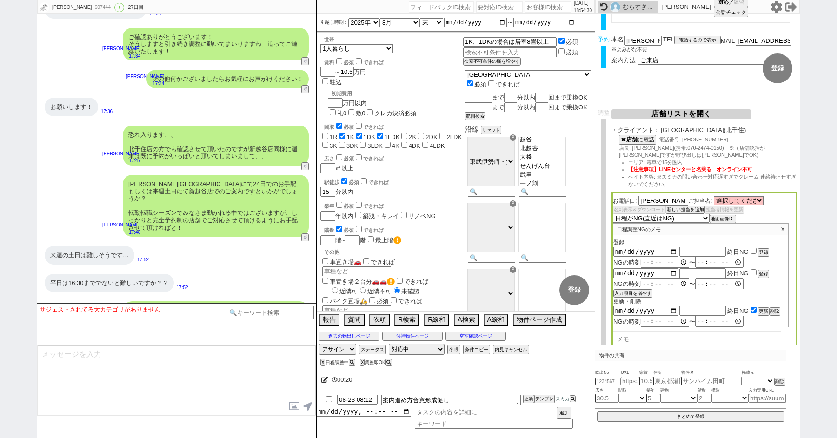
scroll to position [0, 0]
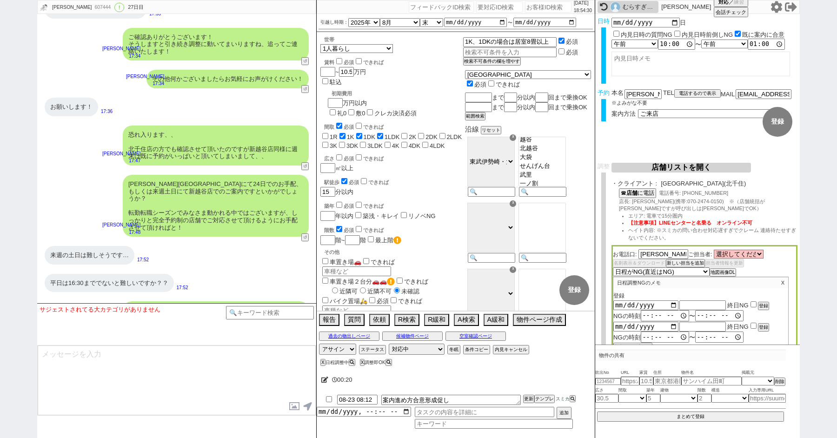
click at [666, 164] on button "店舗リストを開く" at bounding box center [682, 168] width 140 height 10
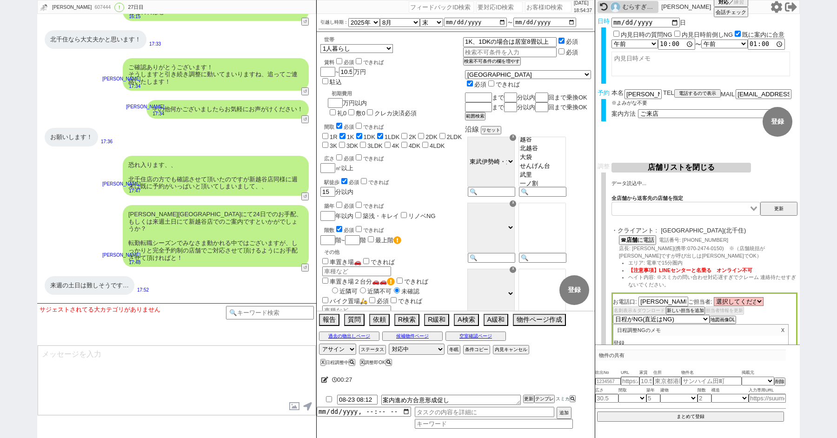
scroll to position [6265, 0]
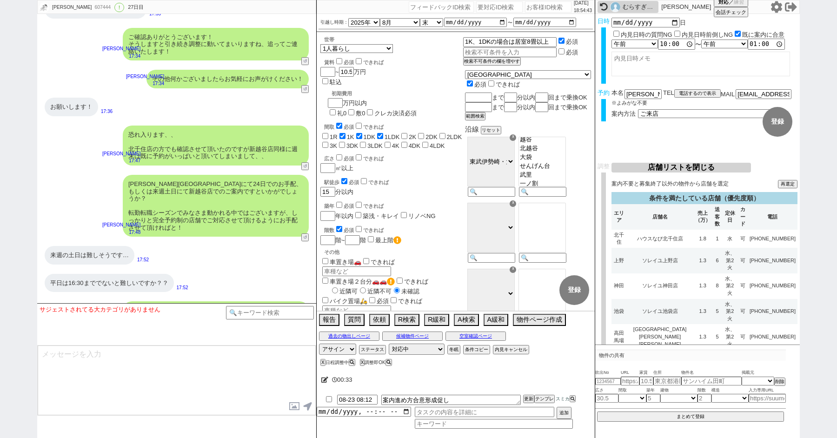
paste input "610701"
type input "610701"
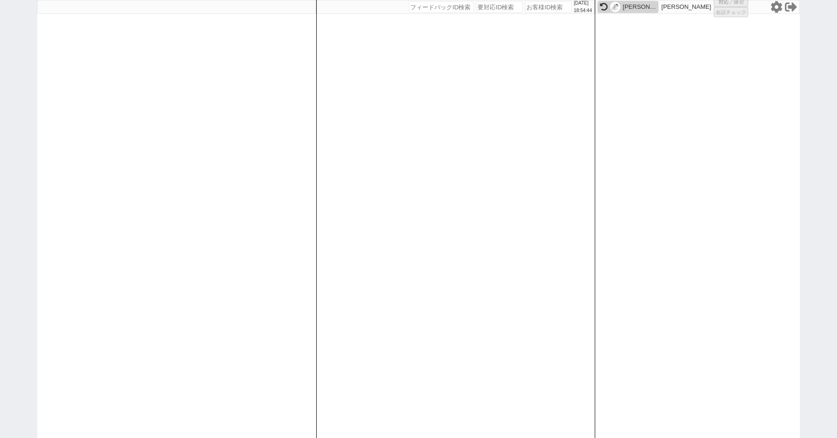
select select "6"
select select
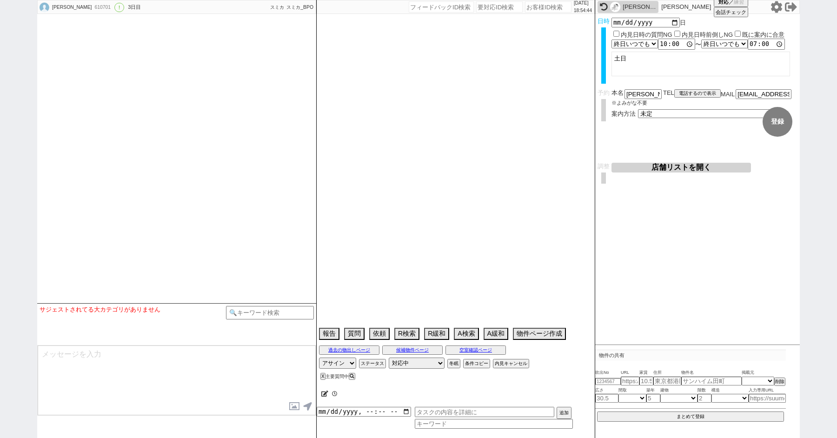
scroll to position [2642, 0]
select select "2025"
select select "9"
select select "34"
select select "0"
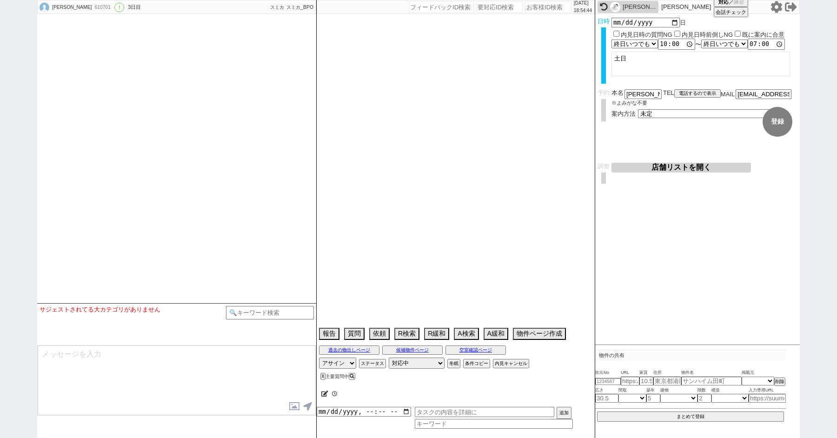
select select "62"
select select "1512"
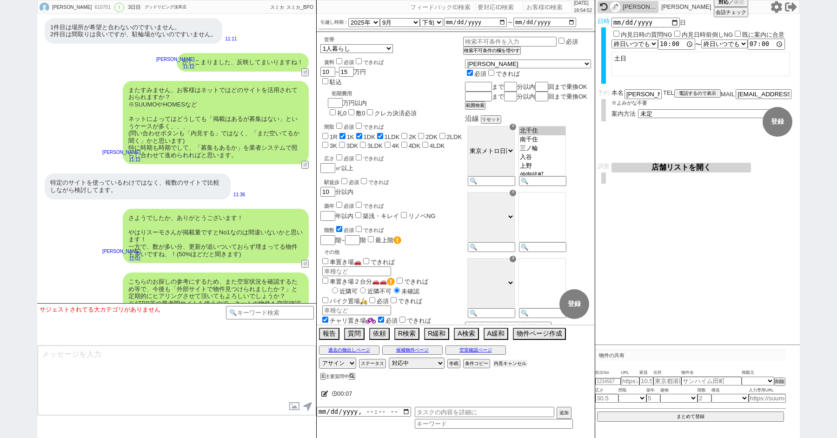
click at [519, 362] on button "内見キャンセル" at bounding box center [510, 363] width 34 height 7
radio input "true"
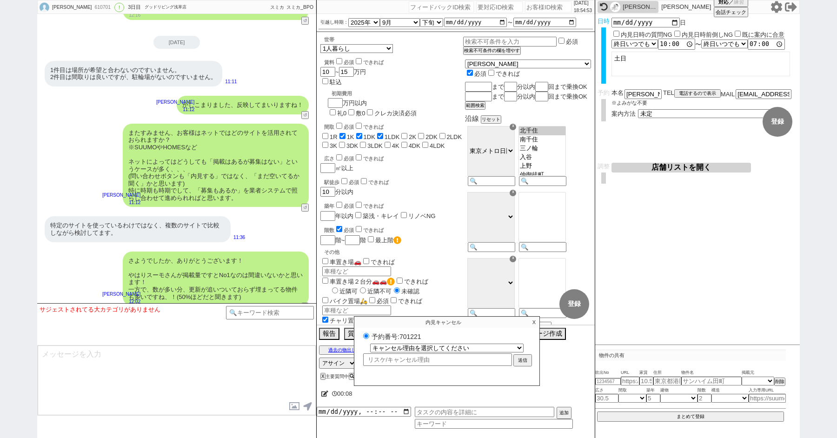
scroll to position [2555, 0]
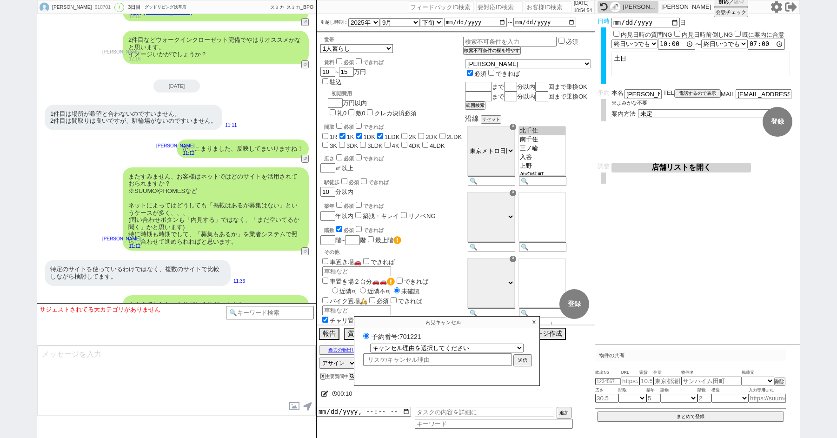
click at [266, 255] on div "特定のサイトを使っているわけではなく、複数のサイトで比較しながら検討してます。 11:36" at bounding box center [176, 272] width 279 height 35
paste input "610686"
type input "610686"
select select "2"
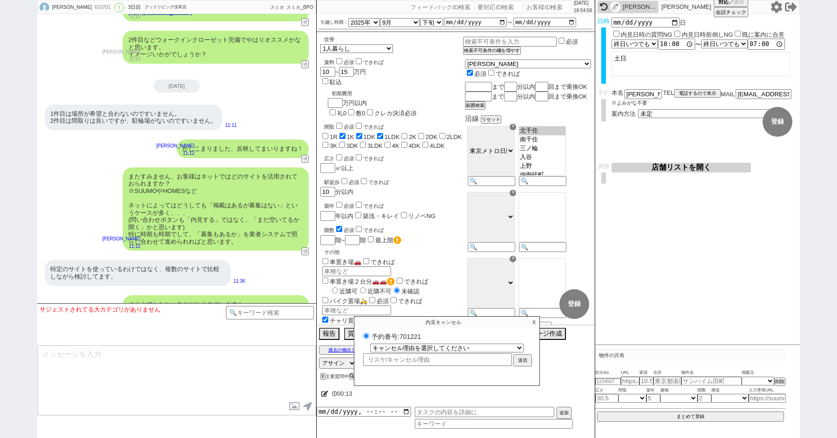
select select
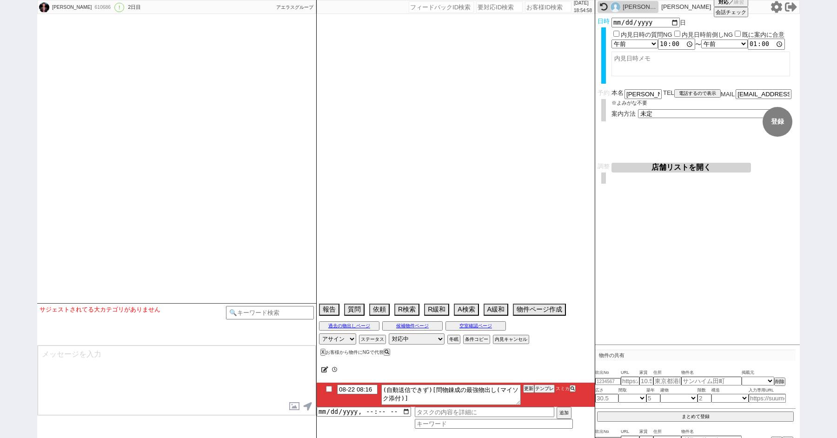
select select "2025"
select select "9"
select select "1"
select select "0"
select select "821"
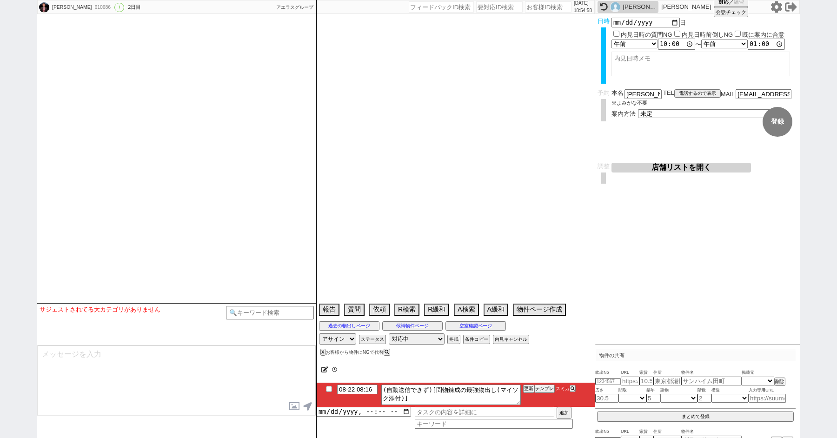
select select "71"
select select "1715"
select select "34"
select select "1007"
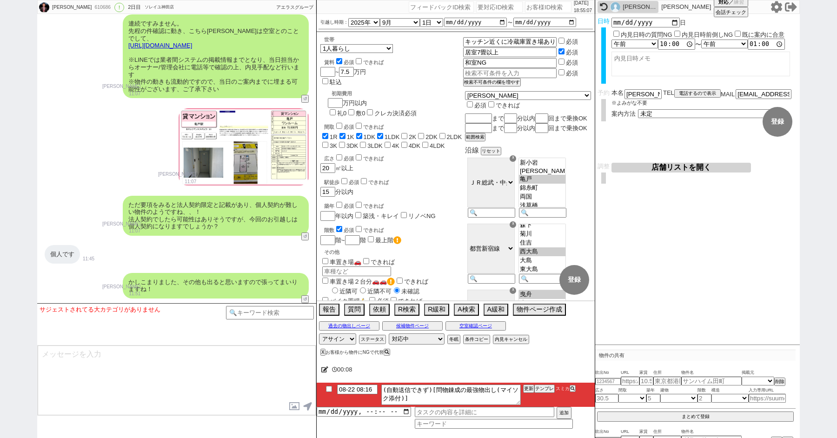
scroll to position [3302, 0]
click at [461, 308] on button "A検索" at bounding box center [465, 309] width 23 height 10
click at [350, 325] on button "過去の物出しページ" at bounding box center [349, 325] width 60 height 7
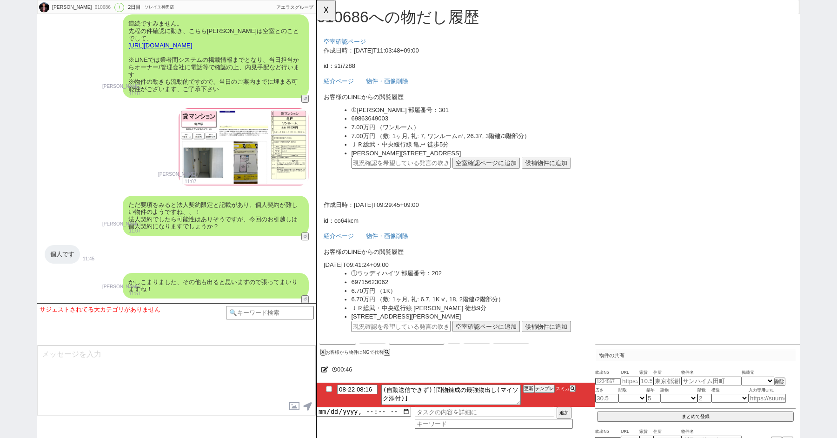
scroll to position [0, 0]
click at [322, 13] on button "☓" at bounding box center [325, 9] width 17 height 19
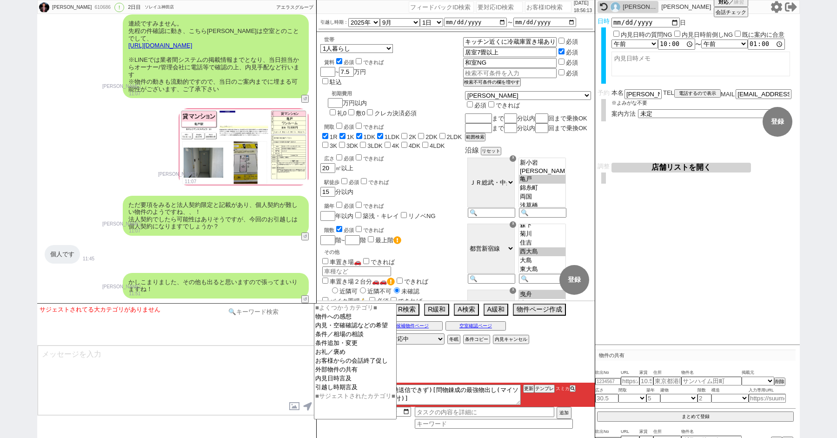
click at [276, 313] on input at bounding box center [270, 312] width 88 height 12
type input "手動"
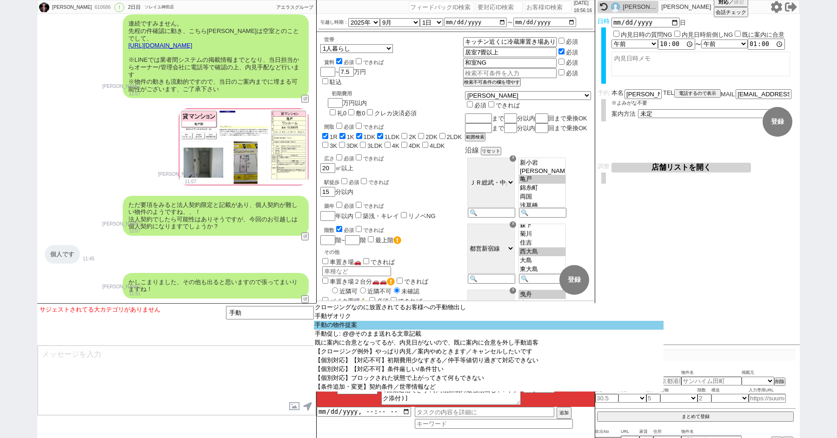
click at [345, 330] on option "手動の物件提案" at bounding box center [489, 325] width 350 height 9
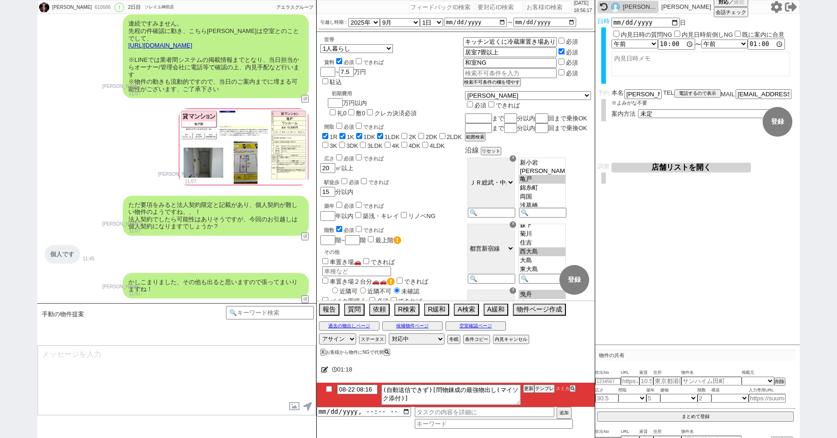
type textarea "並行で先の物件を参考にしつつ相場を見ておりまして、1件ピックアップしてまいりました！ https://tools.sumika.live/pages/48w1…"
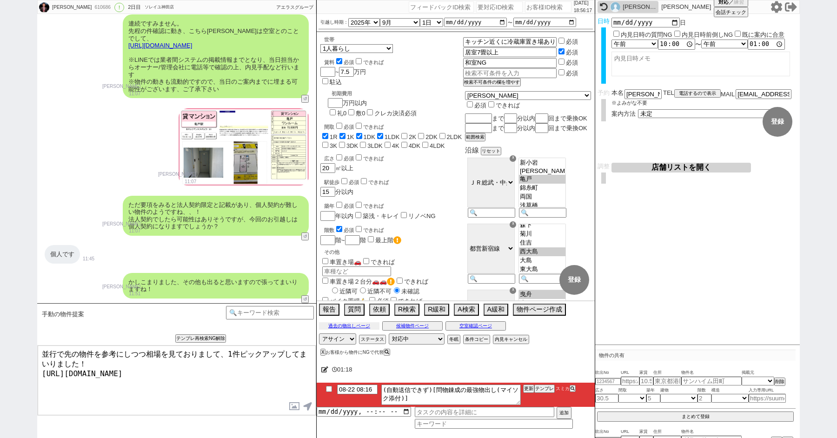
click at [345, 324] on button "過去の物出しページ" at bounding box center [349, 325] width 60 height 7
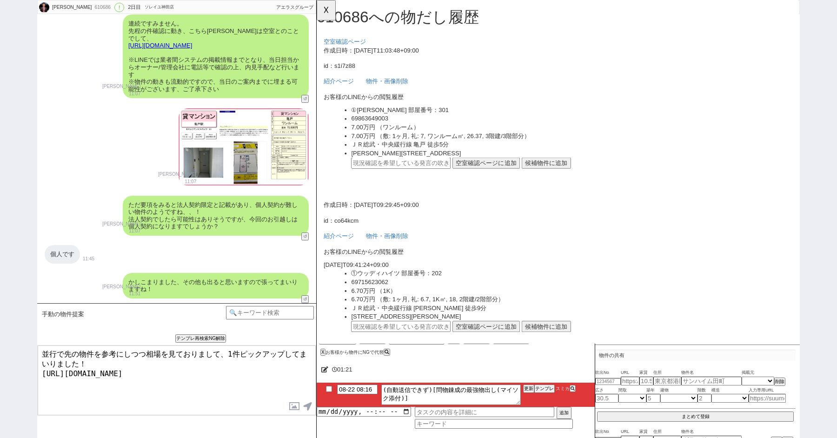
click at [221, 374] on textarea "並行で先の物件を参考にしつつ相場を見ておりまして、1件ピックアップしてまいりました！ https://tools.sumika.live/pages/48w1…" at bounding box center [177, 381] width 278 height 70
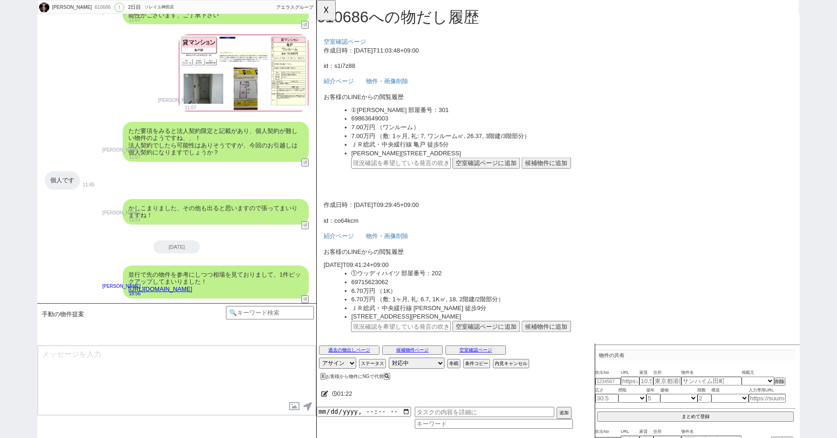
type textarea "角部屋でやはりオススメかなと思います。 イメージいかがでしょうか？"
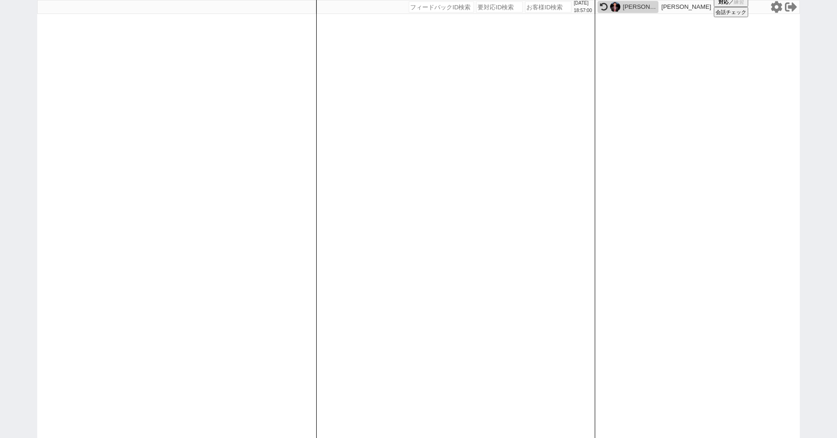
click at [30, 72] on div "2025/08/22 18:57:00 候補物件を追加してしてください 紹介した物件一覧 他社物件を追加する 空室確認ページに追加・削除 紹介した物件一覧 他…" at bounding box center [418, 219] width 837 height 438
paste input "611098"
type input "611098"
select select "1"
select select "6"
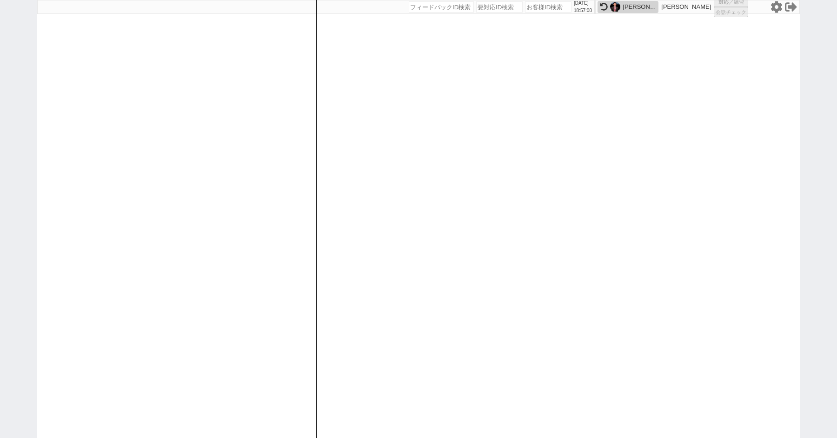
select select "2"
select select
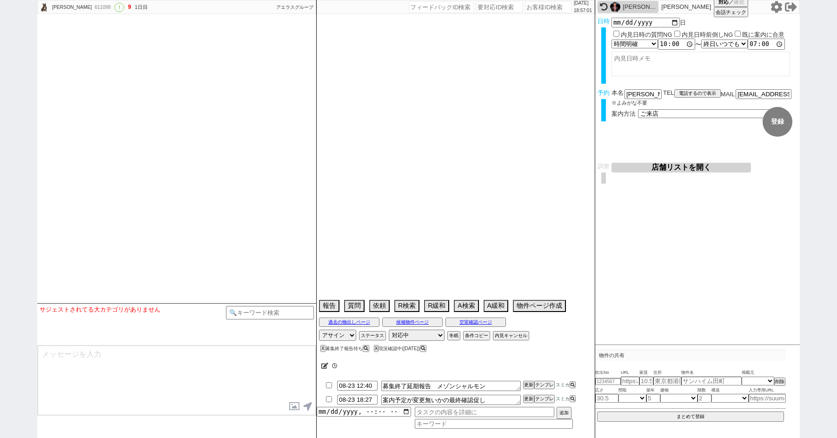
select select "15"
select select "1"
select select "63"
select select "1533"
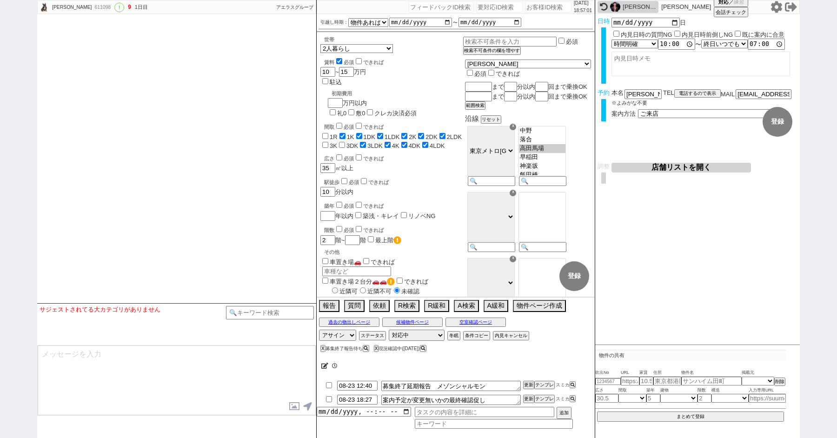
scroll to position [2150, 0]
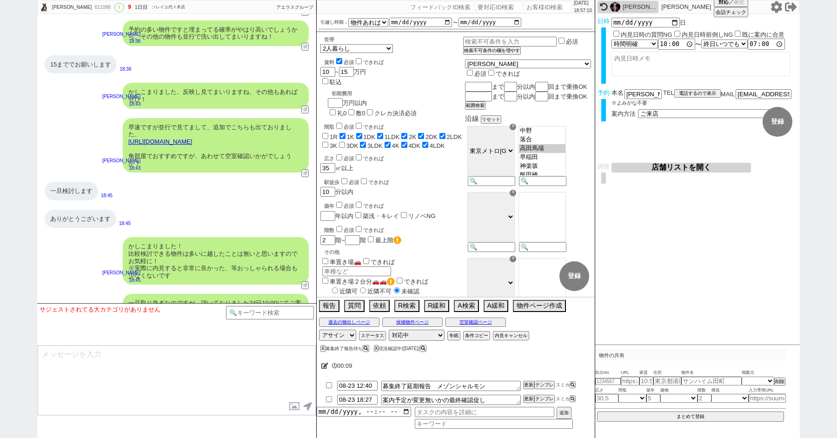
paste input "582401"
type input "582401"
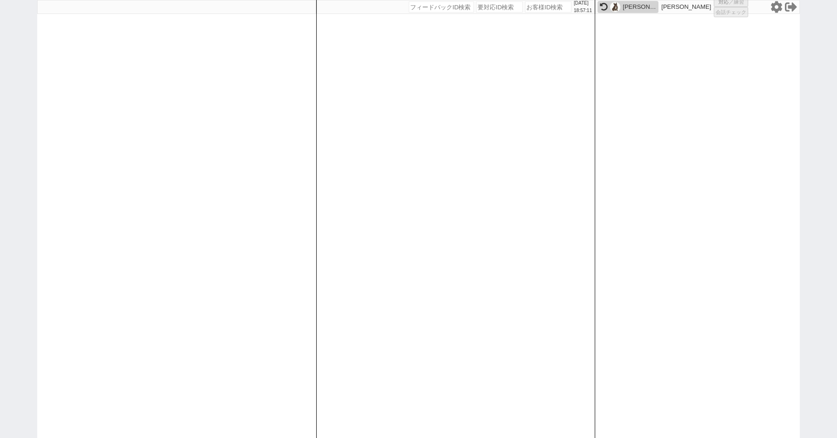
select select "1"
select select "4"
select select
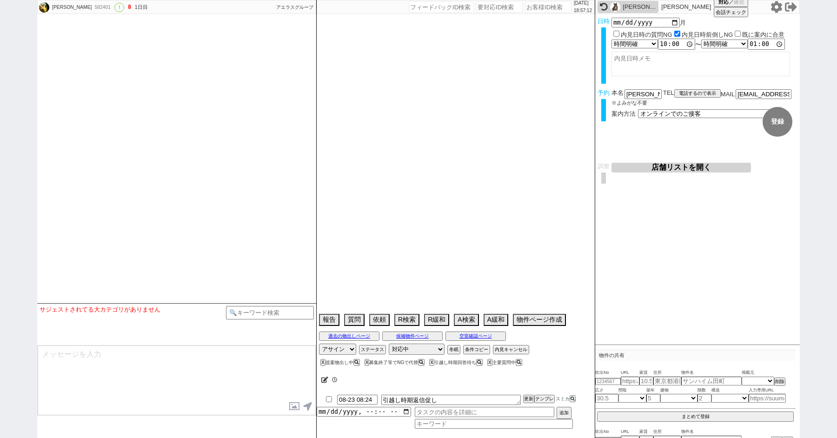
scroll to position [3368, 0]
select select "2025"
select select "10"
select select "36"
select select "0"
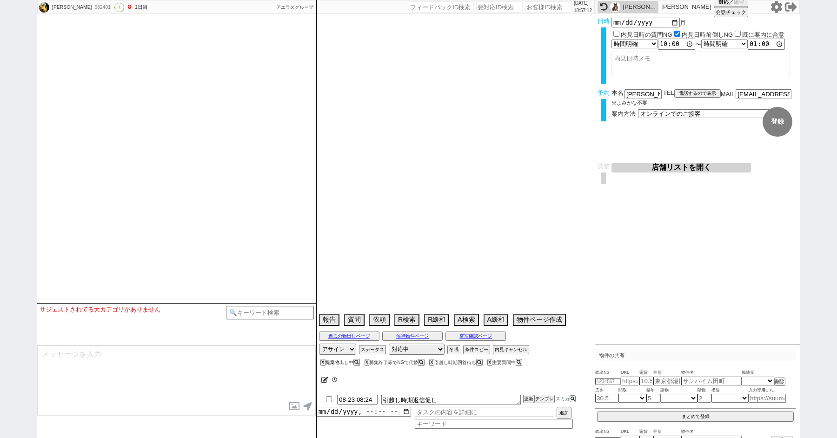
select select "75"
select select "1799"
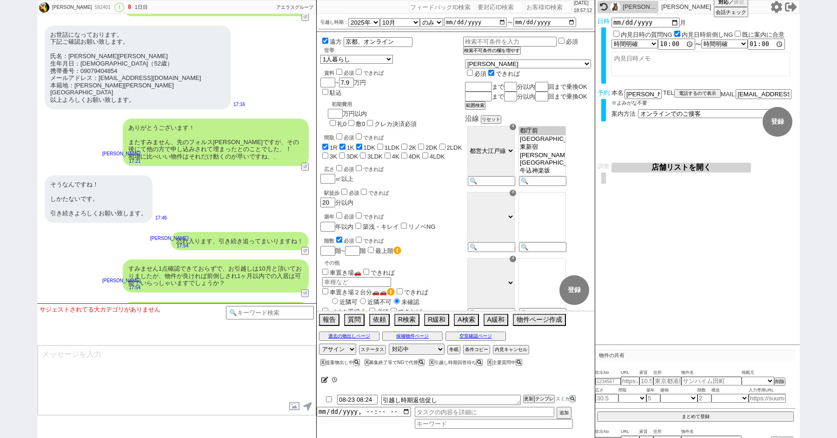
scroll to position [112, 0]
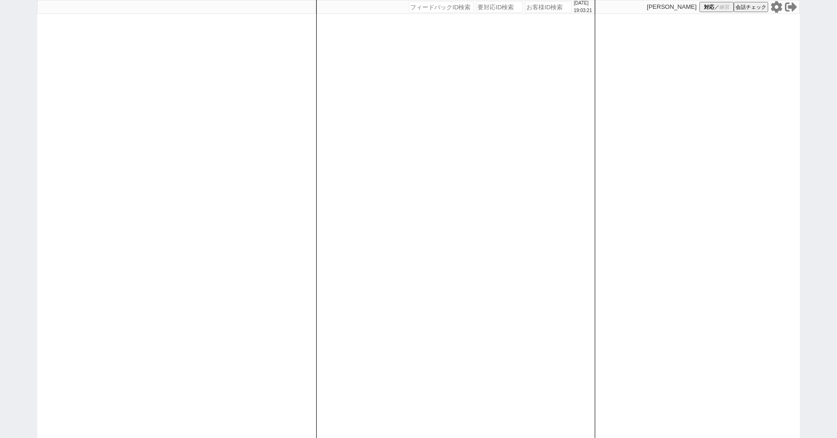
click at [778, 10] on icon at bounding box center [776, 7] width 11 height 12
